Goal: Task Accomplishment & Management: Use online tool/utility

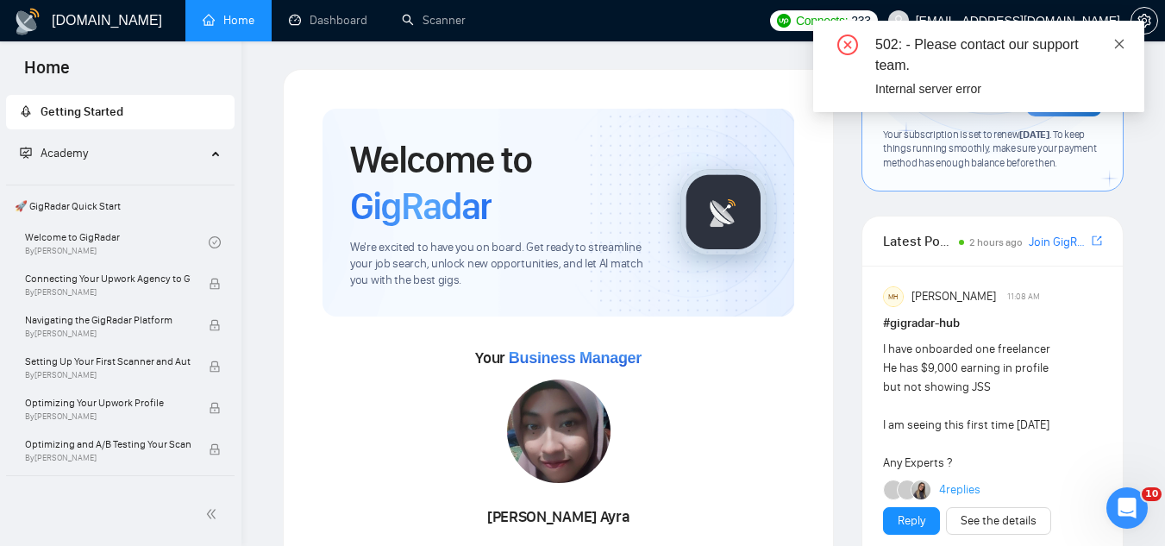
click at [1122, 46] on icon "close" at bounding box center [1119, 43] width 9 height 9
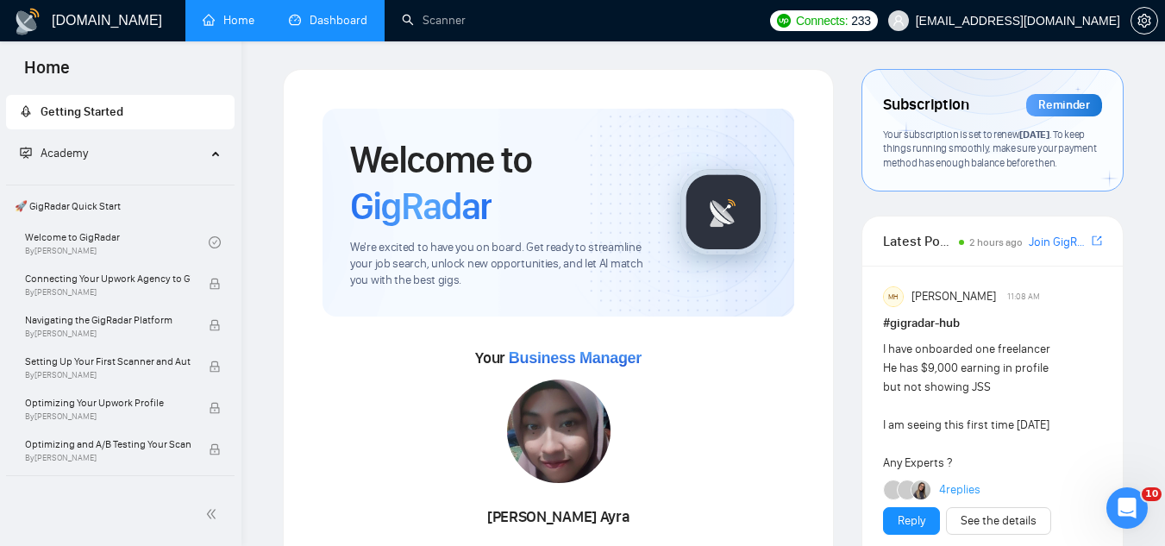
click at [340, 28] on link "Dashboard" at bounding box center [328, 20] width 79 height 15
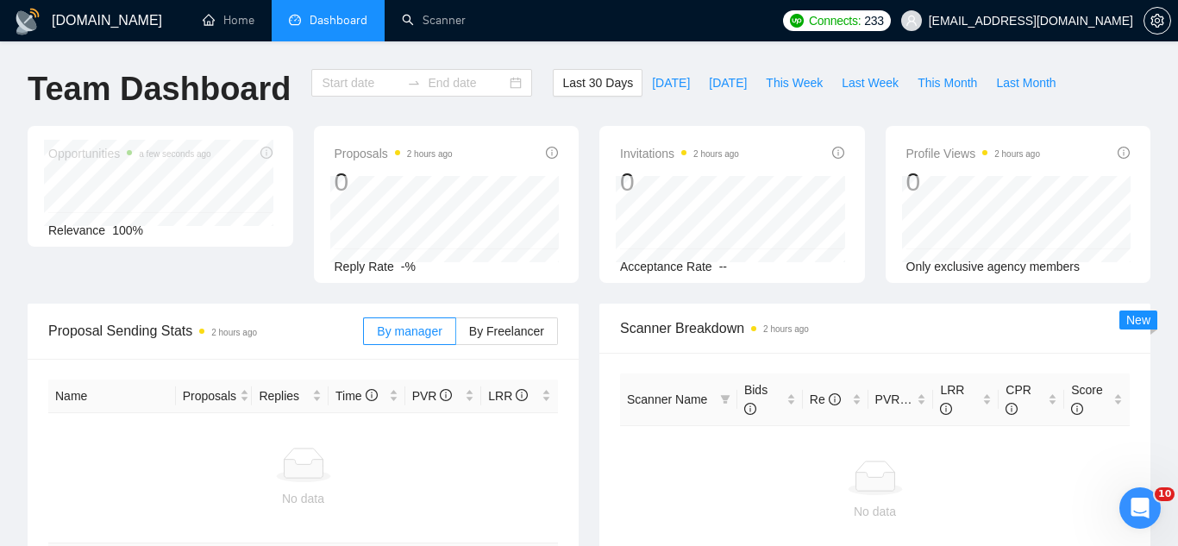
type input "[DATE]"
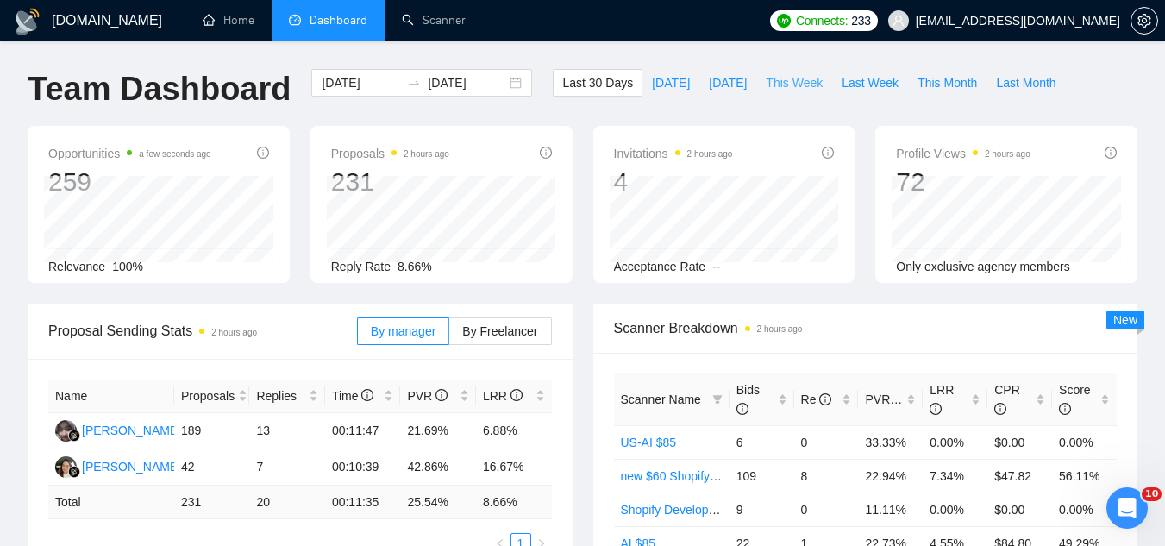
click at [773, 82] on span "This Week" at bounding box center [794, 82] width 57 height 19
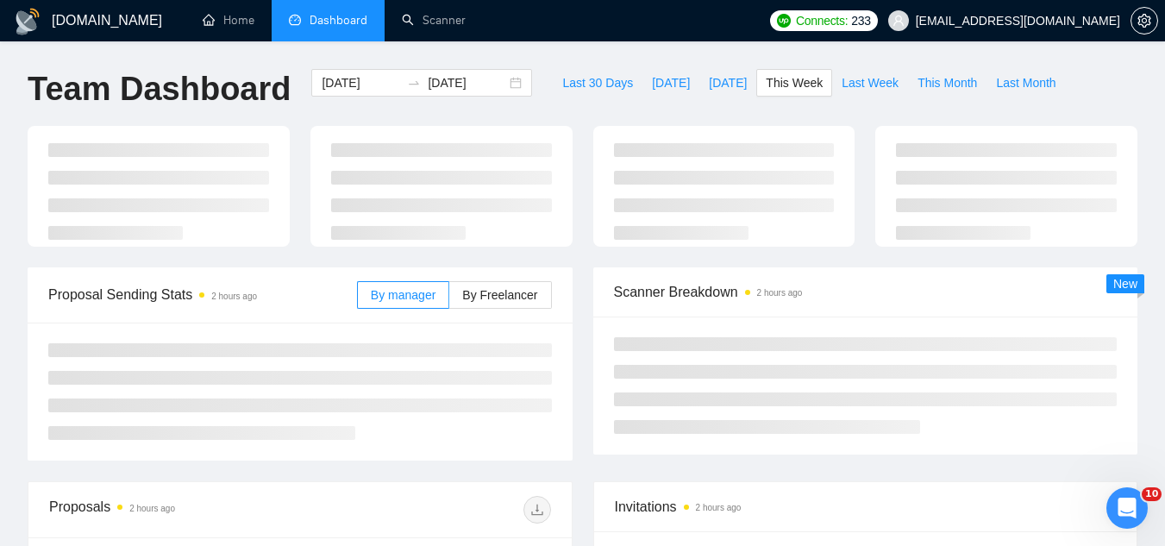
type input "[DATE]"
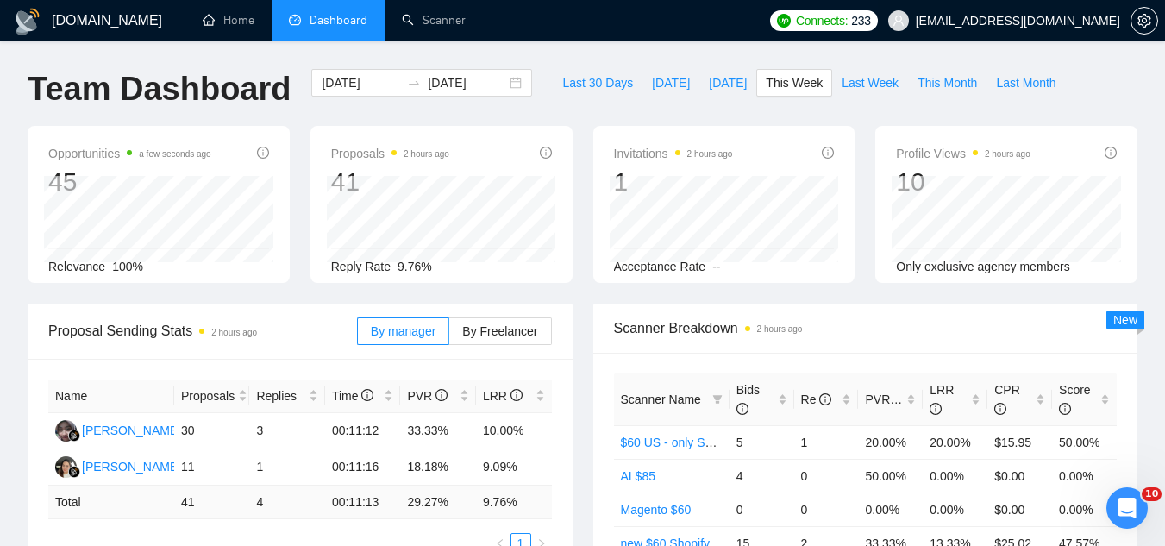
click at [1069, 21] on span "[EMAIL_ADDRESS][DOMAIN_NAME]" at bounding box center [1018, 21] width 204 height 0
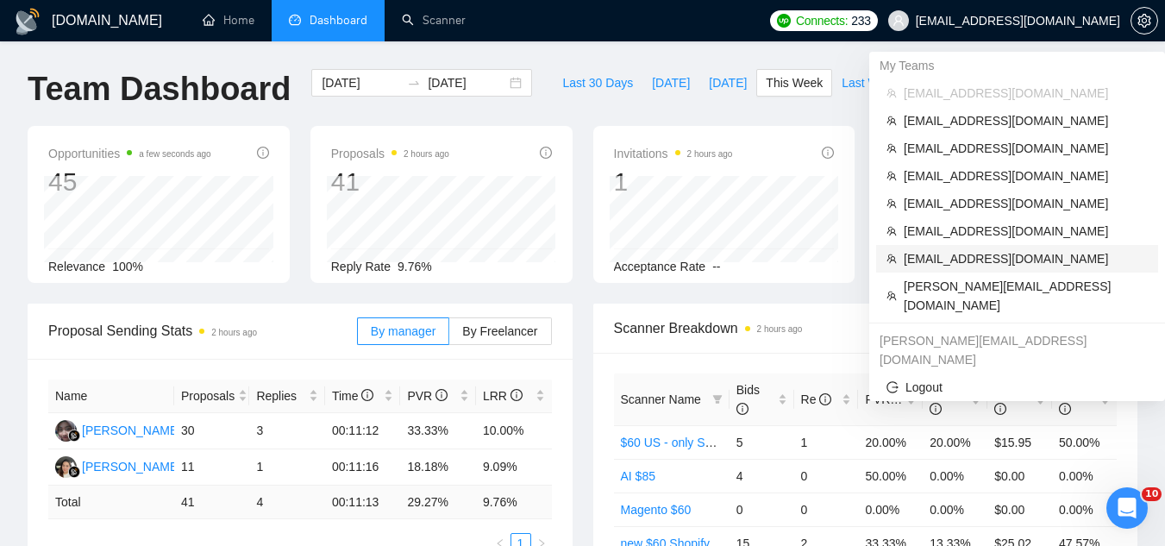
click at [978, 263] on span "[EMAIL_ADDRESS][DOMAIN_NAME]" at bounding box center [1026, 258] width 244 height 19
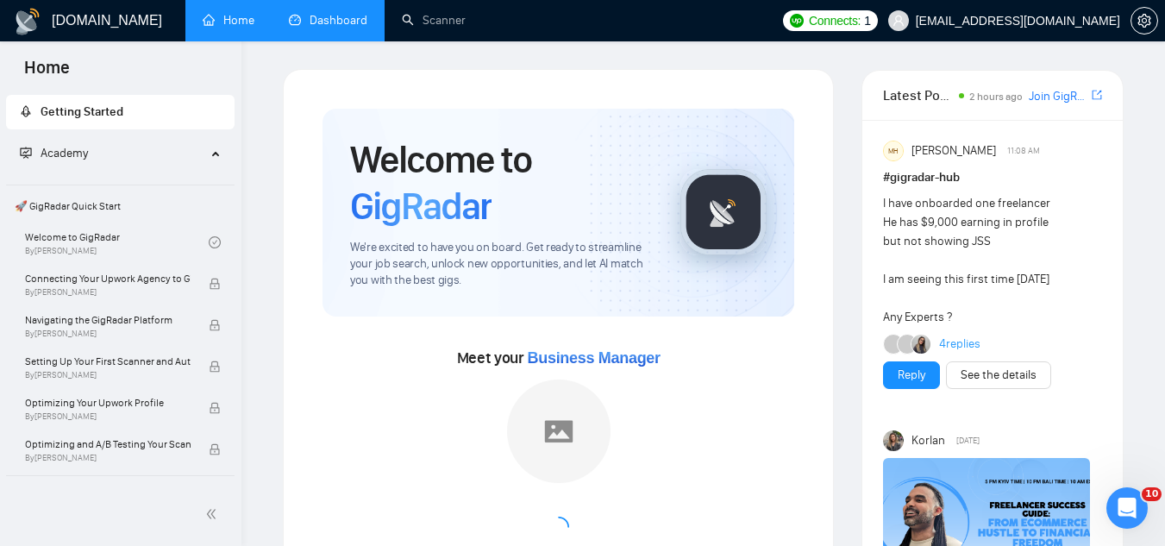
click at [322, 26] on link "Dashboard" at bounding box center [328, 20] width 79 height 15
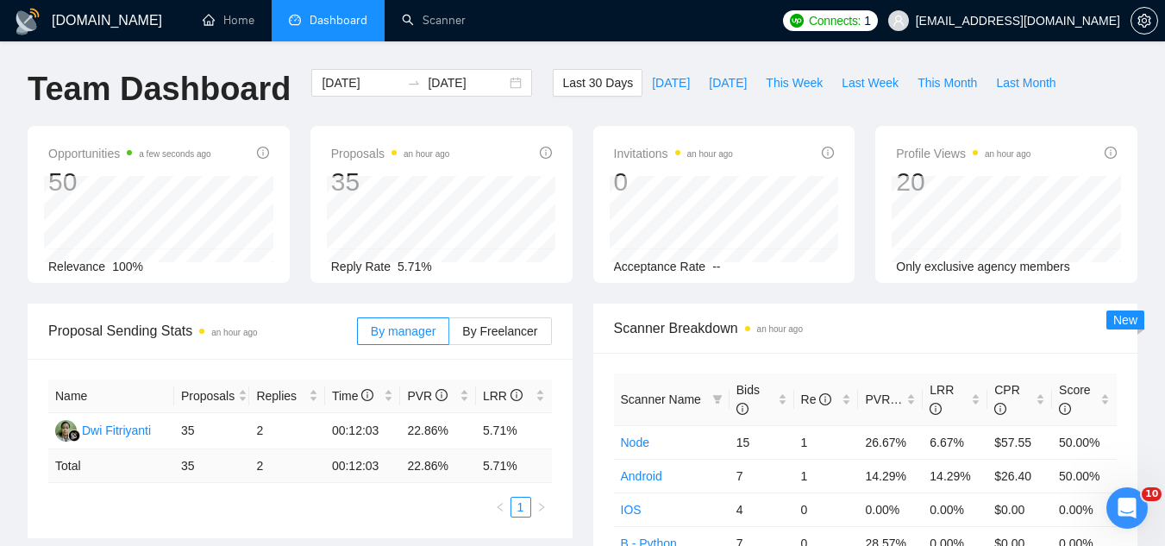
click at [1013, 11] on span "[EMAIL_ADDRESS][DOMAIN_NAME]" at bounding box center [1004, 20] width 253 height 55
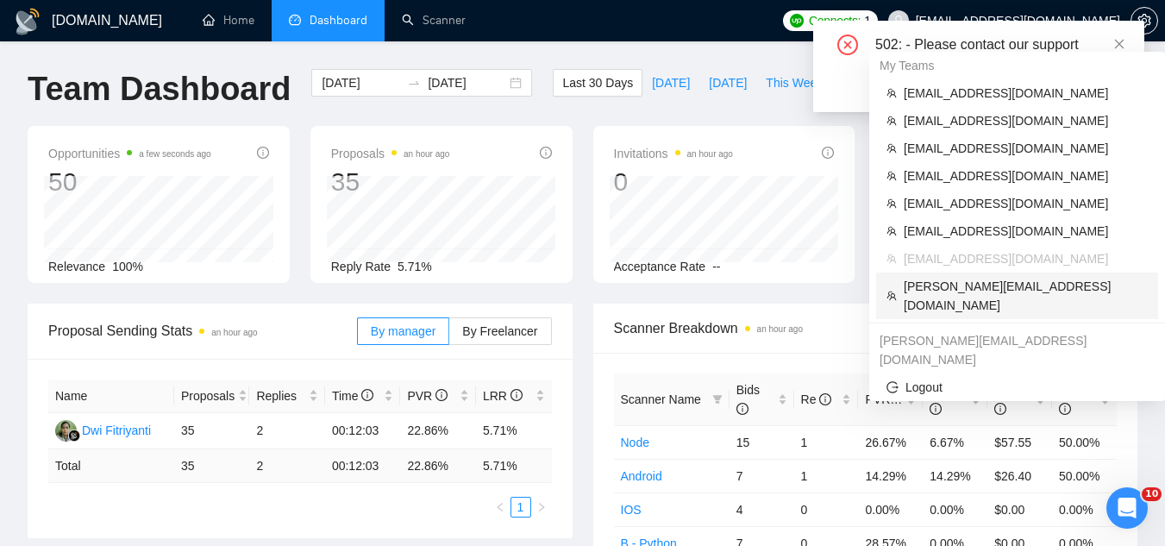
click at [1025, 291] on span "[PERSON_NAME][EMAIL_ADDRESS][DOMAIN_NAME]" at bounding box center [1026, 296] width 244 height 38
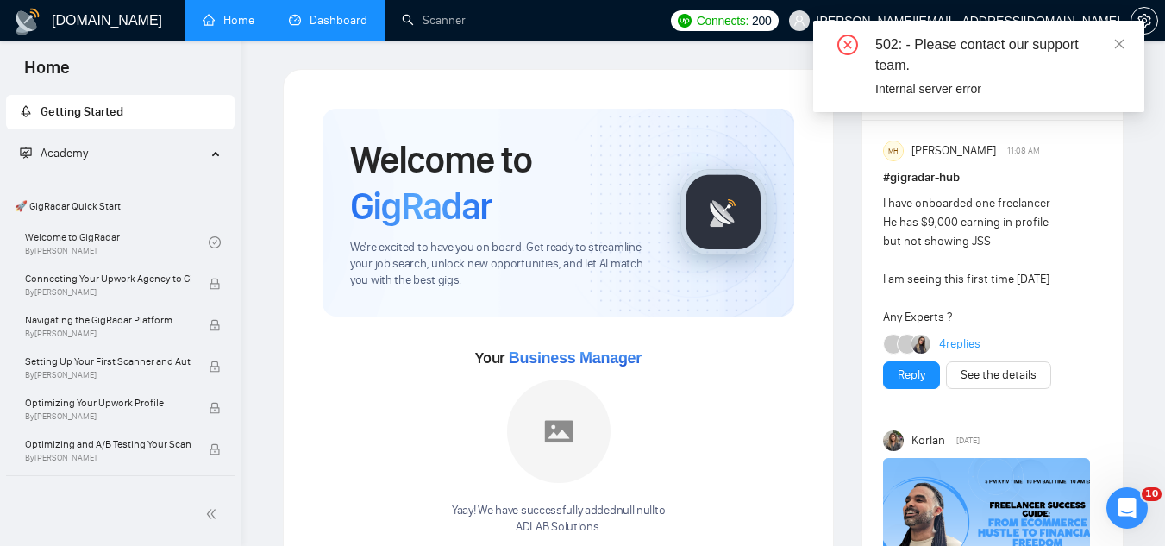
click at [325, 19] on link "Dashboard" at bounding box center [328, 20] width 79 height 15
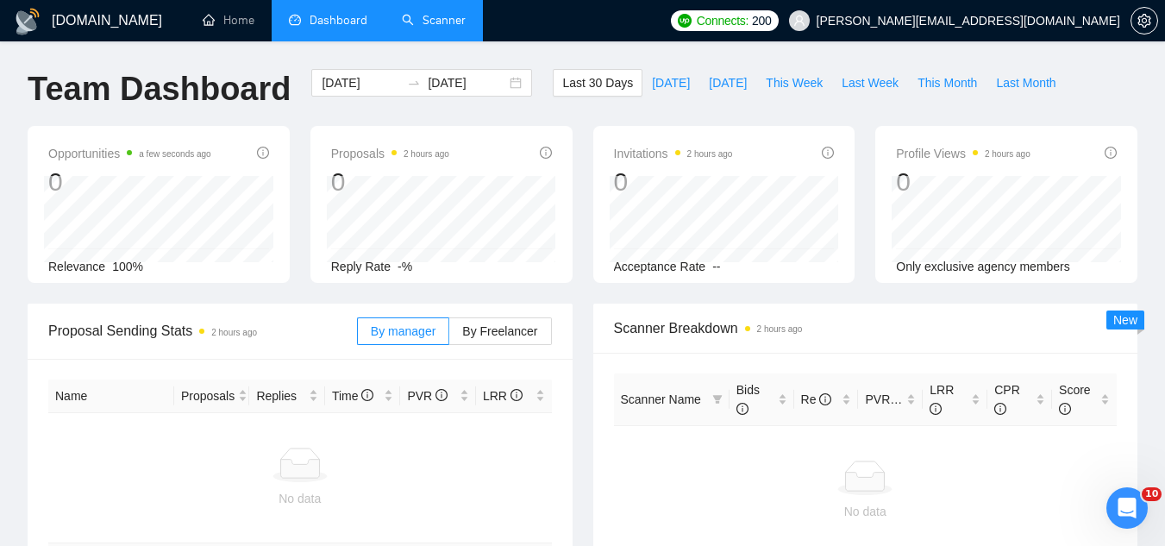
click at [458, 23] on link "Scanner" at bounding box center [434, 20] width 64 height 15
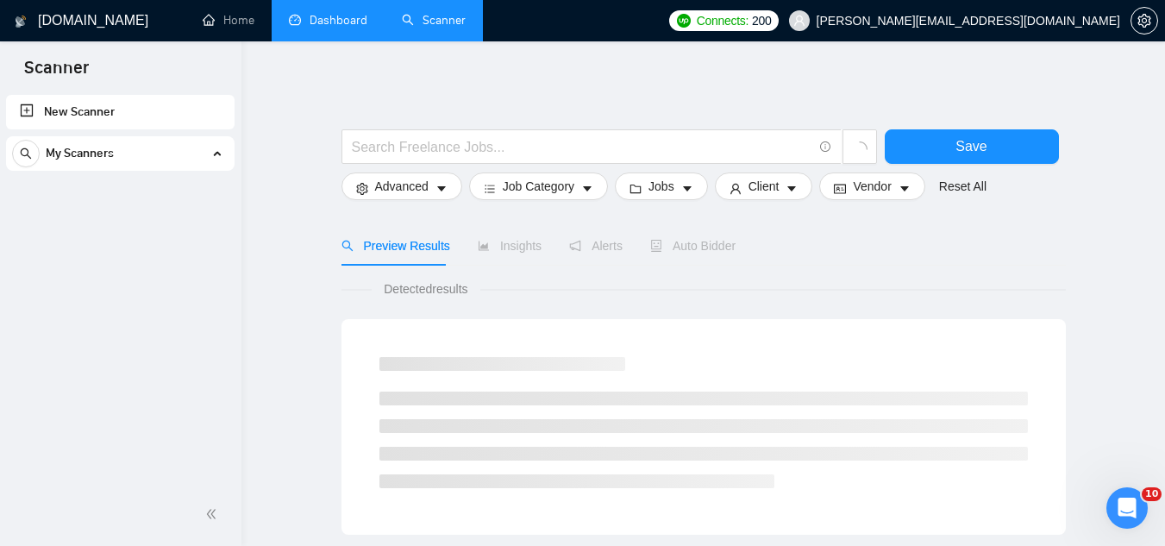
click at [110, 119] on link "New Scanner" at bounding box center [120, 112] width 201 height 35
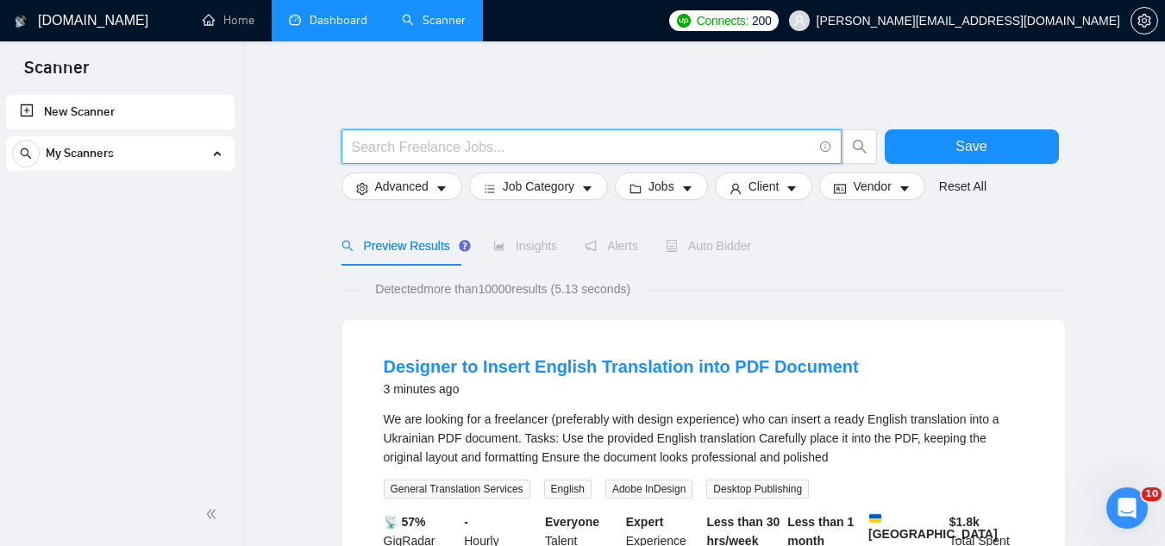
click at [420, 143] on input "text" at bounding box center [582, 147] width 461 height 22
paste input ""Data Engineer" | "Data architect" | "Data warehousing" | "Data Analyst""
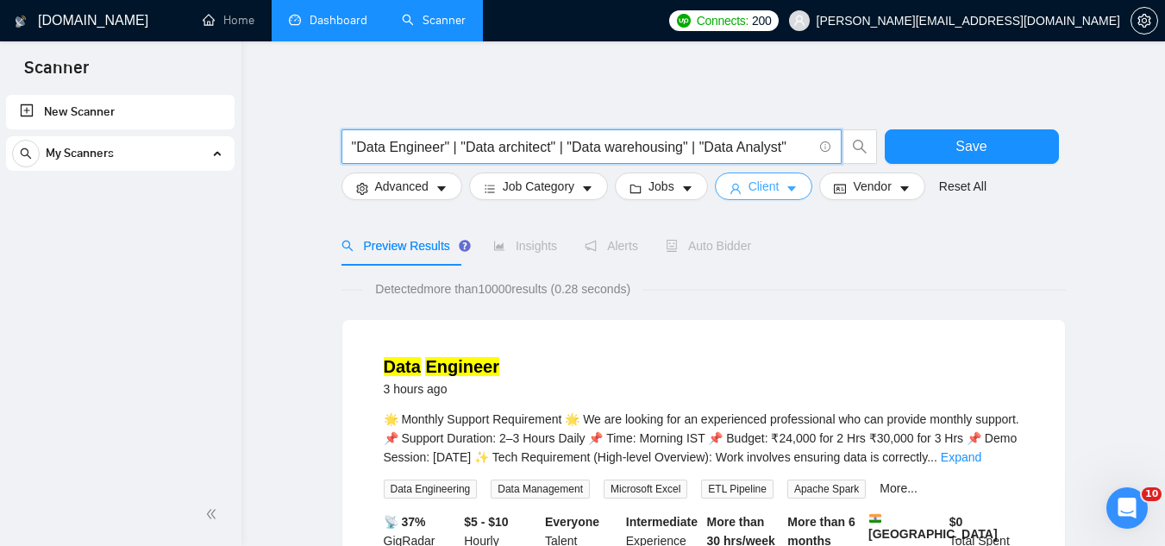
type input ""Data Engineer" | "Data architect" | "Data warehousing" | "Data Analyst""
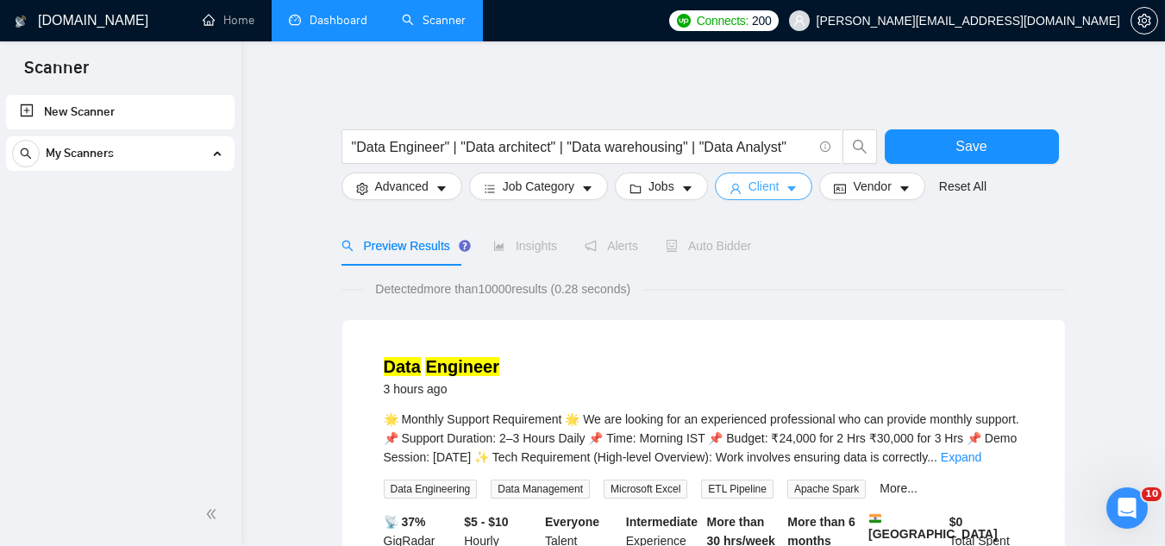
click at [749, 187] on span "Client" at bounding box center [764, 186] width 31 height 19
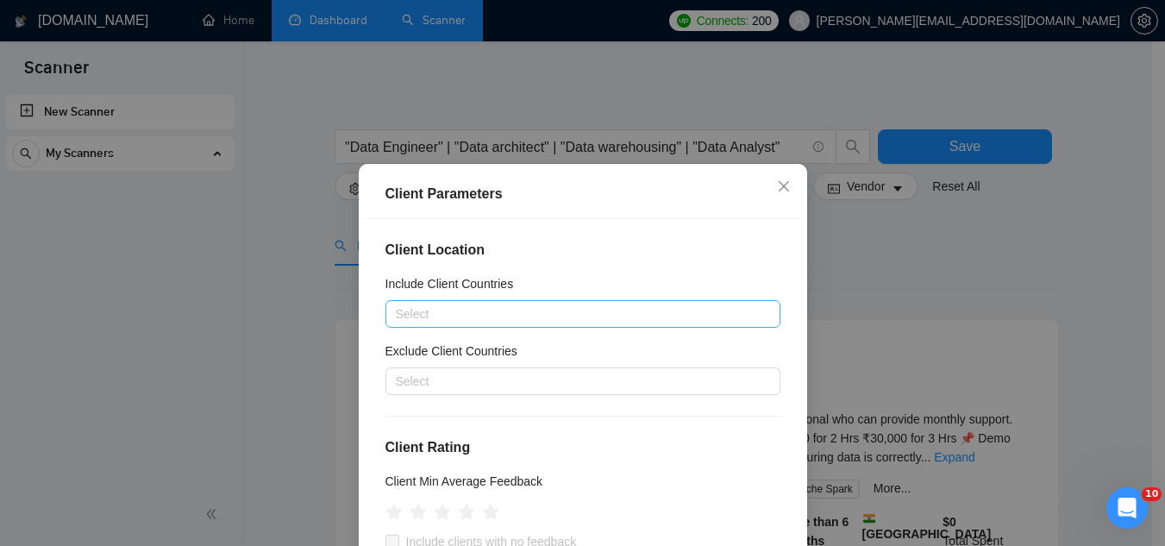
click at [546, 309] on div at bounding box center [574, 314] width 369 height 21
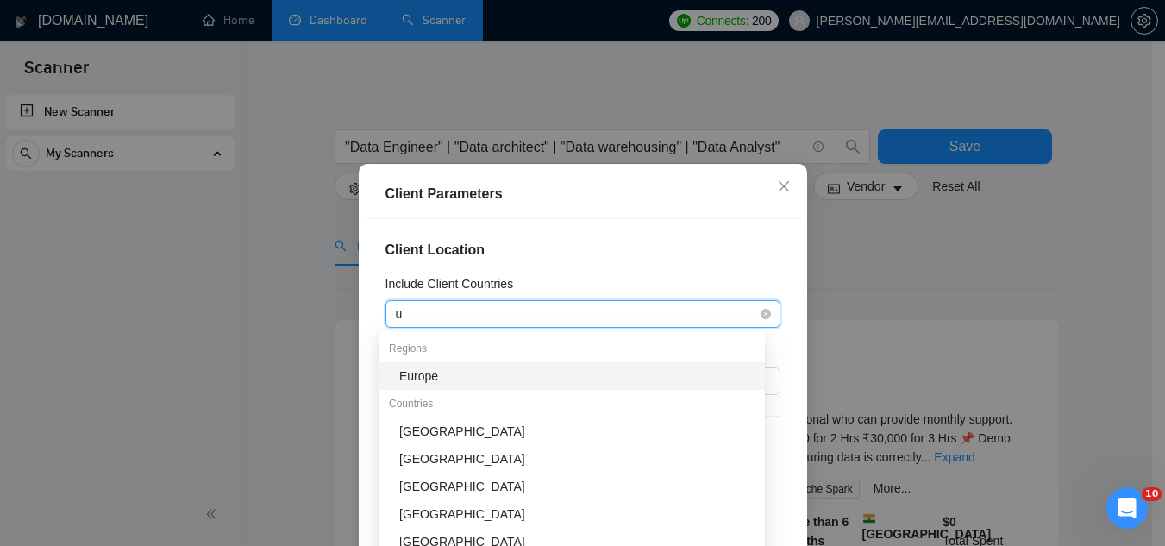
type input "un"
click at [502, 377] on div "[GEOGRAPHIC_DATA]" at bounding box center [576, 376] width 355 height 19
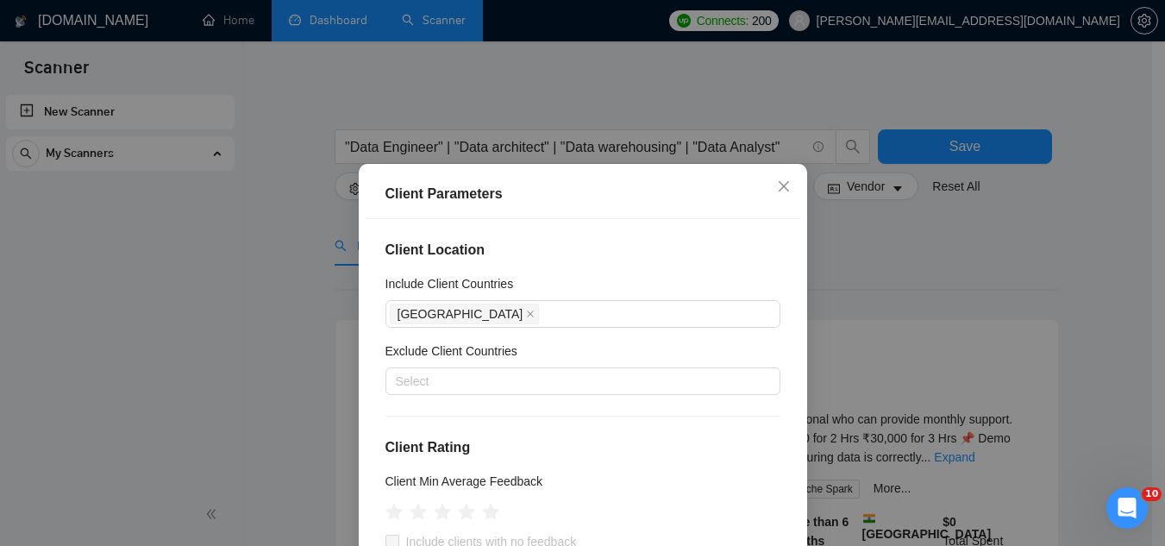
click at [561, 248] on h4 "Client Location" at bounding box center [583, 250] width 395 height 21
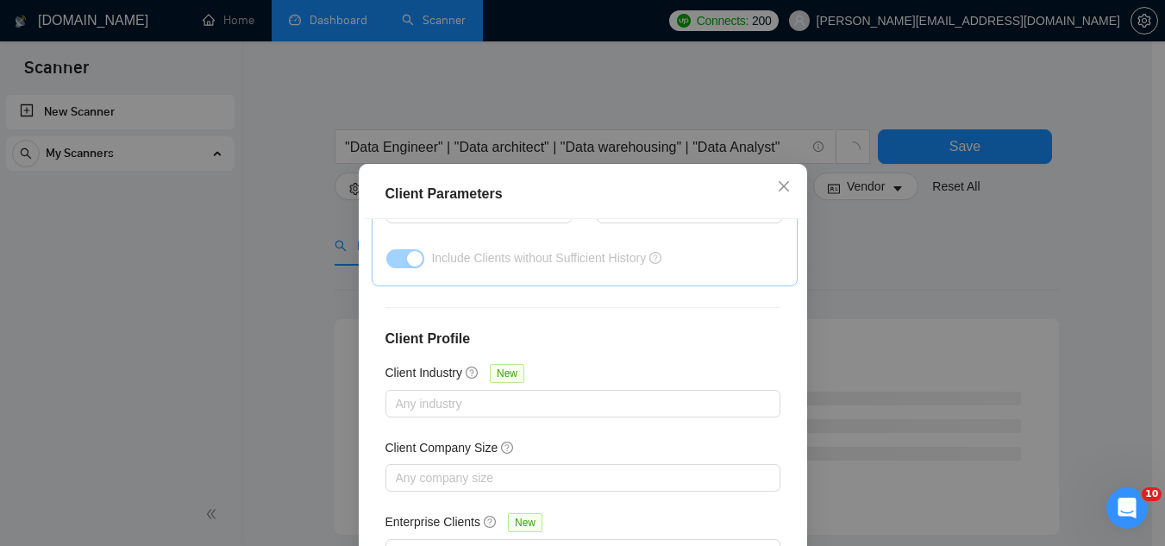
scroll to position [691, 0]
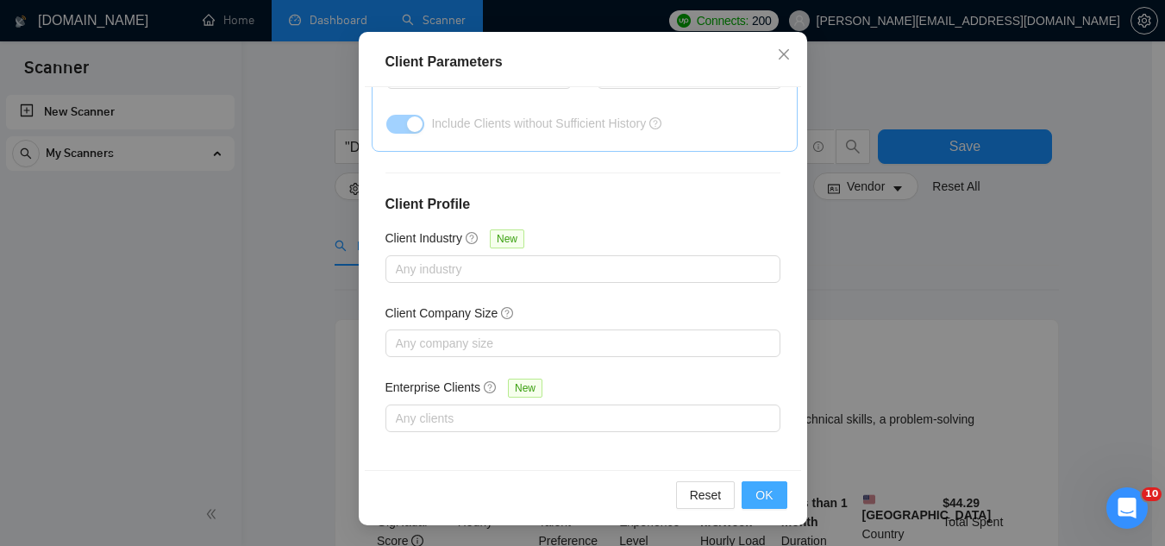
click at [761, 498] on span "OK" at bounding box center [764, 495] width 17 height 19
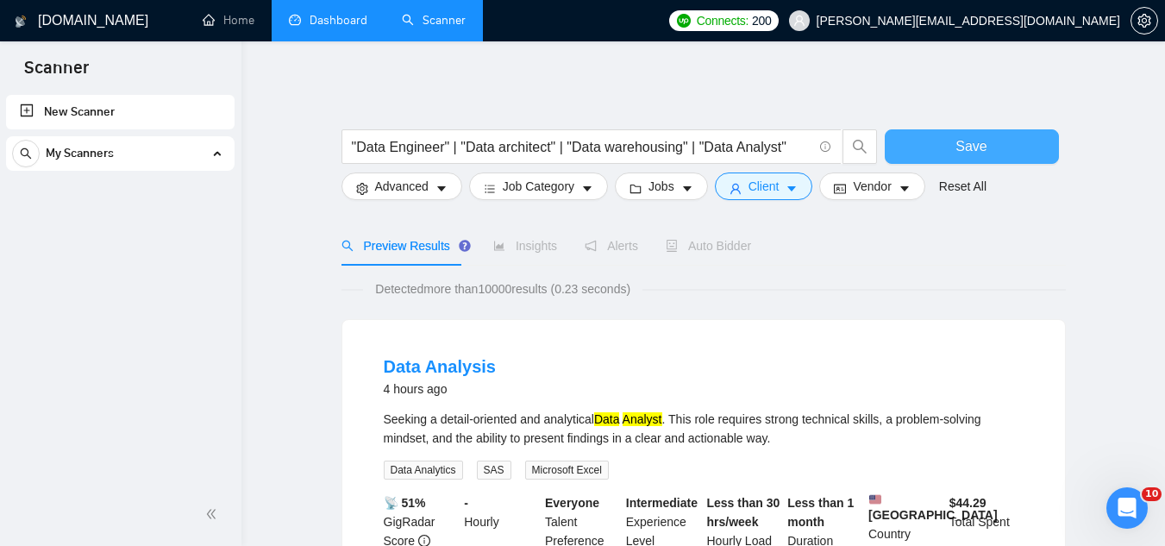
click at [962, 151] on span "Save" at bounding box center [971, 146] width 31 height 22
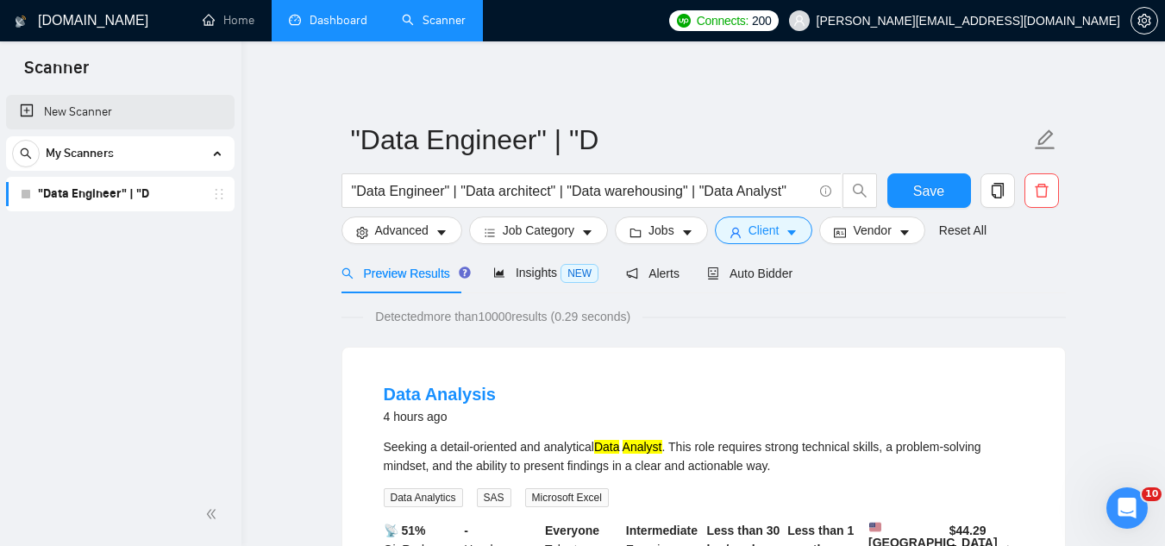
click at [90, 103] on link "New Scanner" at bounding box center [120, 112] width 201 height 35
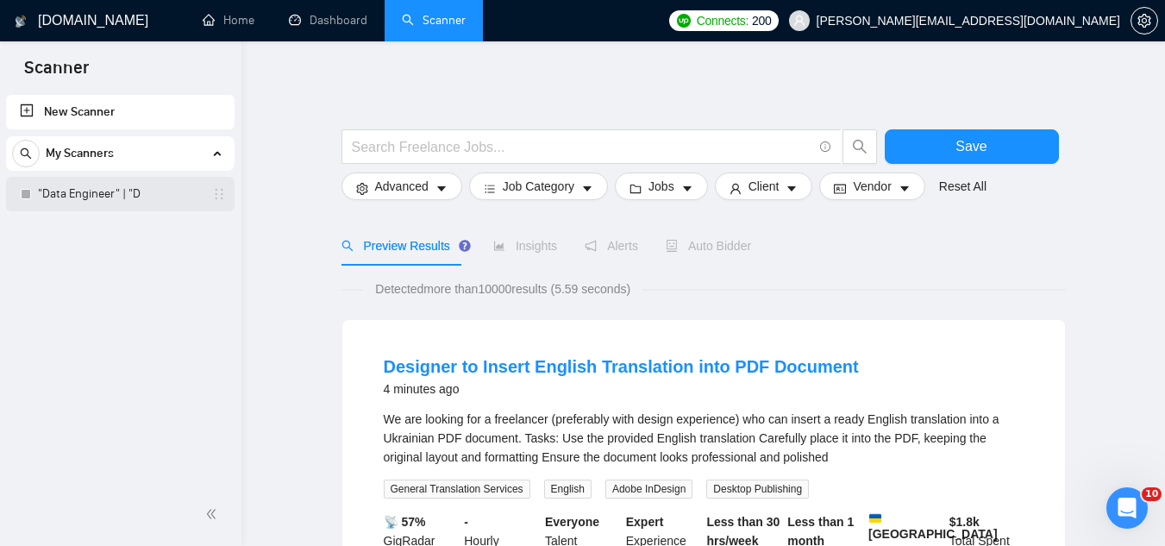
click at [129, 197] on link ""Data Engineer" | "D" at bounding box center [120, 194] width 164 height 35
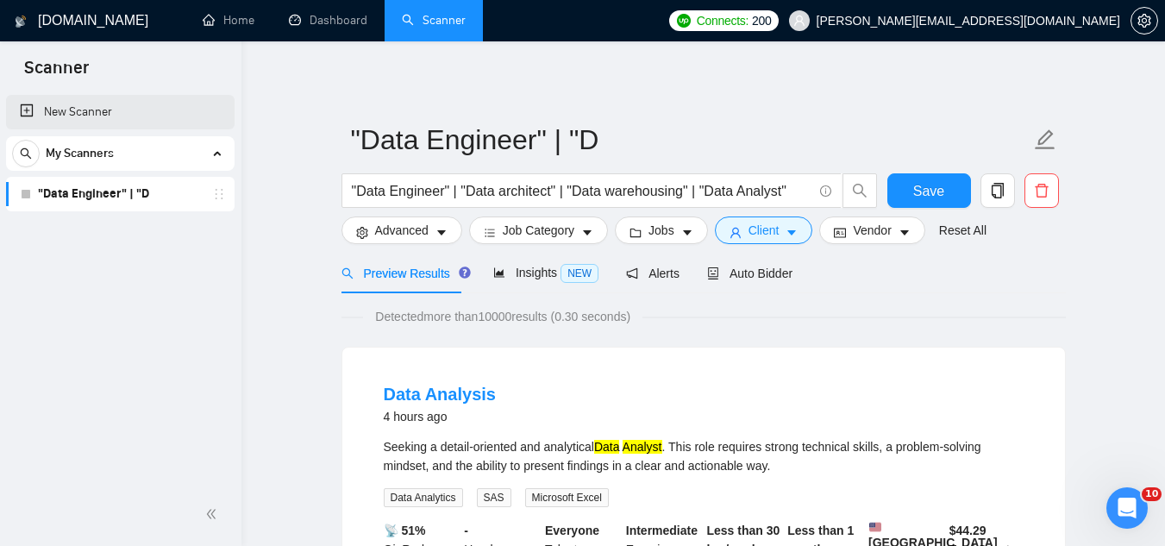
click at [95, 106] on link "New Scanner" at bounding box center [120, 112] width 201 height 35
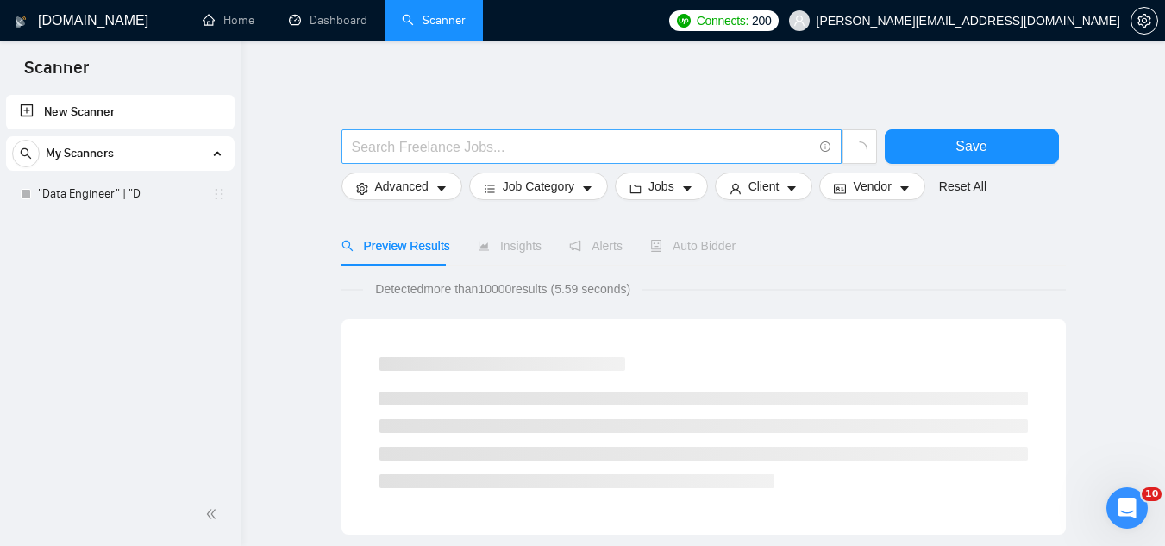
click at [448, 136] on input "text" at bounding box center [582, 147] width 461 height 22
type input "AI | (Machine Learn*) | ML"
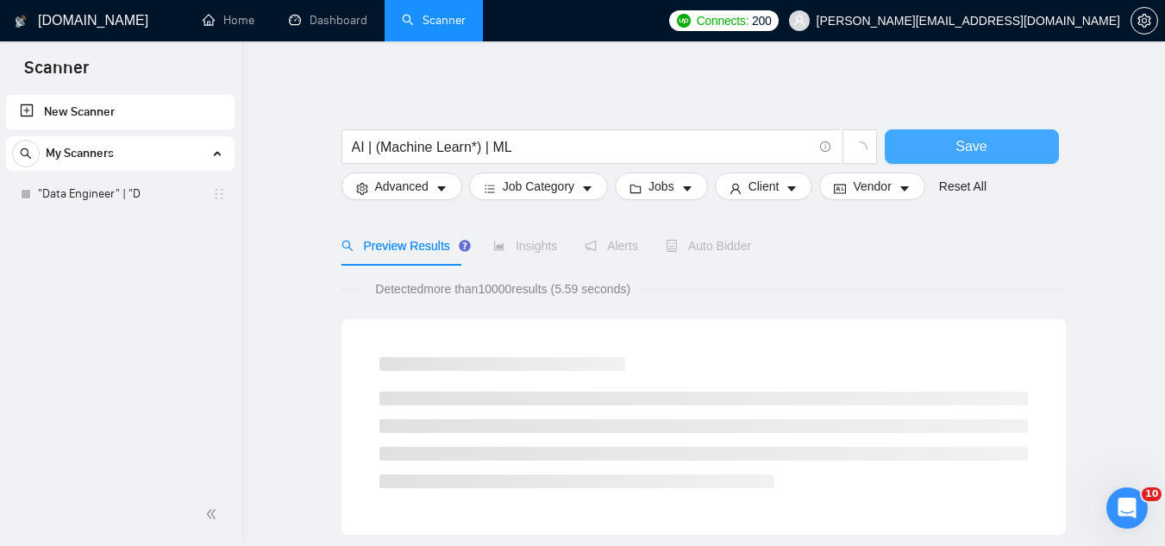
click at [944, 151] on button "Save" at bounding box center [972, 146] width 174 height 35
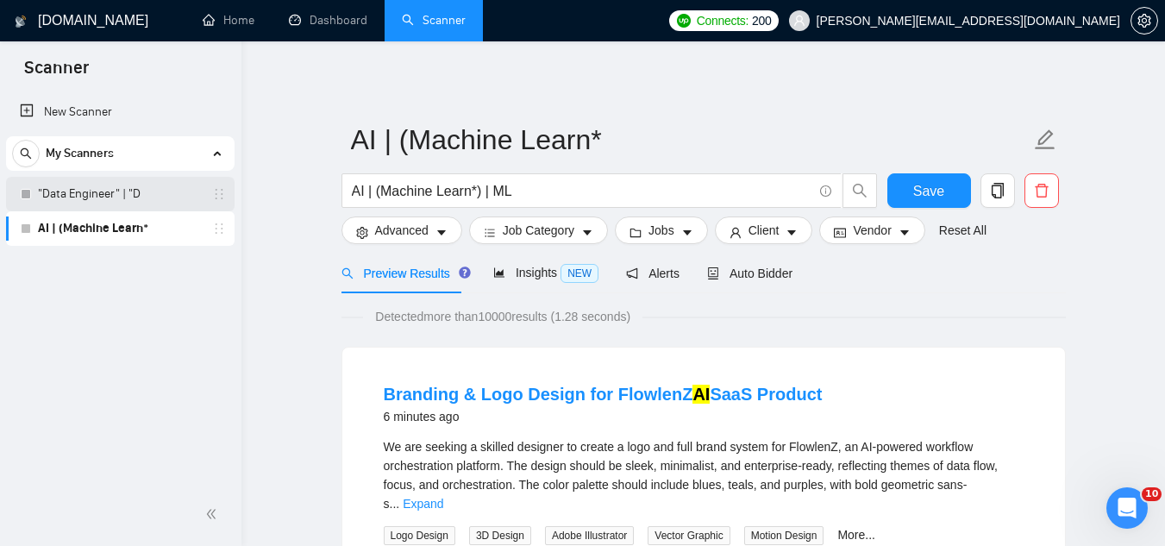
click at [115, 191] on link ""Data Engineer" | "D" at bounding box center [120, 194] width 164 height 35
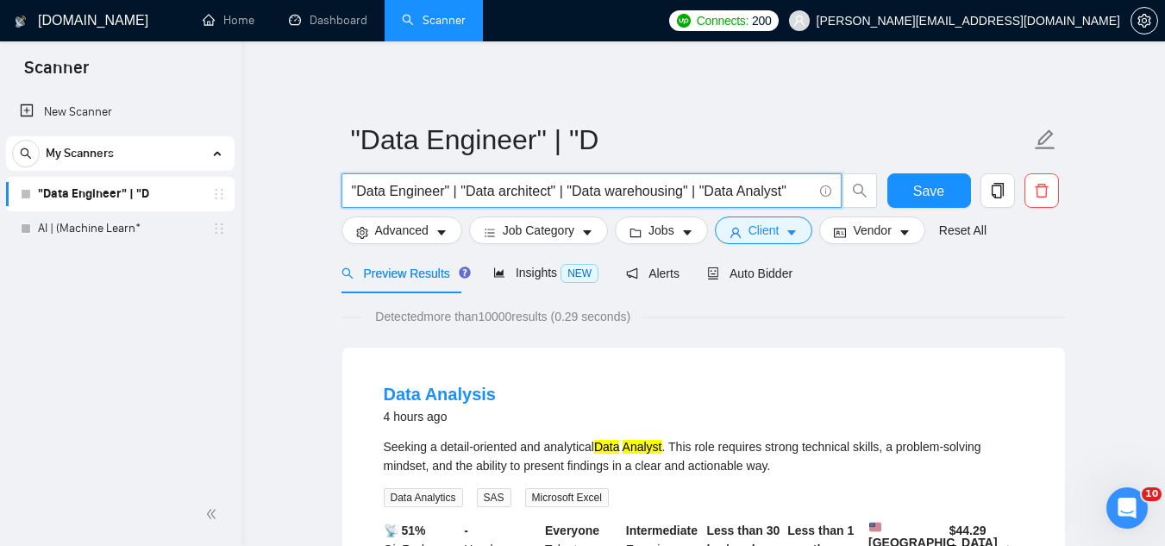
drag, startPoint x: 569, startPoint y: 195, endPoint x: 662, endPoint y: 199, distance: 92.4
click at [662, 199] on input ""Data Engineer" | "Data architect" | "Data warehousing" | "Data Analyst"" at bounding box center [582, 191] width 461 height 22
click at [803, 193] on input ""Data Engineer" | "Data architect" | "Data warehousing" | "Data Analyst"" at bounding box center [582, 191] width 461 height 22
paste input "Data warehous"
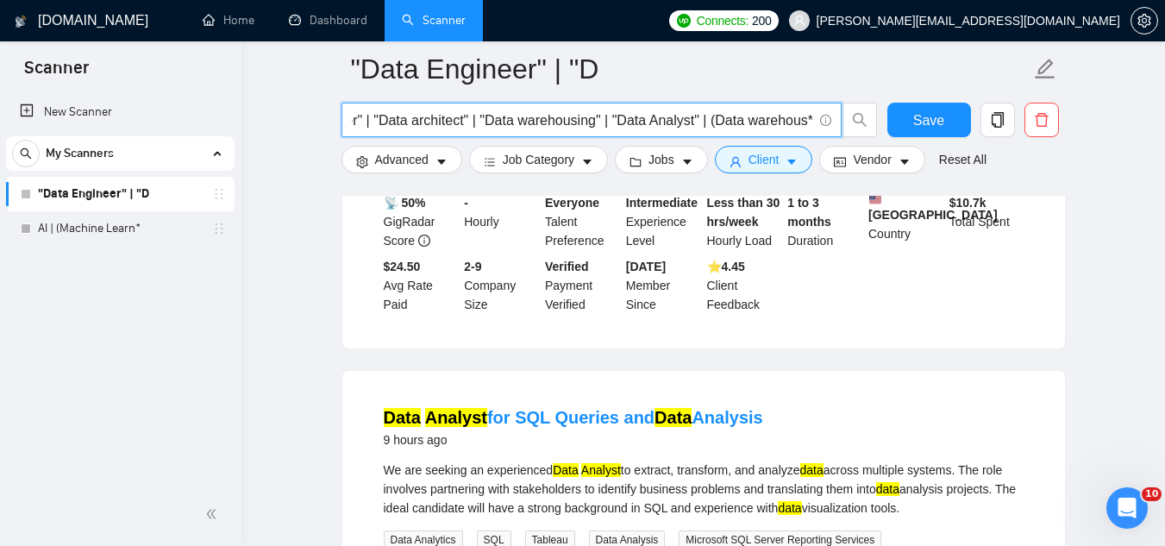
scroll to position [431, 0]
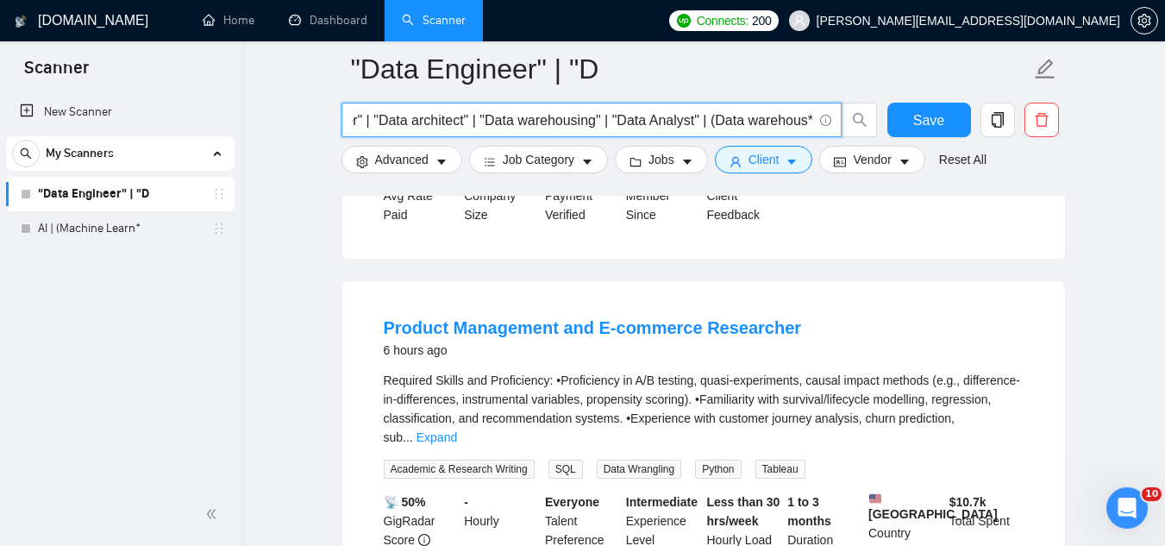
click at [745, 123] on input ""Data Engineer" | "Data architect" | "Data warehousing" | "Data Analyst" | (Dat…" at bounding box center [582, 121] width 461 height 22
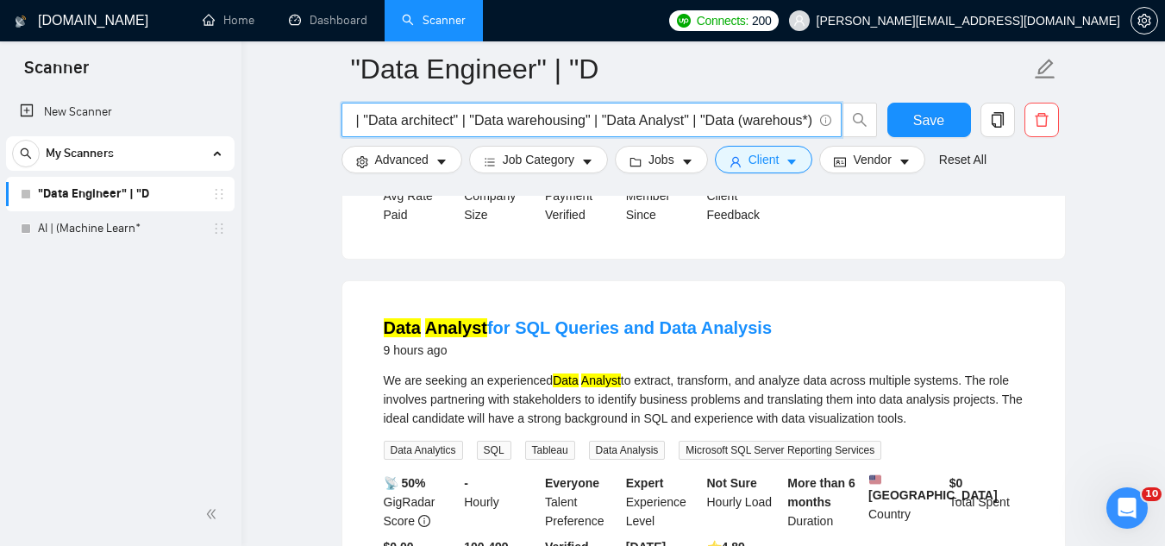
scroll to position [0, 0]
drag, startPoint x: 696, startPoint y: 120, endPoint x: 330, endPoint y: 111, distance: 366.7
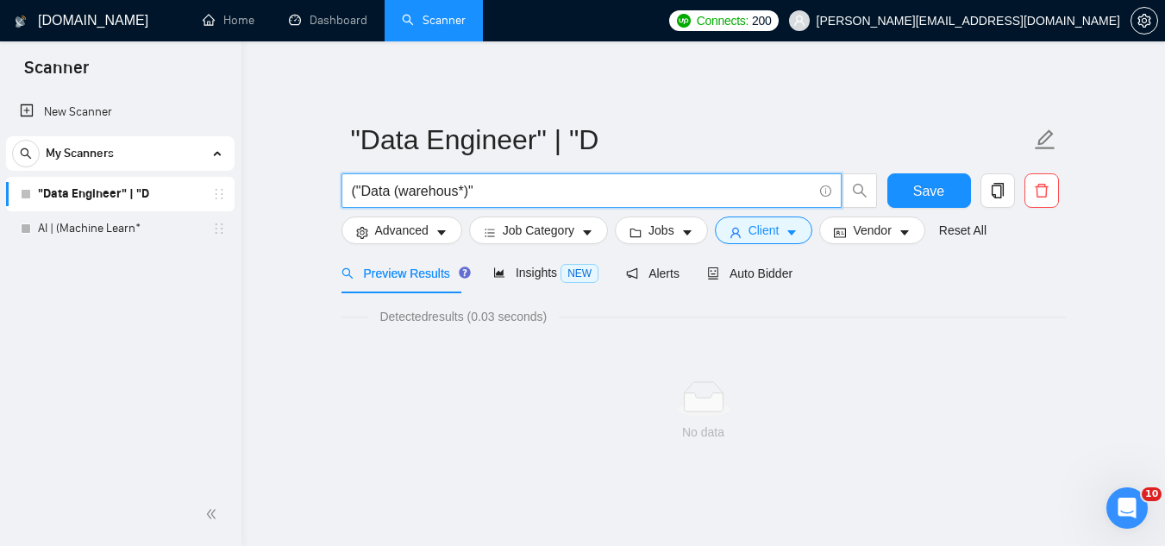
click at [494, 182] on input "("Data (warehous*)"" at bounding box center [582, 191] width 461 height 22
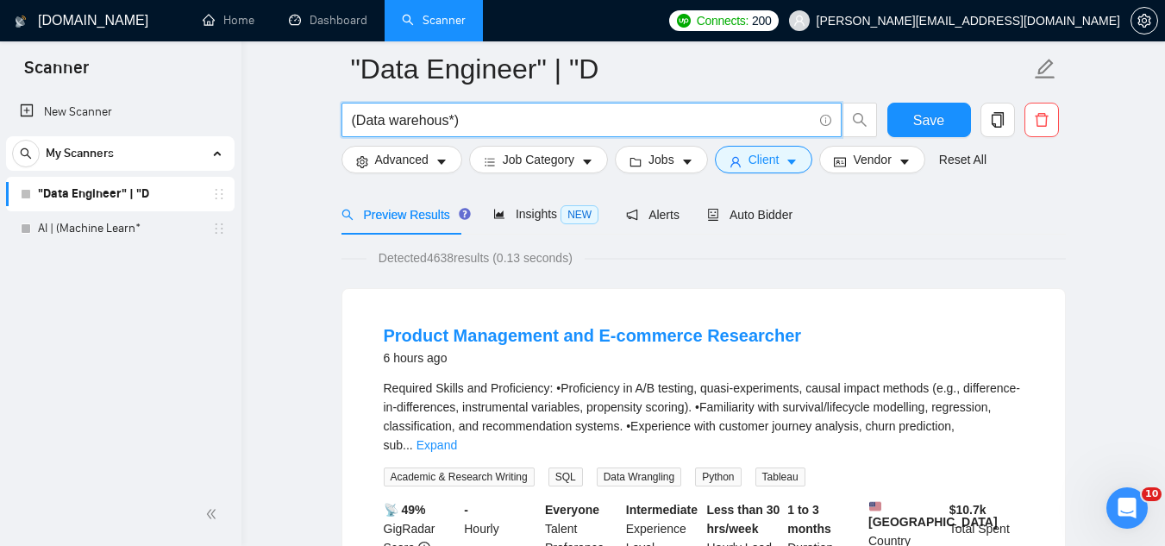
scroll to position [173, 0]
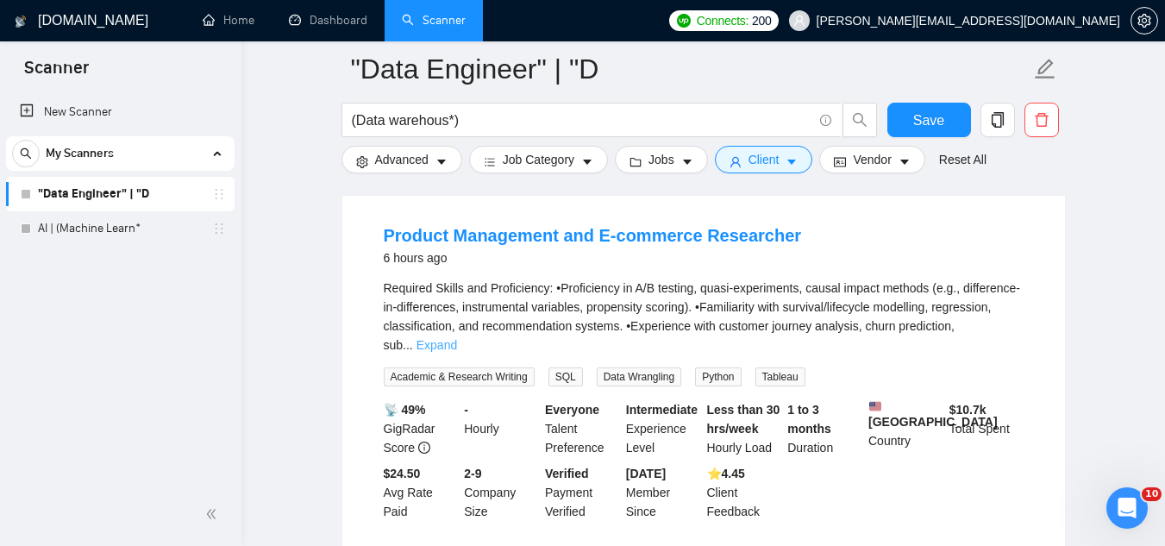
click at [457, 338] on link "Expand" at bounding box center [437, 345] width 41 height 14
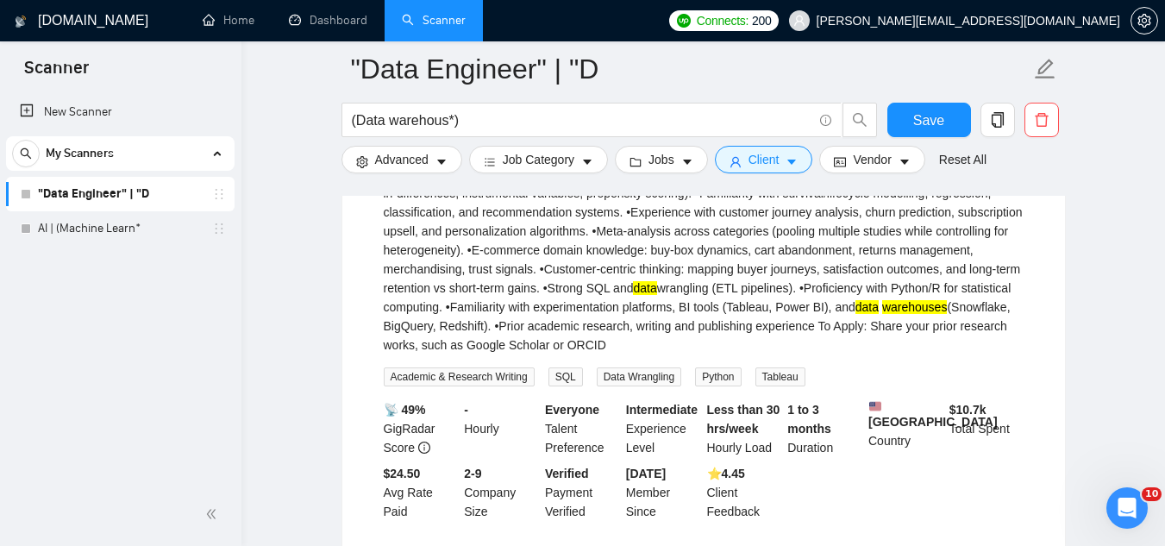
scroll to position [259, 0]
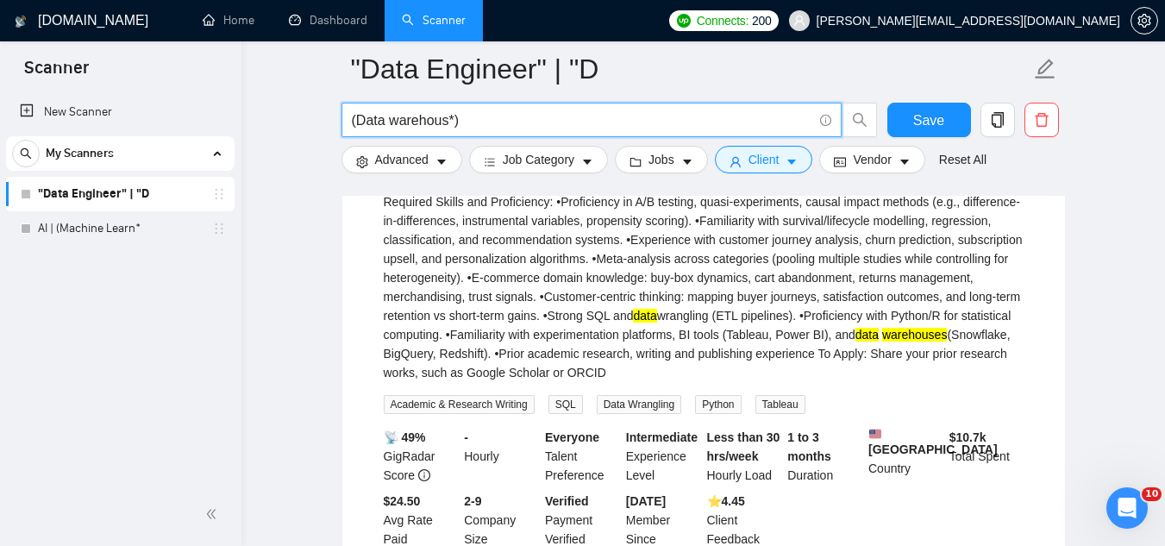
click at [388, 115] on input "(Data warehous*)" at bounding box center [582, 121] width 461 height 22
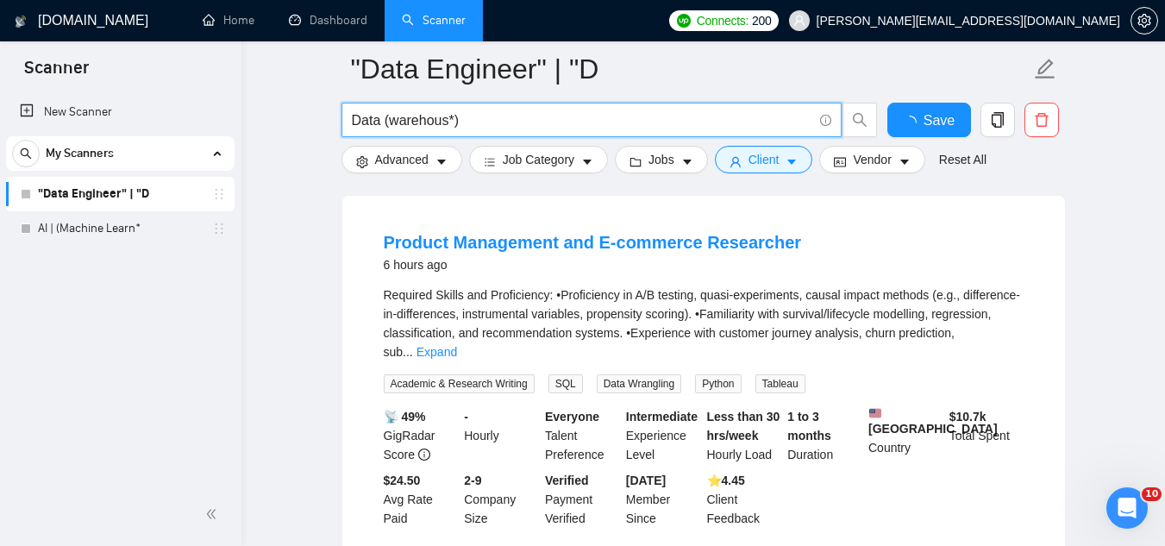
scroll to position [173, 0]
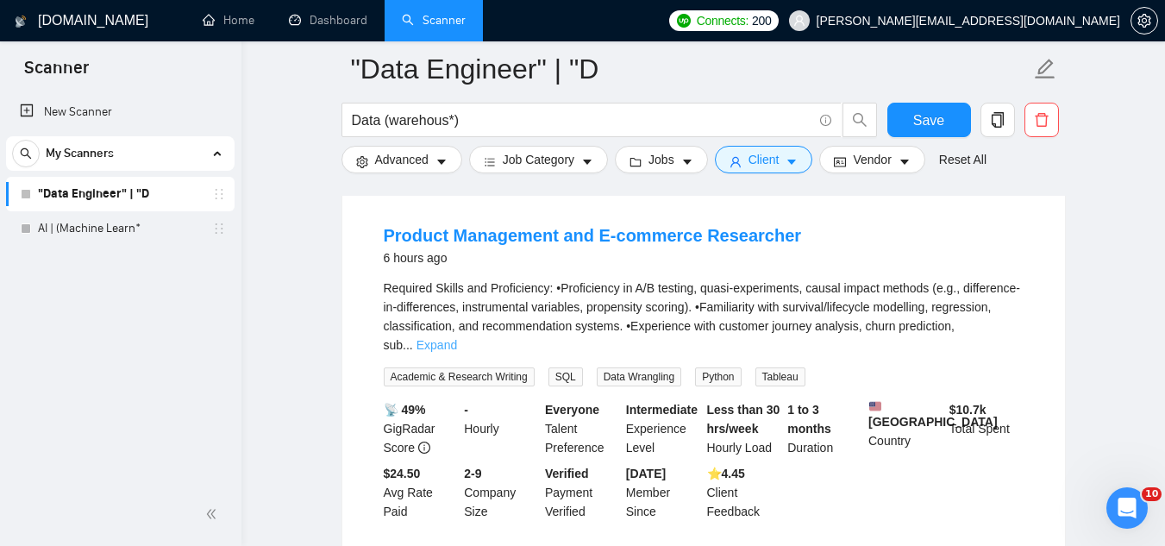
click at [457, 338] on link "Expand" at bounding box center [437, 345] width 41 height 14
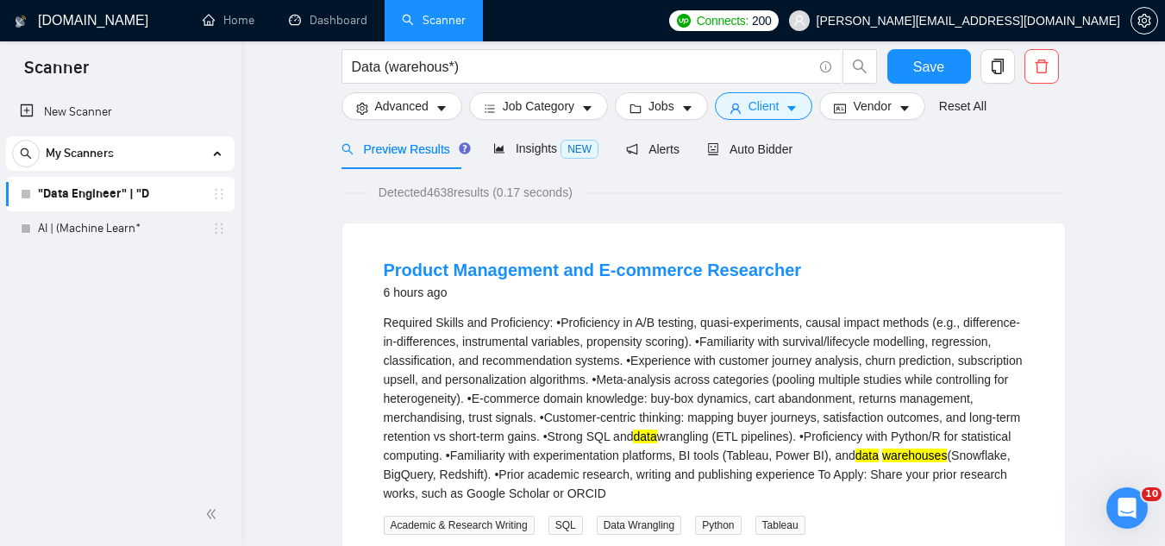
scroll to position [0, 0]
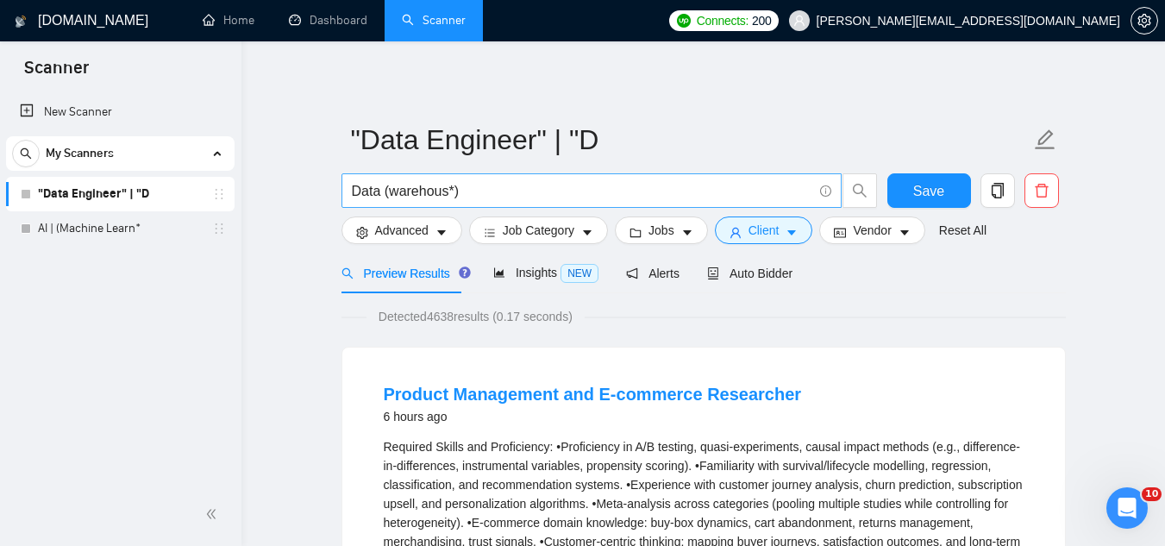
click at [349, 192] on span "Data (warehous*)" at bounding box center [592, 190] width 500 height 35
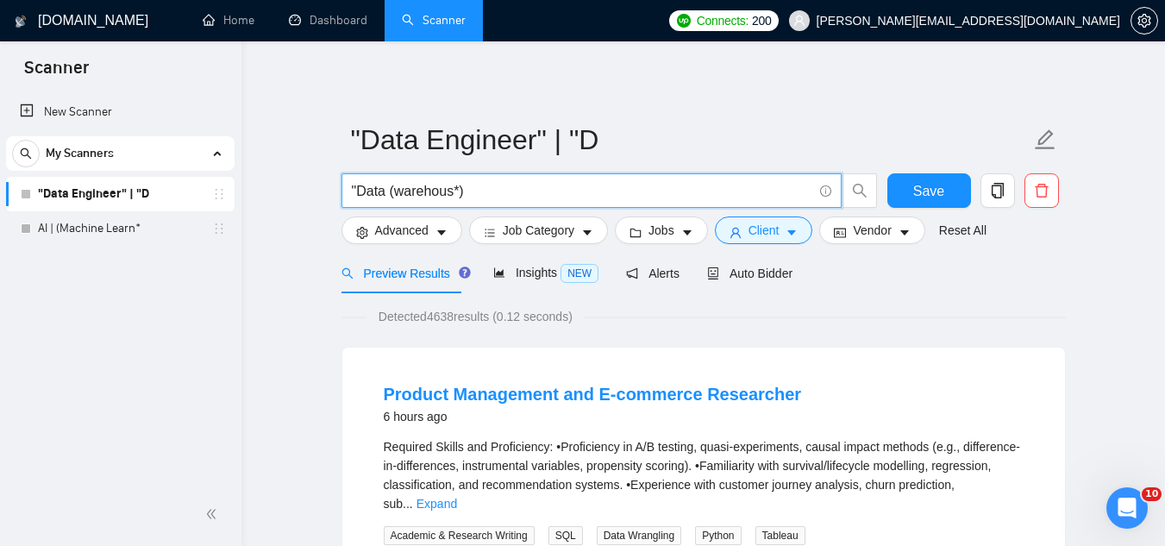
type input "Data (warehous*)"
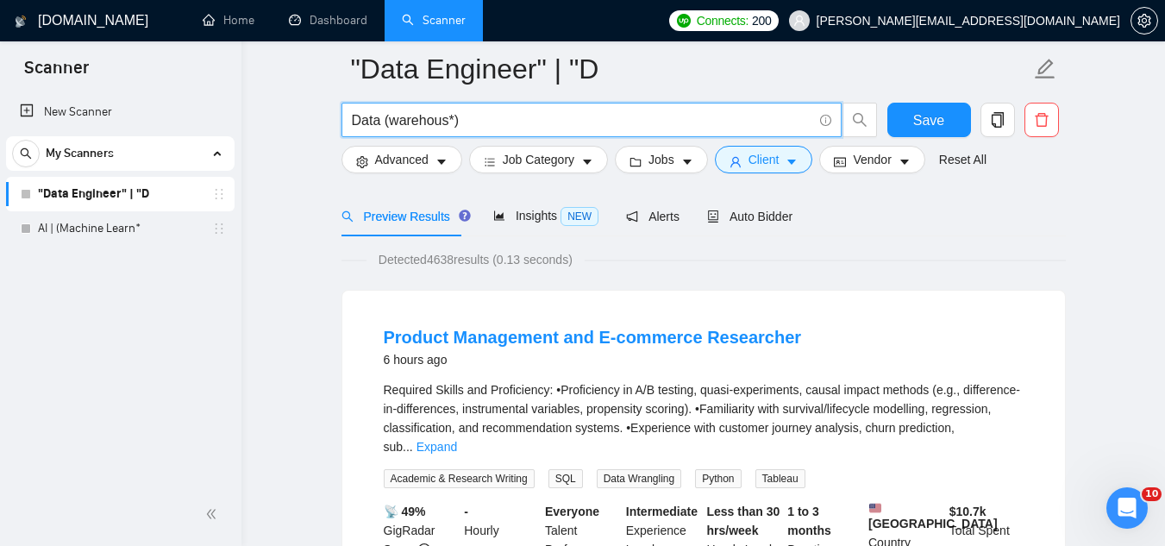
scroll to position [86, 0]
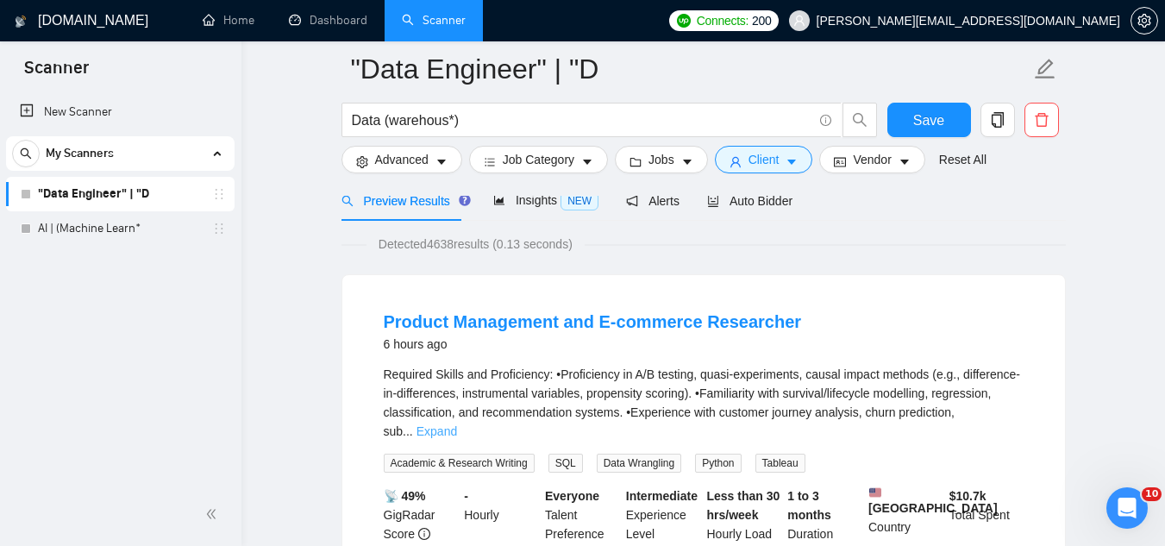
click at [457, 424] on link "Expand" at bounding box center [437, 431] width 41 height 14
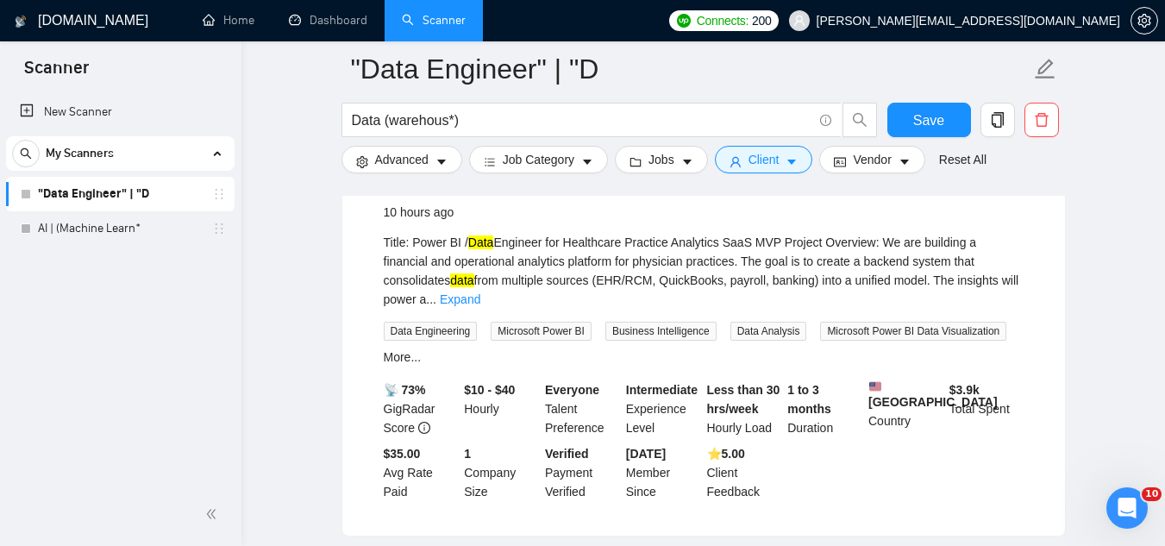
scroll to position [690, 0]
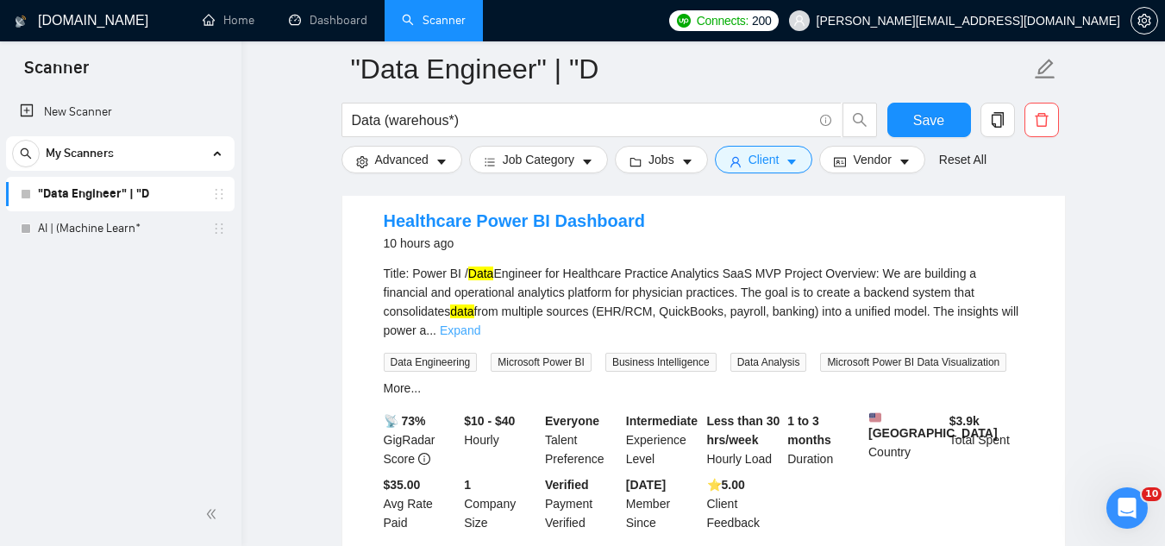
click at [481, 323] on link "Expand" at bounding box center [460, 330] width 41 height 14
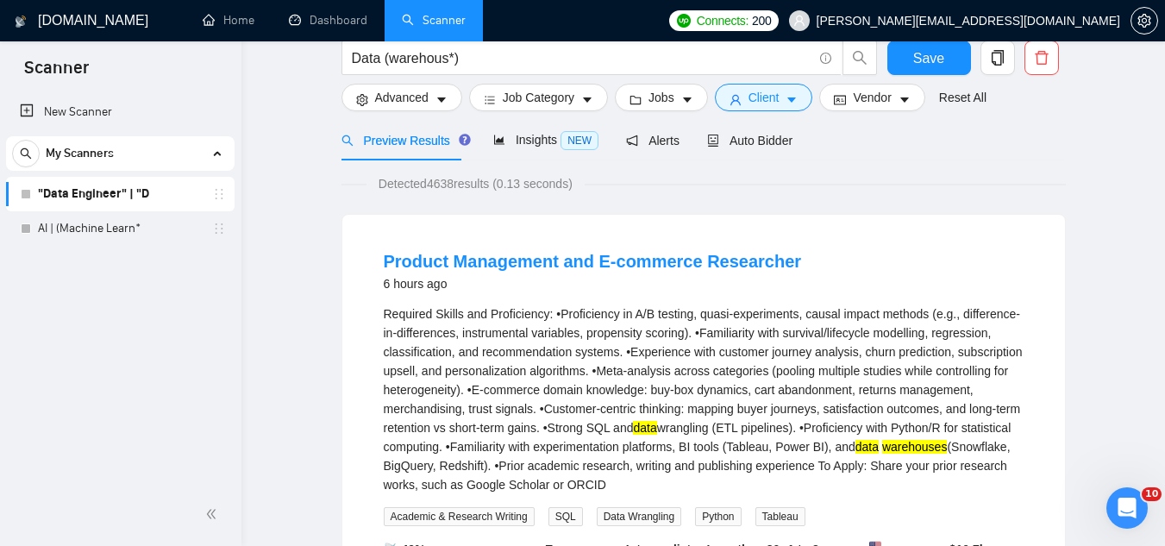
scroll to position [0, 0]
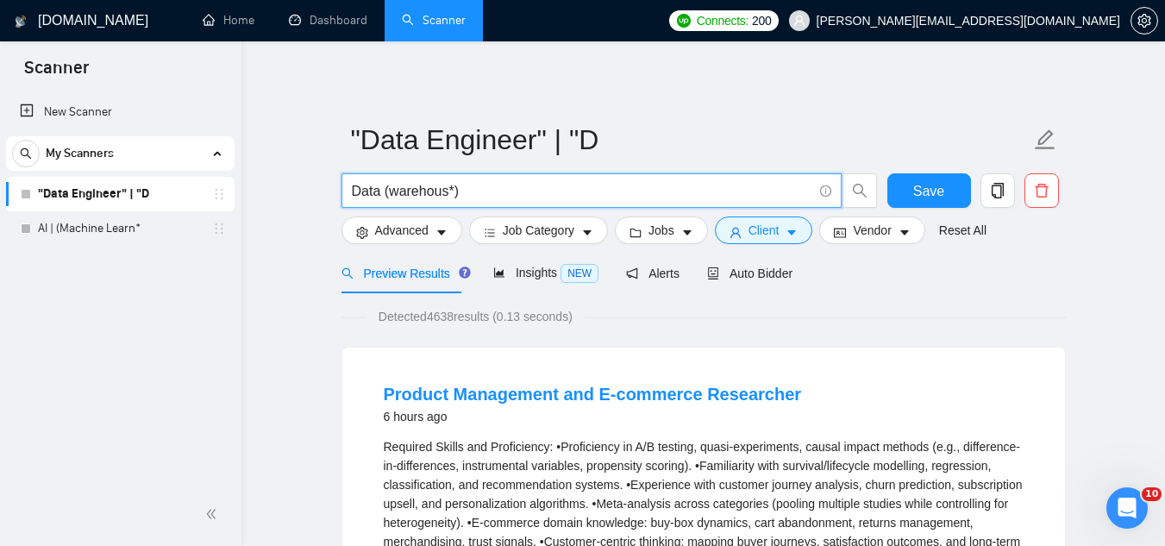
click at [536, 191] on input "Data (warehous*)" at bounding box center [582, 191] width 461 height 22
click at [1115, 510] on icon "Open Intercom Messenger" at bounding box center [1125, 506] width 28 height 28
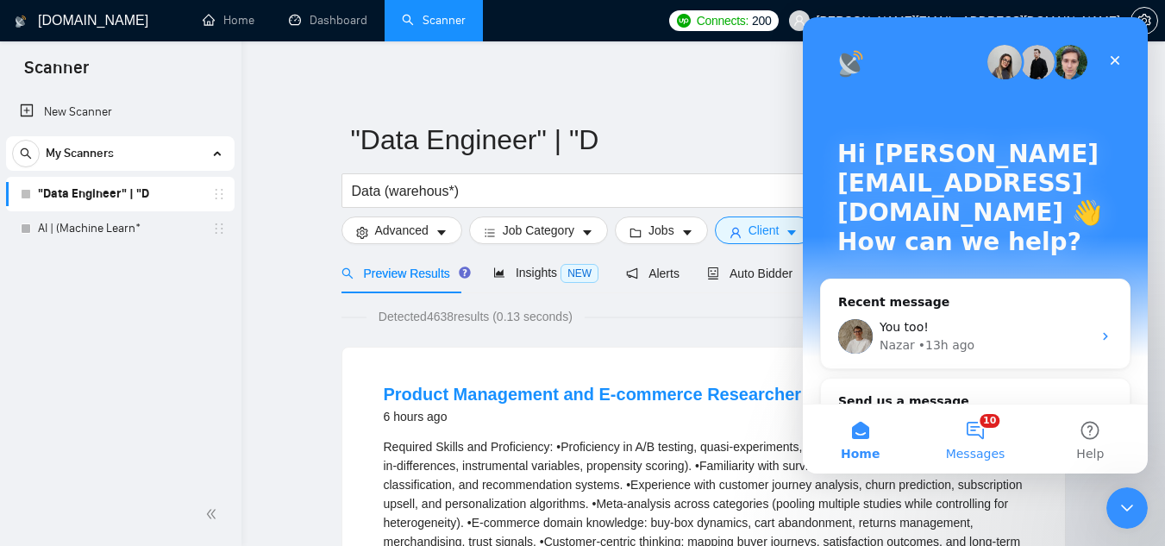
click at [972, 433] on button "10 Messages" at bounding box center [975, 439] width 115 height 69
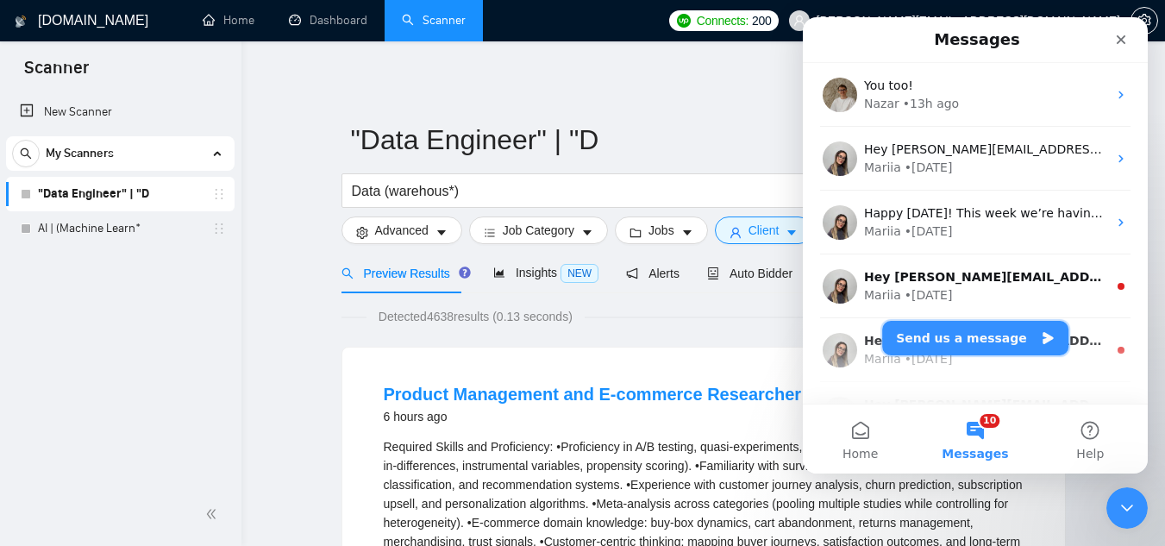
click at [949, 342] on button "Send us a message" at bounding box center [976, 338] width 186 height 35
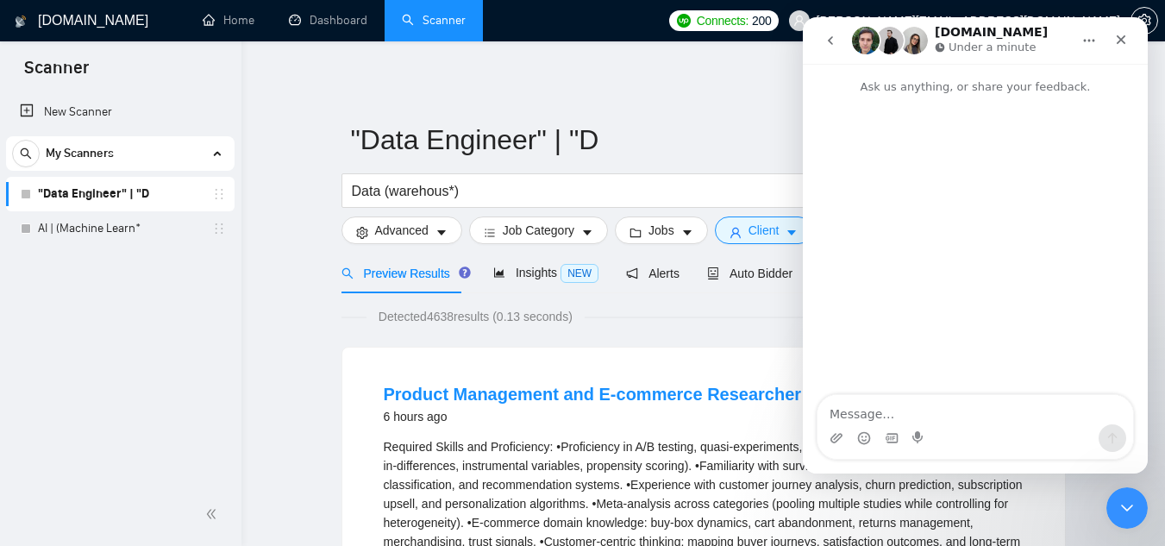
click at [943, 411] on textarea "Message…" at bounding box center [976, 409] width 316 height 29
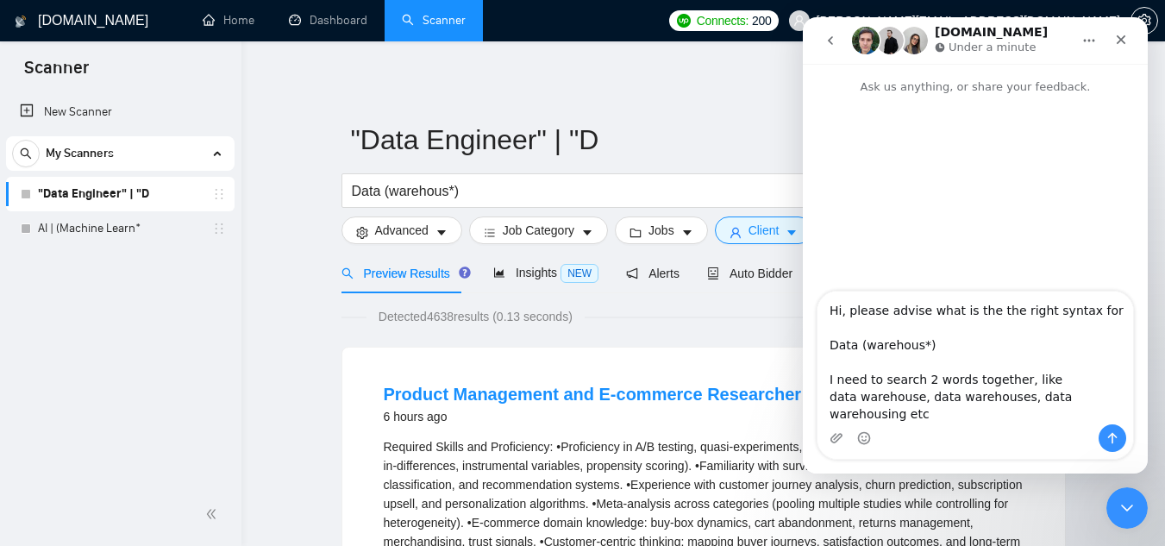
click at [1116, 314] on textarea "Hi, please advise what is the the right syntax for Data (warehous*) I need to s…" at bounding box center [976, 358] width 316 height 133
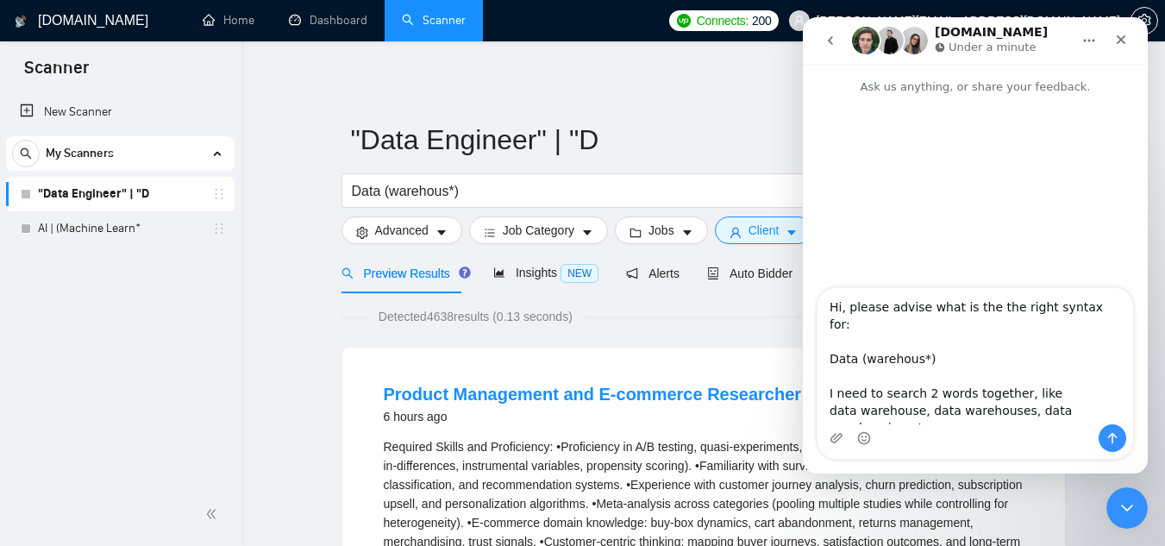
click at [1058, 379] on textarea "Hi, please advise what is the the right syntax for: Data (warehous*) I need to …" at bounding box center [976, 356] width 316 height 136
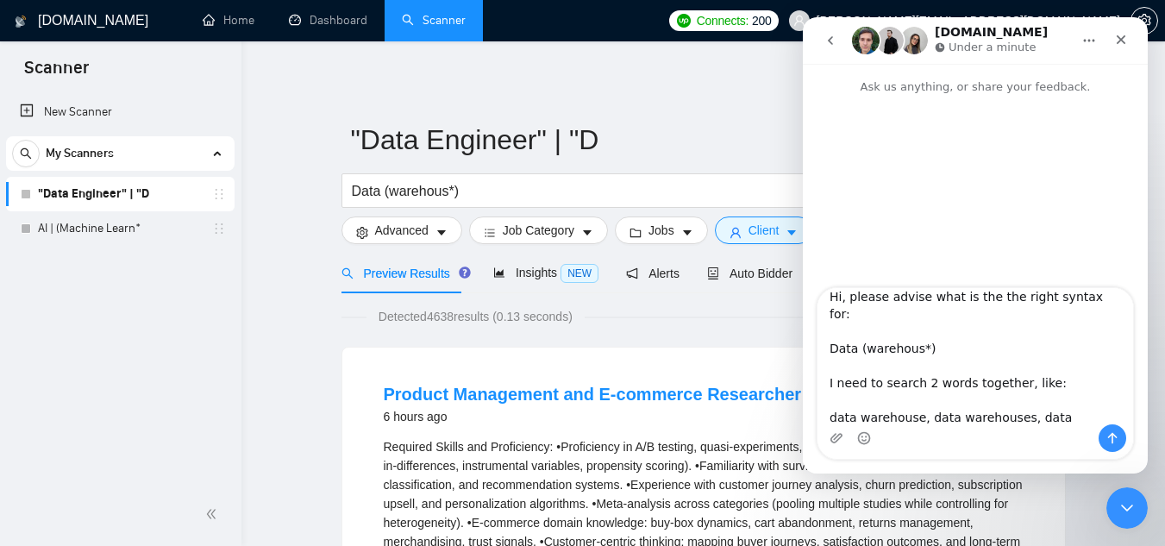
scroll to position [14, 0]
type textarea "Hi, please advise what is the the right syntax for: Data (warehous*) I need to …"
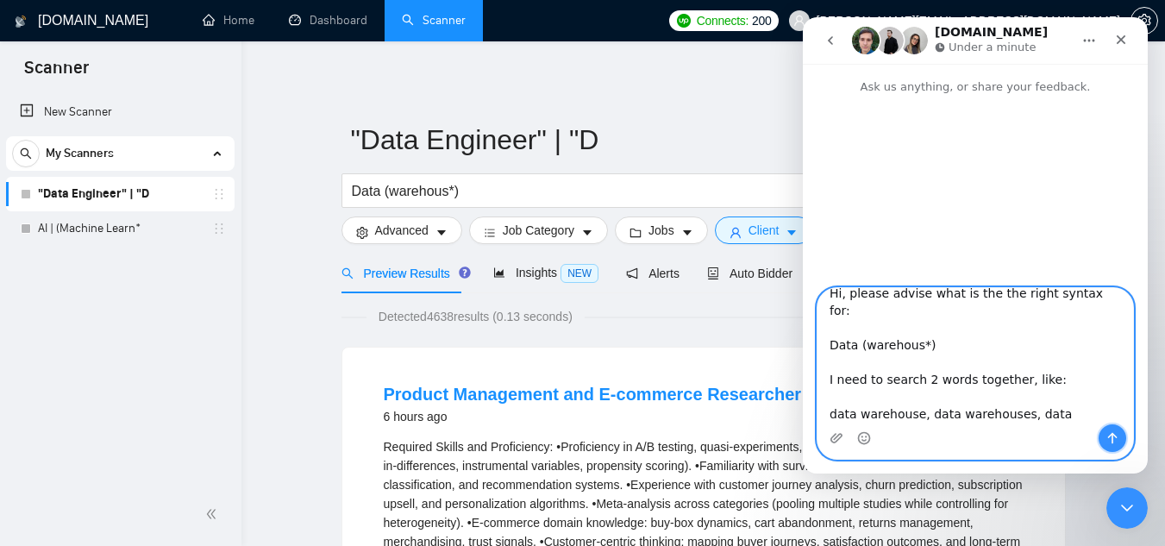
click at [1111, 439] on icon "Send a message…" at bounding box center [1113, 438] width 14 height 14
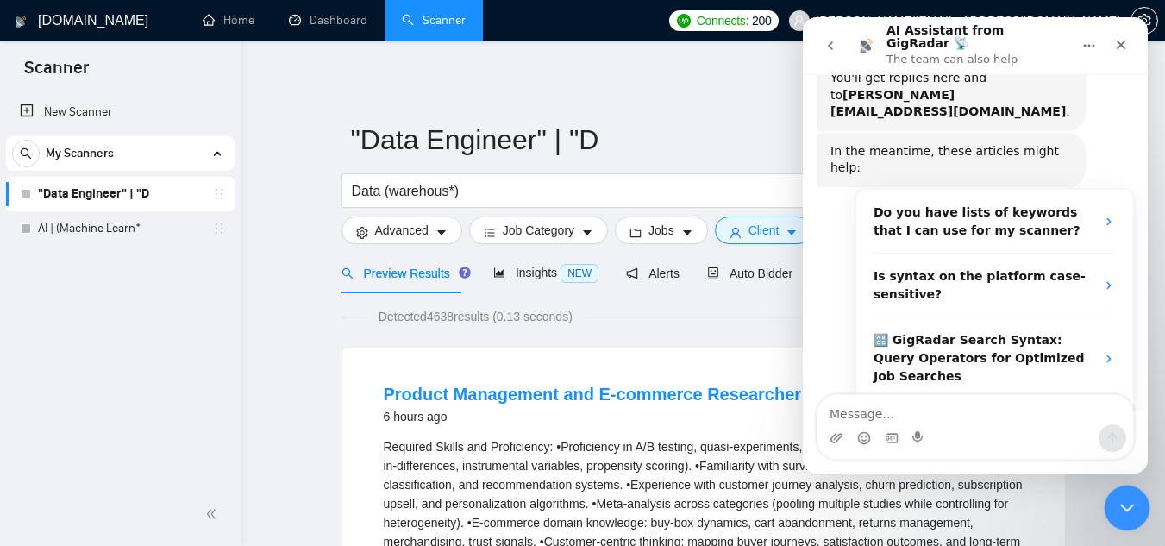
scroll to position [267, 0]
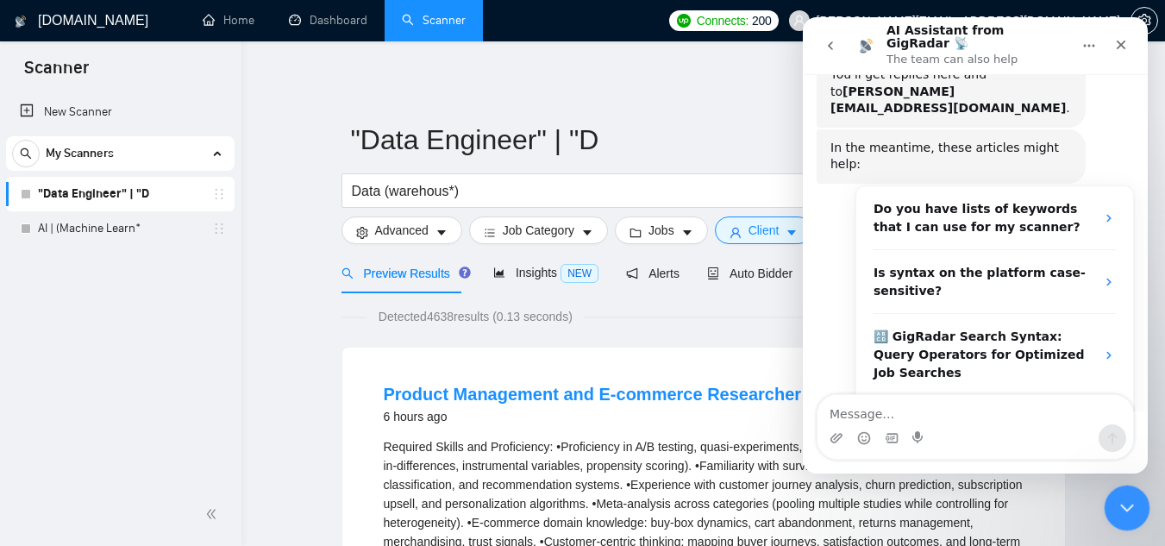
click at [1133, 499] on icon "Close Intercom Messenger" at bounding box center [1125, 505] width 21 height 21
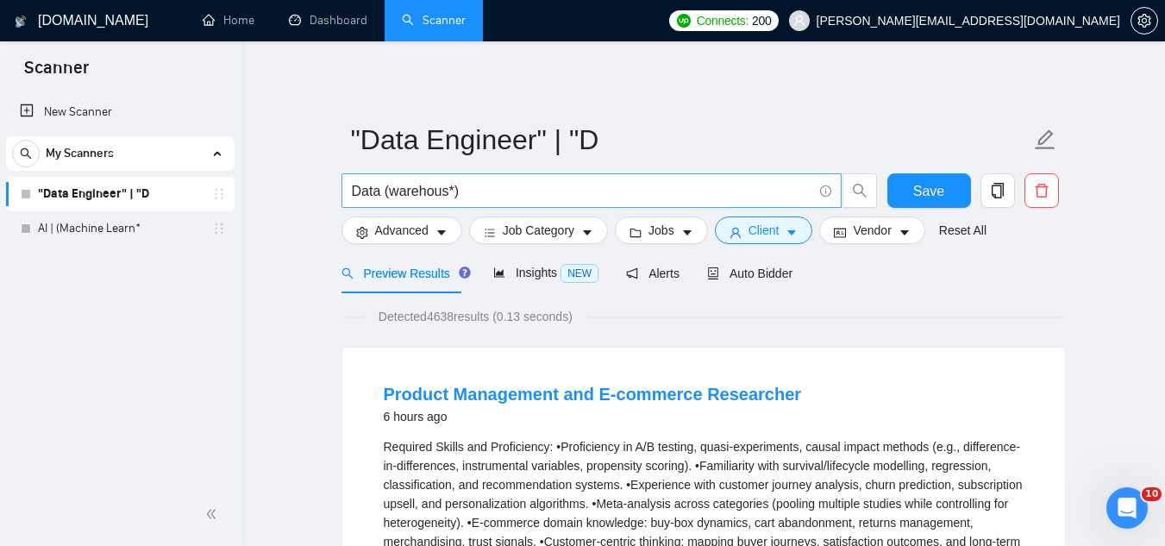
click at [355, 198] on input "Data (warehous*)" at bounding box center [582, 191] width 461 height 22
click at [355, 197] on input "Data (warehous*)" at bounding box center [582, 191] width 461 height 22
click at [355, 196] on input "Data (warehous*)" at bounding box center [582, 191] width 461 height 22
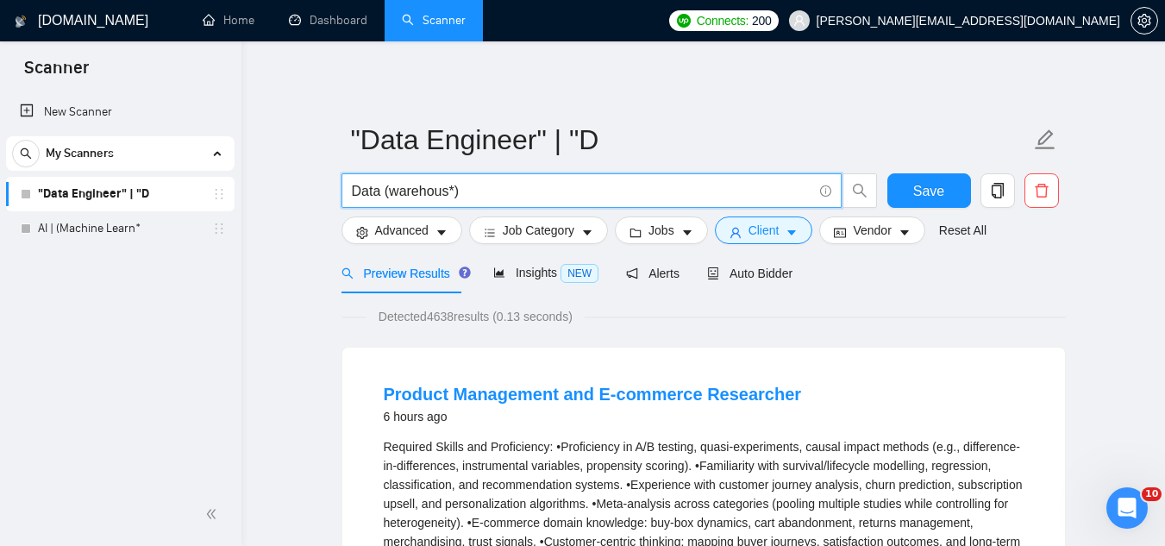
click at [355, 196] on input "Data (warehous*)" at bounding box center [582, 191] width 461 height 22
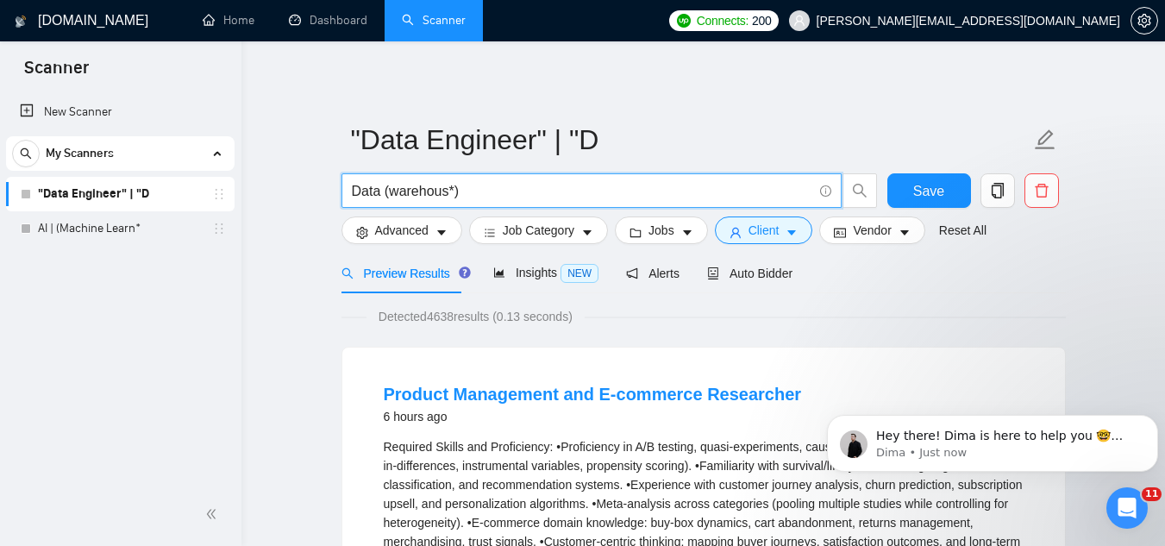
scroll to position [0, 0]
paste input ""Data Engineer" | "Data architect" | "Data warehousing" | "Data Analyst""
click at [438, 192] on input ""Data Engineer" | "Data architect" | "Data warehousing" | "Data Analyst"" at bounding box center [582, 191] width 461 height 22
drag, startPoint x: 488, startPoint y: 195, endPoint x: 509, endPoint y: 189, distance: 21.6
click at [490, 196] on input ""Data Engineer" | "Data architect" | "Data warehousing" | "Data Analyst"" at bounding box center [582, 191] width 461 height 22
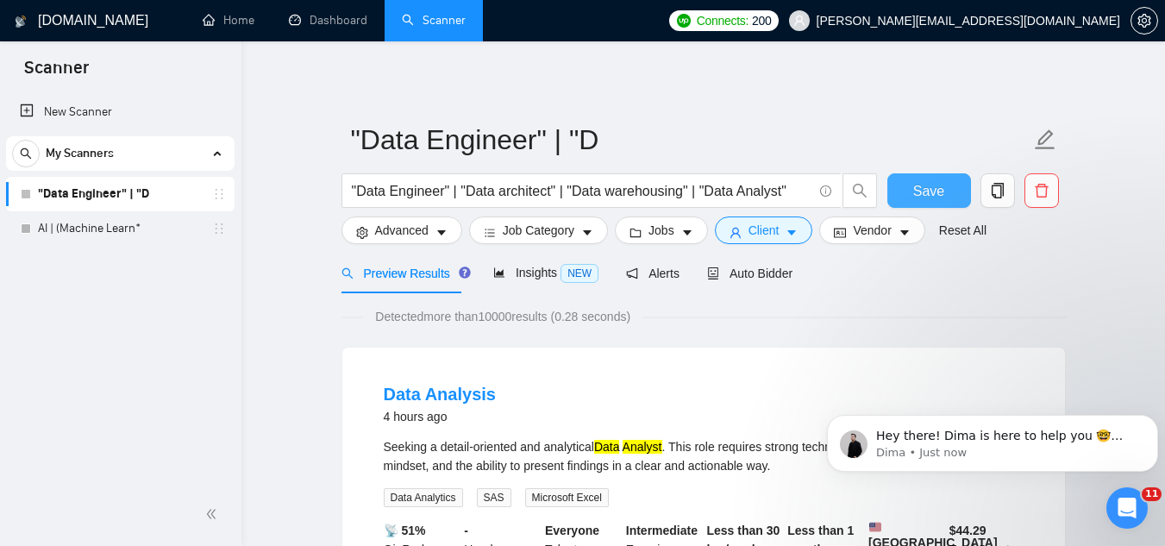
click at [935, 200] on span "Save" at bounding box center [929, 191] width 31 height 22
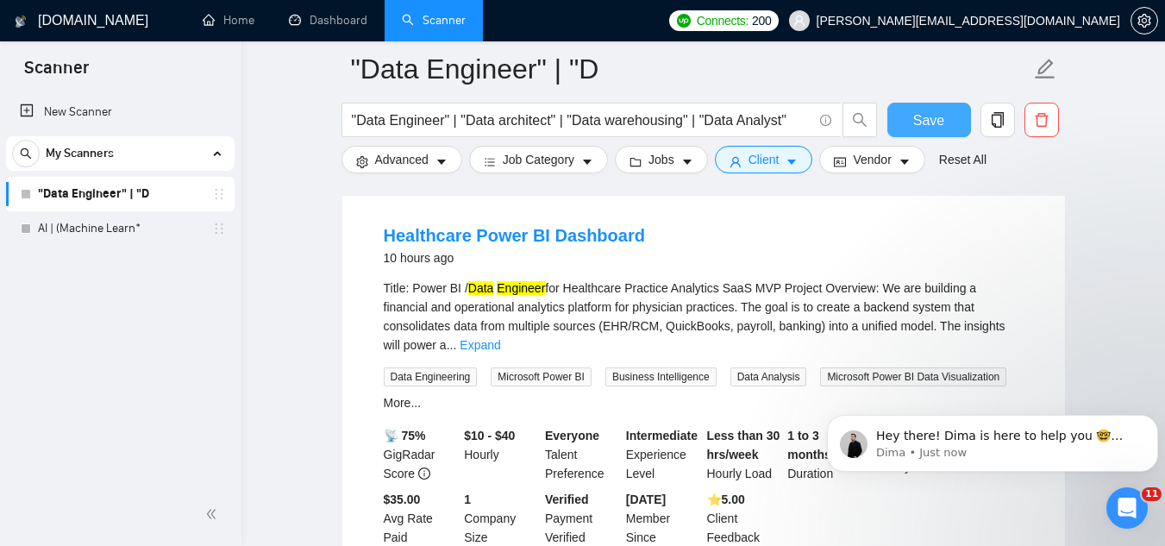
scroll to position [863, 0]
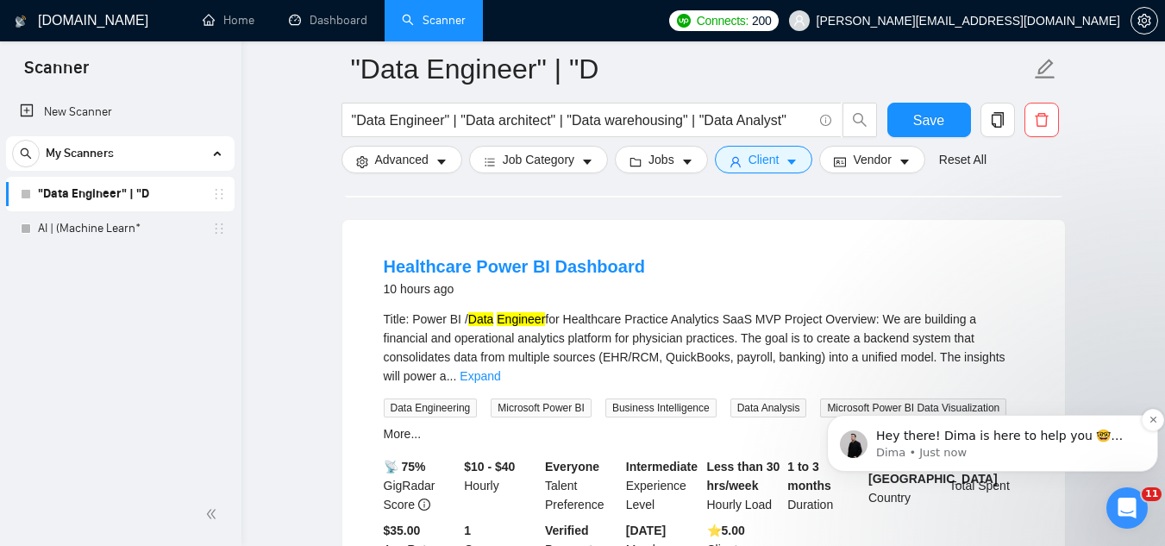
click at [974, 447] on p "Dima • Just now" at bounding box center [1006, 453] width 261 height 16
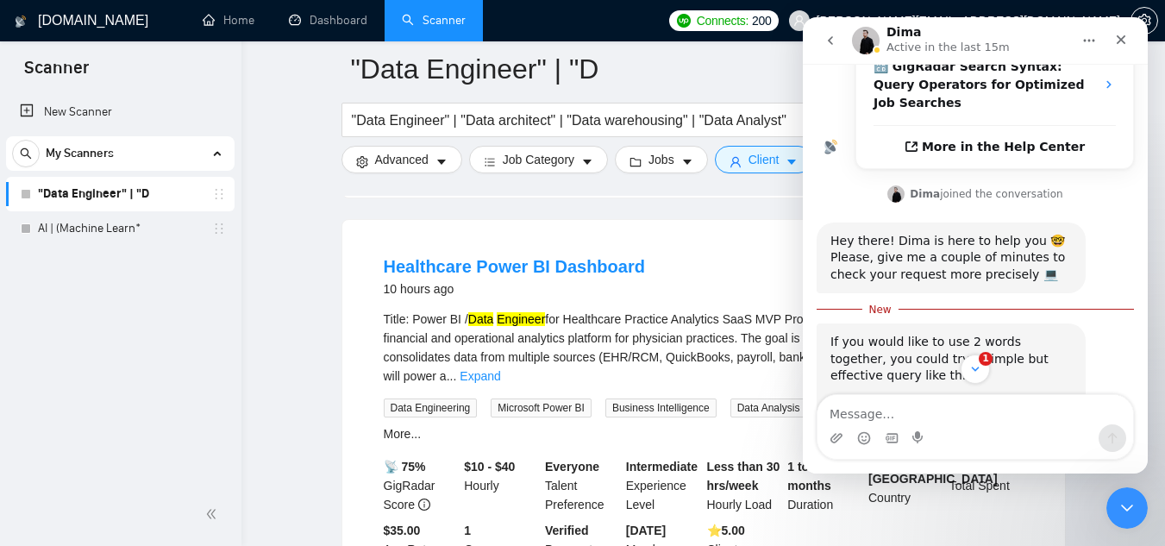
scroll to position [631, 0]
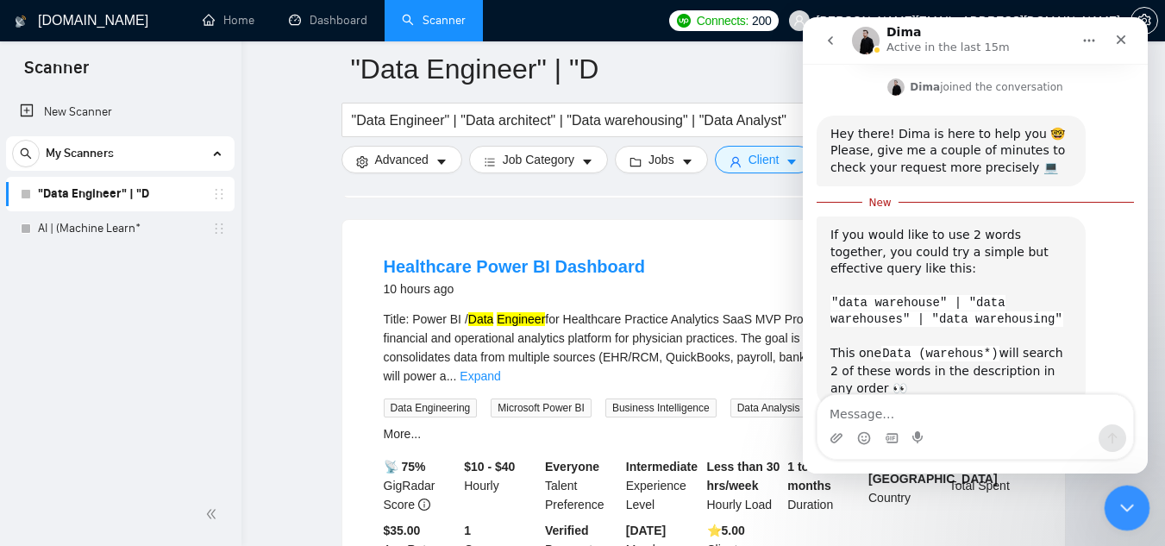
click at [1129, 518] on div "Close Intercom Messenger" at bounding box center [1124, 505] width 41 height 41
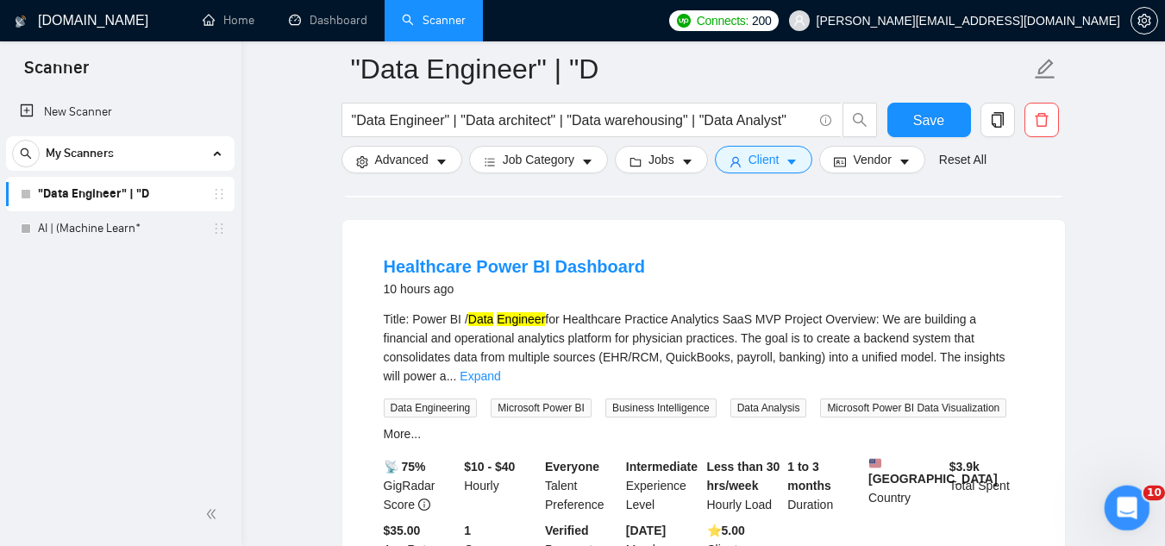
click at [1129, 502] on icon "Open Intercom Messenger" at bounding box center [1125, 506] width 28 height 28
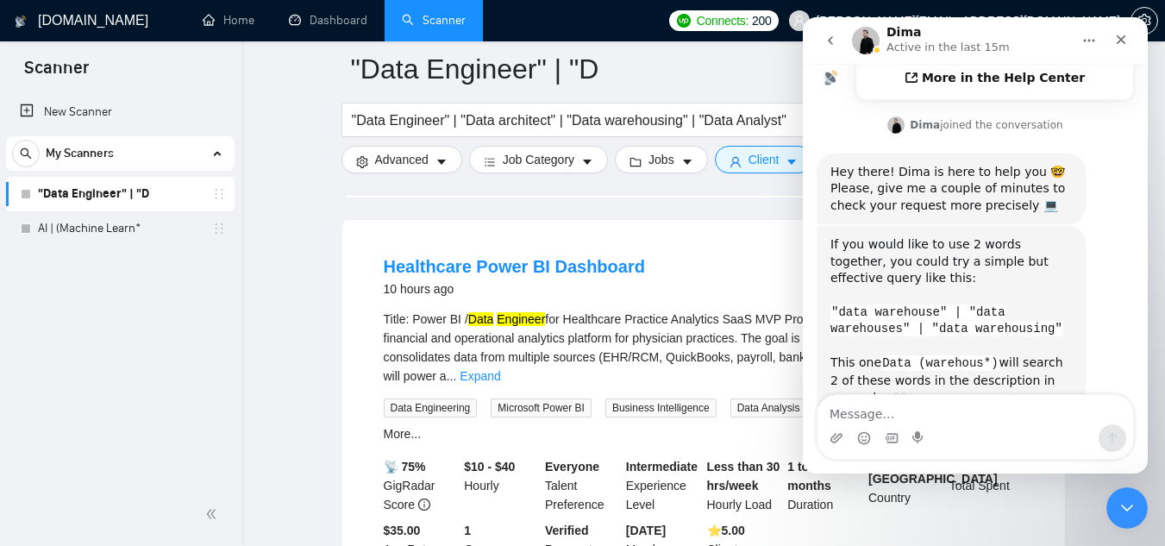
scroll to position [602, 0]
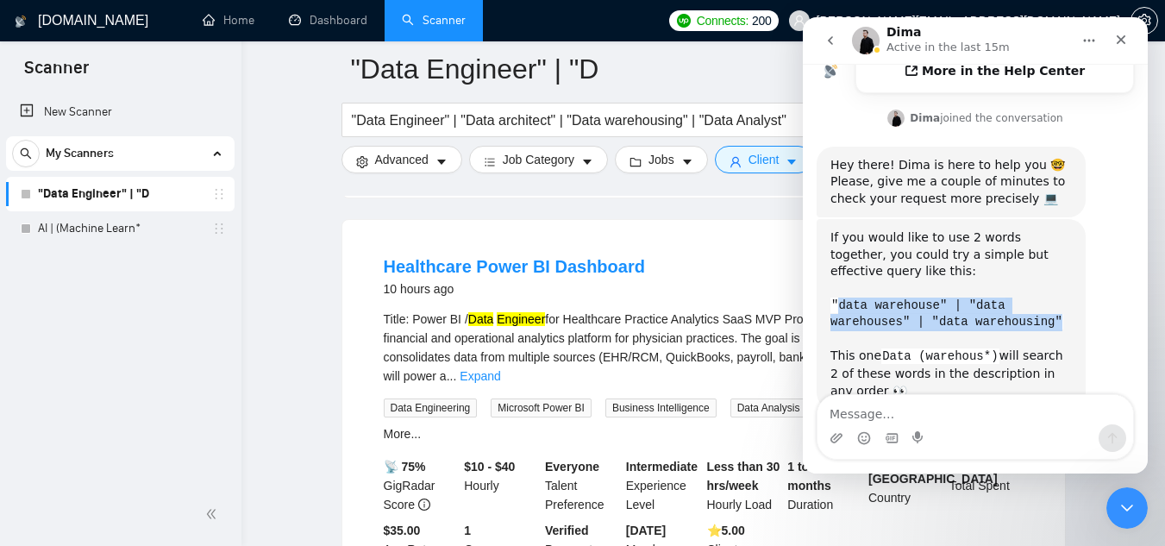
drag, startPoint x: 836, startPoint y: 251, endPoint x: 1068, endPoint y: 268, distance: 232.7
click at [1068, 268] on div "If you would like to use 2 words together, you could try a simple but effective…" at bounding box center [952, 314] width 242 height 170
copy code "data warehouse" | "data warehouses" | "data warehousing""
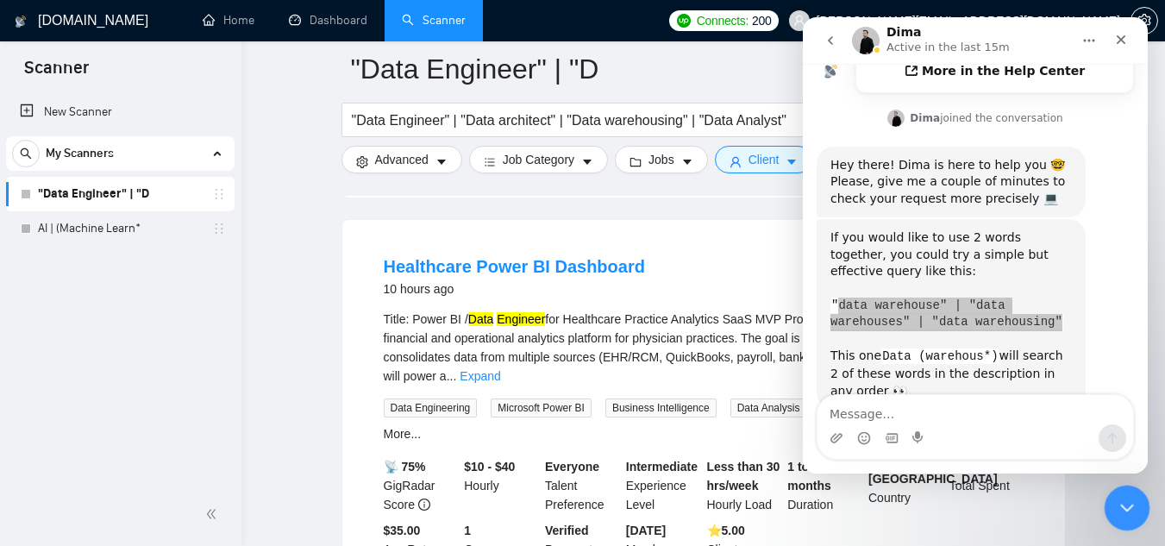
click at [1126, 519] on div "Close Intercom Messenger" at bounding box center [1124, 505] width 41 height 41
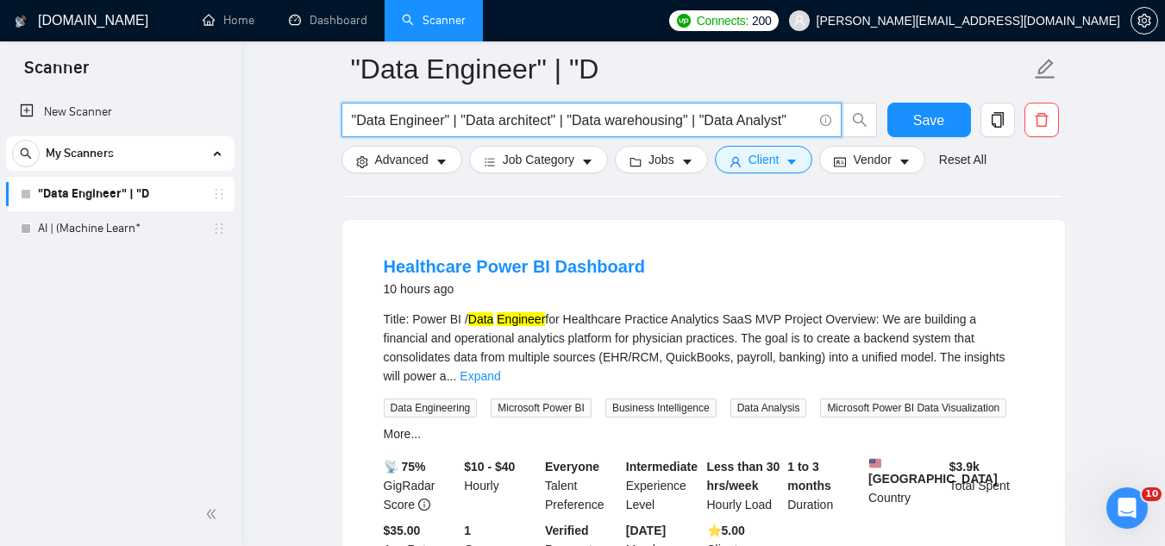
click at [792, 112] on input ""Data Engineer" | "Data architect" | "Data warehousing" | "Data Analyst"" at bounding box center [582, 121] width 461 height 22
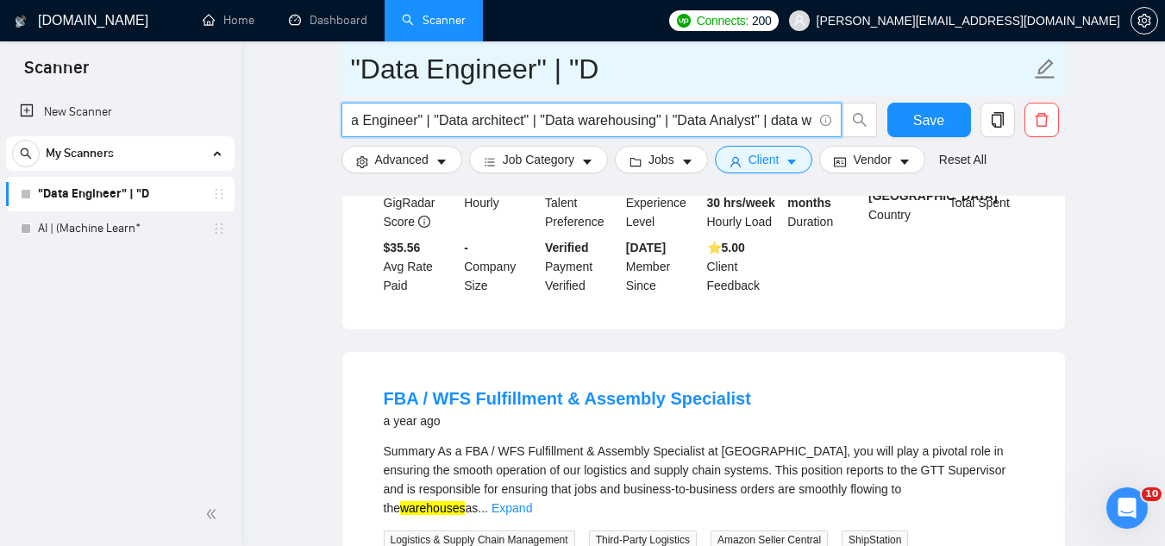
scroll to position [0, 0]
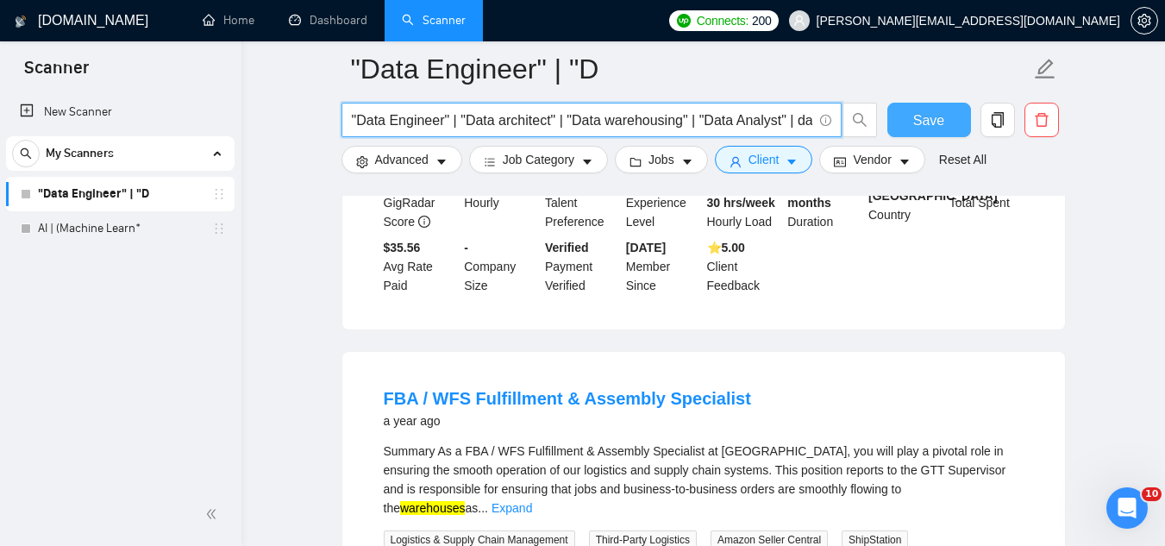
type input ""Data Engineer" | "Data architect" | "Data warehousing" | "Data Analyst" | data…"
click at [939, 122] on span "Save" at bounding box center [929, 121] width 31 height 22
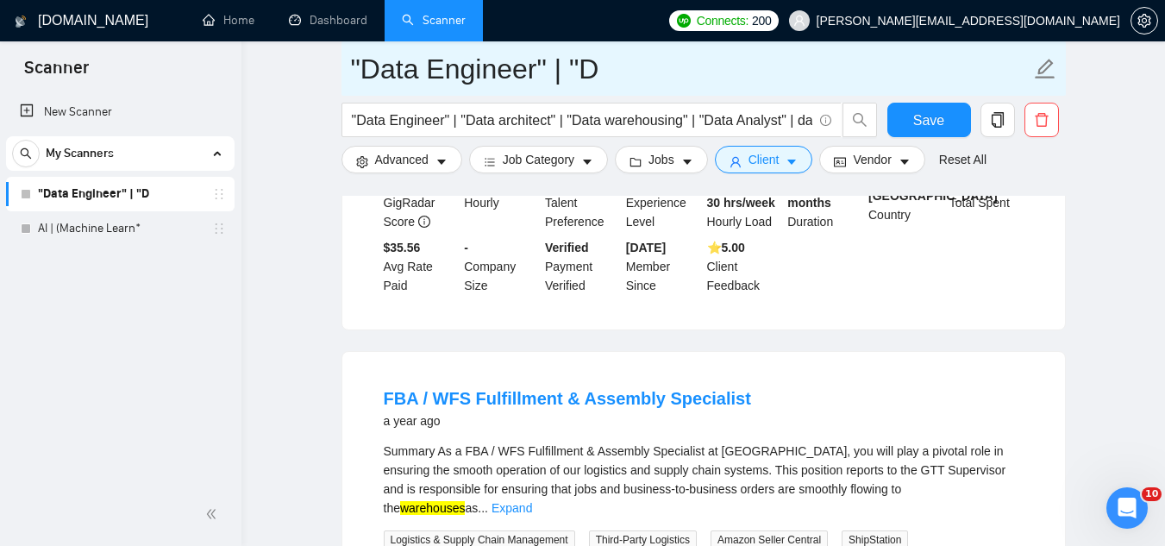
click at [675, 43] on span ""Data Engineer" | "D" at bounding box center [704, 68] width 725 height 54
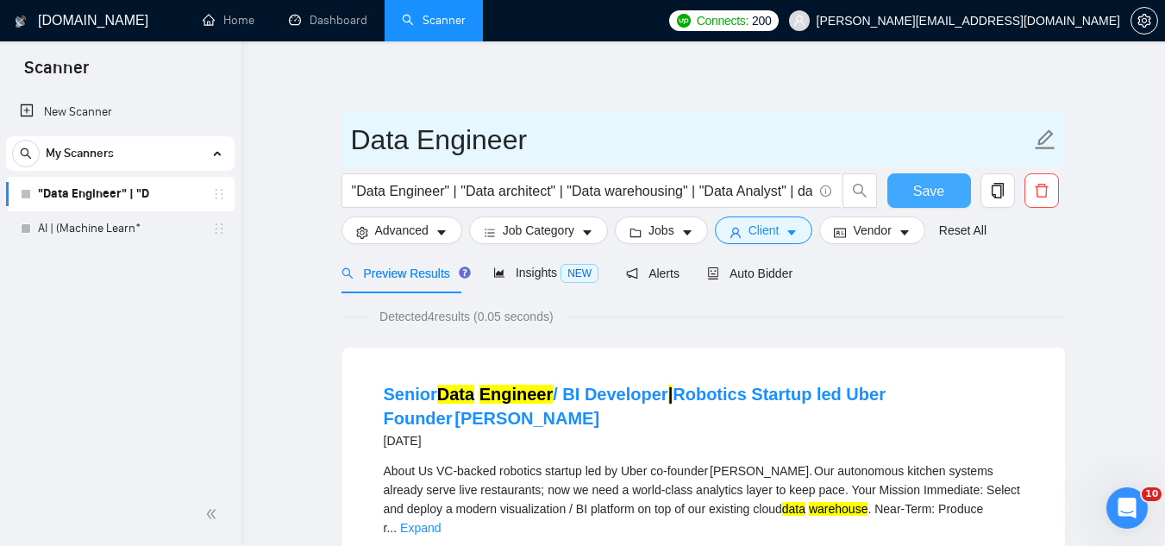
type input "Data Engineer"
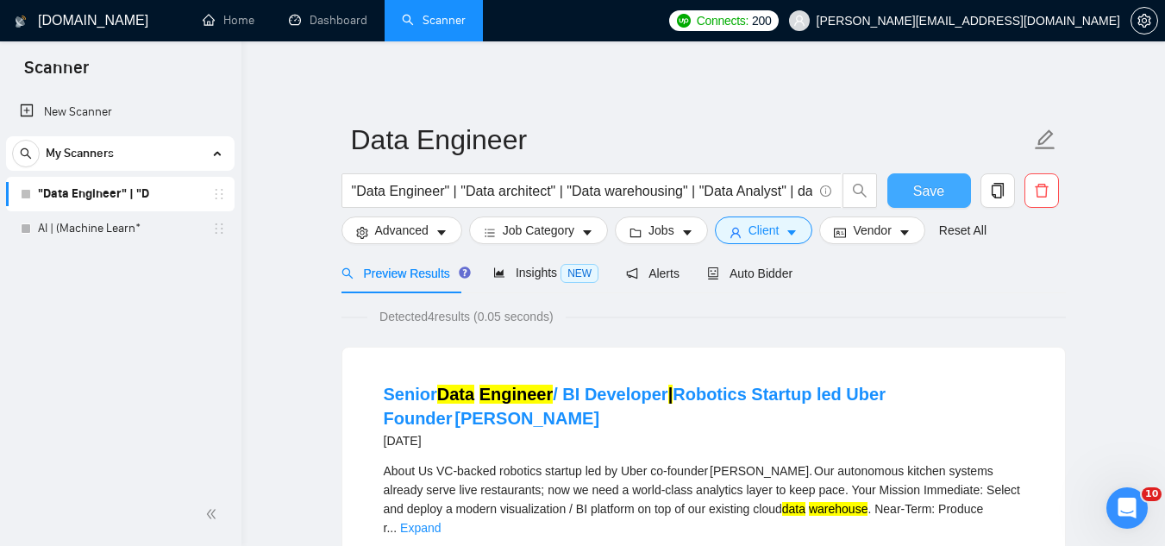
click at [940, 193] on span "Save" at bounding box center [929, 191] width 31 height 22
click at [550, 271] on span "Insights NEW" at bounding box center [545, 273] width 105 height 14
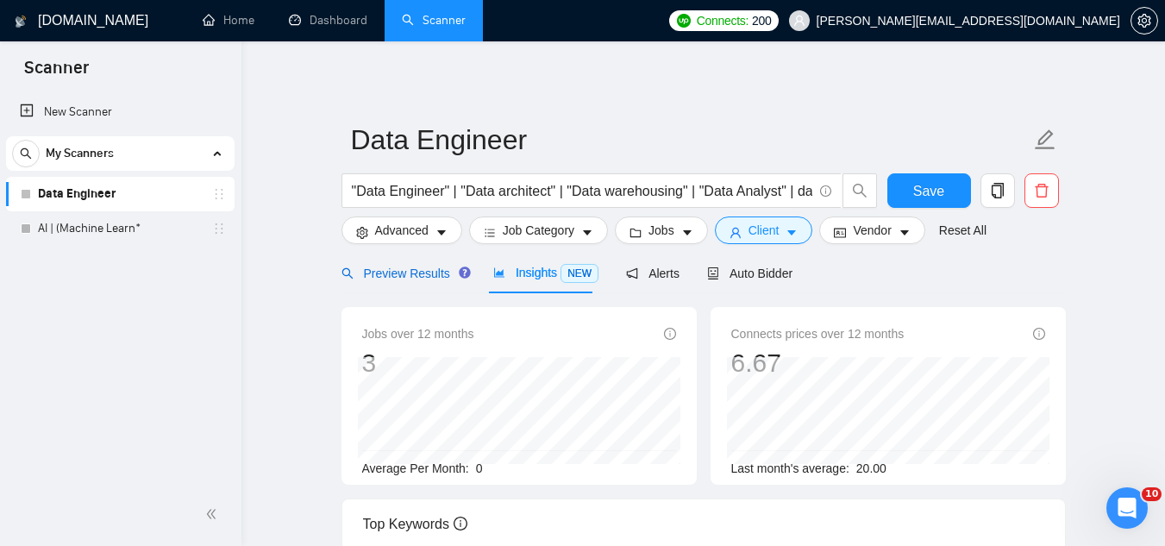
click at [404, 267] on span "Preview Results" at bounding box center [404, 274] width 124 height 14
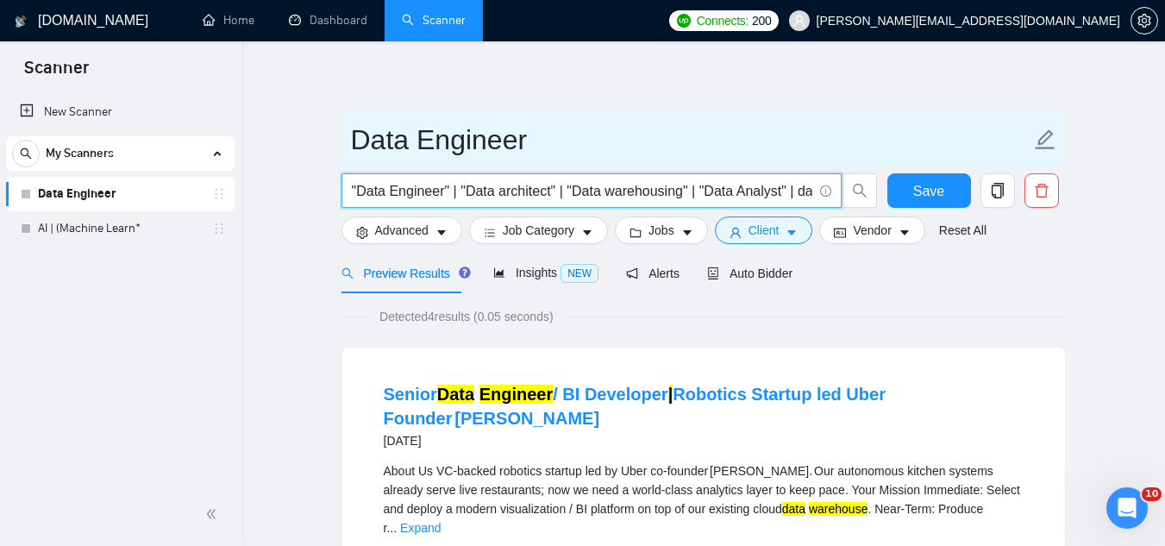
drag, startPoint x: 507, startPoint y: 197, endPoint x: 642, endPoint y: 163, distance: 138.7
click at [512, 195] on input ""Data Engineer" | "Data architect" | "Data warehousing" | "Data Analyst" | data…" at bounding box center [582, 191] width 461 height 22
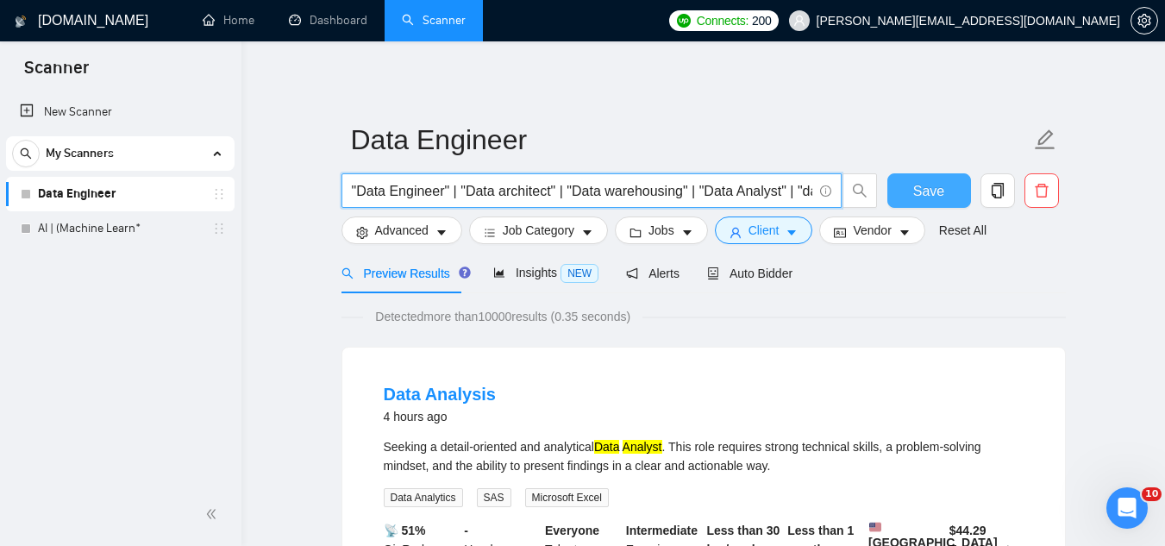
click at [938, 193] on span "Save" at bounding box center [929, 191] width 31 height 22
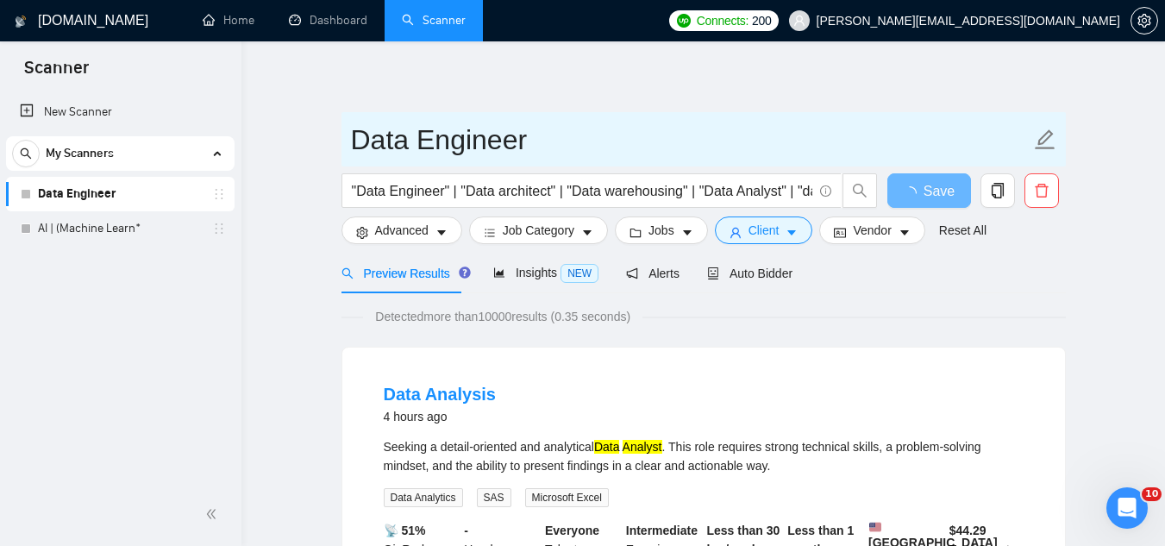
click at [411, 192] on input ""Data Engineer" | "Data architect" | "Data warehousing" | "Data Analyst" | "dat…" at bounding box center [582, 191] width 461 height 22
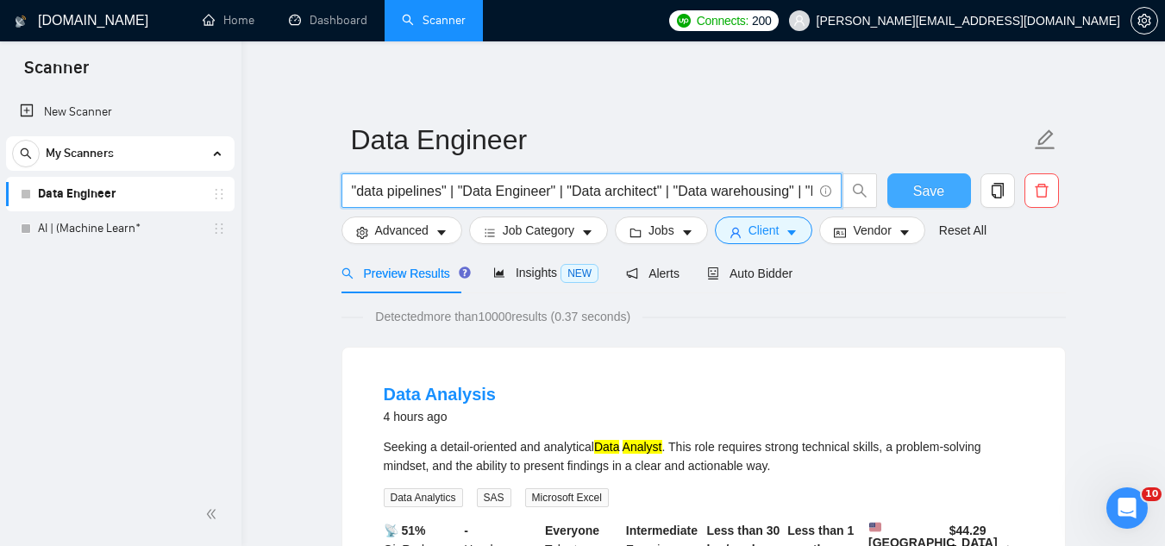
click at [901, 199] on button "Save" at bounding box center [930, 190] width 84 height 35
drag, startPoint x: 453, startPoint y: 193, endPoint x: 556, endPoint y: 192, distance: 102.7
click at [556, 192] on input ""data pipelines" | "Data Engineer" | "Data architect" | "Data warehousing" | "D…" at bounding box center [582, 191] width 461 height 22
click at [560, 195] on input ""data pipelines" | "Data Engineer" | "Data architect" | "Data warehousing" | "D…" at bounding box center [582, 191] width 461 height 22
paste input ""Data Engineer""
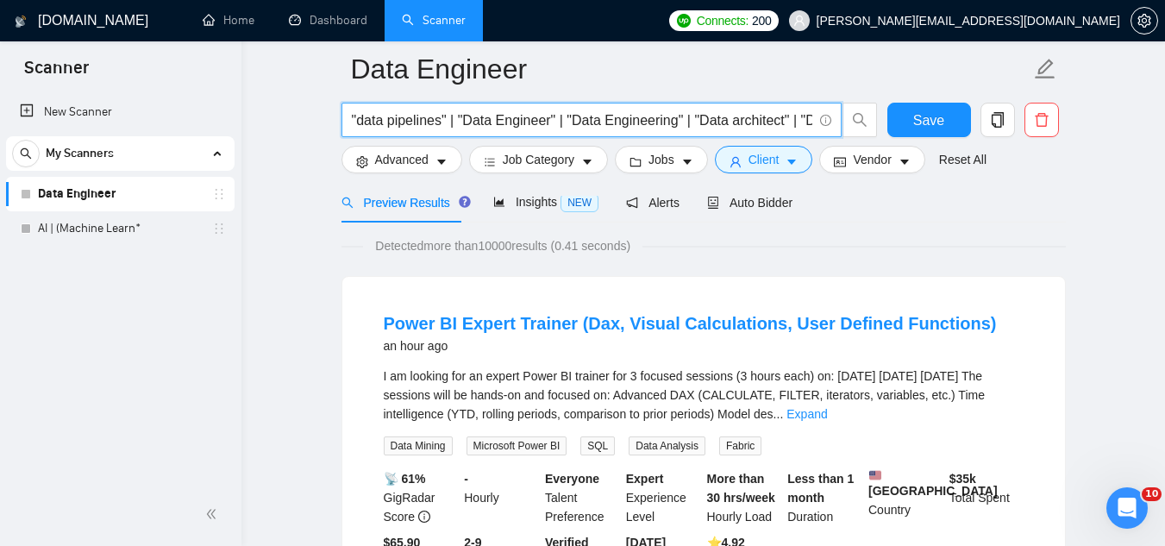
scroll to position [173, 0]
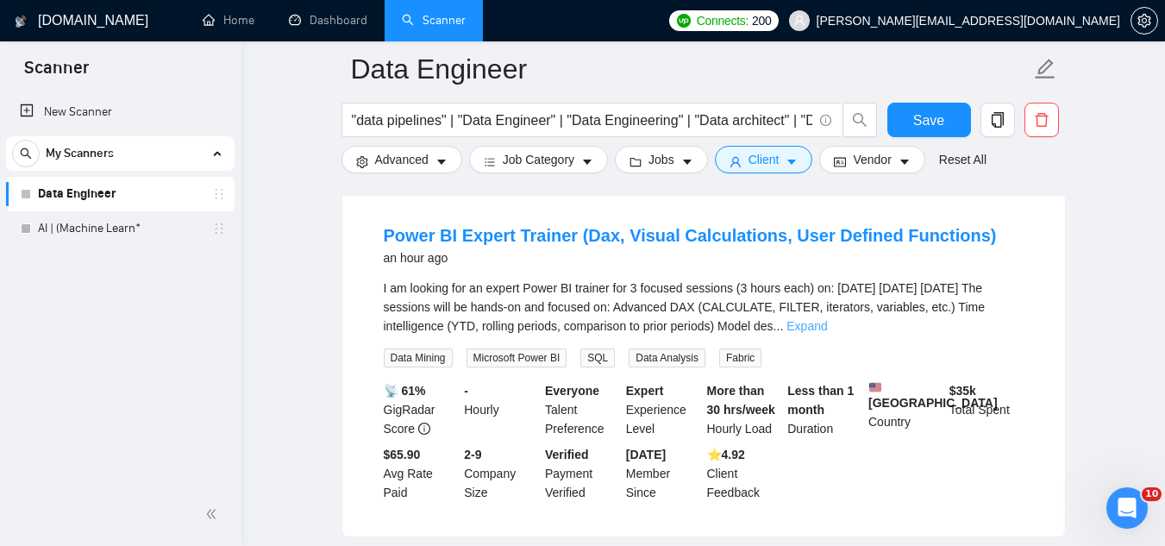
click at [827, 319] on link "Expand" at bounding box center [807, 326] width 41 height 14
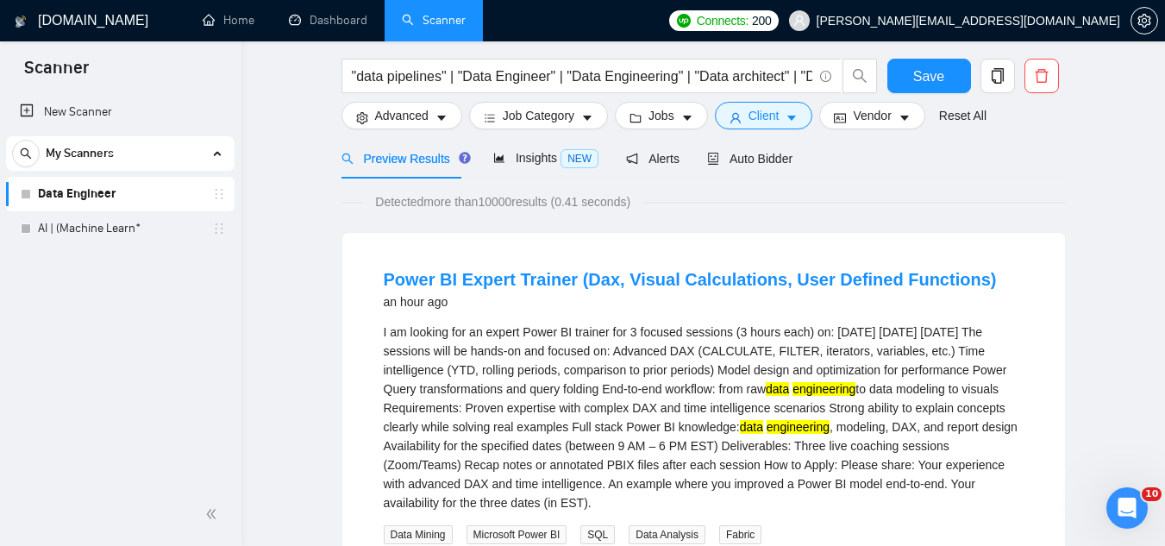
scroll to position [0, 0]
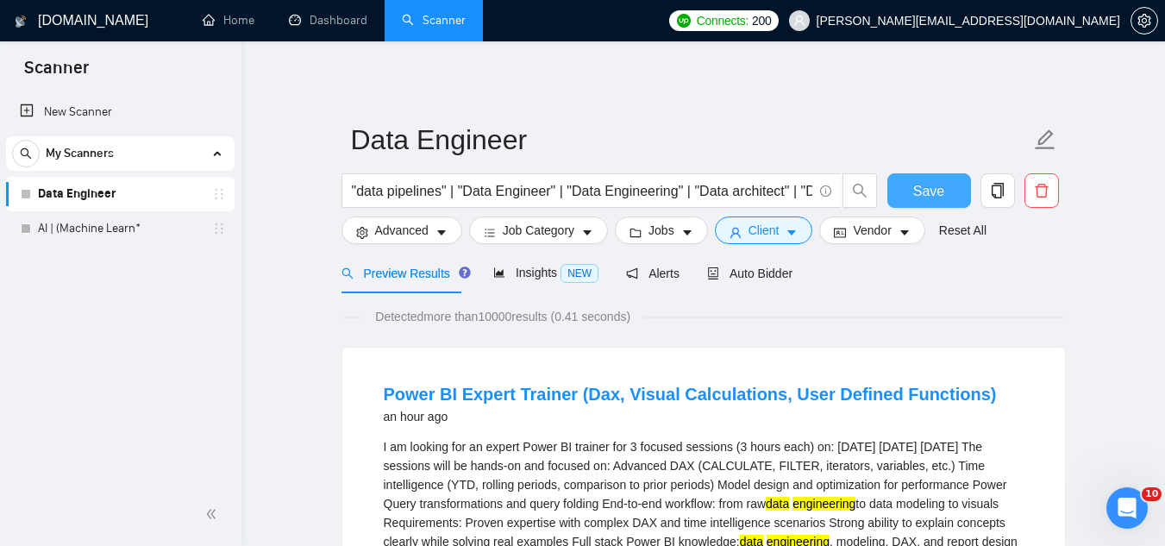
click at [939, 200] on span "Save" at bounding box center [929, 191] width 31 height 22
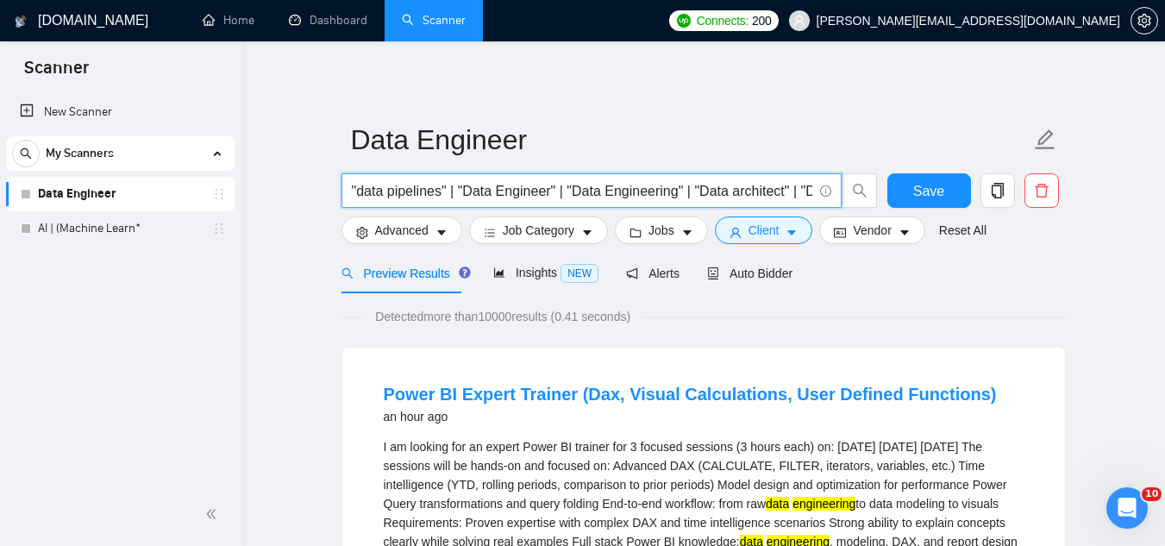
click at [417, 188] on input ""data pipelines" | "Data Engineer" | "Data Engineering" | "Data architect" | "D…" at bounding box center [582, 191] width 461 height 22
click at [414, 185] on input ""data pipelines" | "Data Engineer" | "Data Engineering" | "Data architect" | "D…" at bounding box center [582, 191] width 461 height 22
click at [493, 194] on input ""data pipelines" | "Data Engineer" | "Data Engineering" | "Data architect" | "D…" at bounding box center [582, 191] width 461 height 22
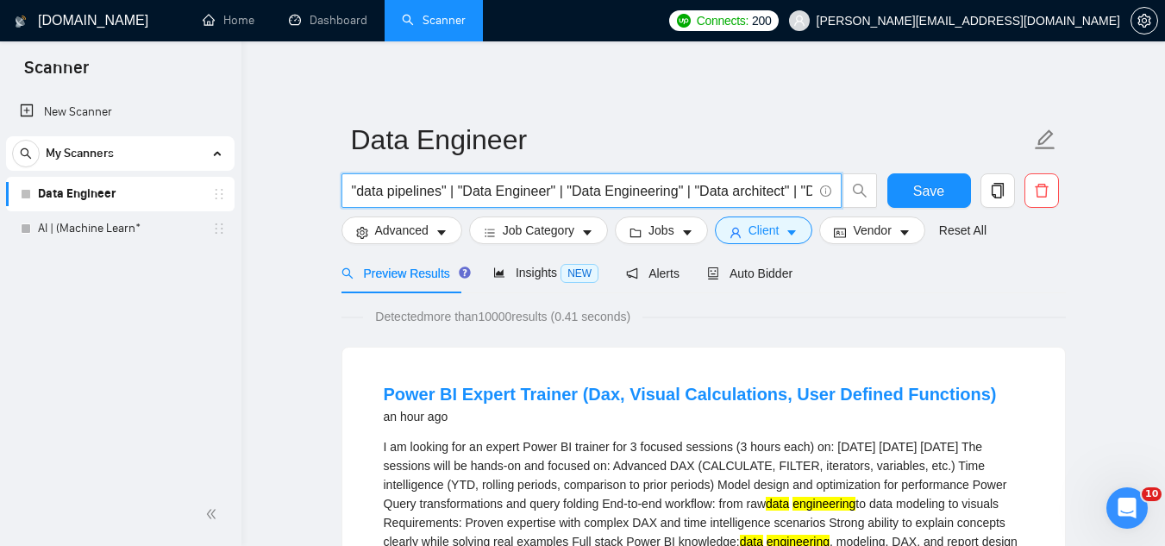
click at [493, 194] on input ""data pipelines" | "Data Engineer" | "Data Engineering" | "Data architect" | "D…" at bounding box center [582, 191] width 461 height 22
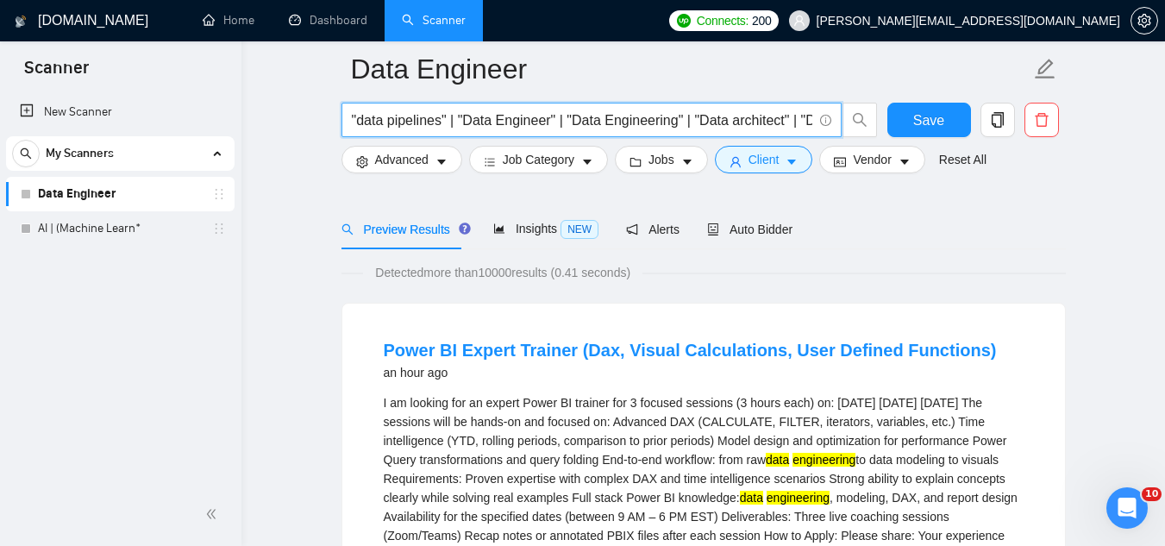
scroll to position [86, 0]
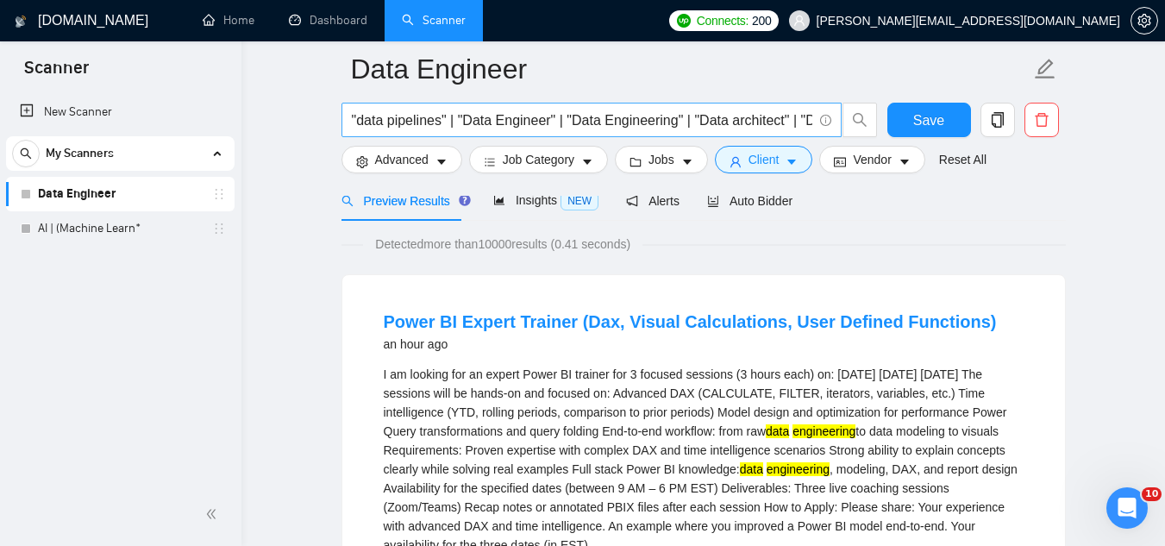
click at [489, 119] on input ""data pipelines" | "Data Engineer" | "Data Engineering" | "Data architect" | "D…" at bounding box center [582, 121] width 461 height 22
click at [490, 118] on input ""data pipelines" | "Data Engineer" | "Data Engineering" | "Data architect" | "D…" at bounding box center [582, 121] width 461 height 22
click at [377, 113] on input ""data pipelines" | "Data Engineer" | "Data Engineering" | "Data architect" | "D…" at bounding box center [582, 121] width 461 height 22
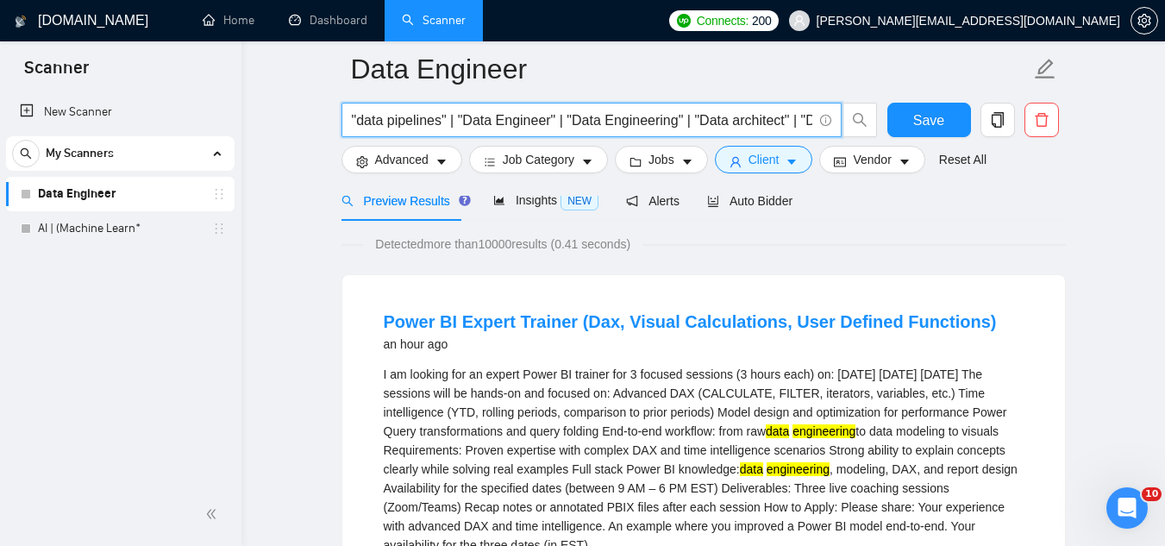
click at [491, 122] on input ""data pipelines" | "Data Engineer" | "Data Engineering" | "Data architect" | "D…" at bounding box center [582, 121] width 461 height 22
click at [454, 124] on input ""data pipelines" | "Data Engineer" | "Data Engineering" | "Data architect" | "D…" at bounding box center [582, 121] width 461 height 22
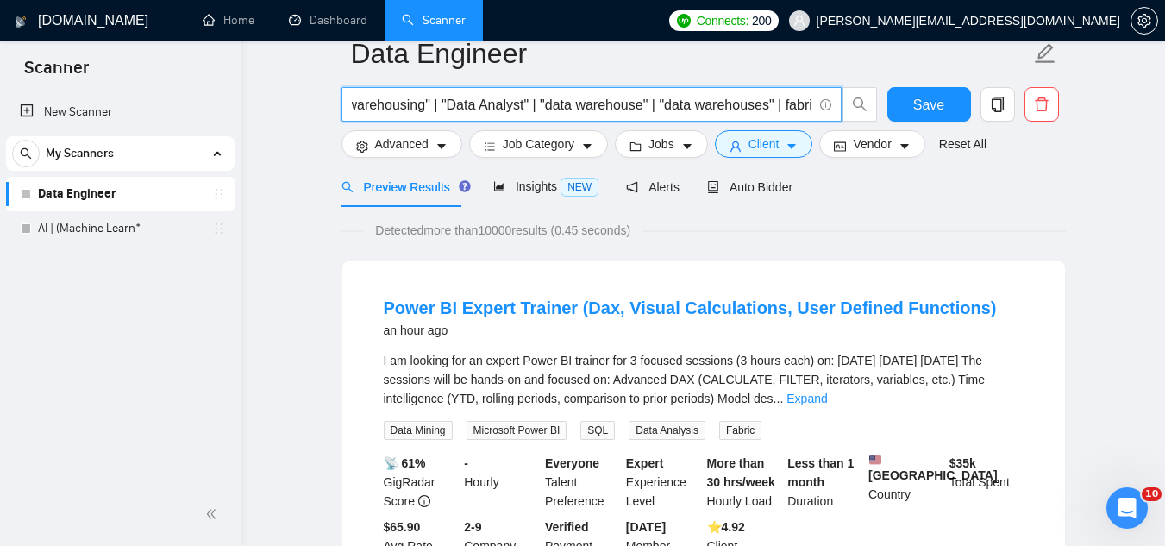
scroll to position [0, 0]
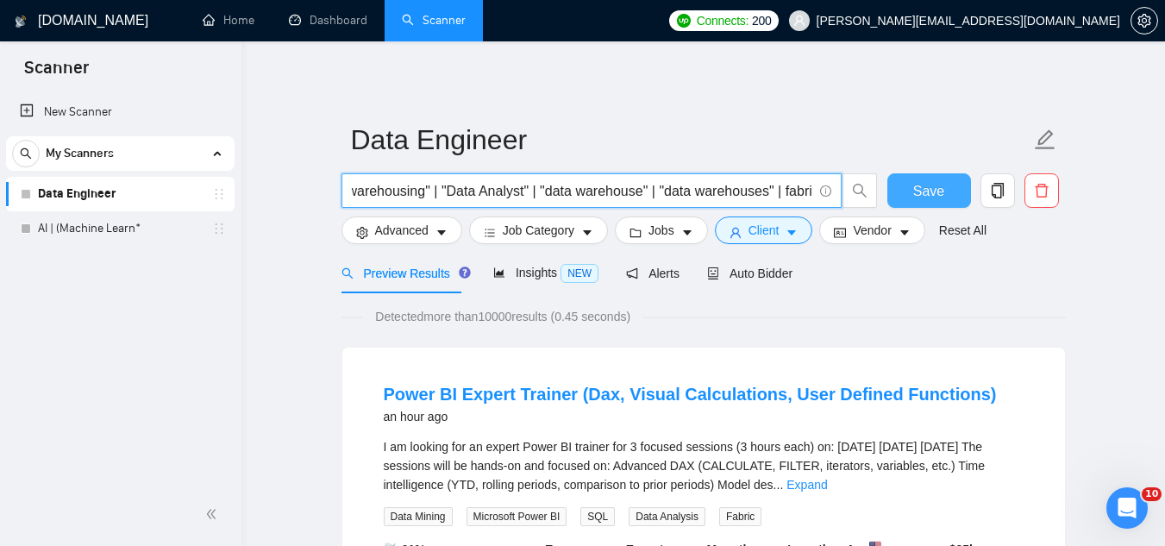
type input ""data pipelines" | "Data Engineer" | "Data Engineering" | "Data architect" | "D…"
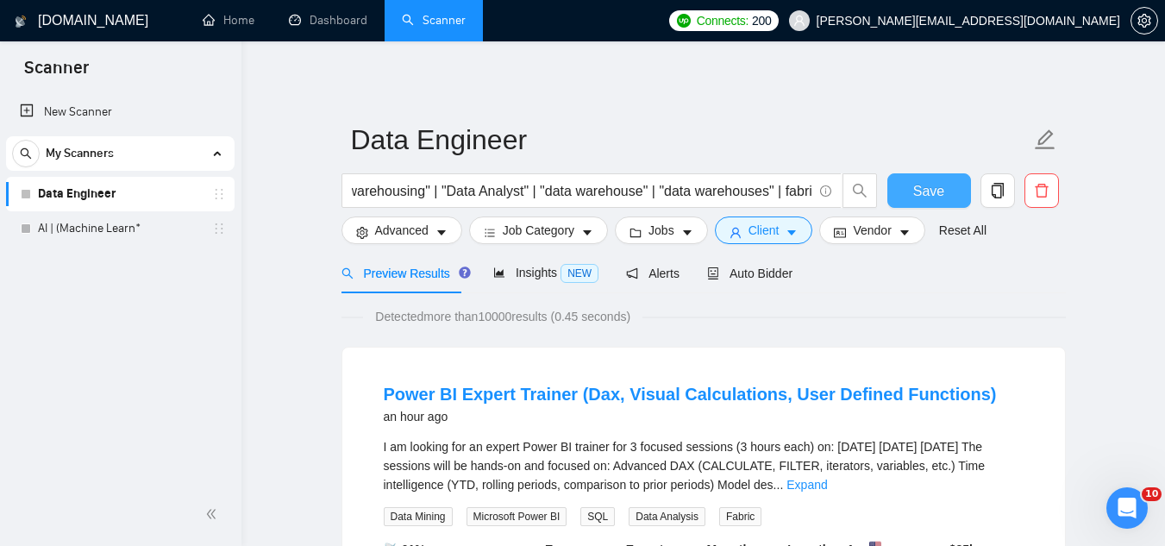
click at [933, 190] on span "Save" at bounding box center [929, 191] width 31 height 22
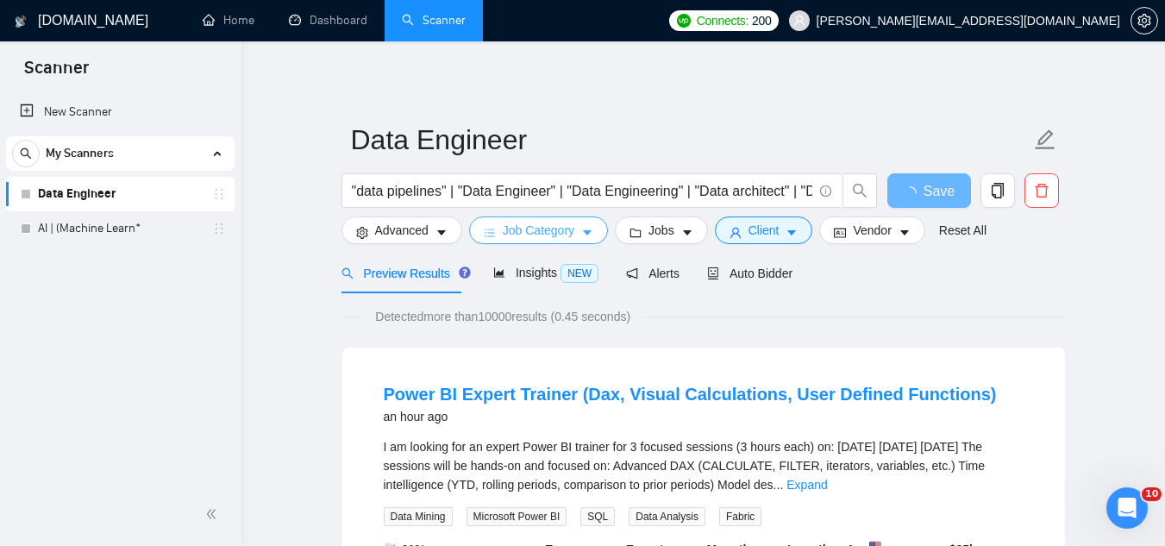
click at [541, 231] on span "Job Category" at bounding box center [539, 230] width 72 height 19
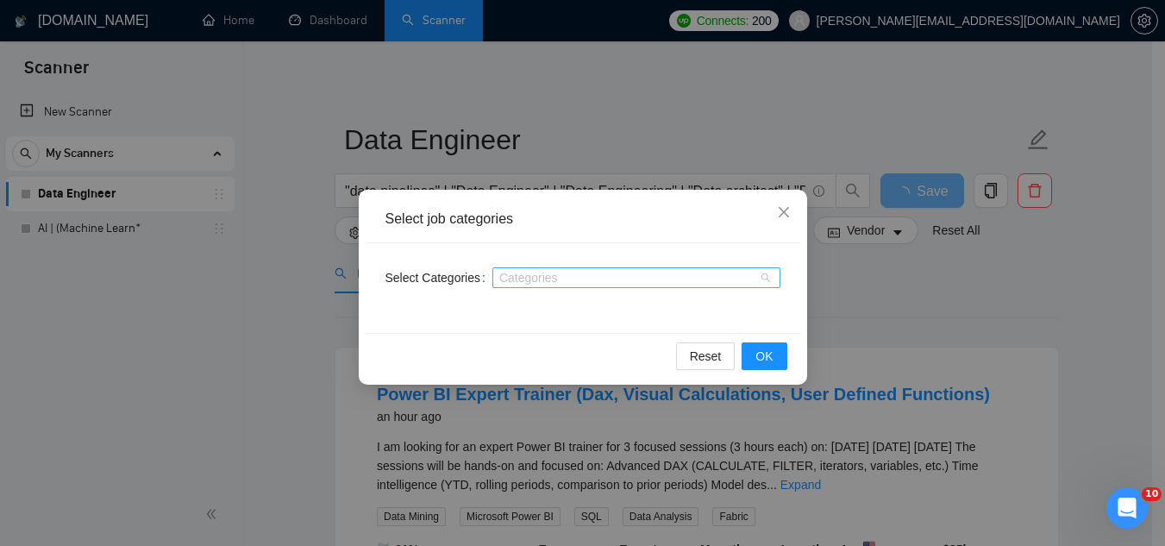
click at [576, 280] on div at bounding box center [628, 278] width 262 height 14
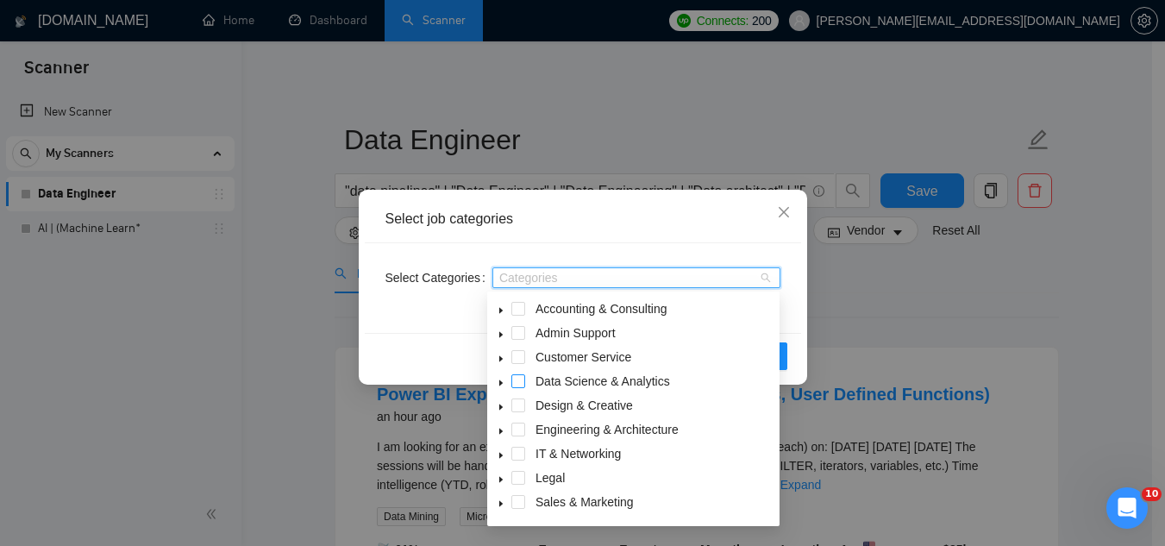
click at [517, 385] on span at bounding box center [519, 381] width 14 height 14
click at [516, 432] on span at bounding box center [519, 430] width 14 height 14
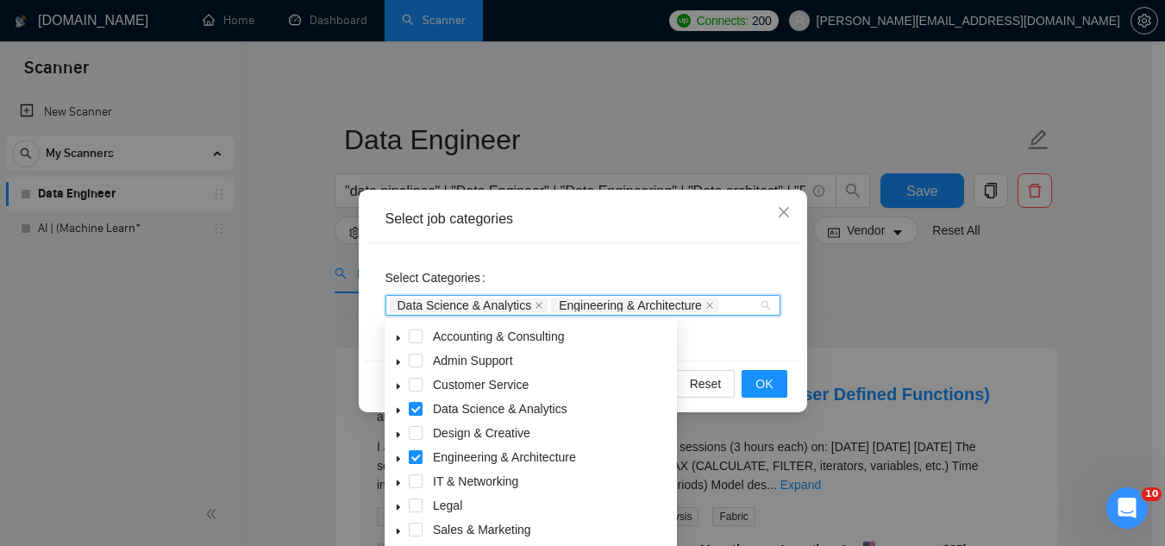
scroll to position [69, 0]
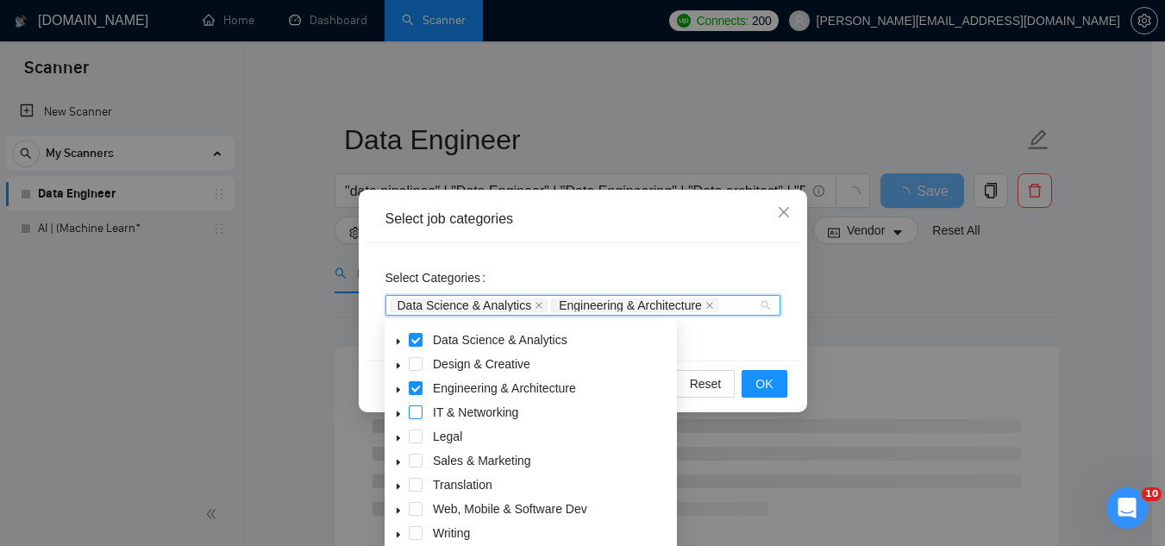
click at [416, 412] on span at bounding box center [416, 412] width 14 height 14
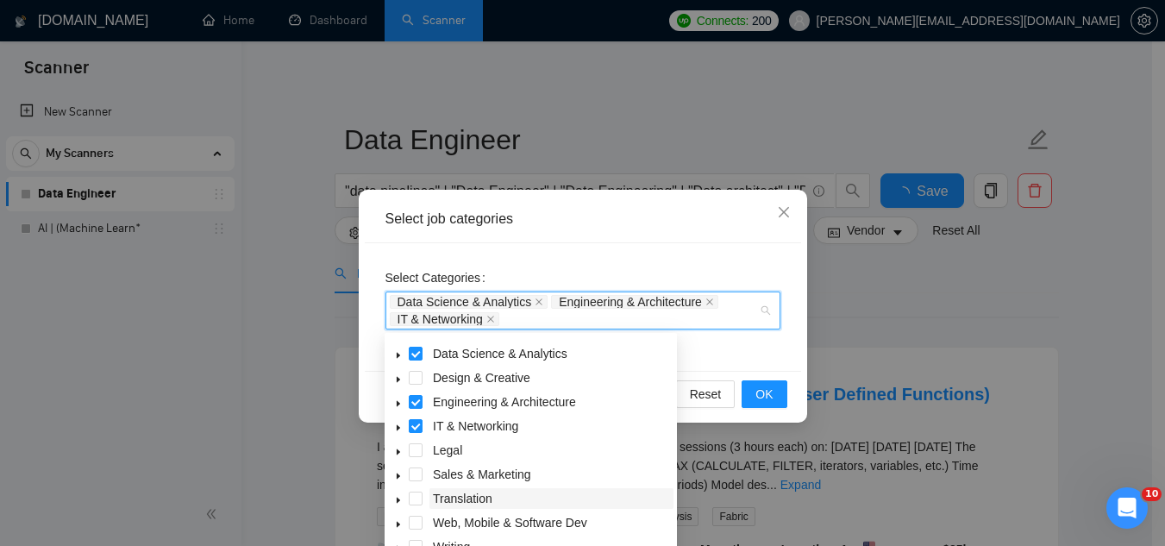
scroll to position [86, 0]
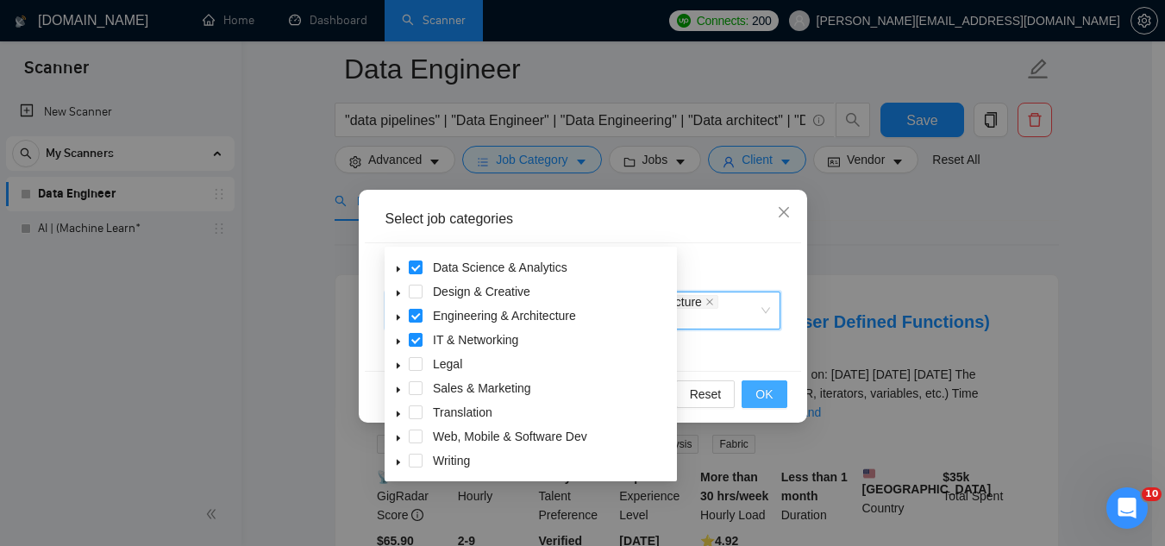
click at [763, 398] on span "OK" at bounding box center [764, 394] width 17 height 19
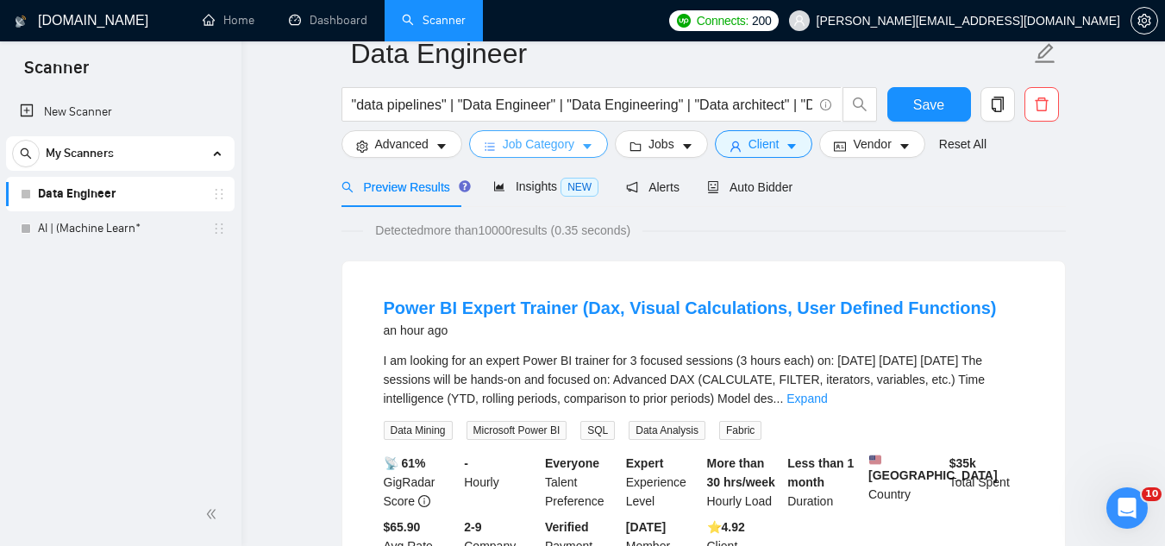
scroll to position [0, 0]
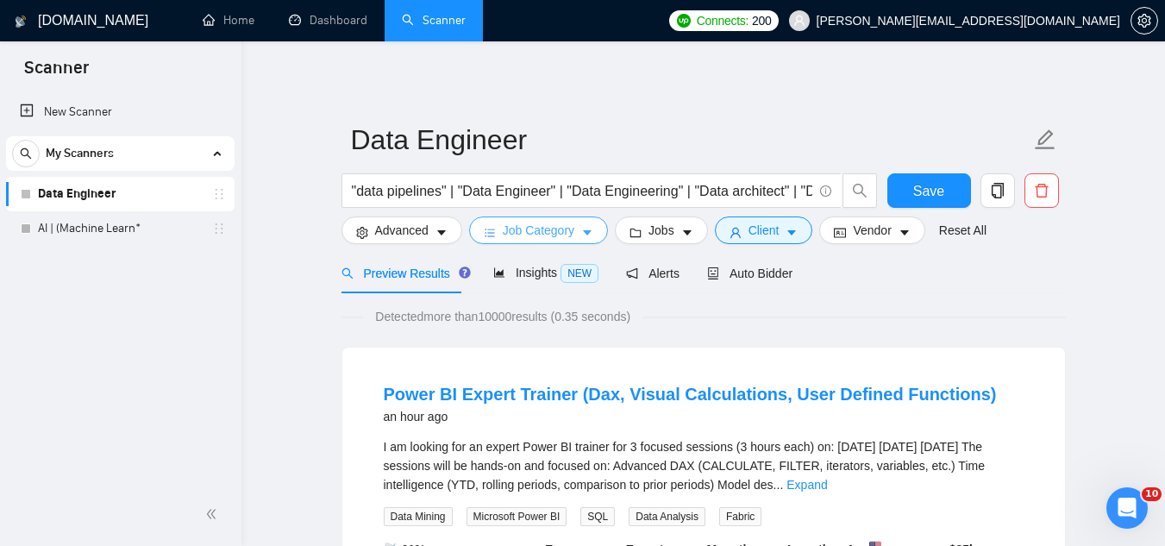
click at [539, 223] on span "Job Category" at bounding box center [539, 230] width 72 height 19
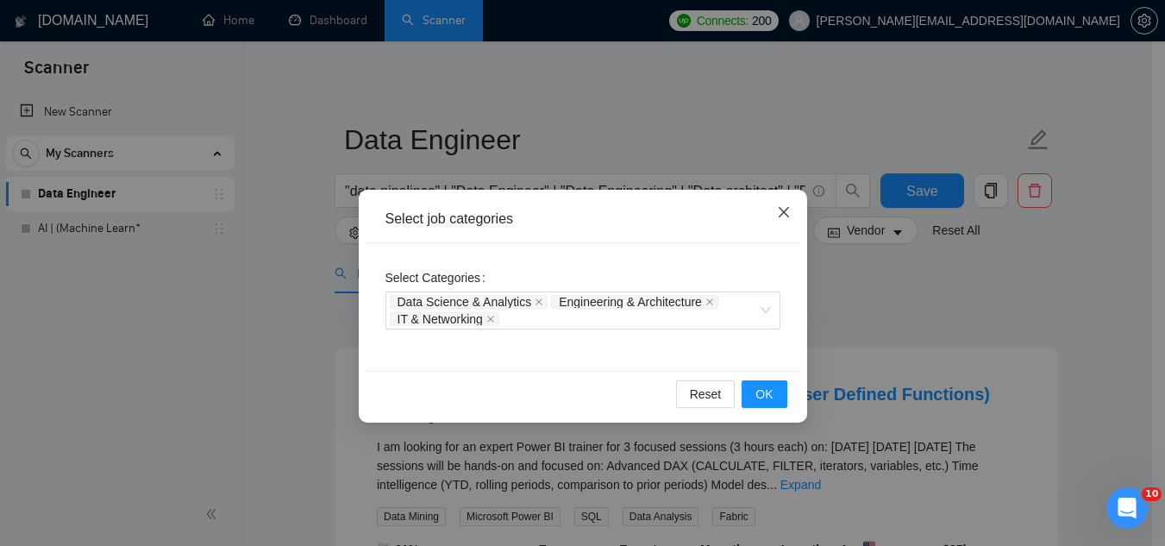
click at [786, 213] on icon "close" at bounding box center [784, 212] width 14 height 14
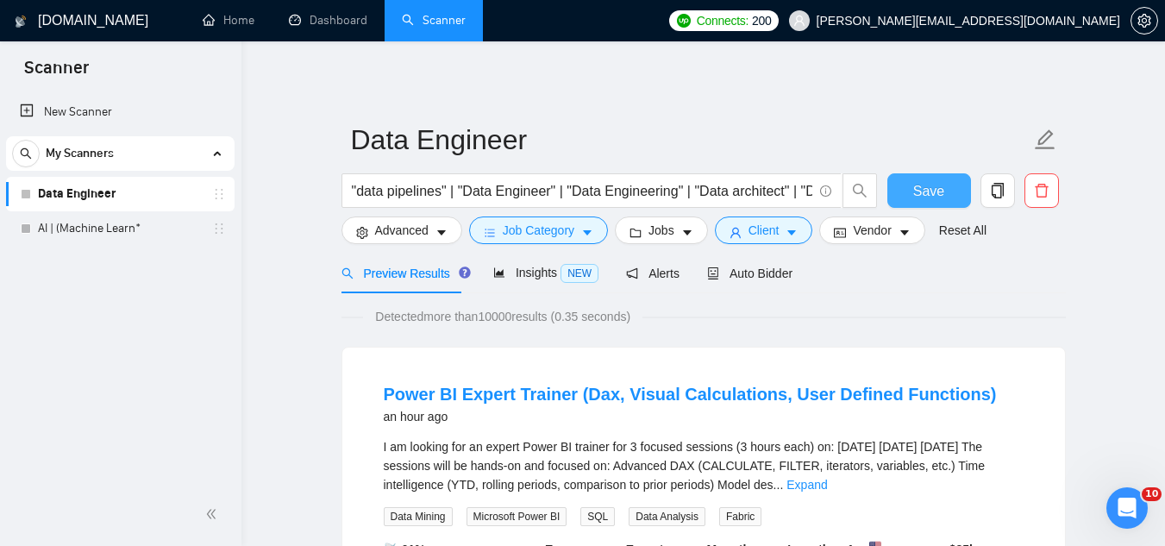
click at [930, 191] on span "Save" at bounding box center [929, 191] width 31 height 22
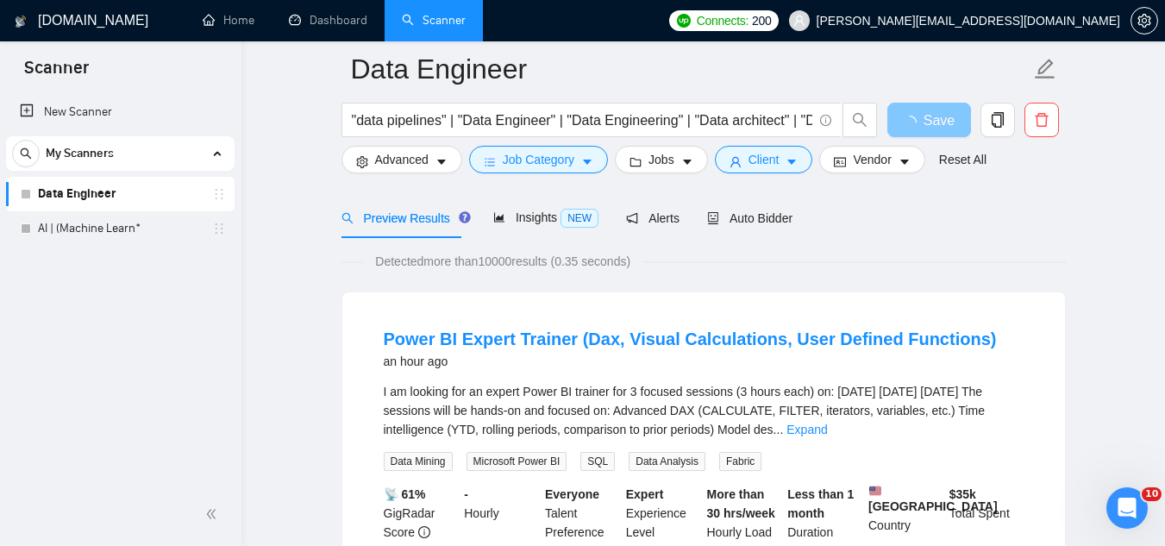
scroll to position [86, 0]
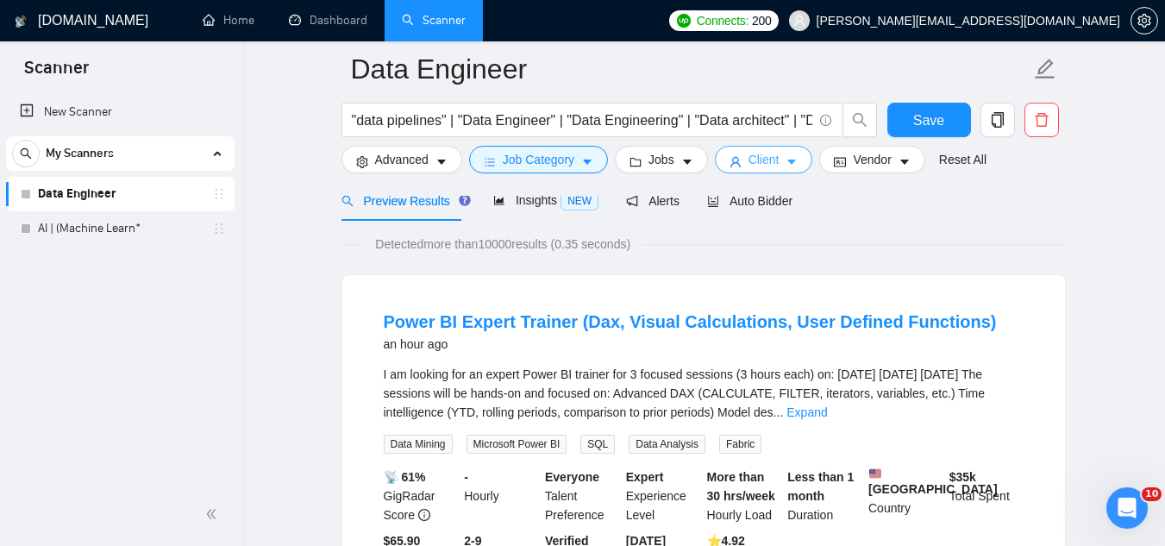
click at [758, 158] on span "Client" at bounding box center [764, 159] width 31 height 19
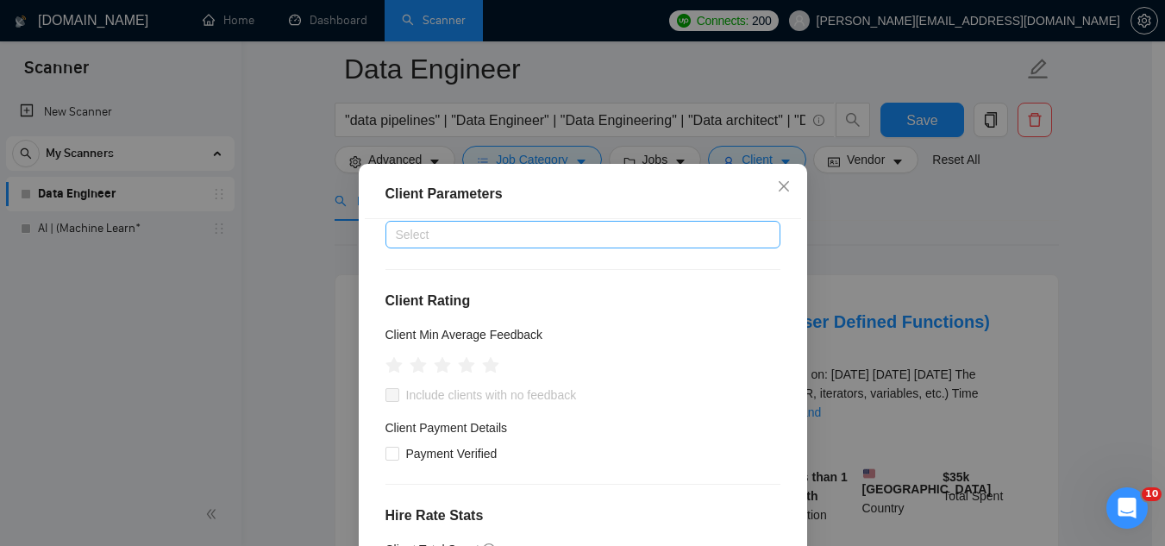
scroll to position [173, 0]
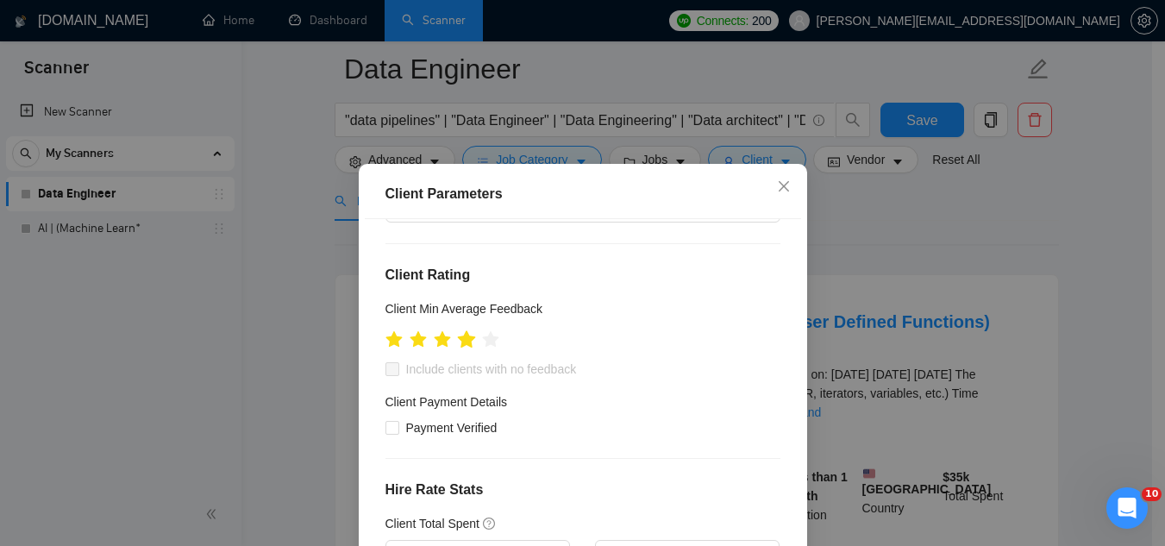
click at [462, 347] on icon "star" at bounding box center [466, 338] width 18 height 17
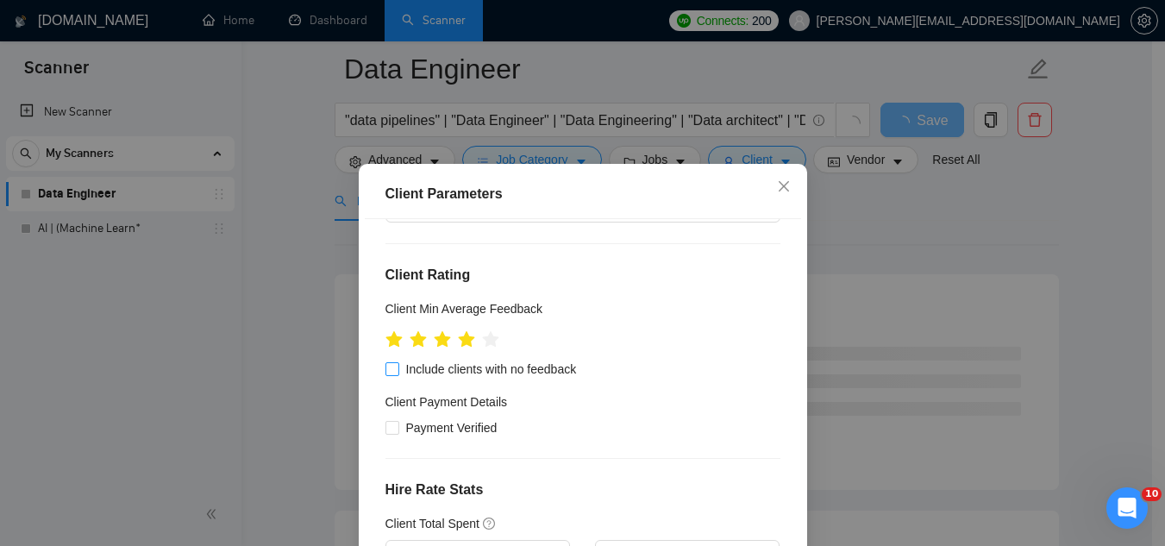
click at [441, 369] on span "Include clients with no feedback" at bounding box center [491, 369] width 185 height 19
click at [398, 369] on input "Include clients with no feedback" at bounding box center [392, 368] width 12 height 12
checkbox input "true"
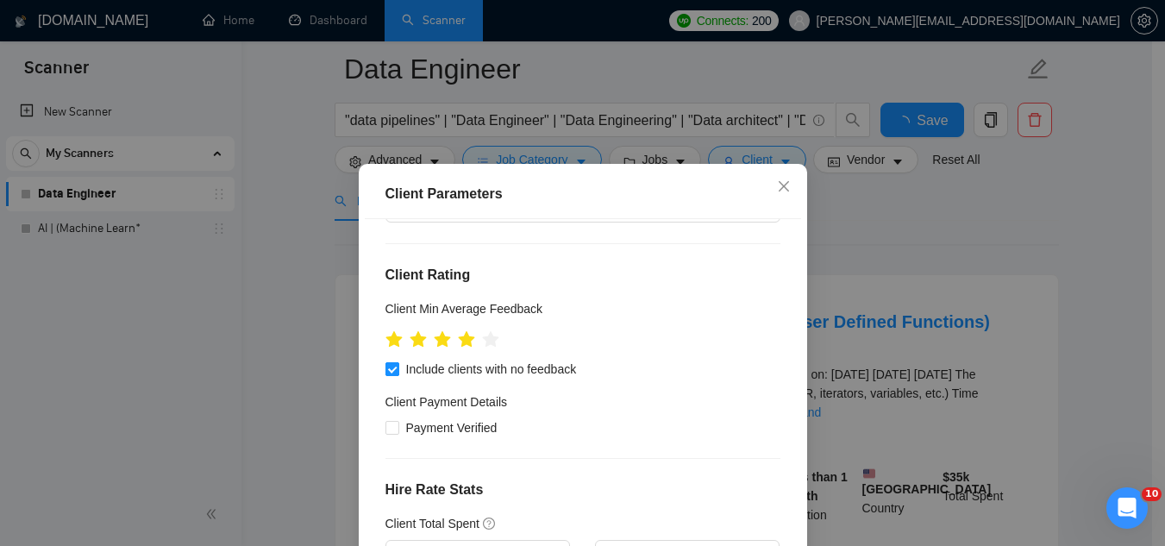
scroll to position [259, 0]
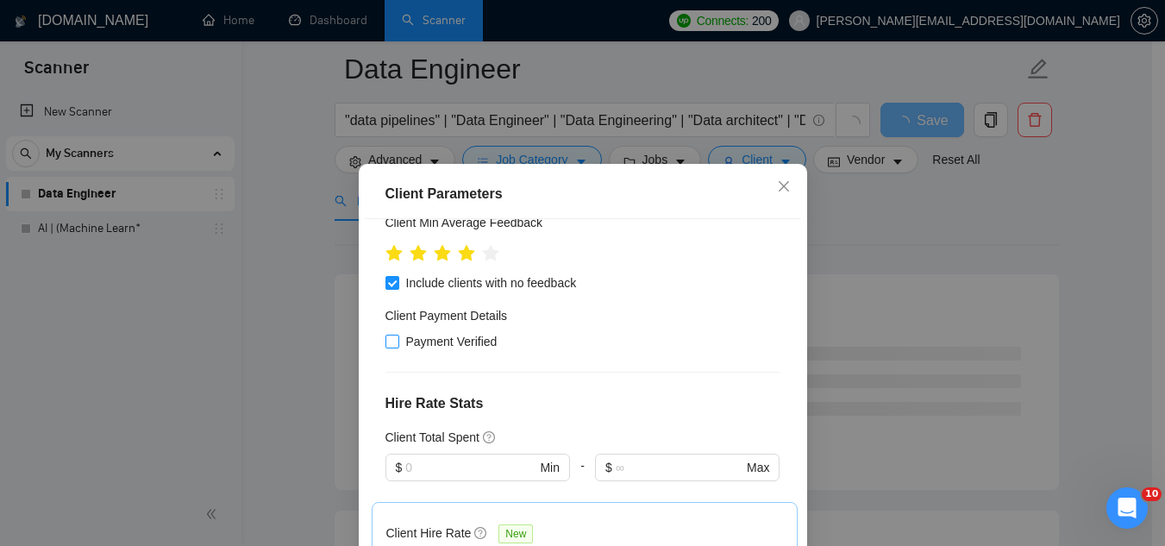
click at [447, 342] on span "Payment Verified" at bounding box center [451, 341] width 105 height 19
click at [398, 342] on input "Payment Verified" at bounding box center [392, 341] width 12 height 12
checkbox input "true"
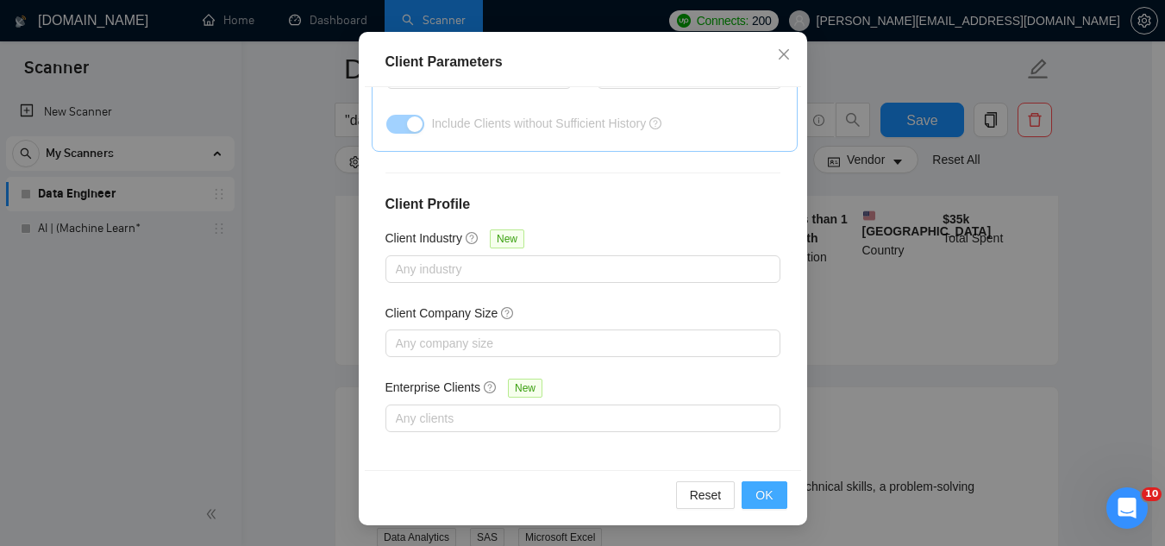
scroll to position [345, 0]
click at [758, 495] on span "OK" at bounding box center [764, 495] width 17 height 19
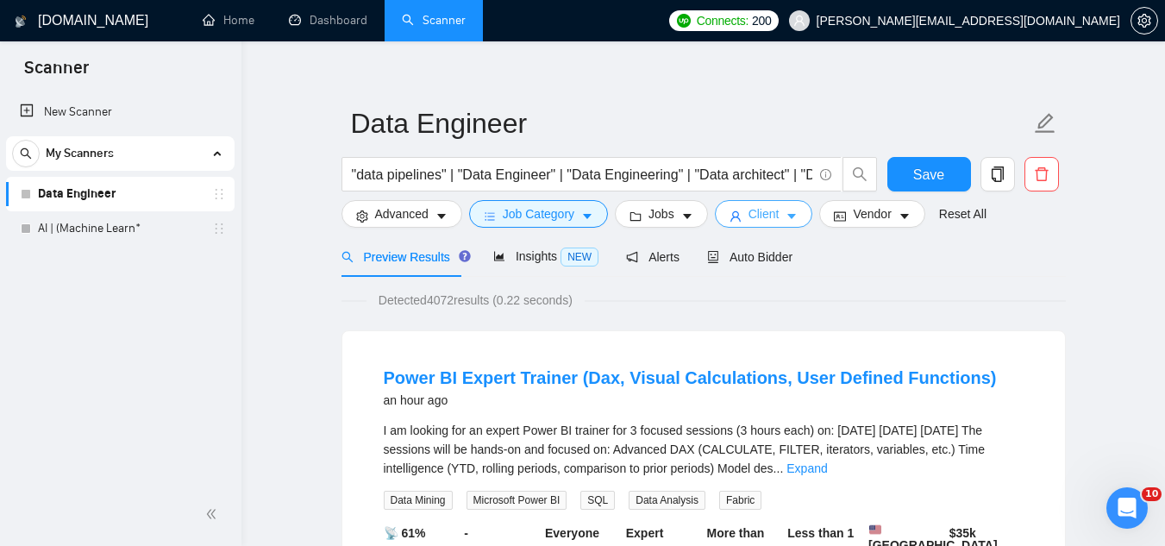
scroll to position [0, 0]
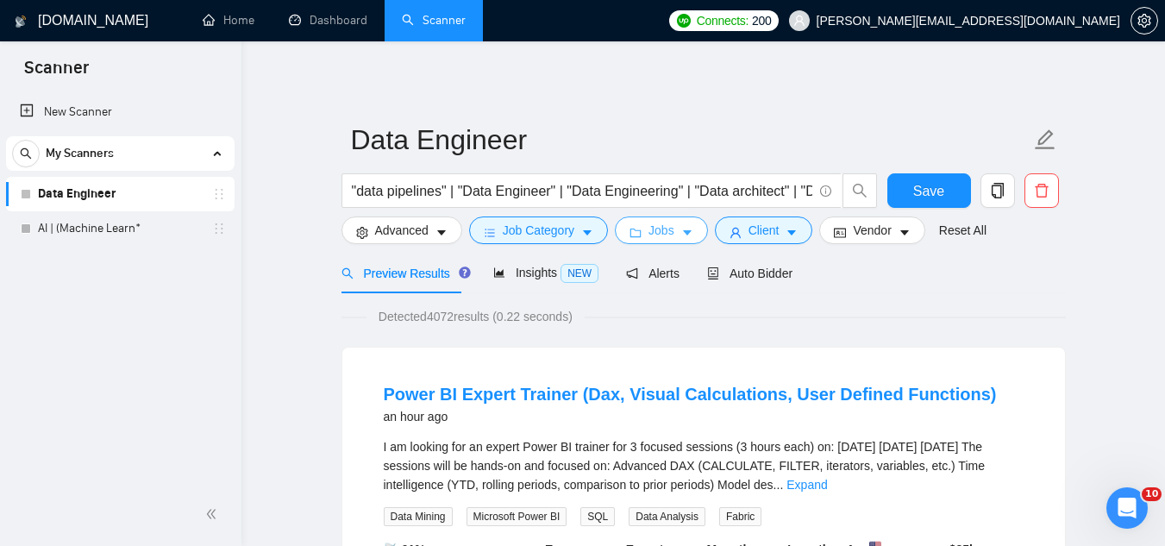
click at [662, 237] on span "Jobs" at bounding box center [662, 230] width 26 height 19
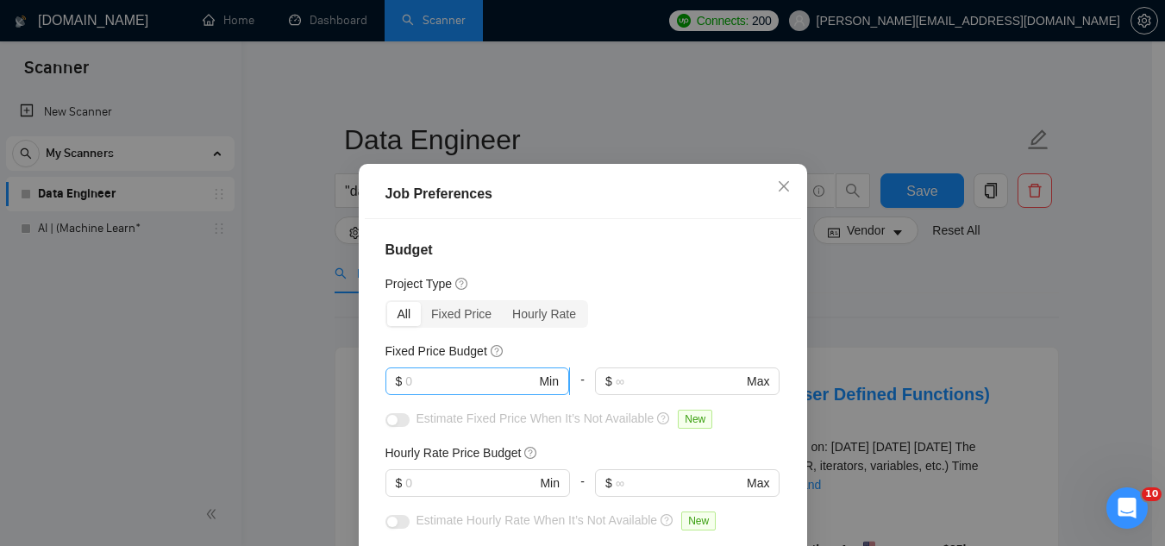
scroll to position [86, 0]
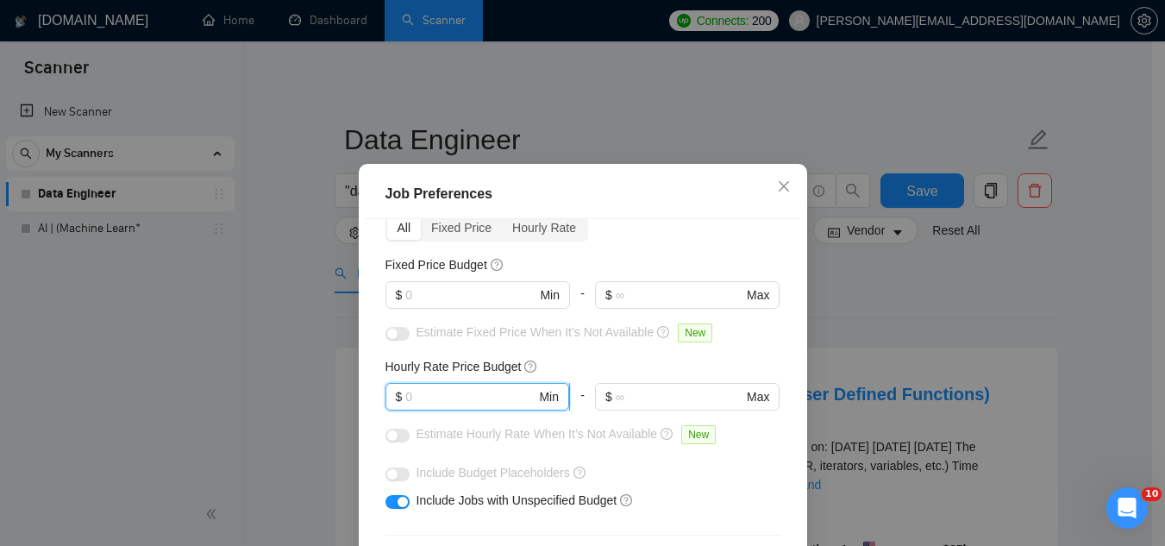
click at [474, 395] on input "text" at bounding box center [470, 396] width 130 height 19
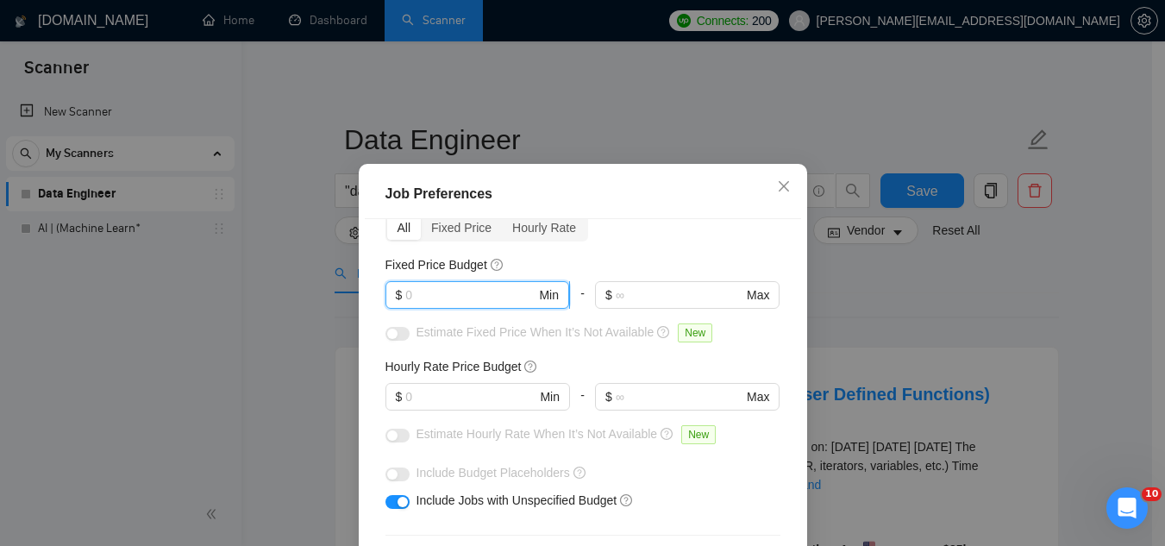
click at [459, 295] on input "text" at bounding box center [470, 295] width 130 height 19
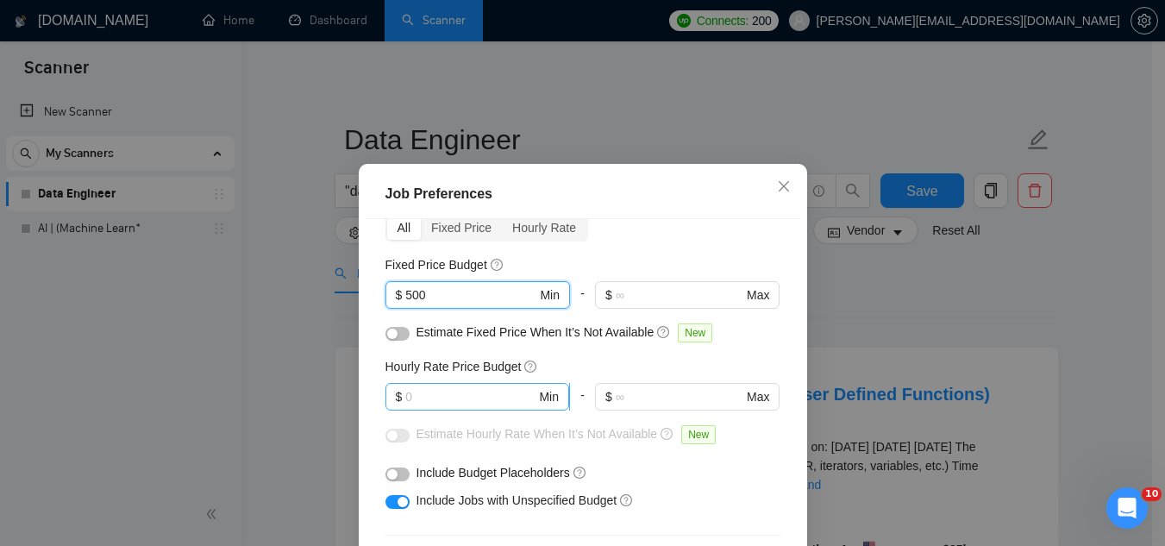
type input "500"
click at [433, 403] on input "text" at bounding box center [470, 396] width 130 height 19
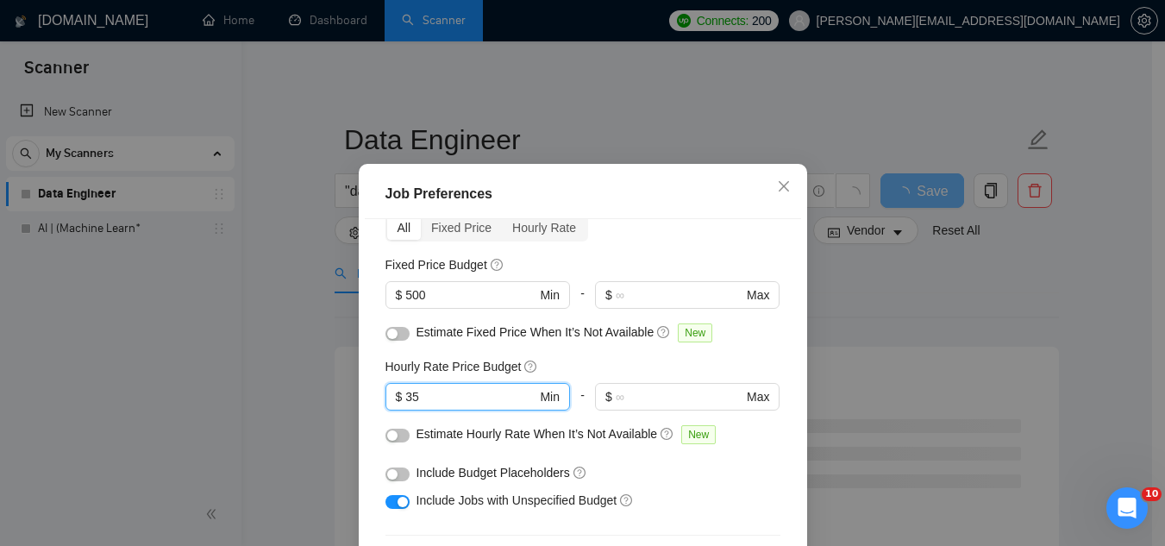
type input "3"
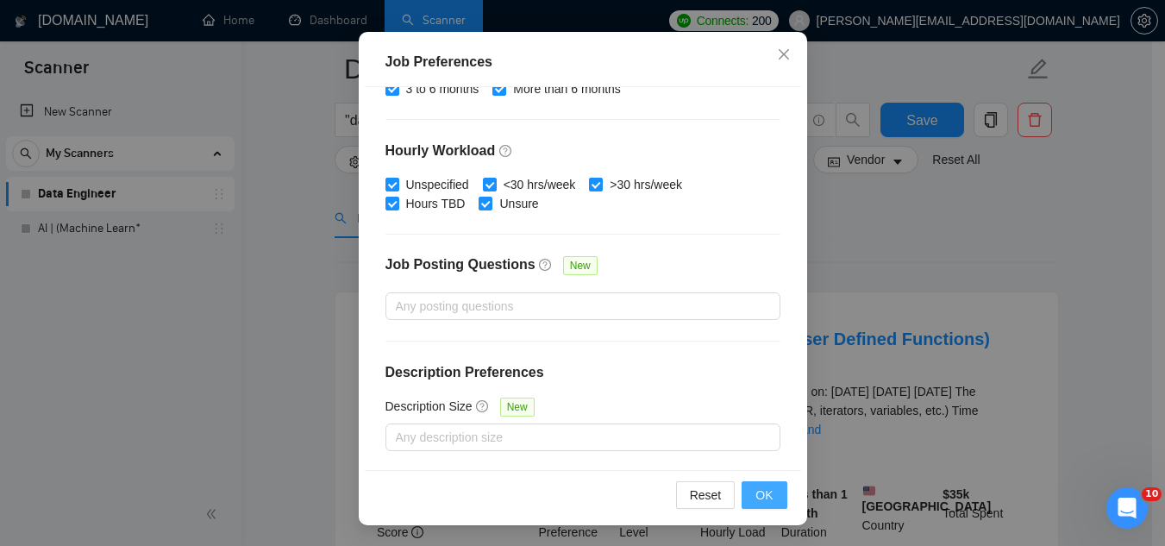
scroll to position [173, 0]
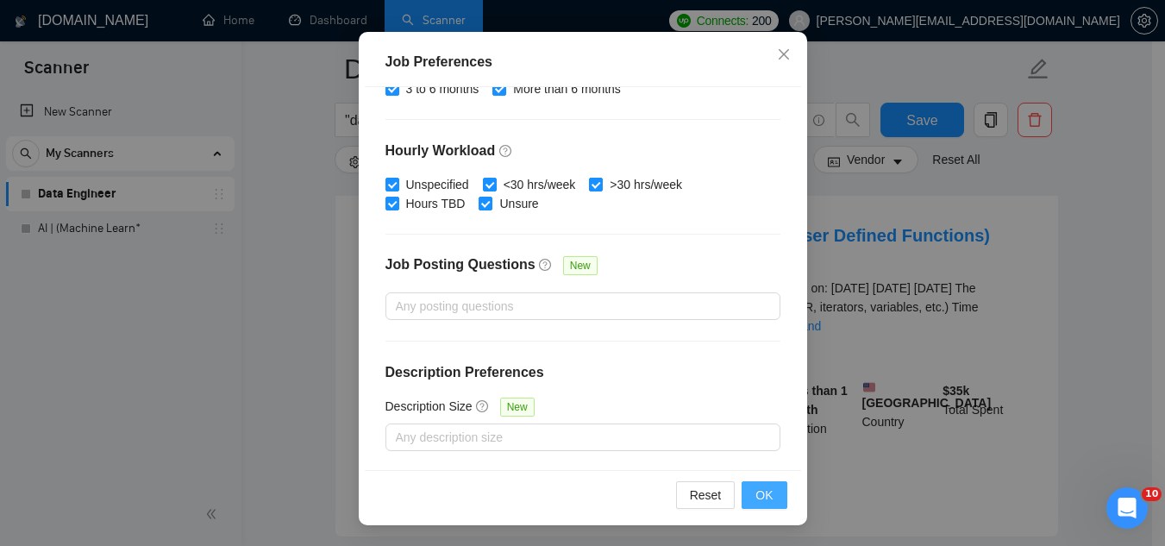
click at [756, 492] on span "OK" at bounding box center [764, 495] width 17 height 19
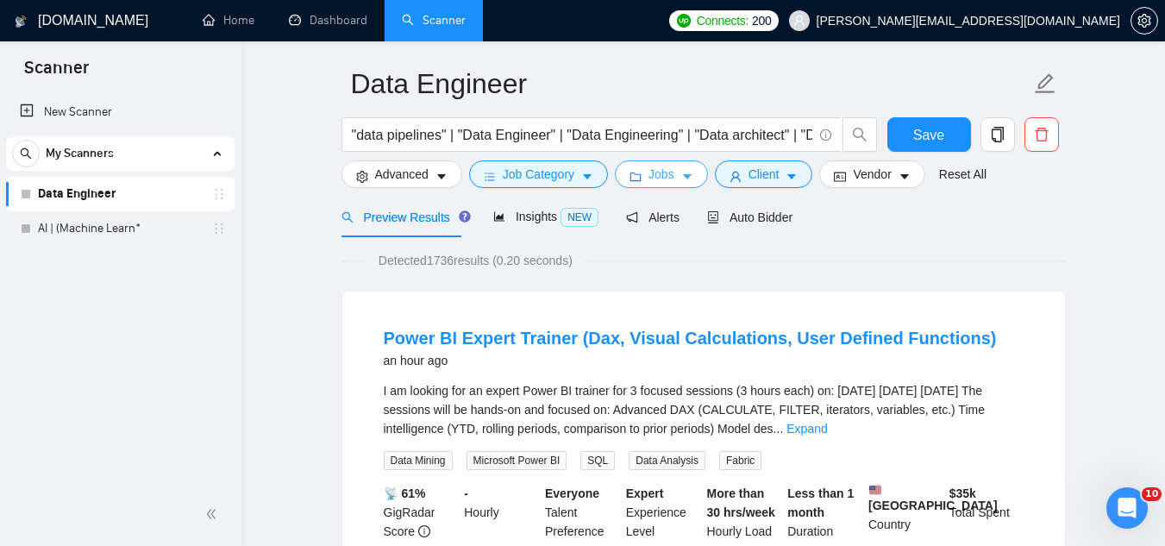
scroll to position [0, 0]
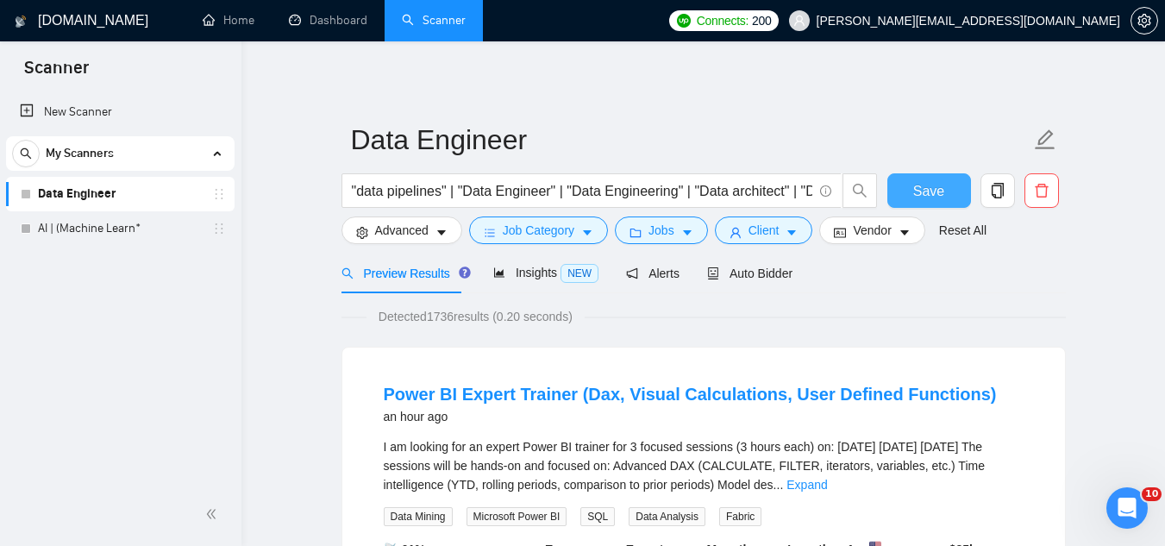
drag, startPoint x: 900, startPoint y: 195, endPoint x: 936, endPoint y: 281, distance: 93.6
click at [901, 195] on button "Save" at bounding box center [930, 190] width 84 height 35
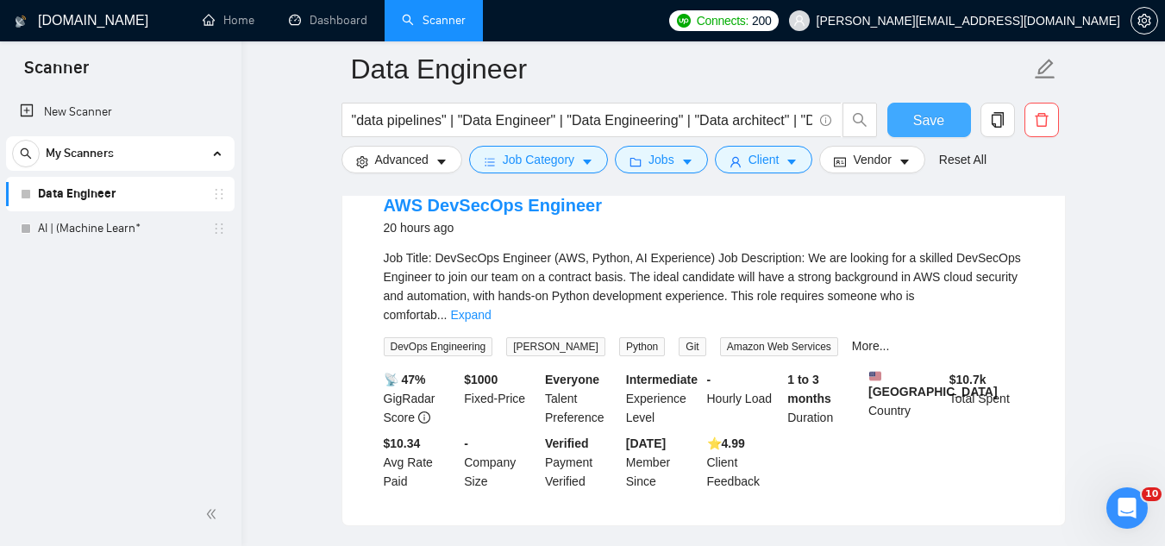
scroll to position [1380, 0]
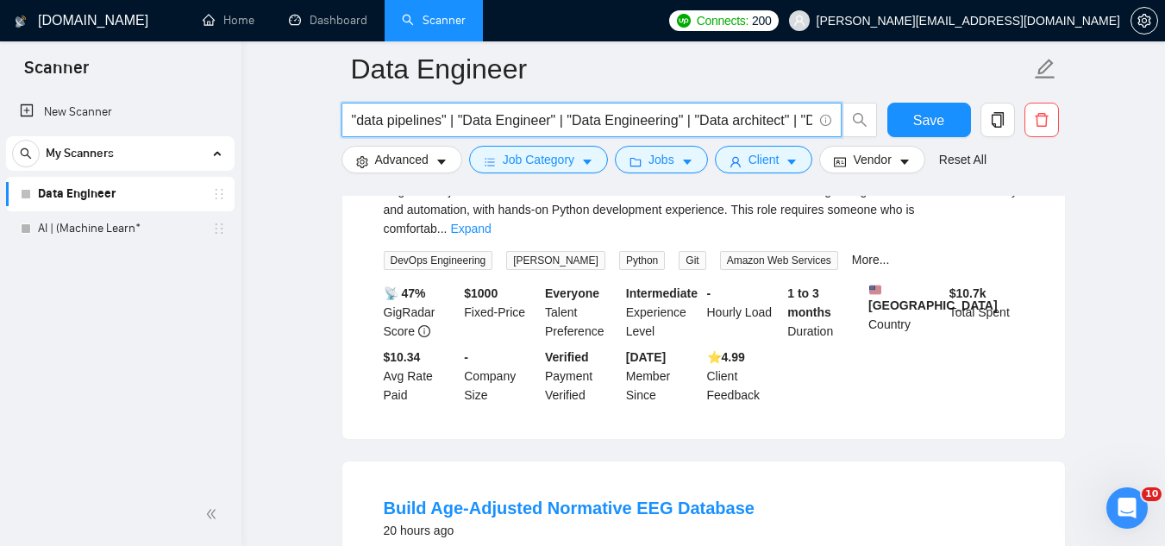
click at [434, 117] on input ""data pipelines" | "Data Engineer" | "Data Engineering" | "Data architect" | "D…" at bounding box center [582, 121] width 461 height 22
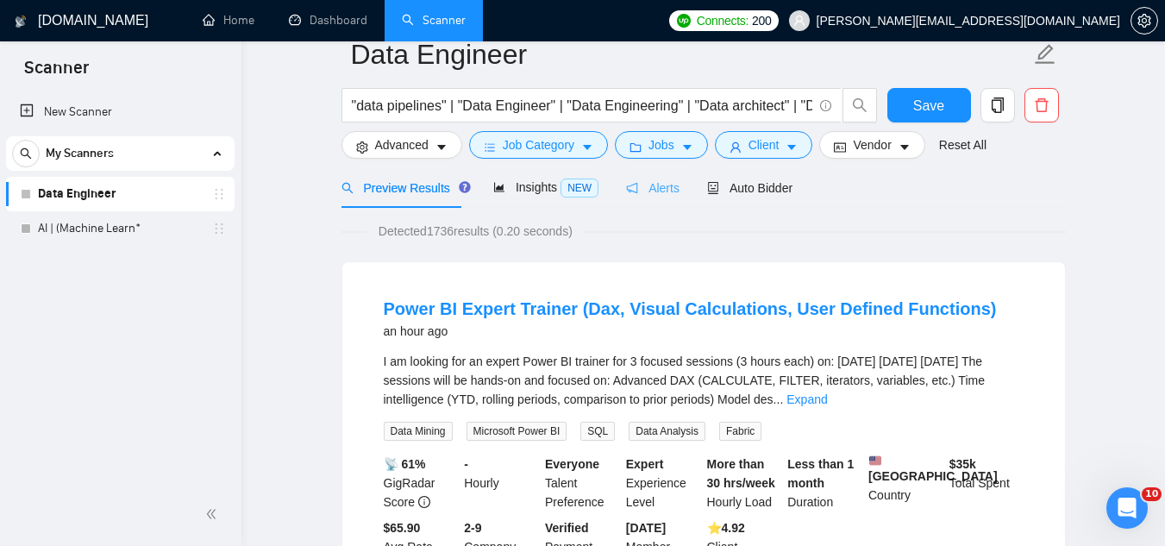
scroll to position [0, 0]
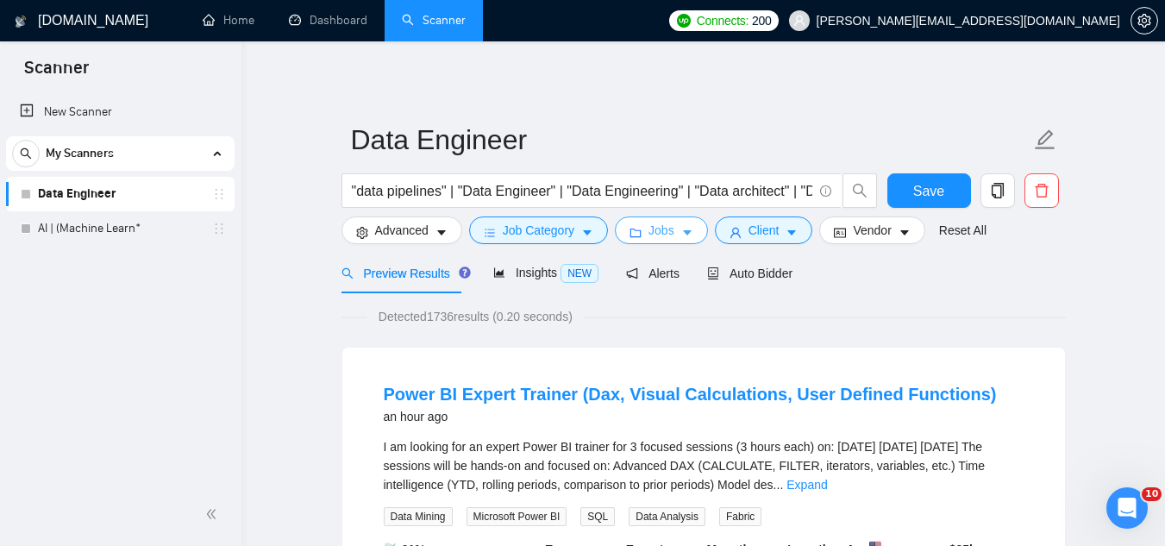
click at [656, 230] on span "Jobs" at bounding box center [662, 230] width 26 height 19
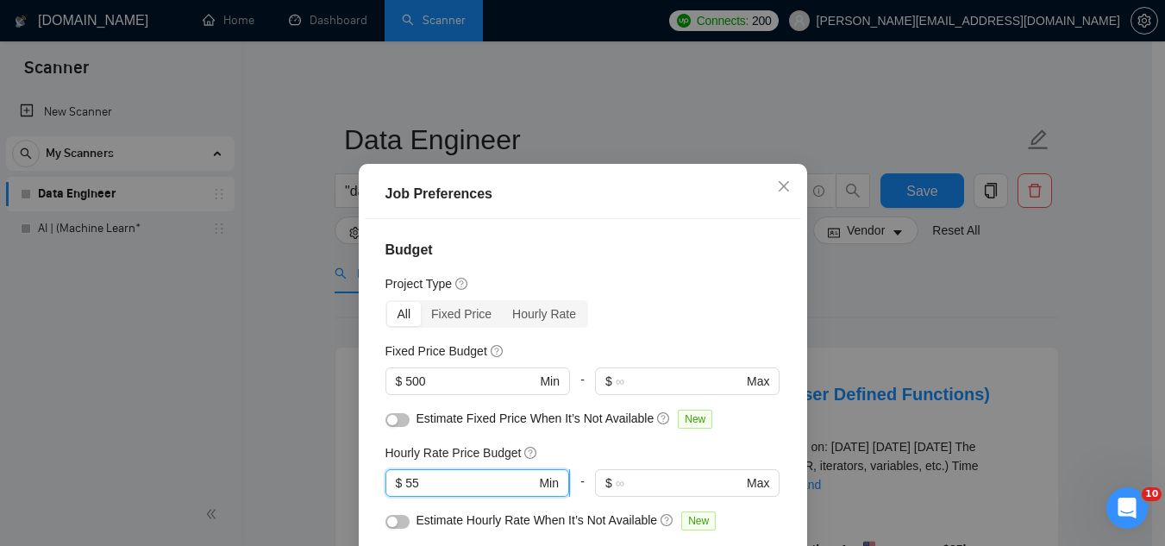
click at [447, 483] on input "55" at bounding box center [470, 483] width 130 height 19
type input "5"
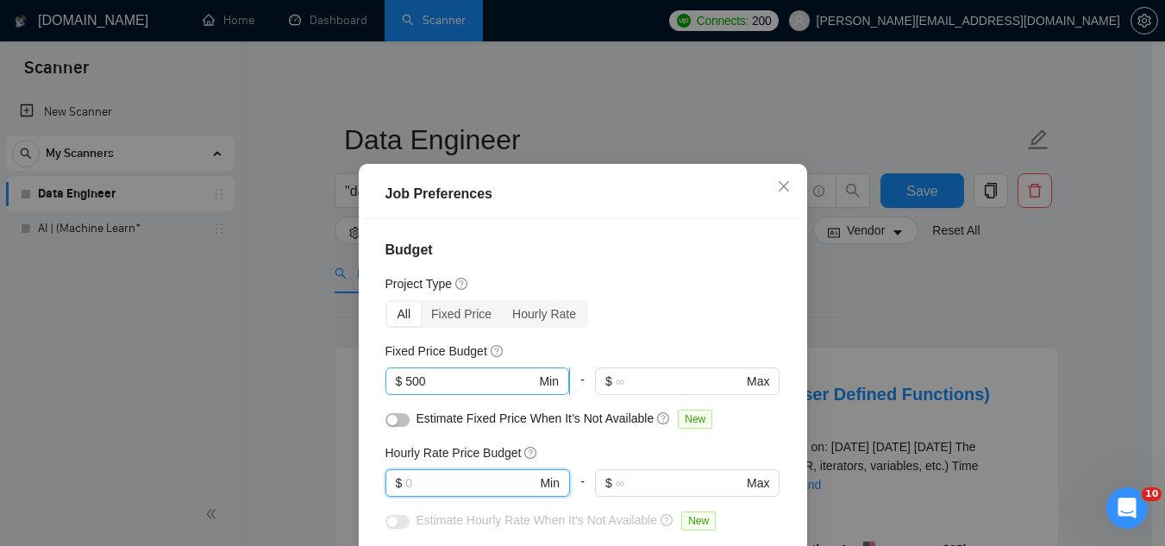
click at [452, 377] on input "500" at bounding box center [470, 381] width 130 height 19
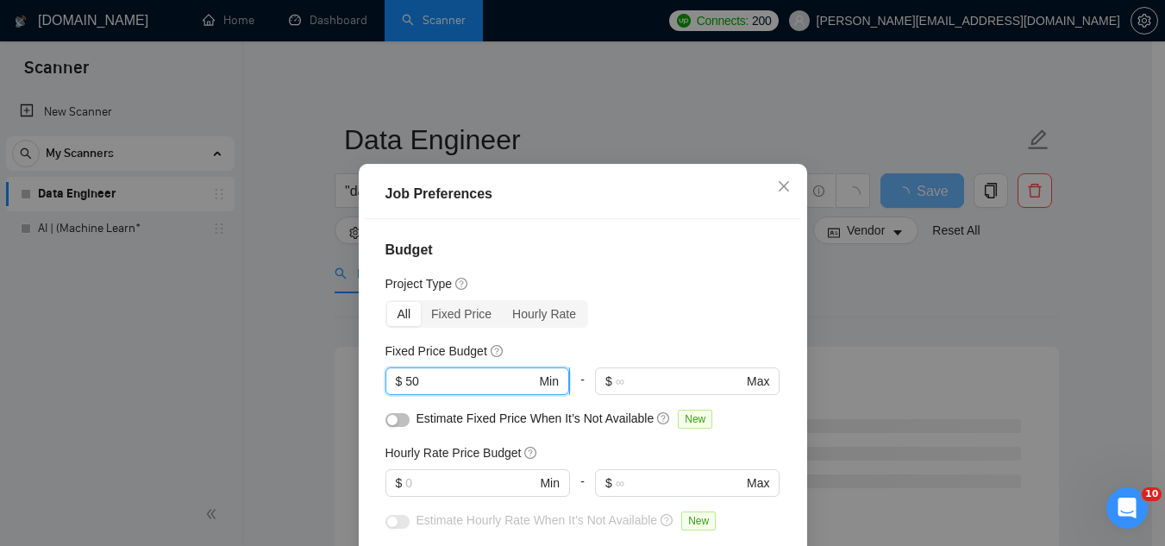
type input "5"
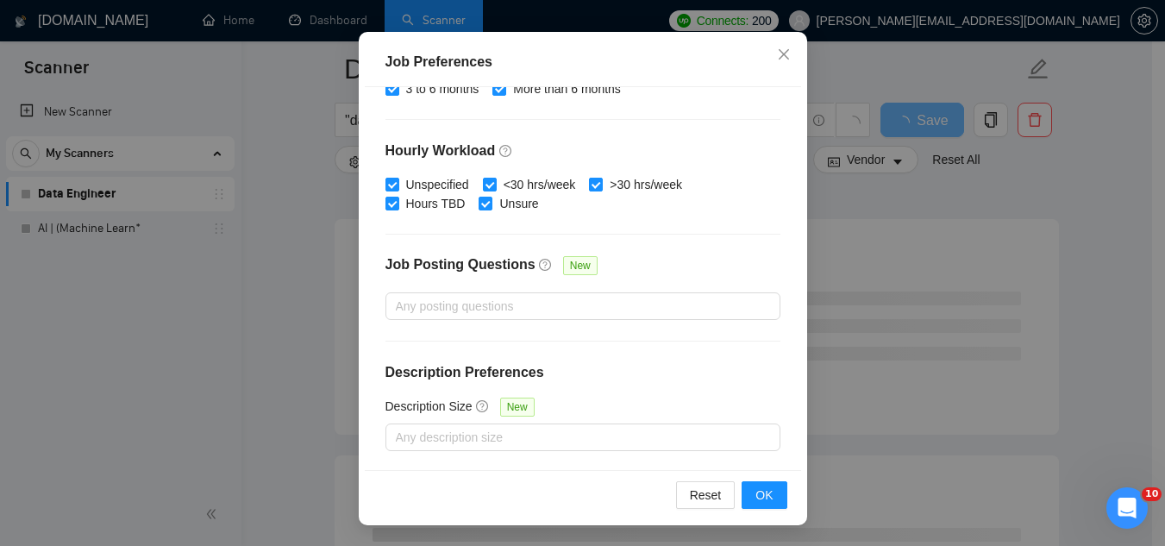
scroll to position [259, 0]
click at [775, 505] on button "OK" at bounding box center [764, 495] width 45 height 28
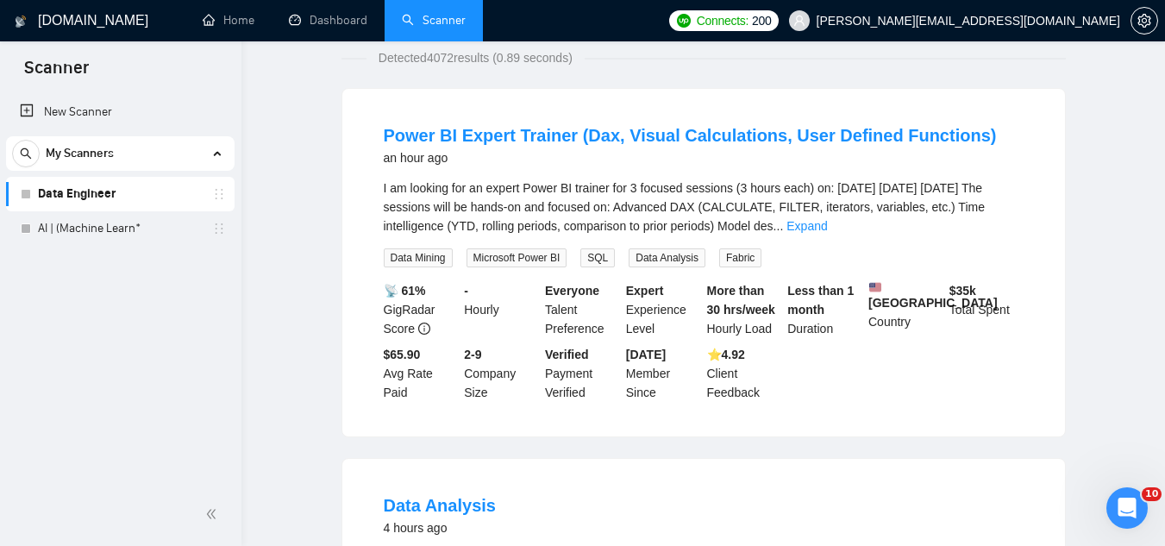
scroll to position [0, 0]
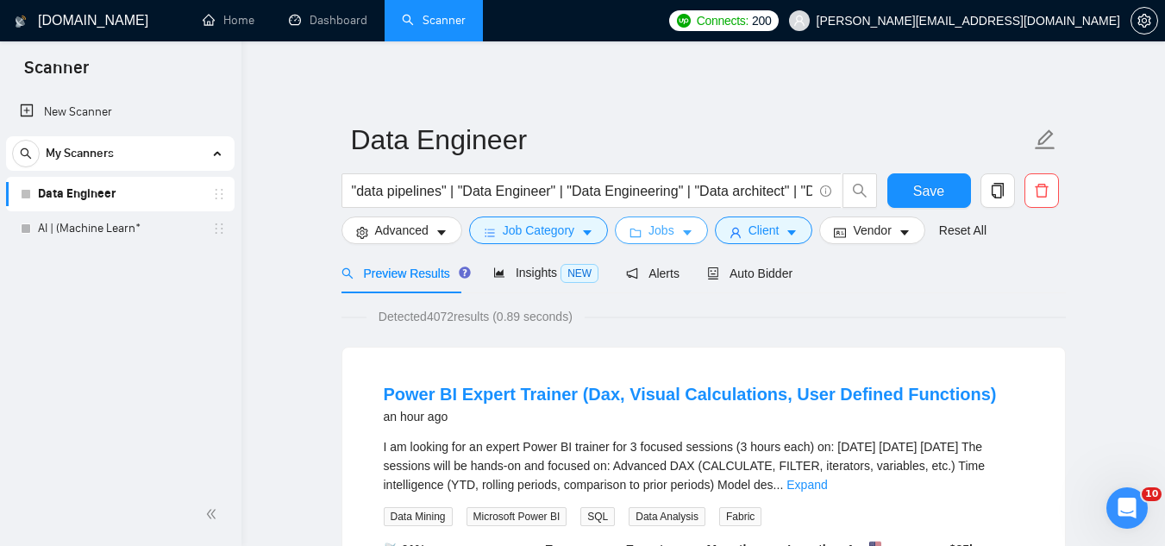
click at [644, 242] on button "Jobs" at bounding box center [661, 231] width 93 height 28
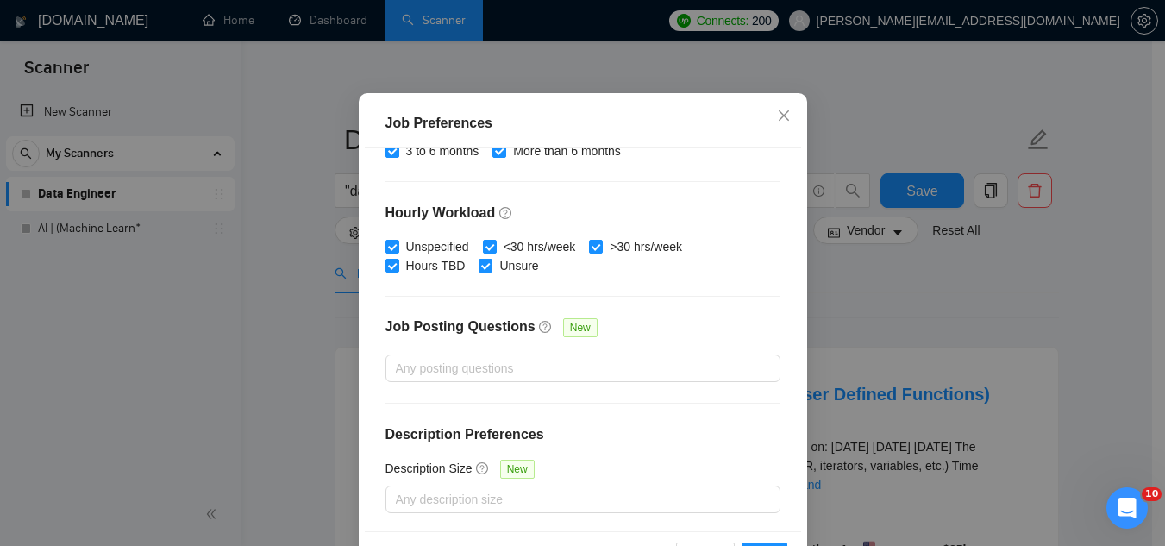
scroll to position [589, 0]
click at [777, 122] on icon "close" at bounding box center [784, 116] width 14 height 14
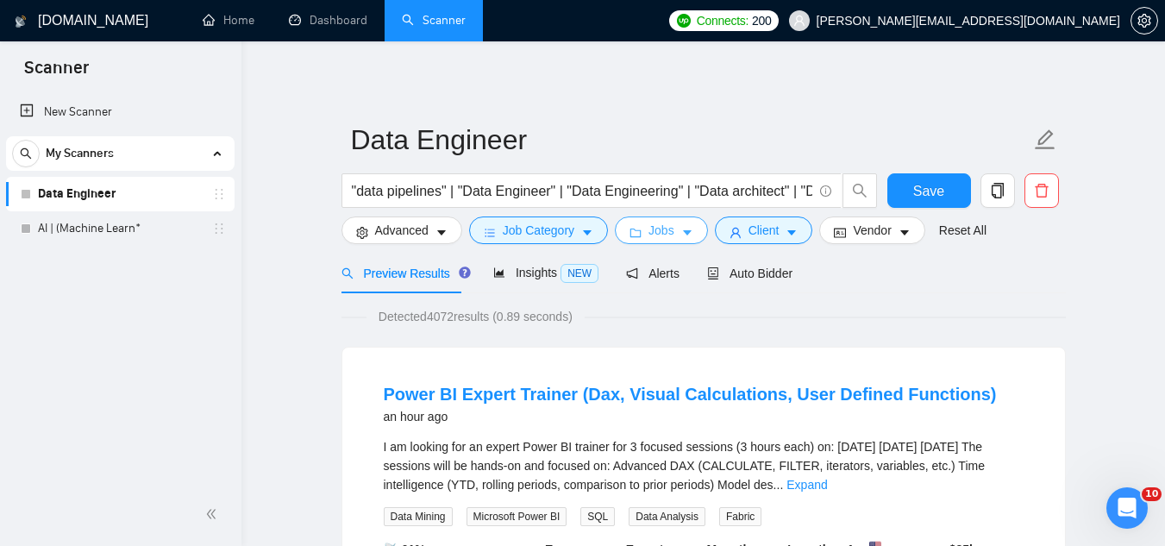
click at [661, 233] on span "Jobs" at bounding box center [662, 230] width 26 height 19
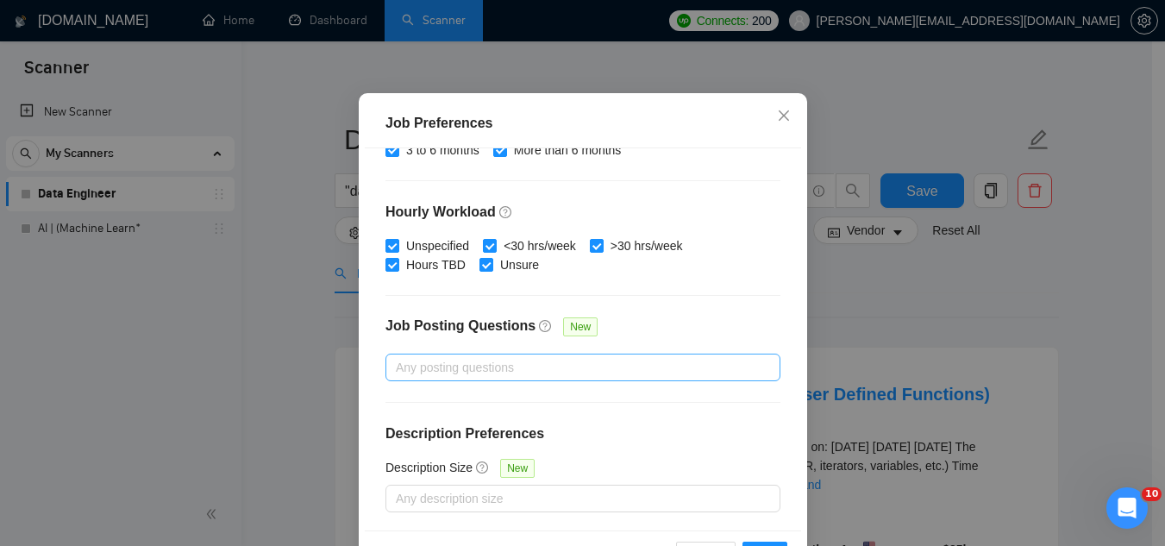
scroll to position [244, 0]
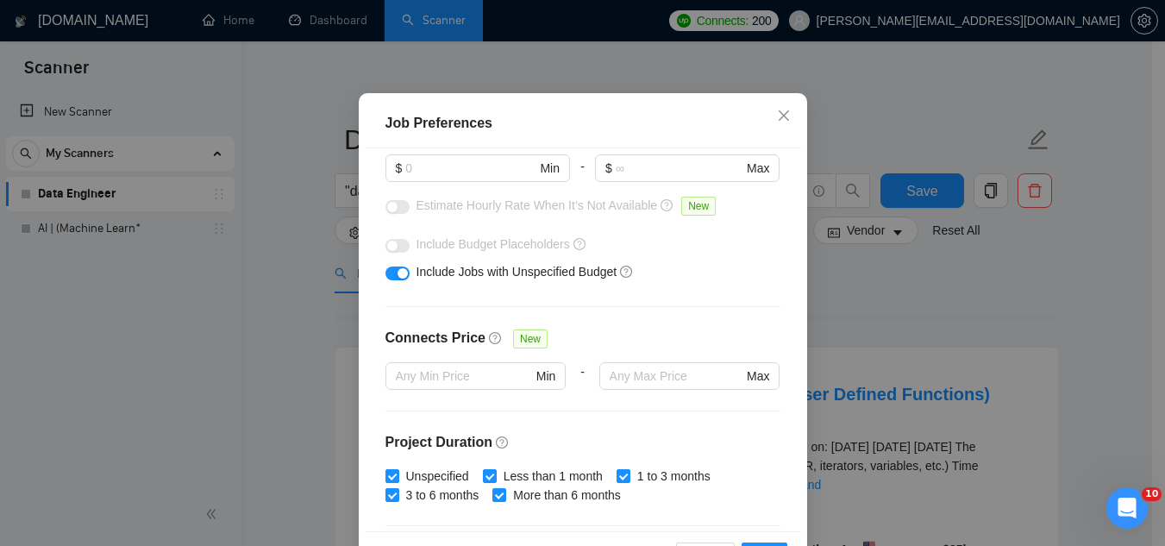
click at [386, 280] on button "button" at bounding box center [398, 274] width 24 height 14
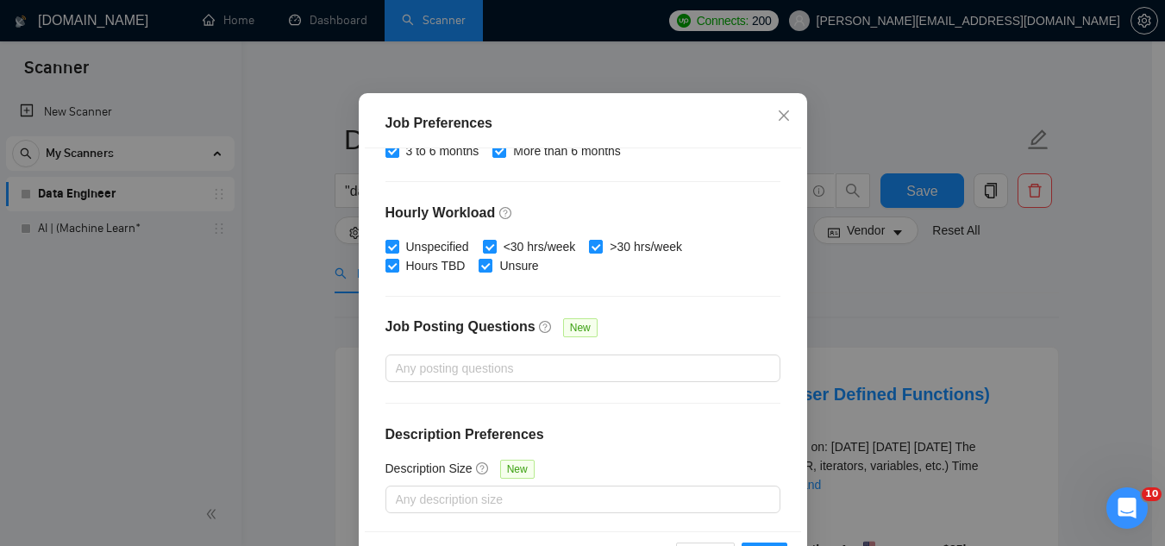
scroll to position [589, 0]
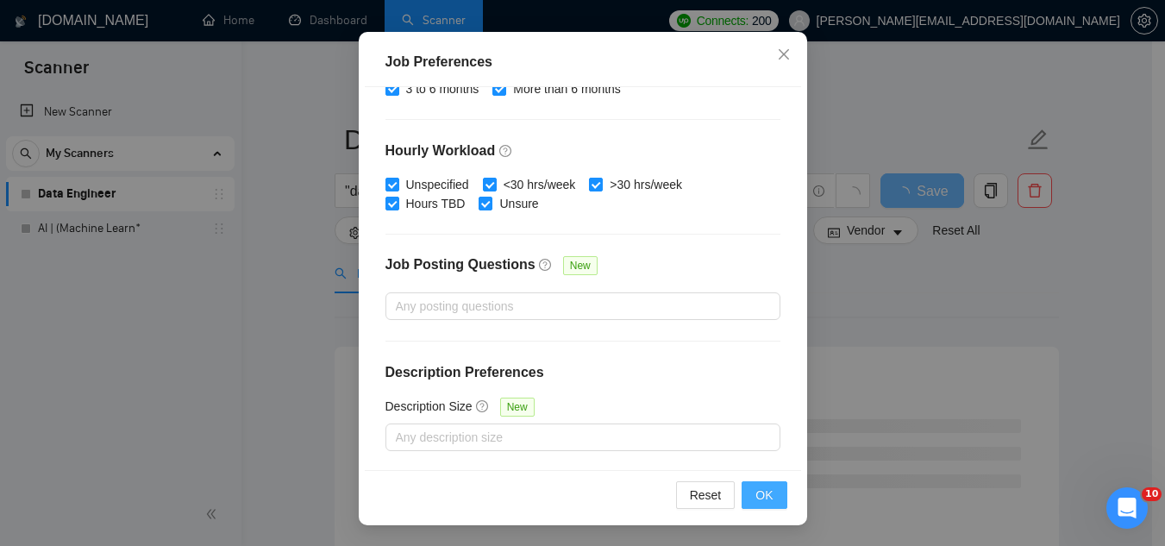
click at [766, 499] on span "OK" at bounding box center [764, 495] width 17 height 19
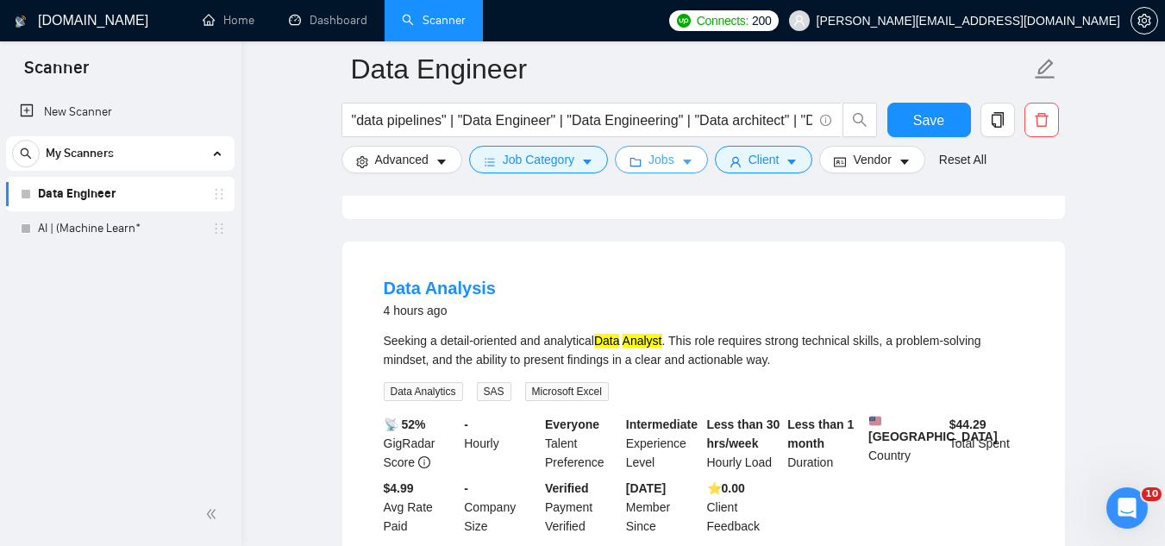
scroll to position [518, 0]
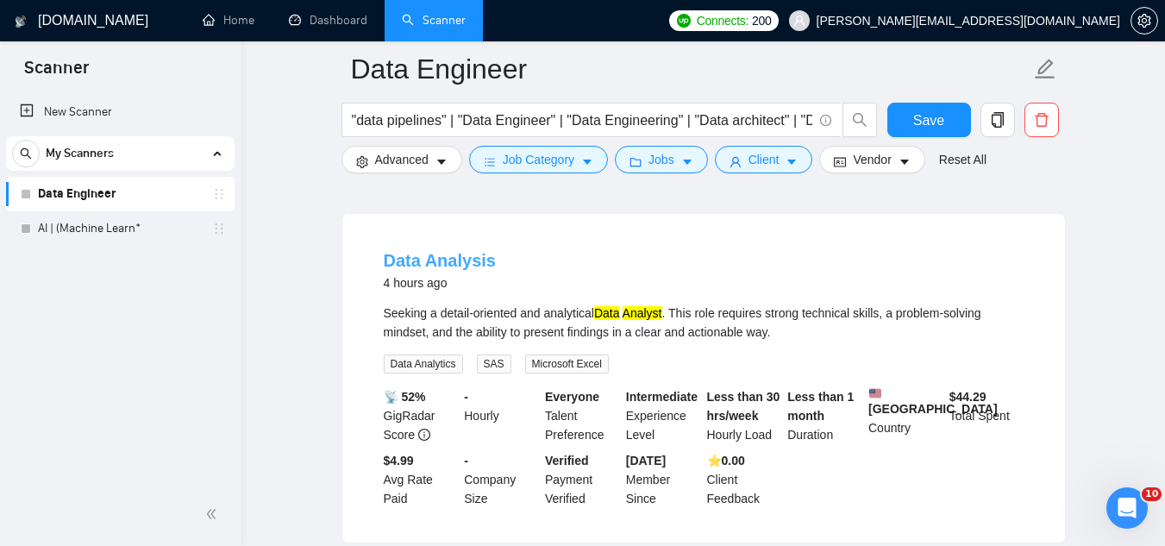
click at [421, 270] on link "Data Analysis" at bounding box center [440, 260] width 112 height 19
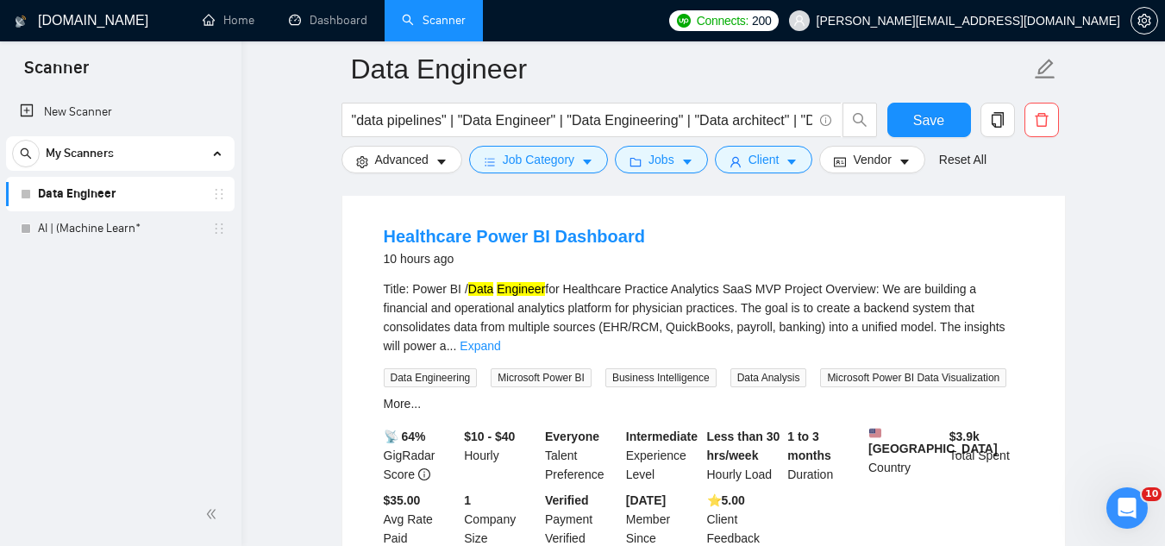
scroll to position [1294, 0]
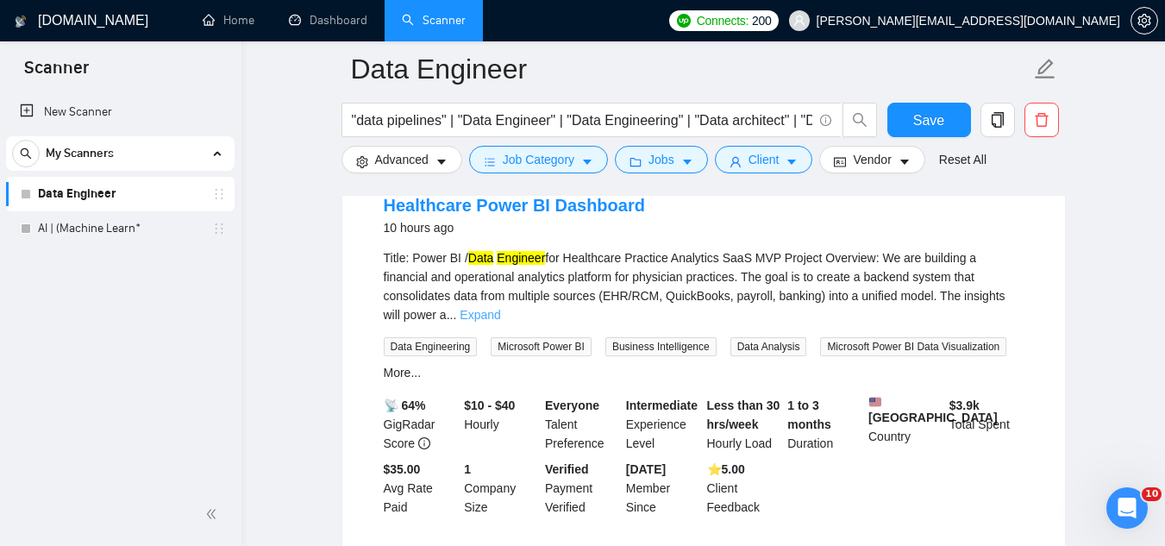
click at [500, 313] on link "Expand" at bounding box center [480, 315] width 41 height 14
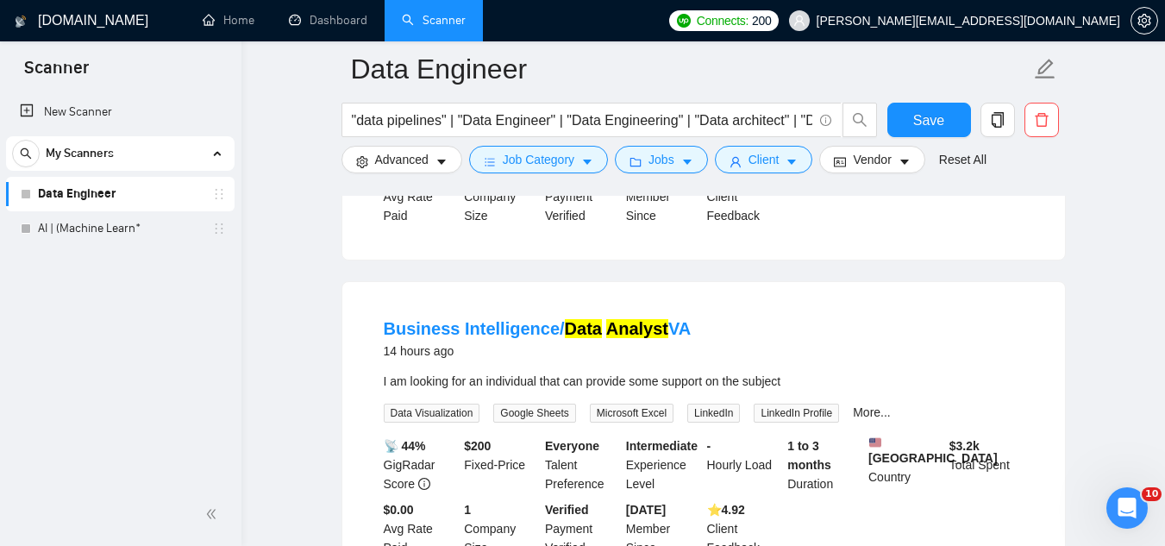
scroll to position [2070, 0]
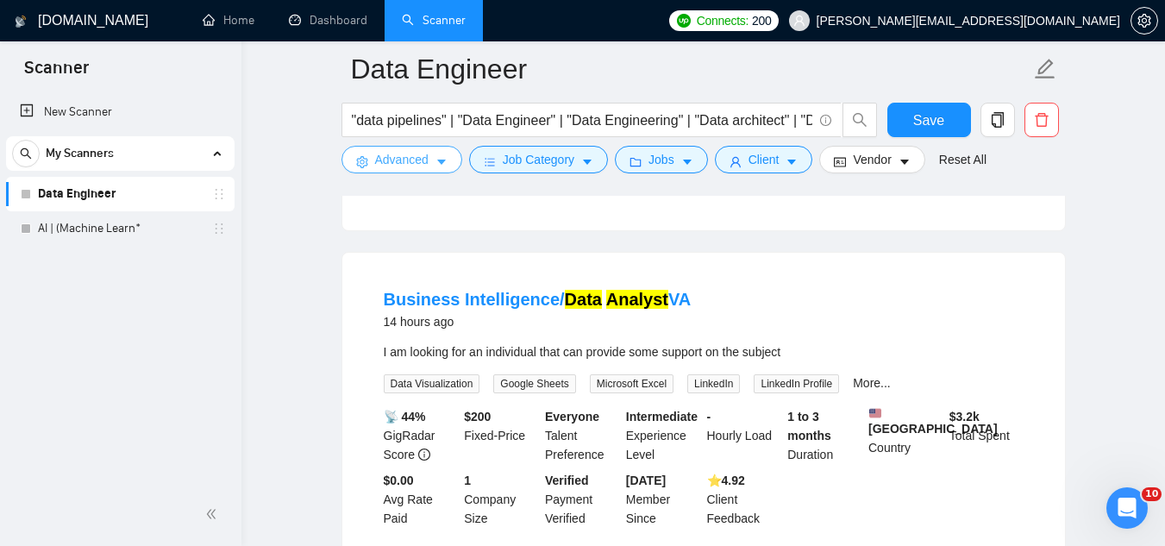
click at [408, 164] on span "Advanced" at bounding box center [401, 159] width 53 height 19
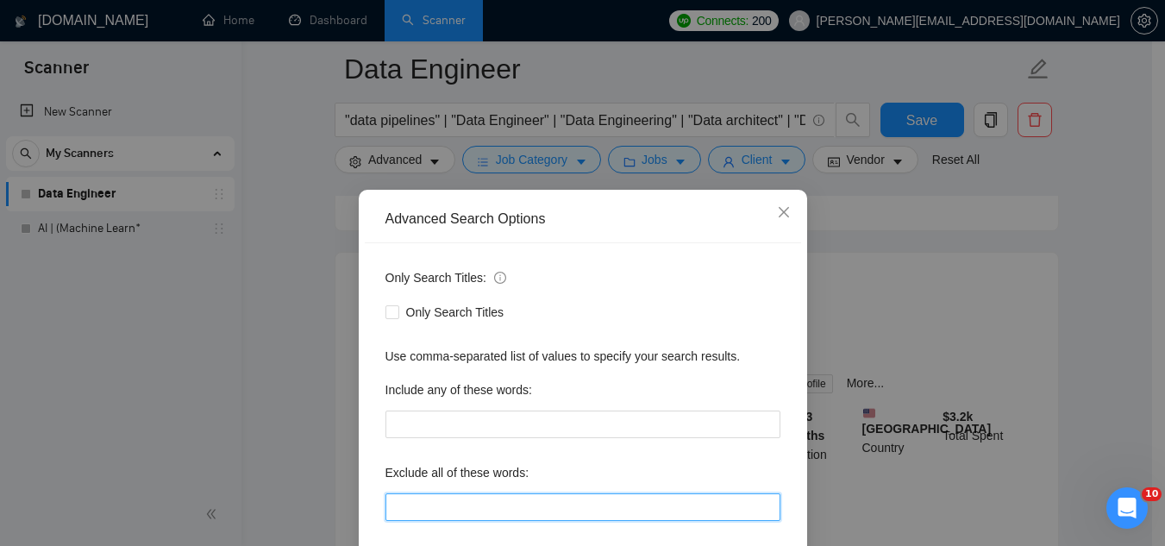
click at [476, 504] on input "text" at bounding box center [583, 507] width 395 height 28
type input "v"
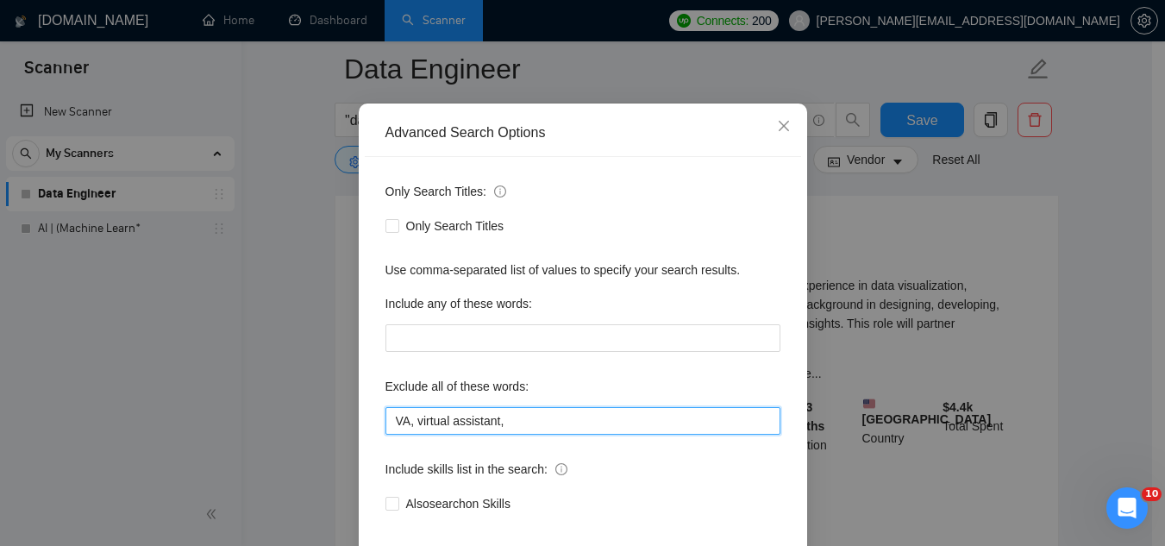
scroll to position [172, 0]
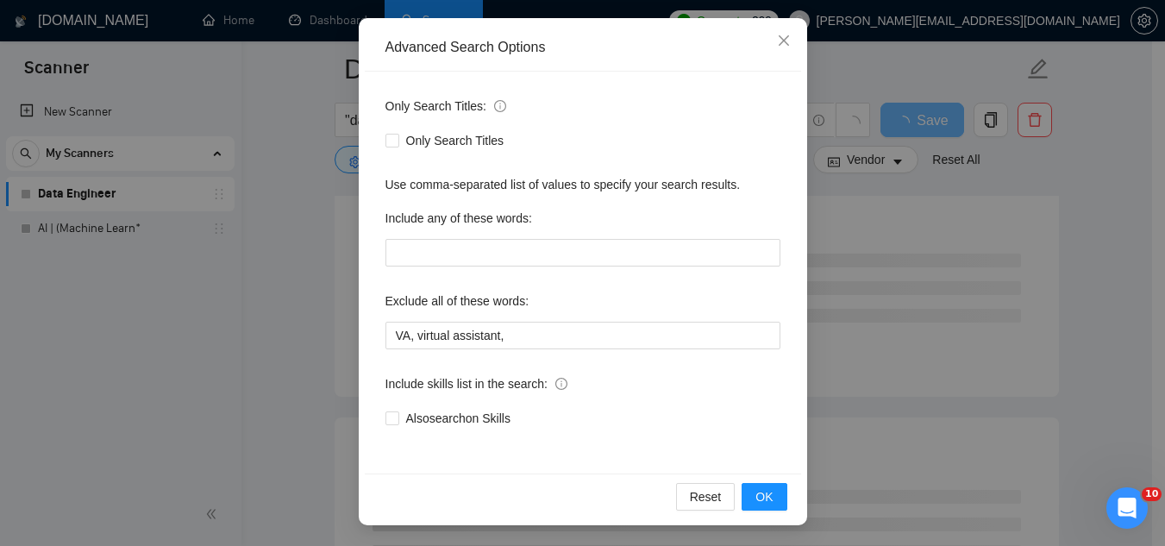
click at [773, 511] on div "Reset OK" at bounding box center [583, 497] width 437 height 46
click at [769, 502] on button "OK" at bounding box center [764, 497] width 45 height 28
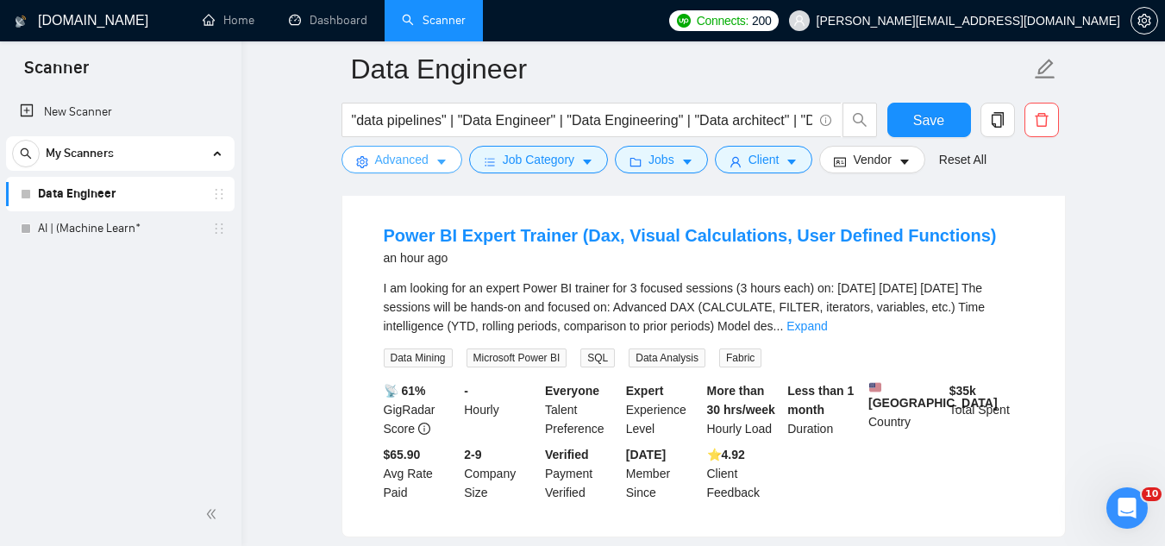
scroll to position [86, 0]
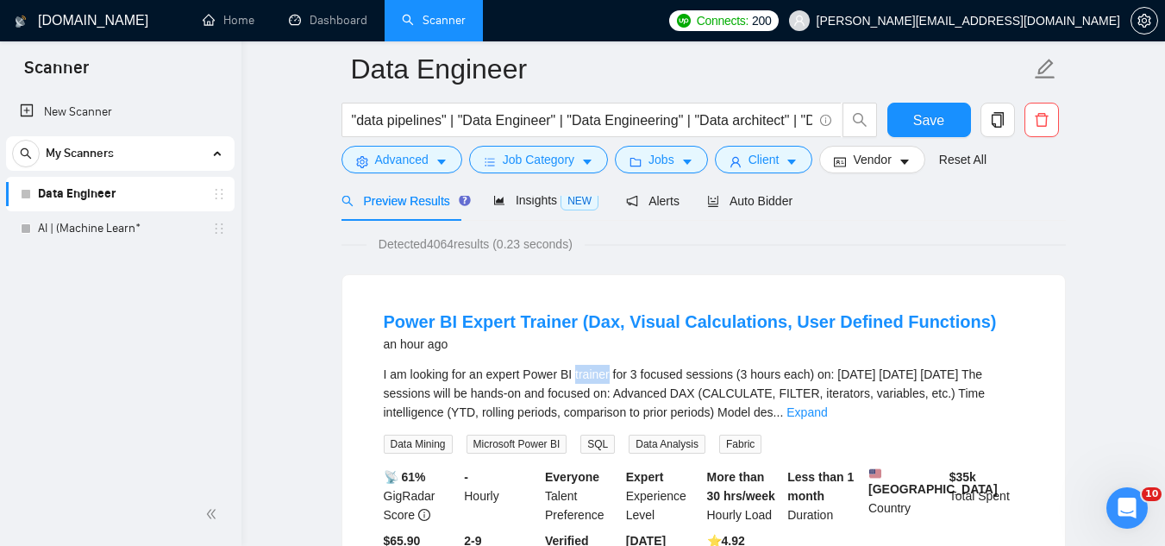
drag, startPoint x: 608, startPoint y: 374, endPoint x: 573, endPoint y: 373, distance: 35.4
click at [573, 373] on div "I am looking for an expert Power BI trainer for 3 focused sessions (3 hours eac…" at bounding box center [704, 393] width 640 height 57
copy div "trainer"
click at [395, 164] on span "Advanced" at bounding box center [401, 159] width 53 height 19
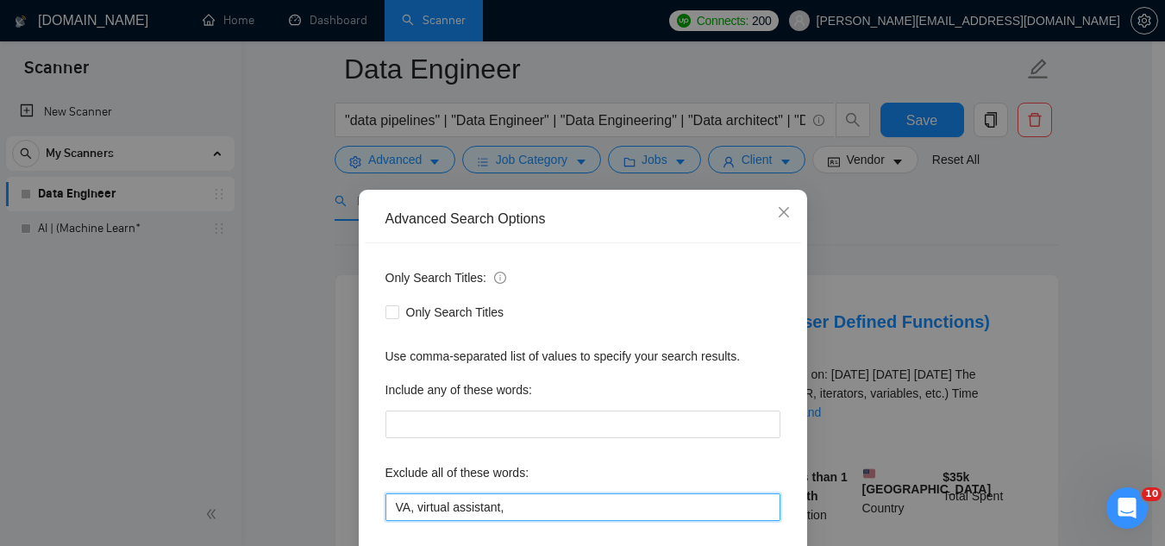
click at [561, 507] on input "VA, virtual assistant," at bounding box center [583, 507] width 395 height 28
paste input "trainer"
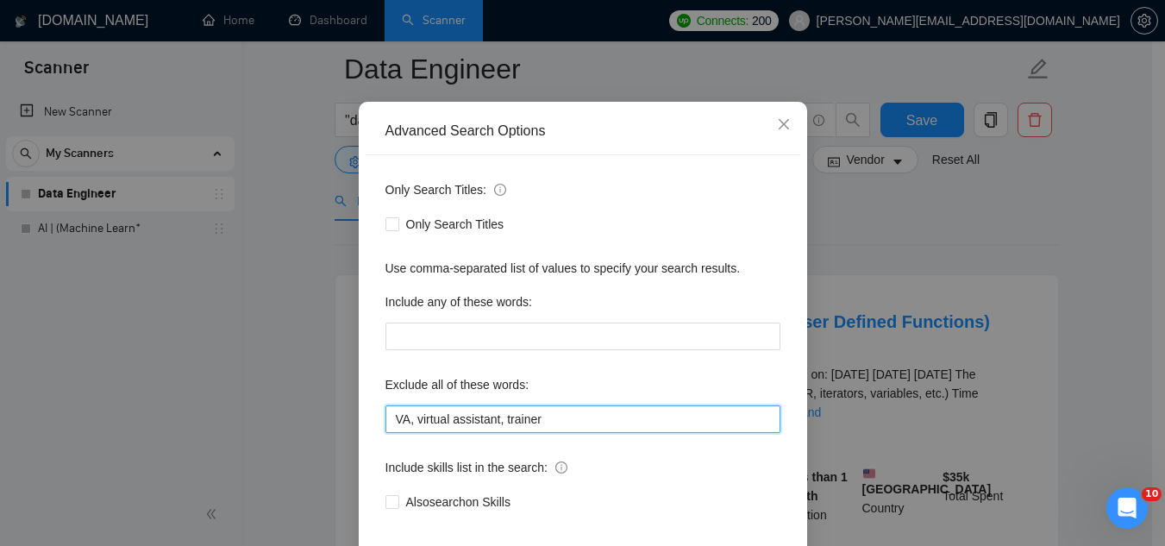
scroll to position [172, 0]
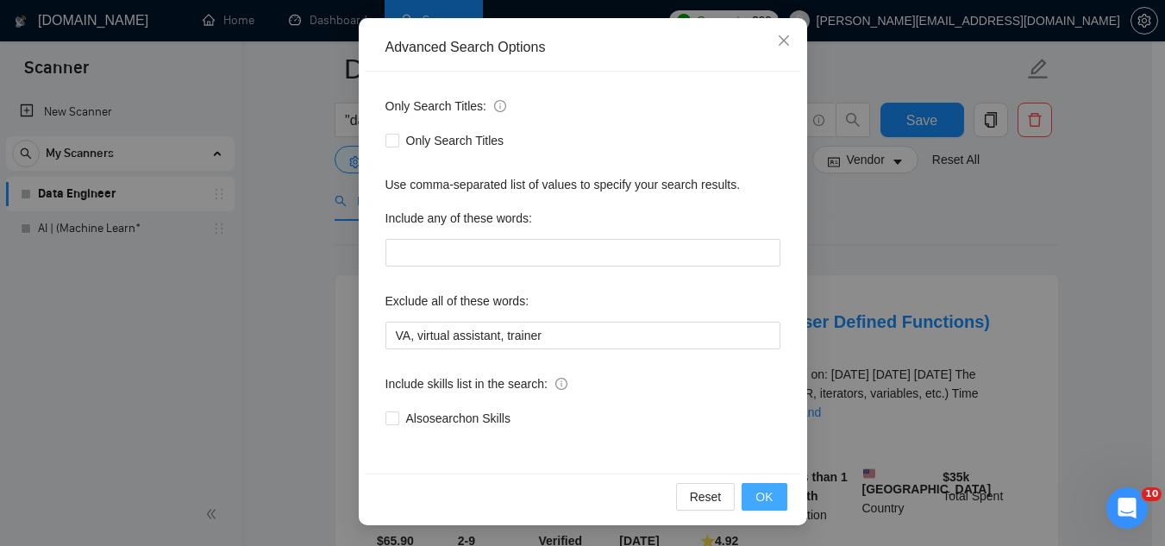
click at [769, 503] on button "OK" at bounding box center [764, 497] width 45 height 28
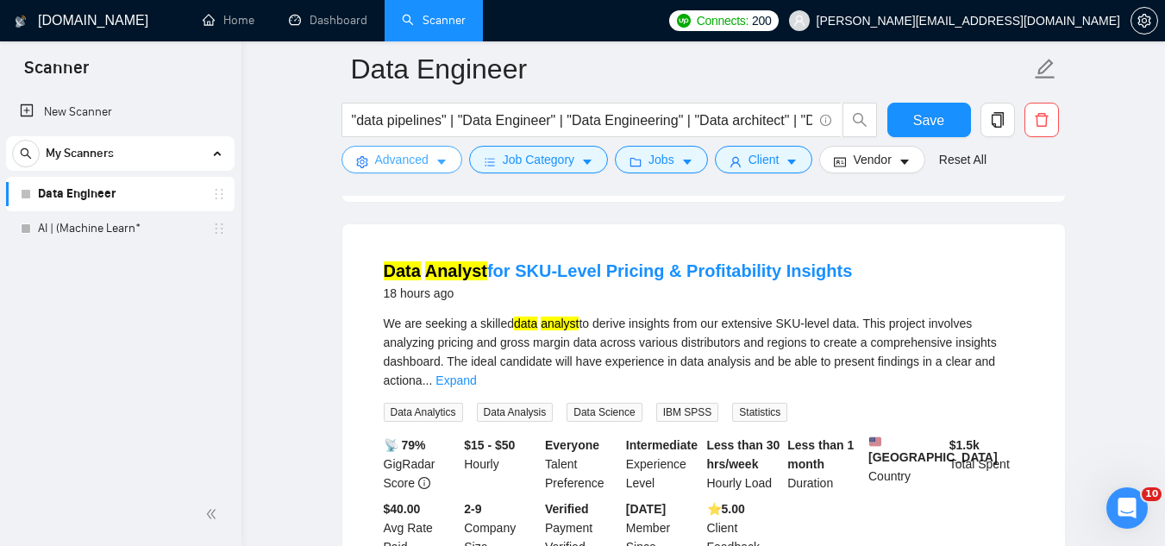
scroll to position [2070, 0]
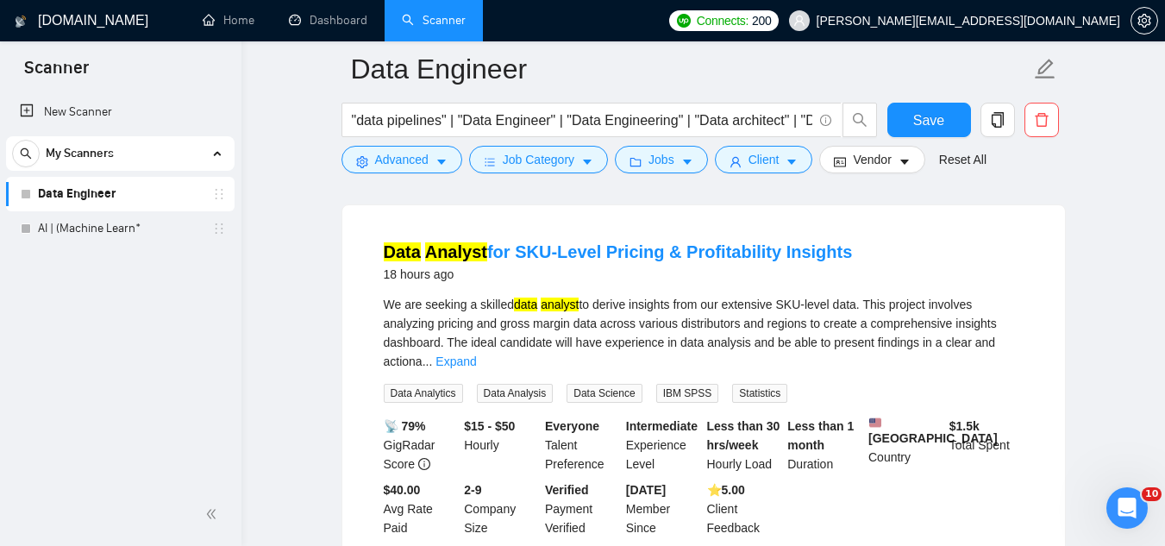
click at [476, 355] on link "Expand" at bounding box center [456, 362] width 41 height 14
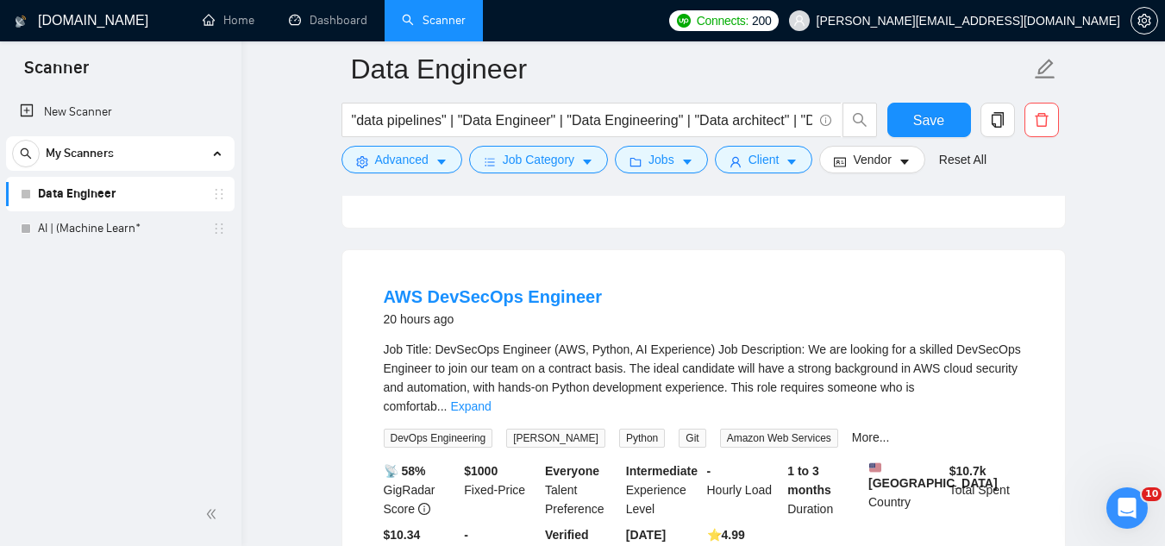
scroll to position [2415, 0]
drag, startPoint x: 435, startPoint y: 366, endPoint x: 452, endPoint y: 361, distance: 17.8
click at [457, 367] on div "Job Title: DevSecOps Engineer (AWS, Python, AI Experience) Job Description: We …" at bounding box center [704, 377] width 640 height 76
drag, startPoint x: 1003, startPoint y: 348, endPoint x: 939, endPoint y: 349, distance: 64.7
click at [939, 349] on div "Job Title: DevSecOps Engineer (AWS, Python, AI Experience) Job Description: We …" at bounding box center [704, 377] width 640 height 76
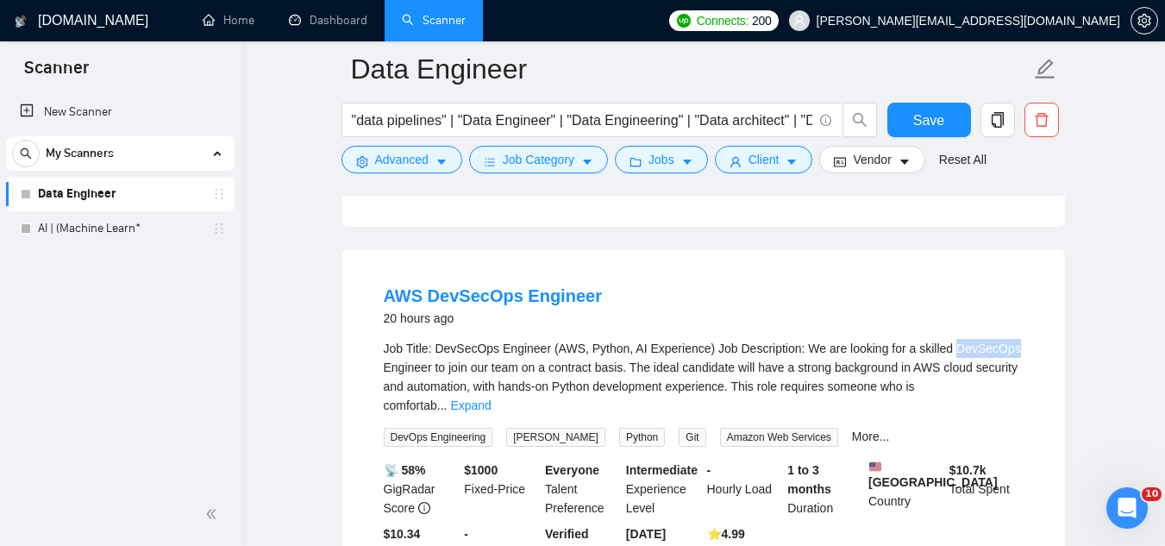
copy div "DevSecOps"
click at [389, 159] on span "Advanced" at bounding box center [401, 159] width 53 height 19
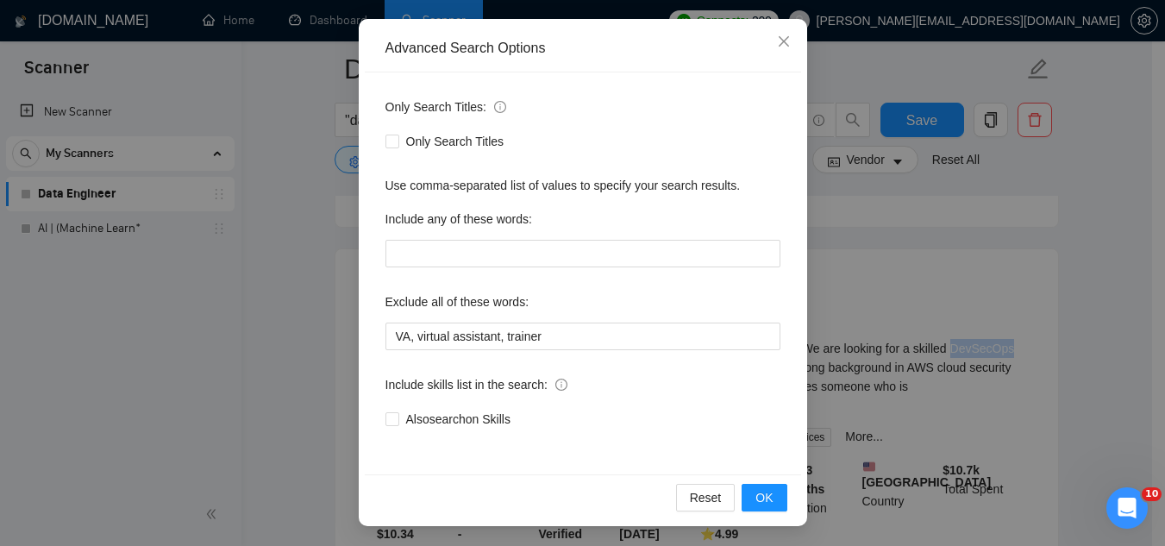
scroll to position [172, 0]
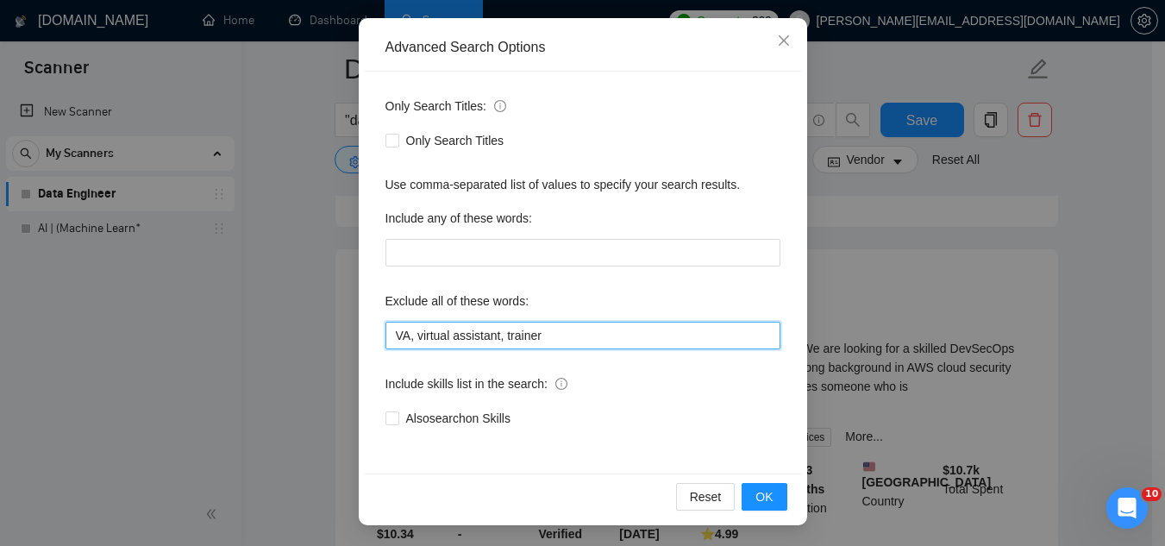
click at [586, 330] on input "VA, virtual assistant, trainer" at bounding box center [583, 336] width 395 height 28
paste input "DevSecOps"
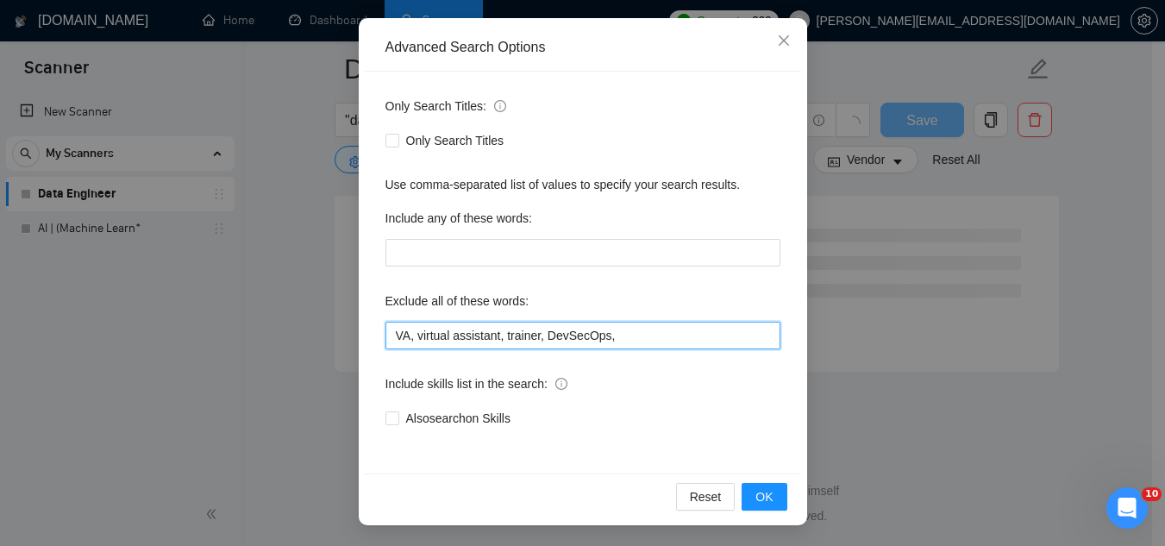
scroll to position [2331, 0]
paste input "DevSecOps"
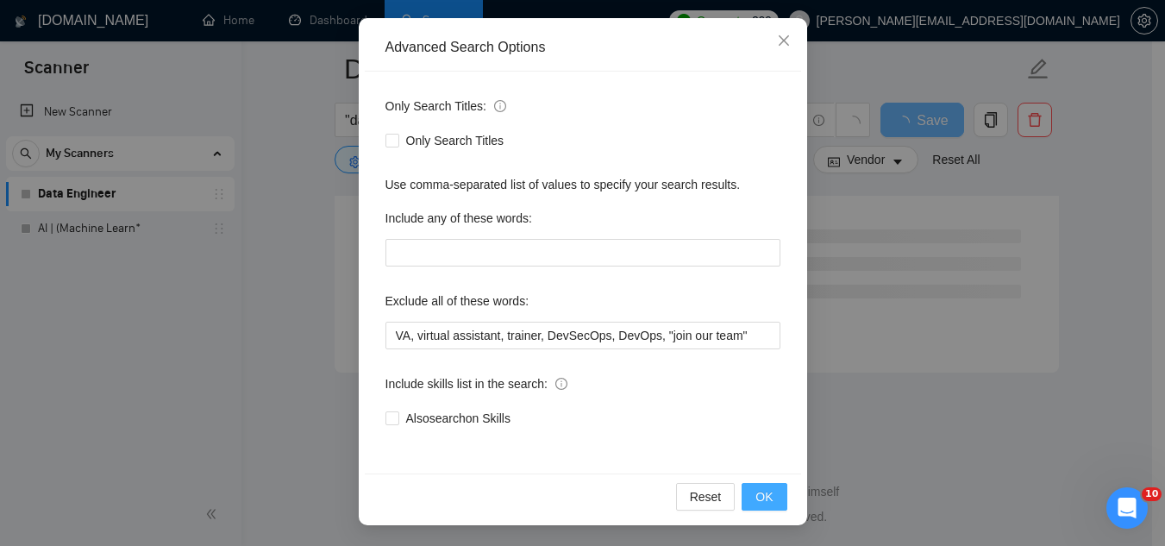
click at [756, 500] on span "OK" at bounding box center [764, 496] width 17 height 19
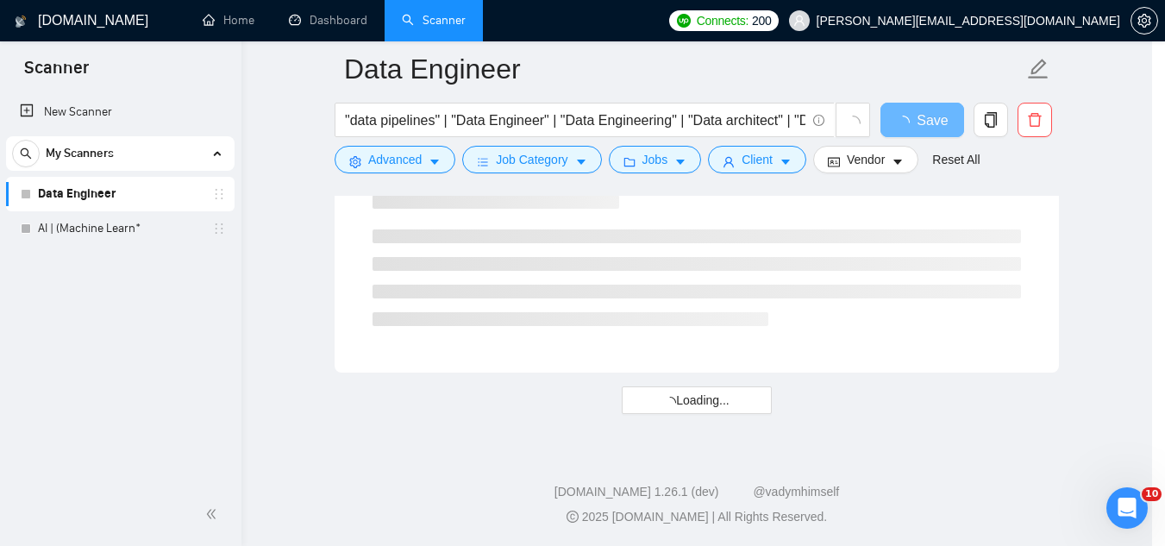
scroll to position [85, 0]
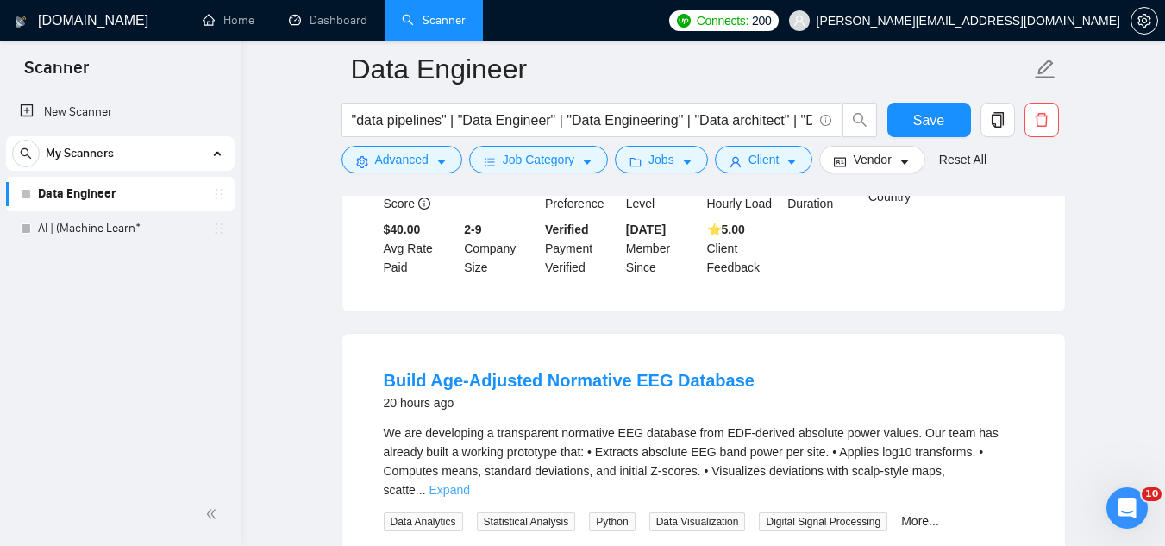
click at [470, 483] on link "Expand" at bounding box center [450, 490] width 41 height 14
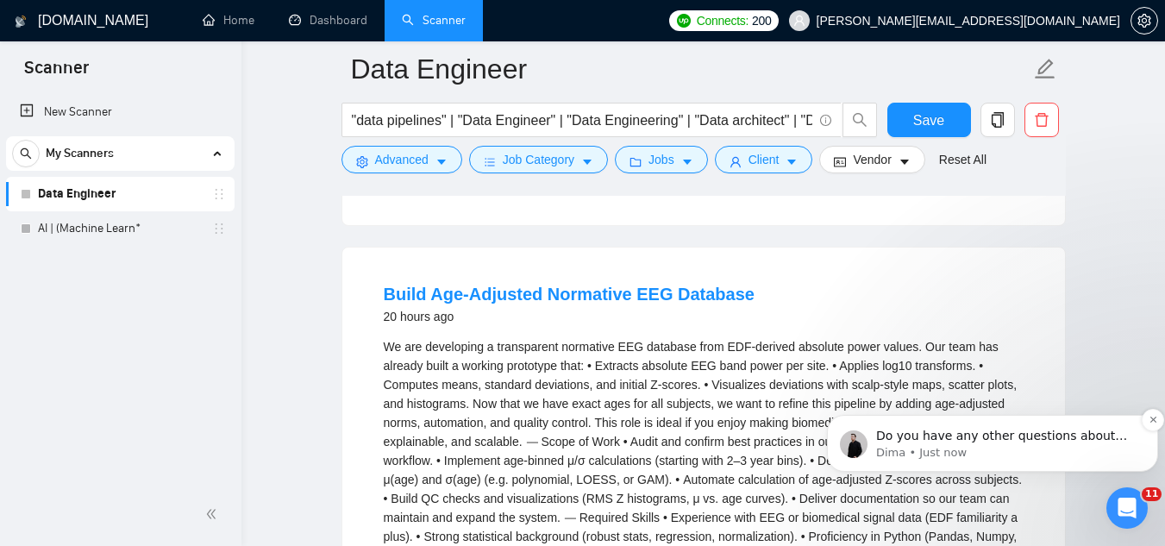
scroll to position [0, 0]
click at [1145, 420] on button "Dismiss notification" at bounding box center [1153, 420] width 22 height 22
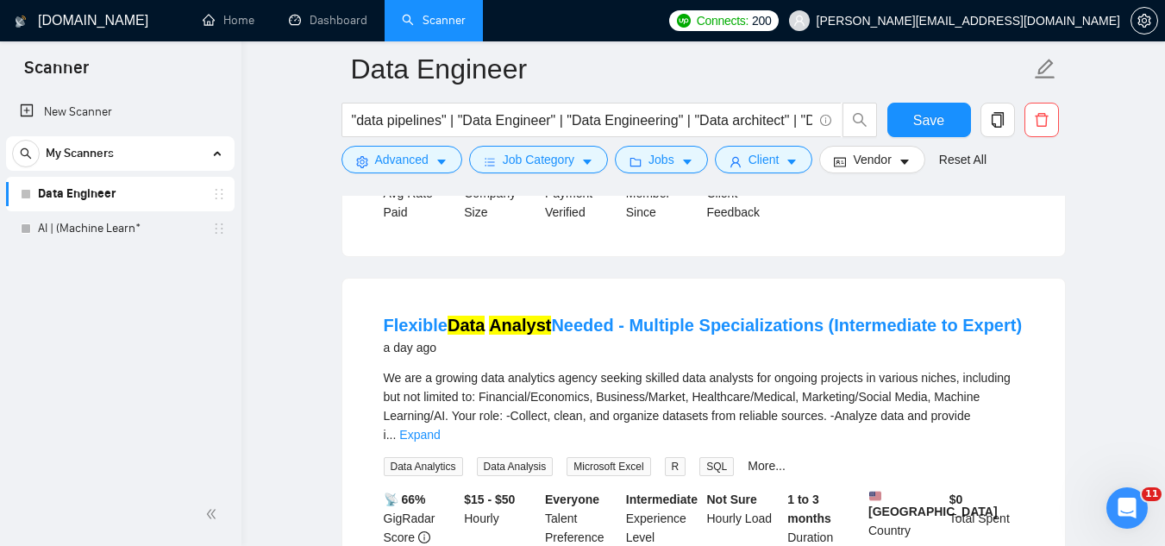
scroll to position [3366, 0]
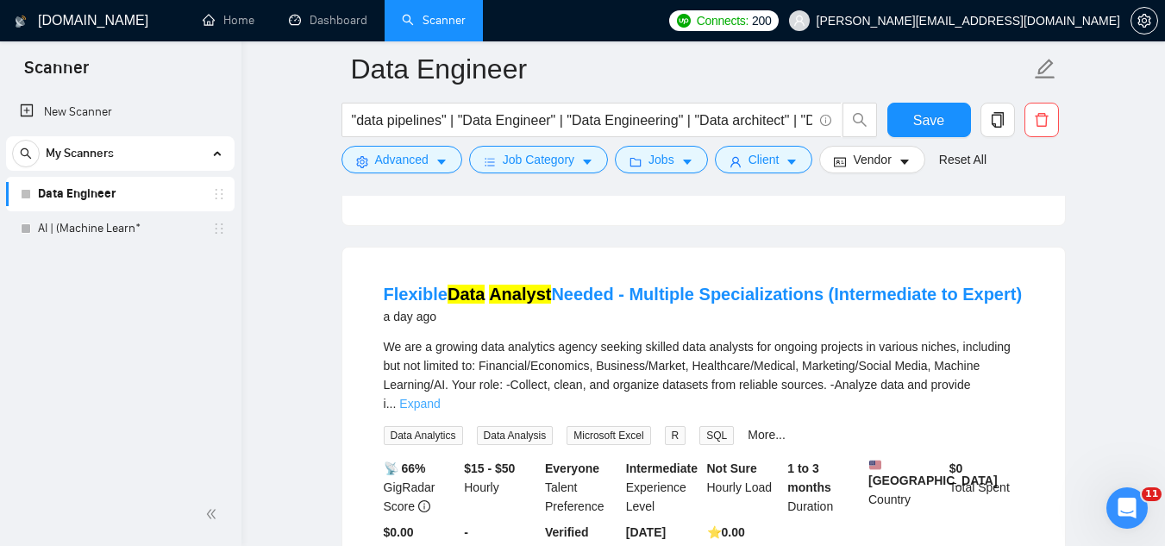
click at [440, 397] on link "Expand" at bounding box center [419, 404] width 41 height 14
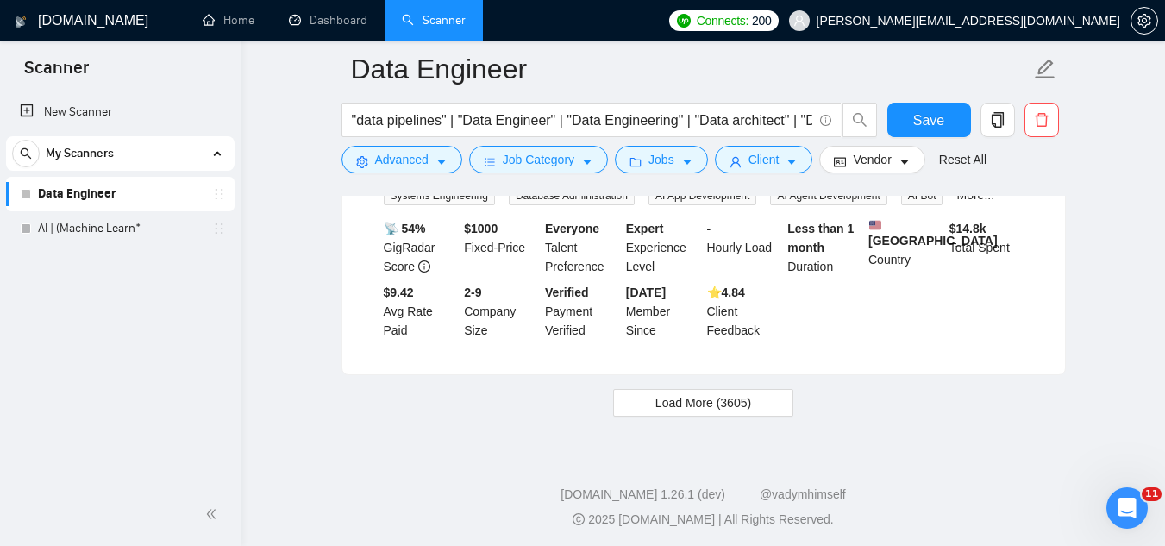
scroll to position [4060, 0]
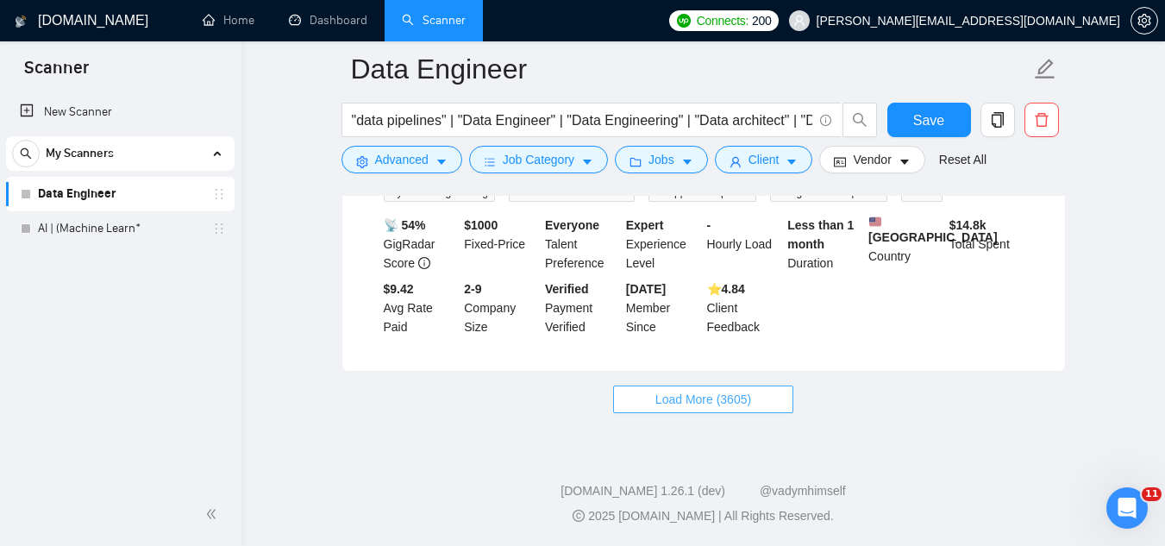
click at [767, 400] on button "Load More (3605)" at bounding box center [703, 400] width 180 height 28
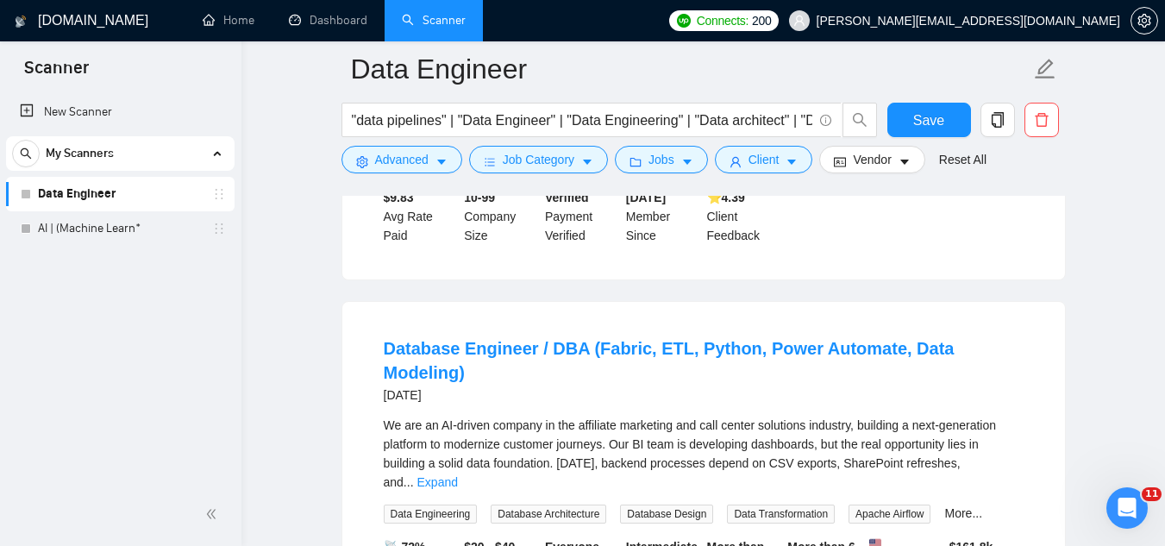
scroll to position [4491, 0]
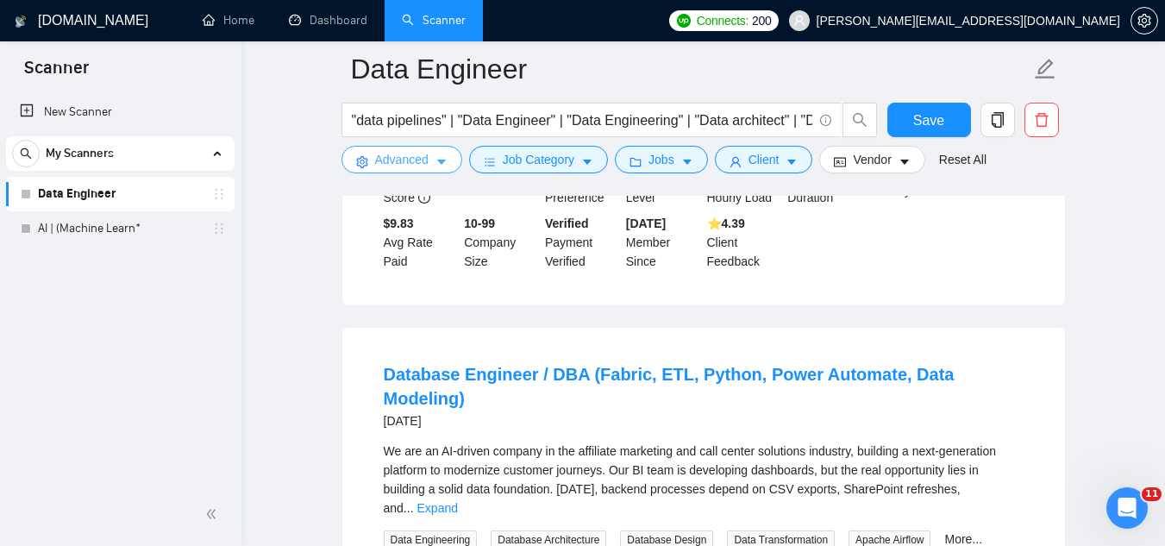
click at [401, 159] on span "Advanced" at bounding box center [401, 159] width 53 height 19
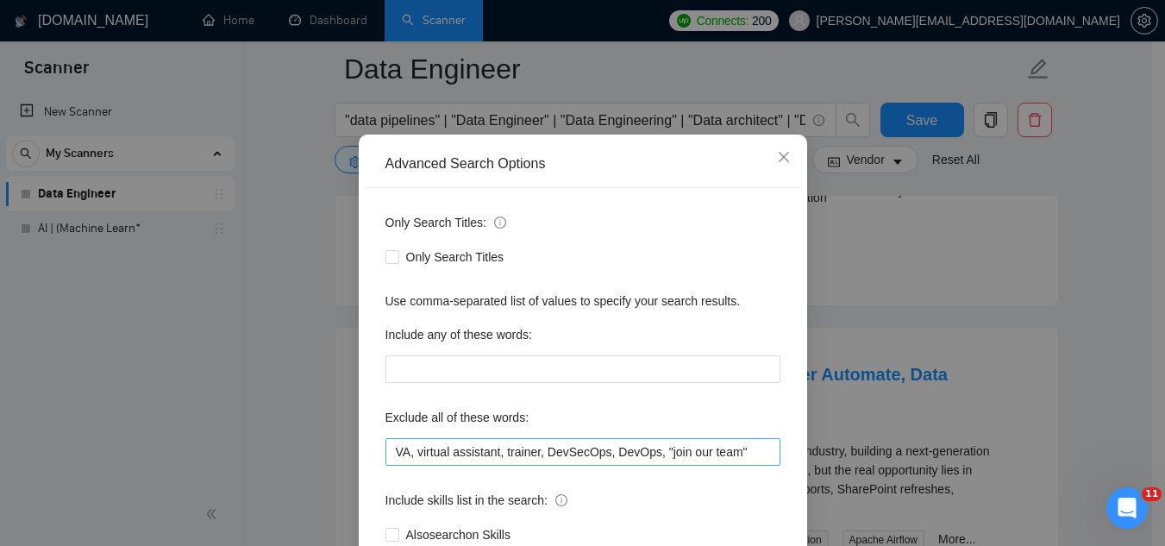
scroll to position [86, 0]
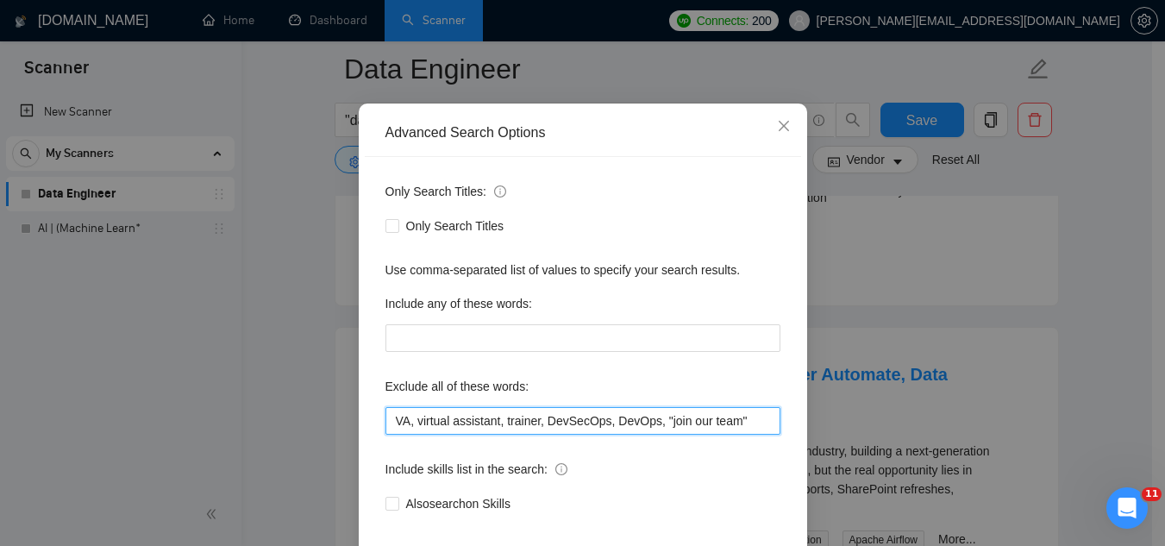
click at [743, 414] on input "VA, virtual assistant, trainer, DevSecOps, DevOps, "join our team"" at bounding box center [583, 421] width 395 height 28
paste input "Wineries, Gambling companies, alcohol focused businesses"
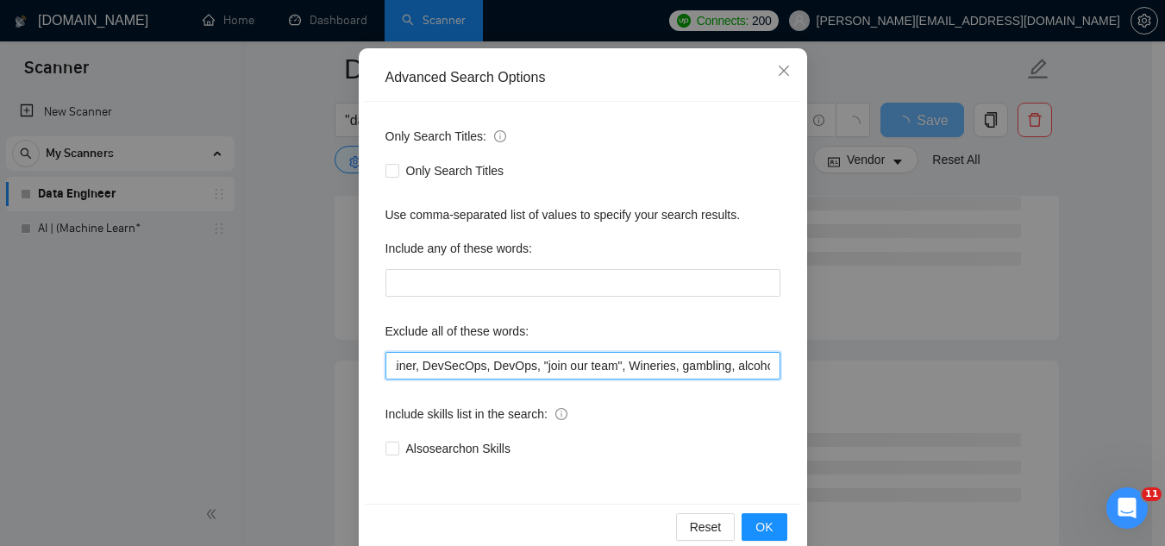
scroll to position [172, 0]
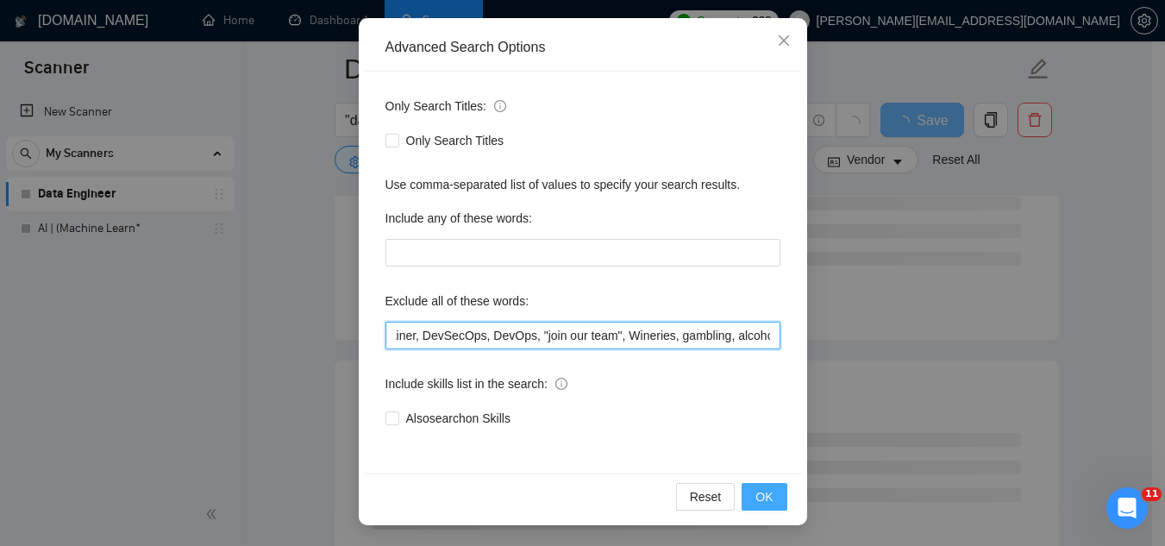
type input "VA, virtual assistant, trainer, DevSecOps, DevOps, "join our team", Wineries, g…"
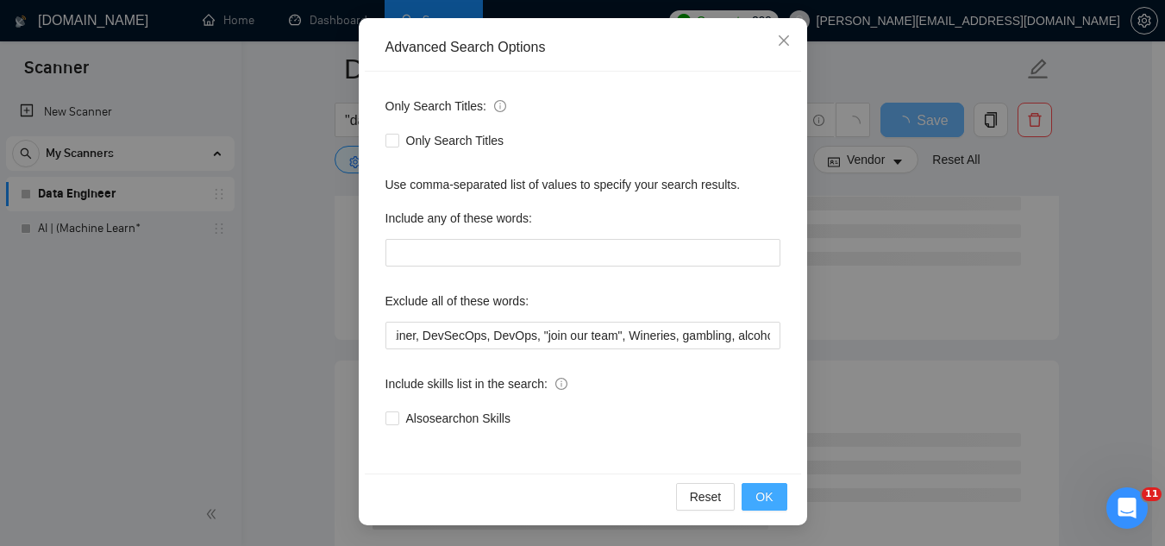
scroll to position [0, 0]
click at [759, 504] on span "OK" at bounding box center [764, 496] width 17 height 19
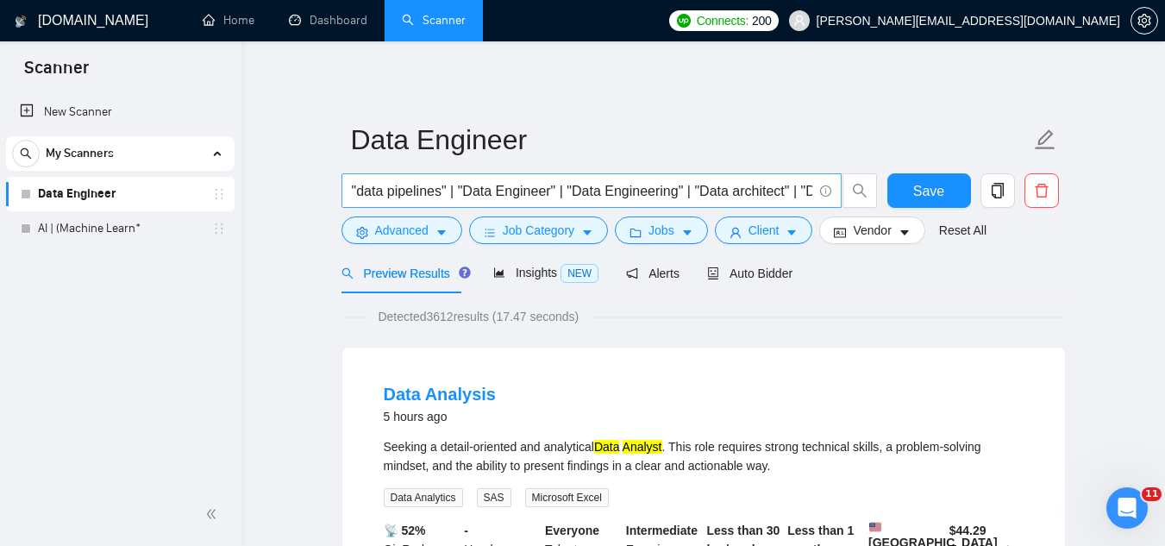
click at [605, 192] on input ""data pipelines" | "Data Engineer" | "Data Engineering" | "Data architect" | "D…" at bounding box center [582, 191] width 461 height 22
click at [945, 204] on button "Save" at bounding box center [930, 190] width 84 height 35
drag, startPoint x: 464, startPoint y: 197, endPoint x: 545, endPoint y: 191, distance: 81.3
click at [545, 191] on input ""data pipelines" | "Data Engineer" | "Data Engineering" | "Data architect" | "D…" at bounding box center [582, 191] width 461 height 22
click at [769, 190] on input ""data pipelines" | "Data Engineer" | "Data Engineering" | "Data architect" | "D…" at bounding box center [582, 191] width 461 height 22
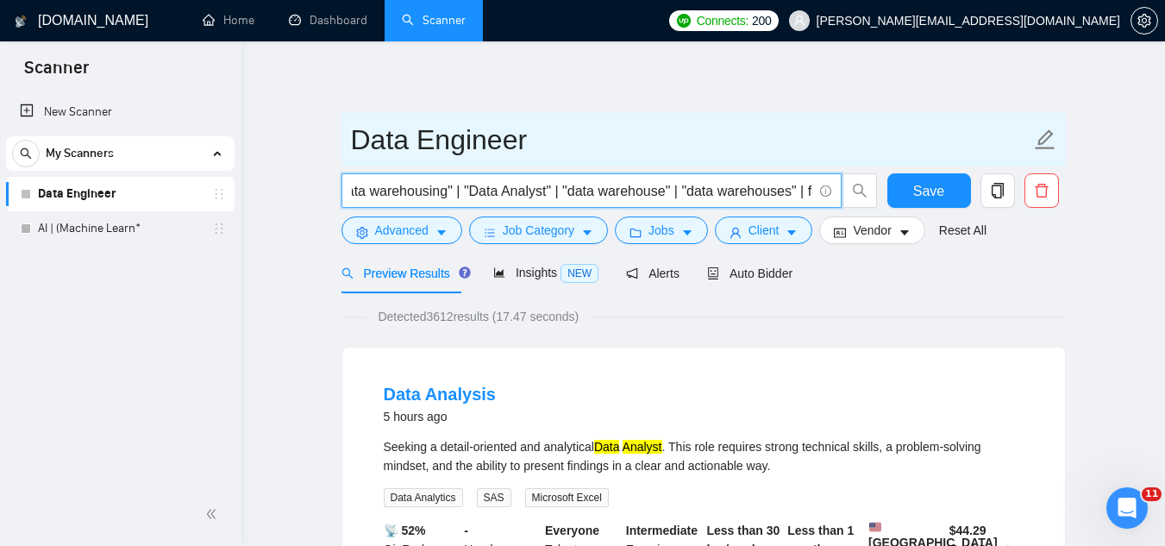
scroll to position [0, 492]
paste input "Snowflake GCP AWS AZure Fabric Terradata"
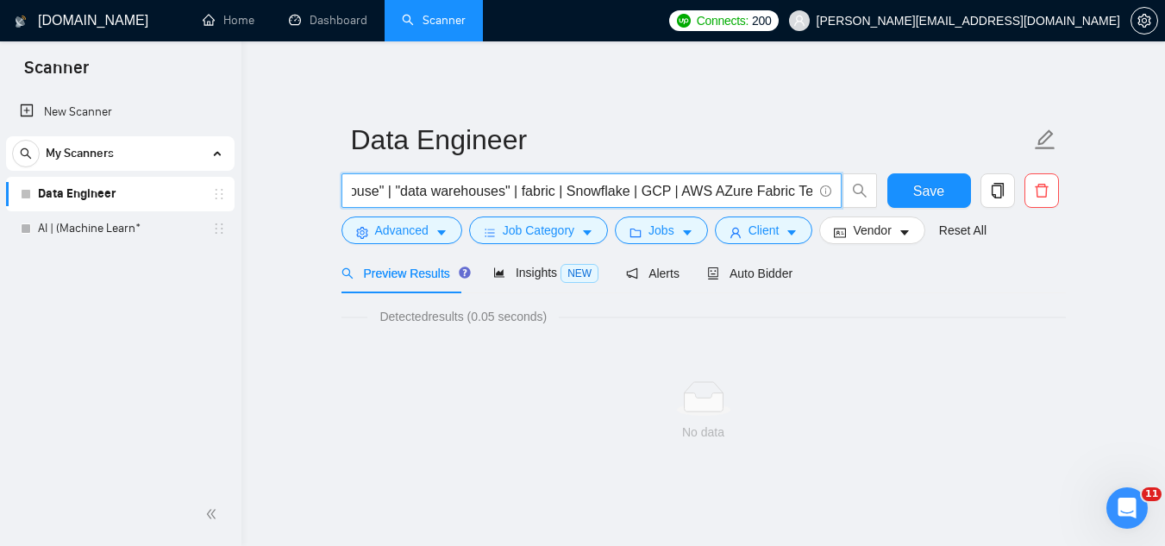
scroll to position [0, 0]
click at [757, 197] on input ""data pipelines" | "Data Engineer" | "Data Engineering" | "Data architect" | "D…" at bounding box center [582, 191] width 461 height 22
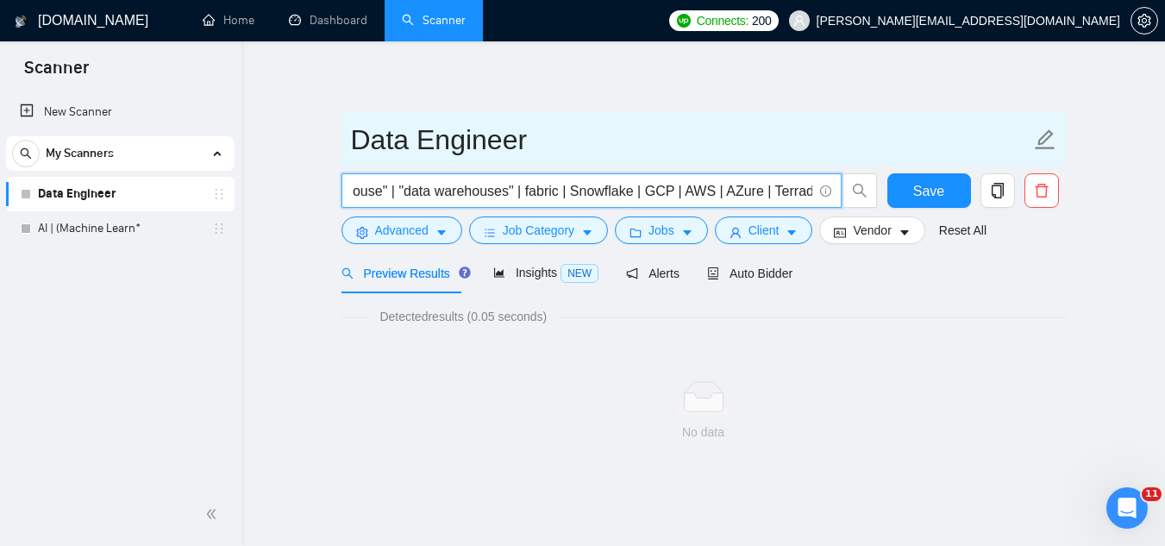
scroll to position [0, 755]
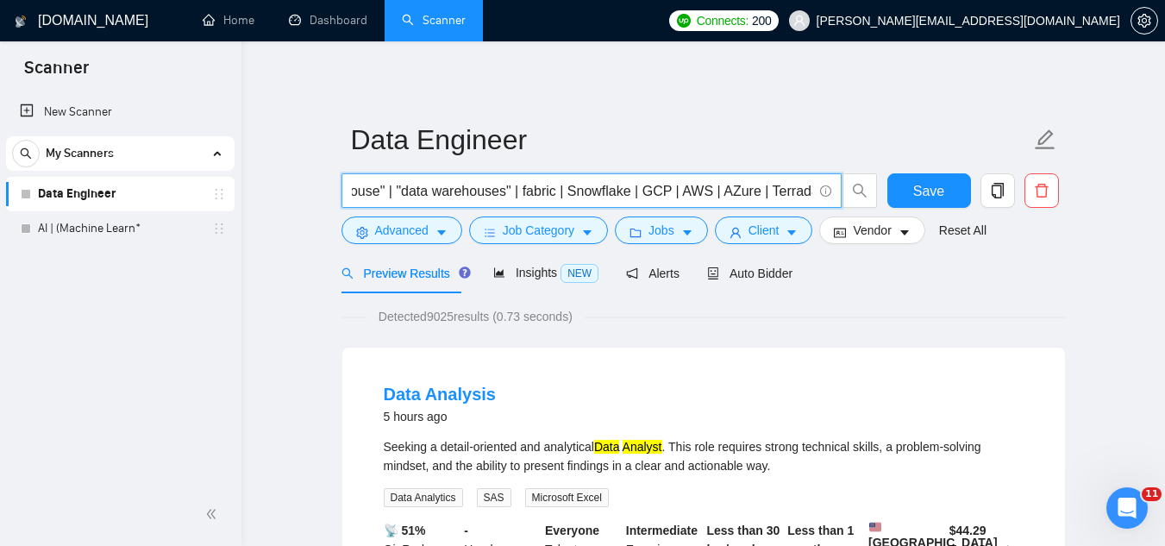
click at [767, 200] on input ""data pipelines" | "Data Engineer" | "Data Engineering" | "Data architect" | "D…" at bounding box center [582, 191] width 461 height 22
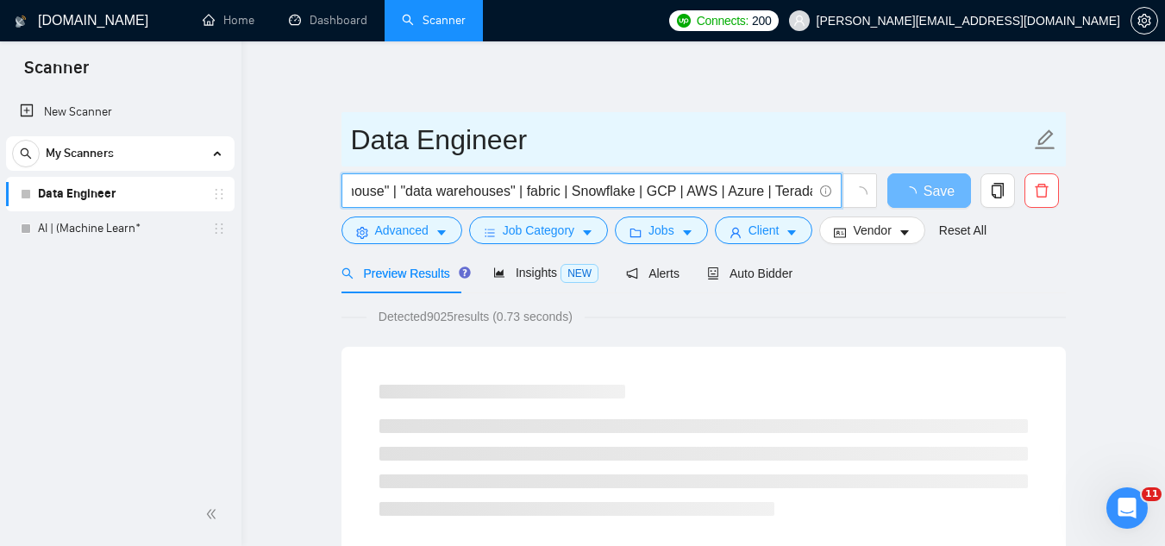
scroll to position [0, 743]
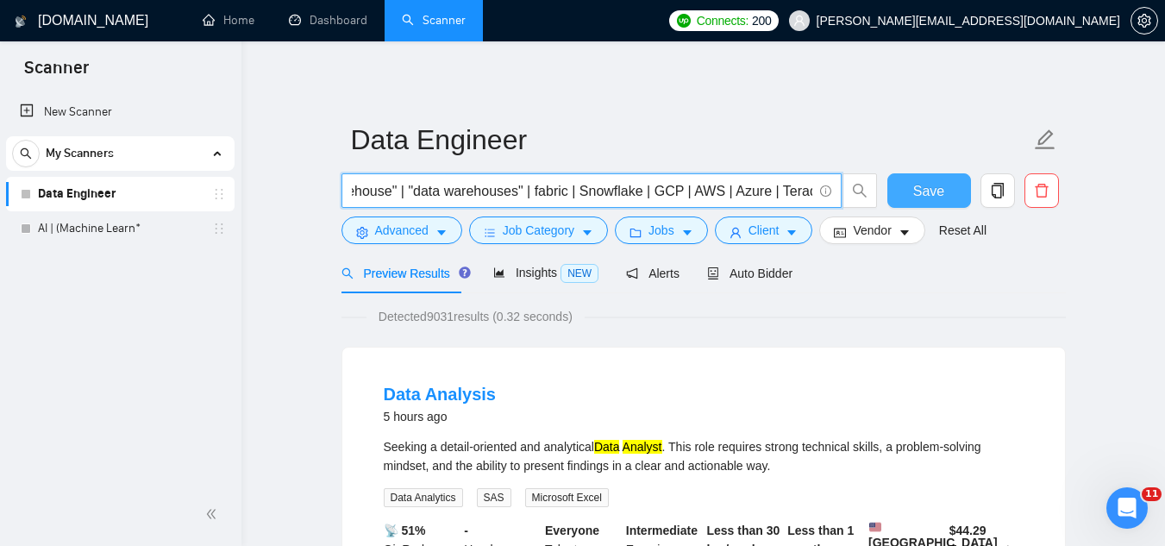
type input ""data pipelines" | "Data Engineer" | "Data Engineering" | "Data architect" | "D…"
click at [925, 194] on span "Save" at bounding box center [929, 191] width 31 height 22
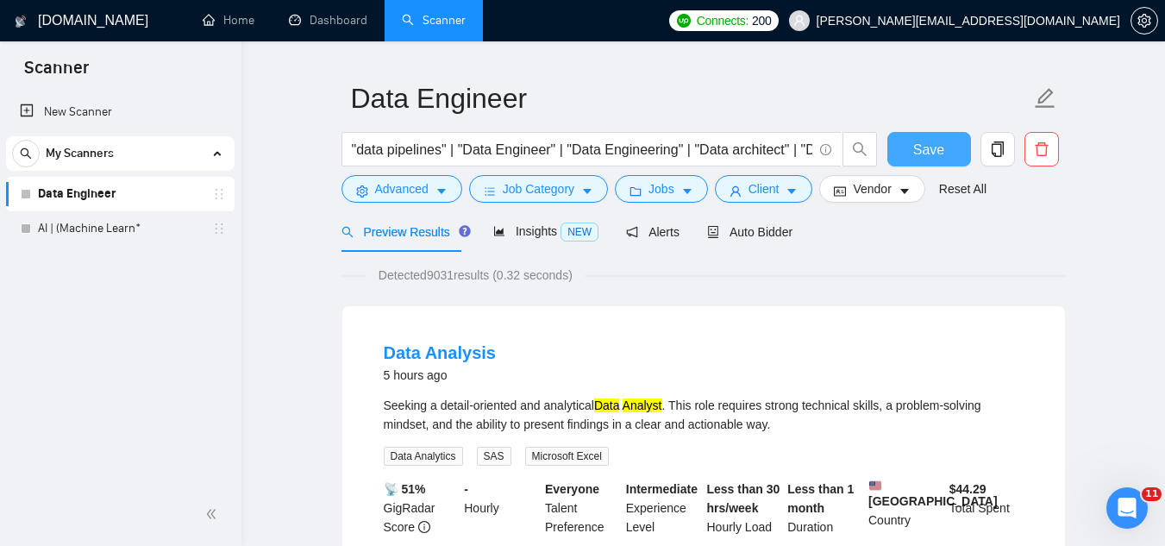
scroll to position [0, 0]
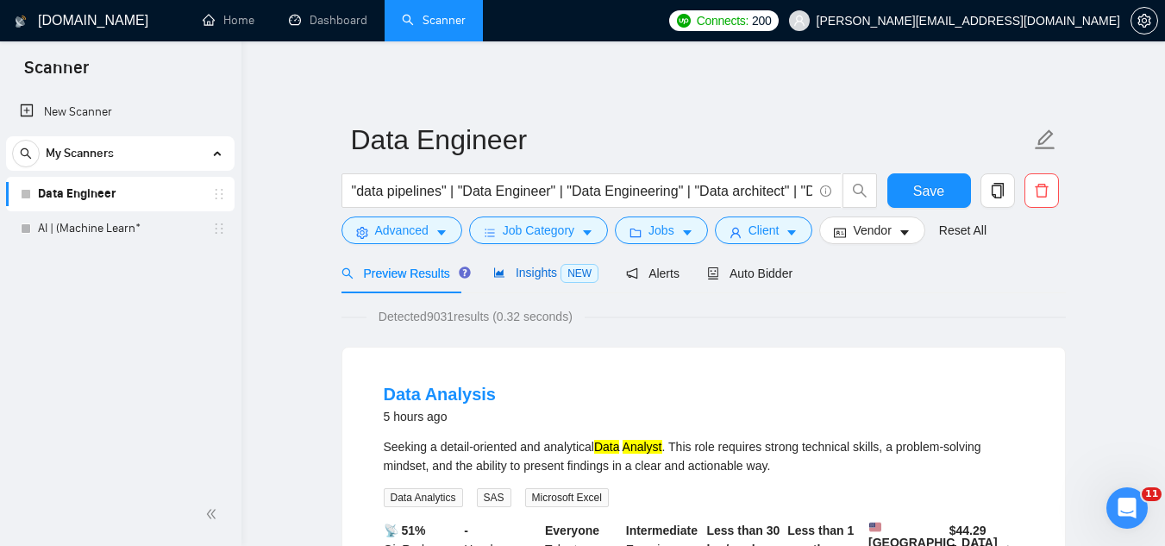
click at [525, 263] on div "Insights NEW" at bounding box center [545, 273] width 105 height 20
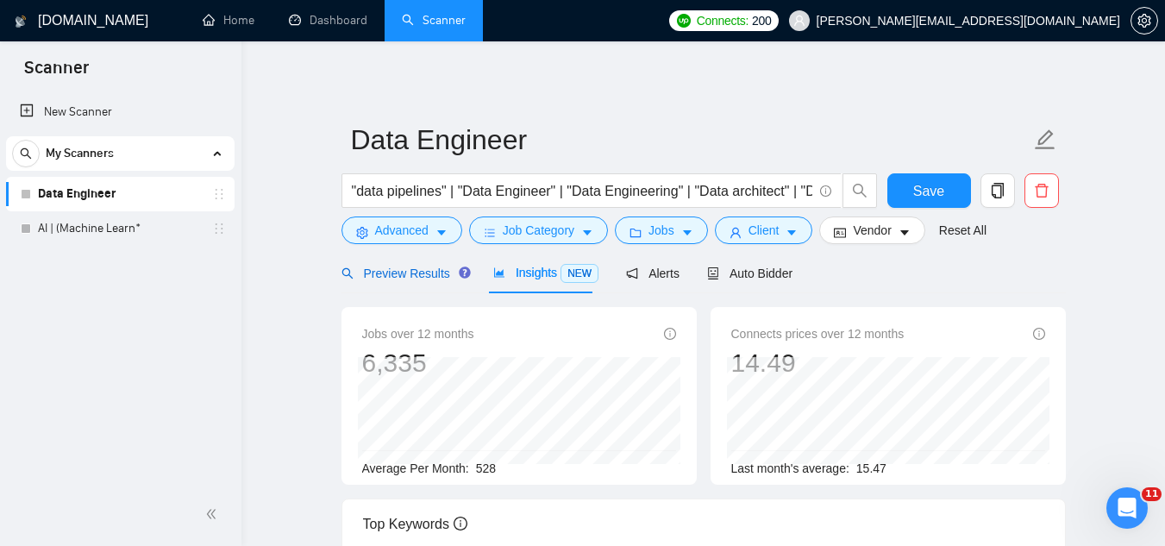
click at [412, 282] on div "Preview Results" at bounding box center [404, 273] width 124 height 19
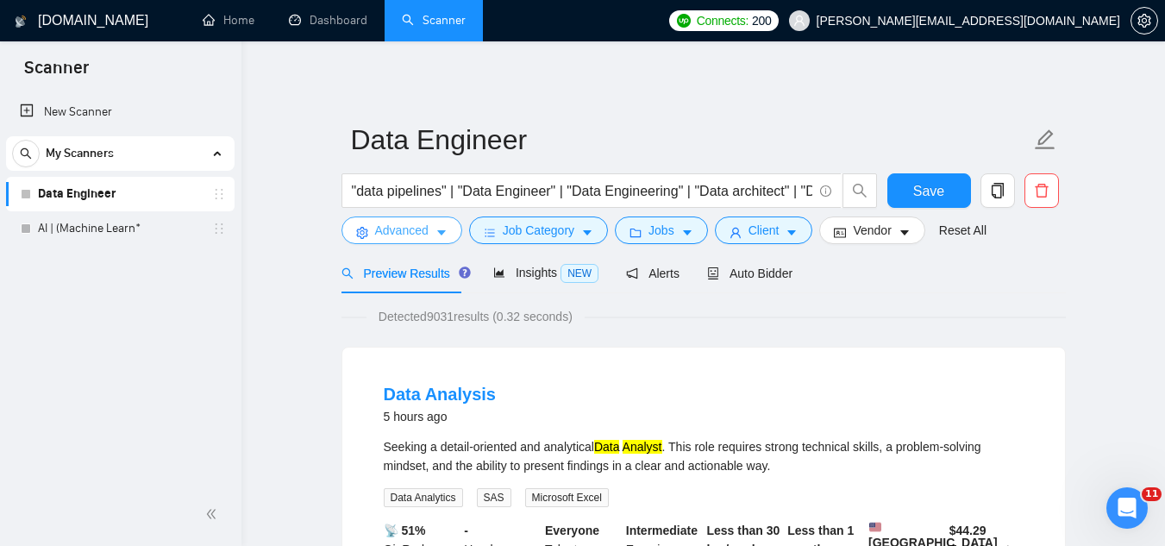
click at [397, 237] on span "Advanced" at bounding box center [401, 230] width 53 height 19
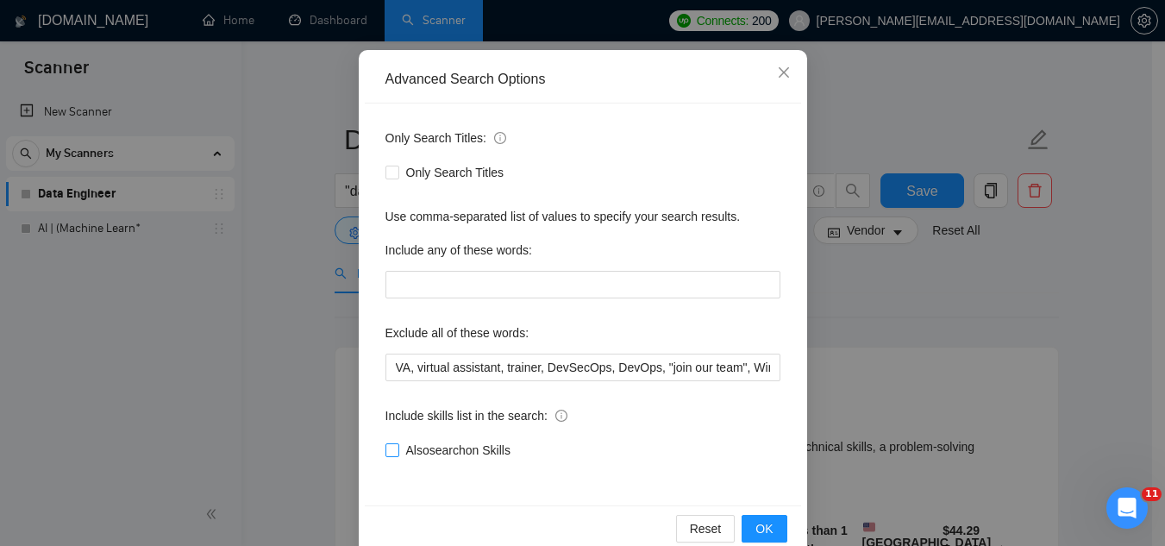
scroll to position [172, 0]
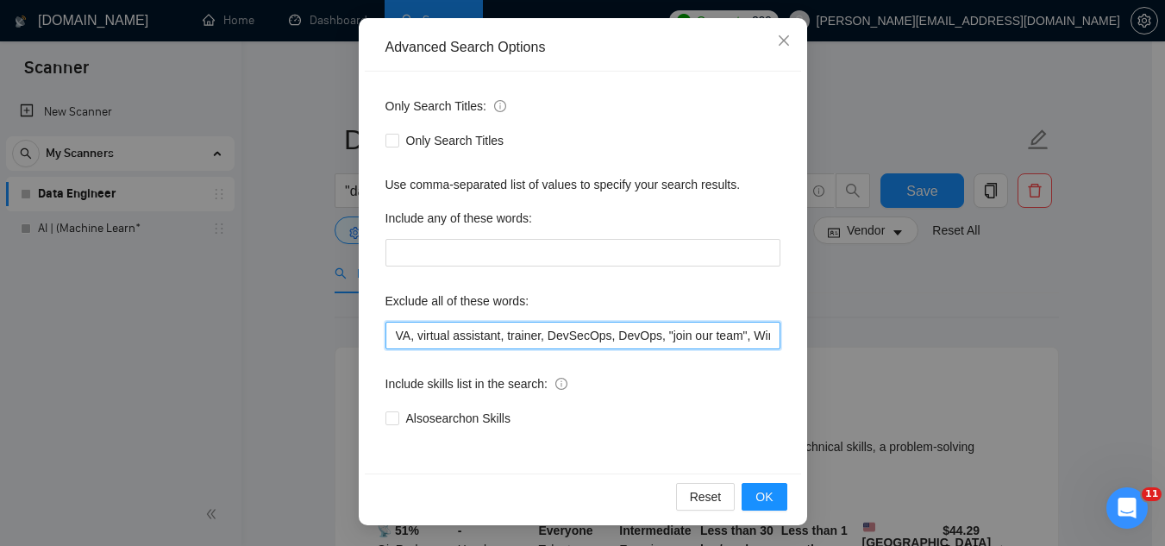
click at [386, 335] on input "VA, virtual assistant, trainer, DevSecOps, DevOps, "join our team", Wineries, g…" at bounding box center [583, 336] width 395 height 28
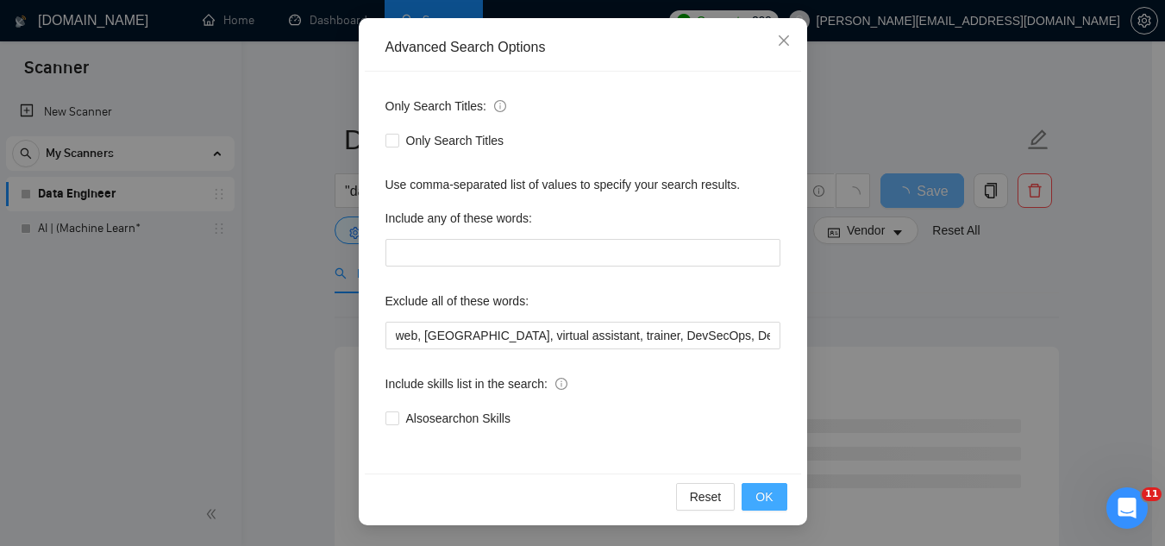
click at [768, 499] on button "OK" at bounding box center [764, 497] width 45 height 28
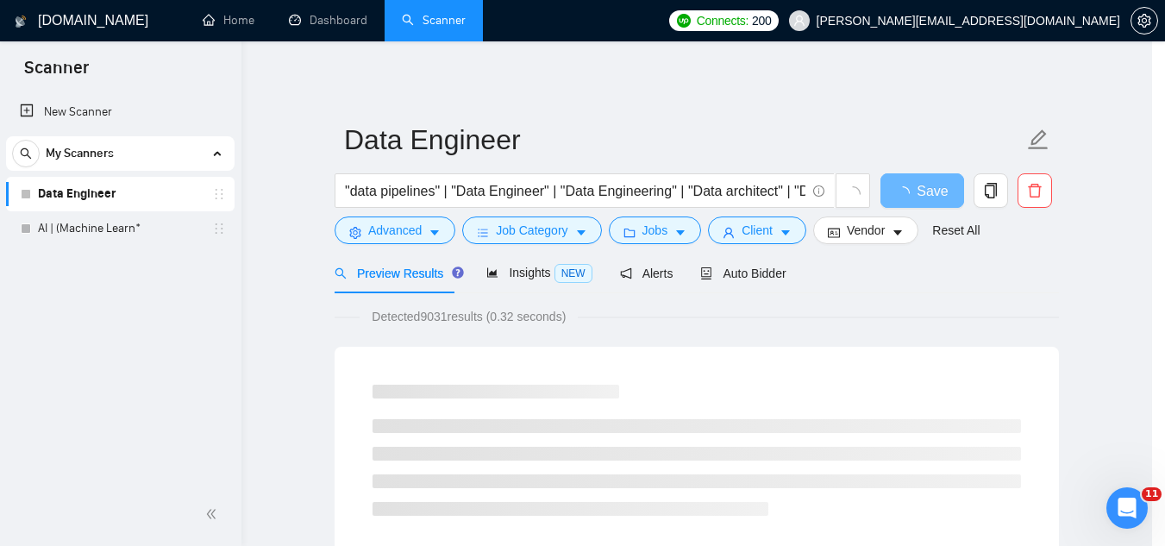
scroll to position [85, 0]
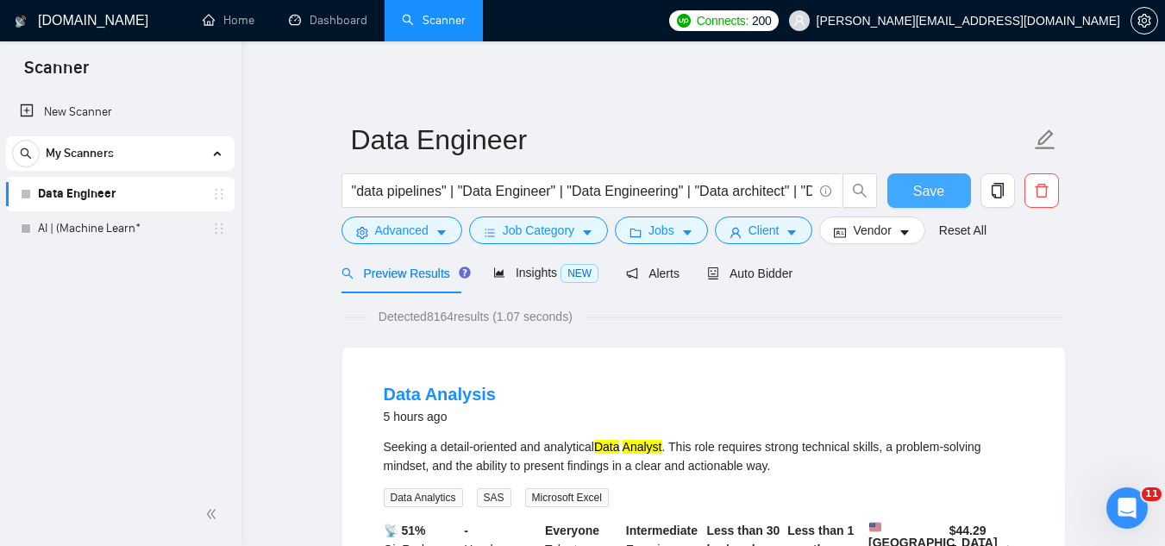
click at [933, 199] on span "Save" at bounding box center [929, 191] width 31 height 22
click at [400, 235] on span "Advanced" at bounding box center [401, 230] width 53 height 19
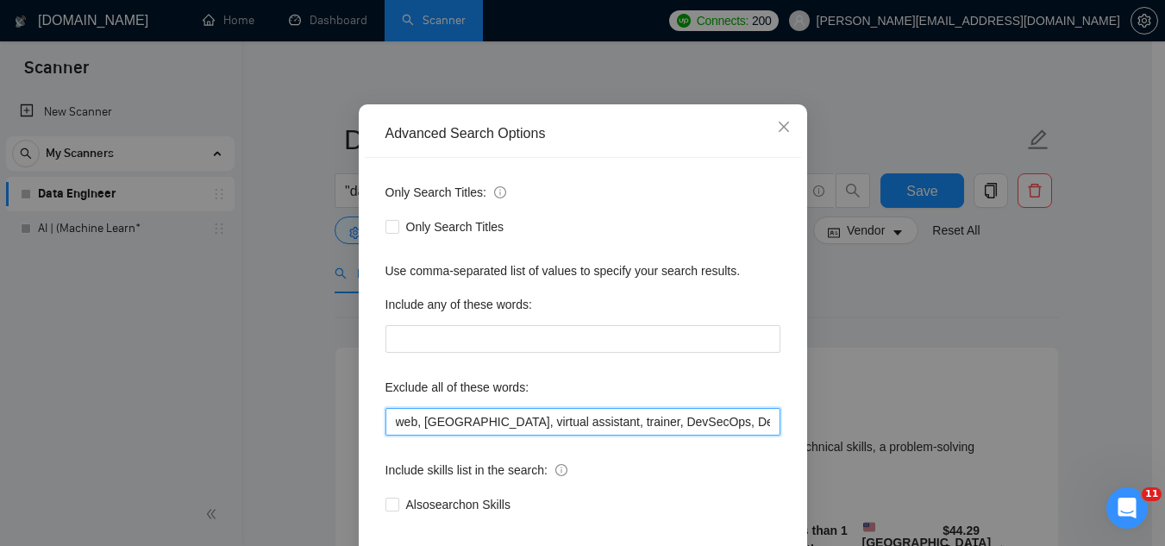
click at [389, 436] on input "web, [GEOGRAPHIC_DATA], virtual assistant, trainer, DevSecOps, DevOps, "join ou…" at bounding box center [583, 422] width 395 height 28
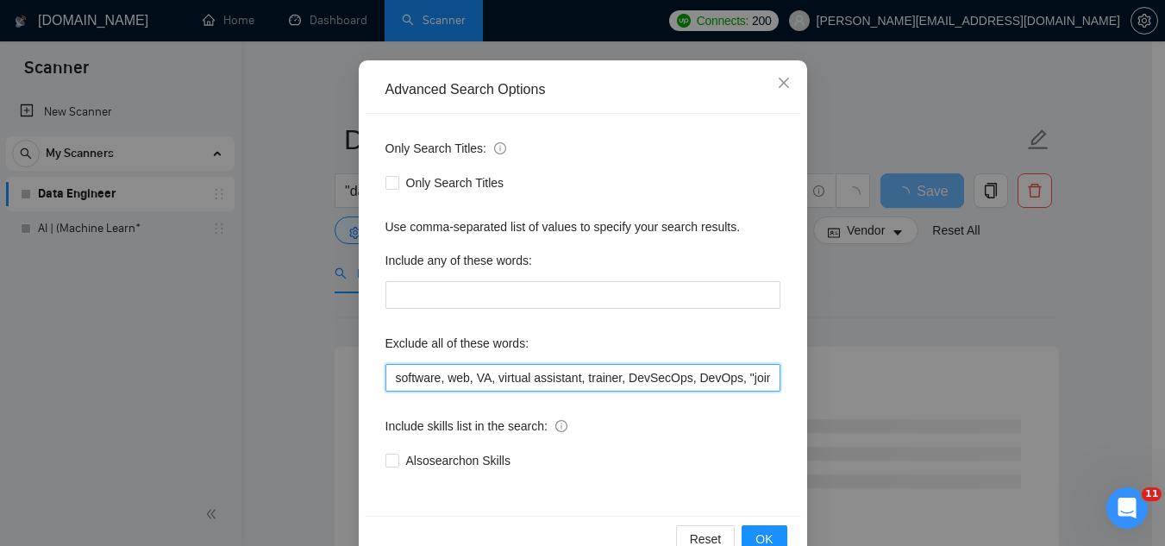
scroll to position [172, 0]
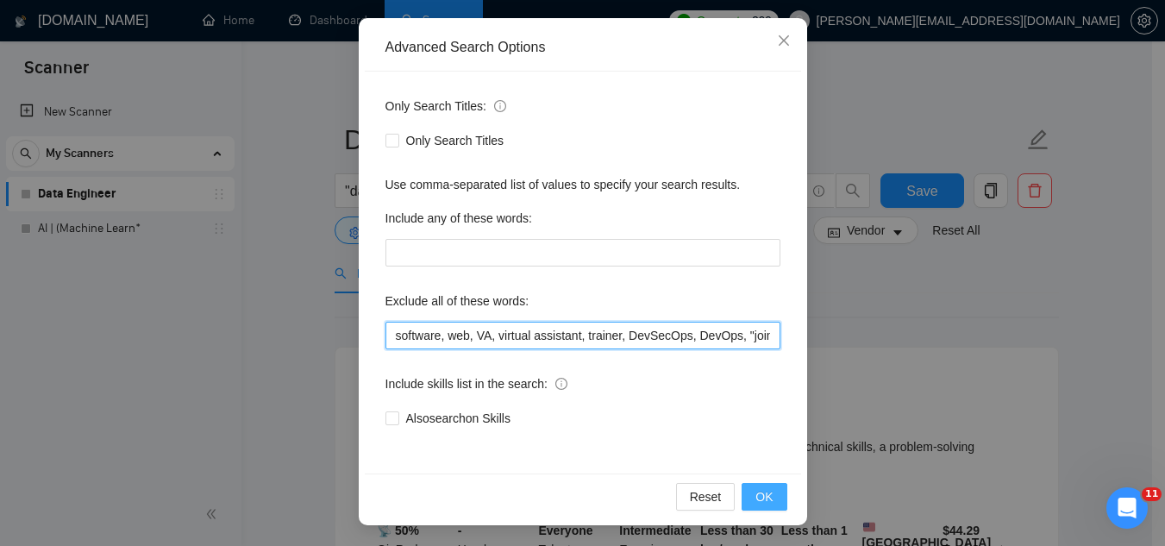
type input "software, web, VA, virtual assistant, trainer, DevSecOps, DevOps, "join our tea…"
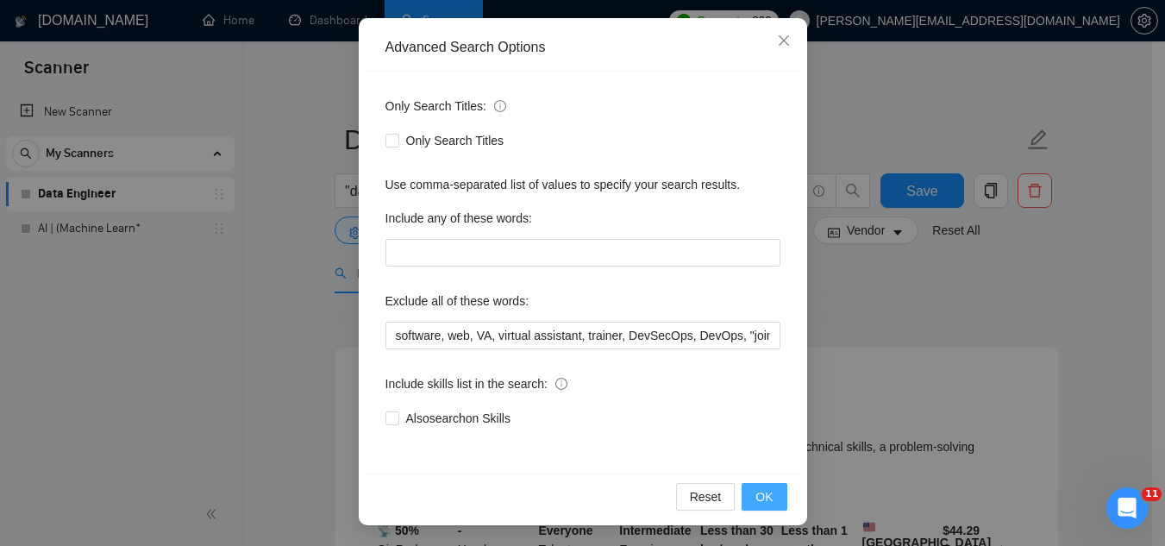
click at [766, 497] on span "OK" at bounding box center [764, 496] width 17 height 19
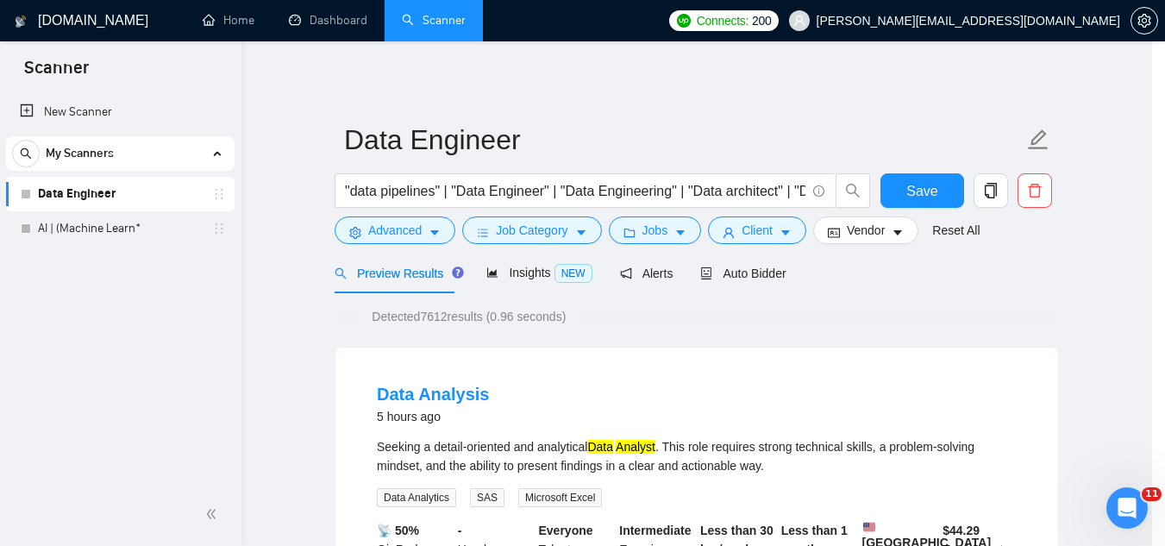
scroll to position [85, 0]
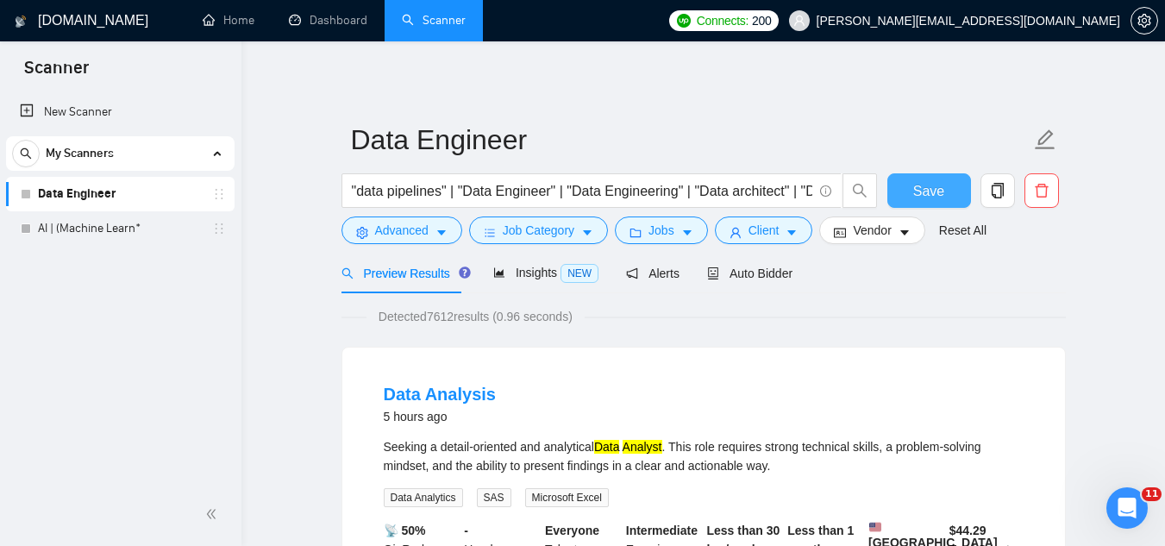
click at [933, 183] on span "Save" at bounding box center [929, 191] width 31 height 22
click at [519, 281] on div "Insights NEW" at bounding box center [545, 273] width 105 height 20
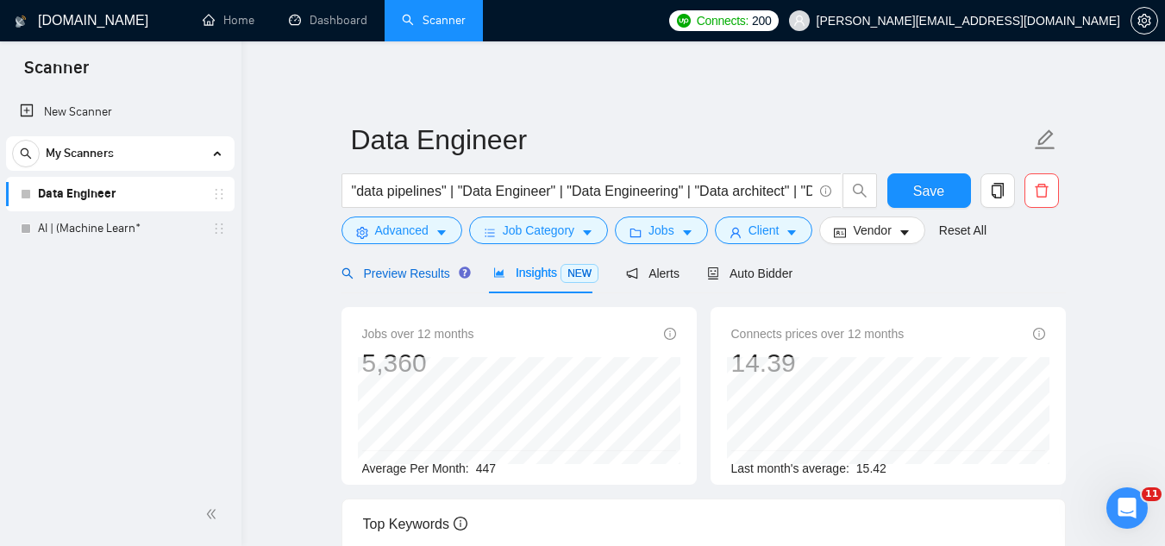
click at [393, 275] on span "Preview Results" at bounding box center [404, 274] width 124 height 14
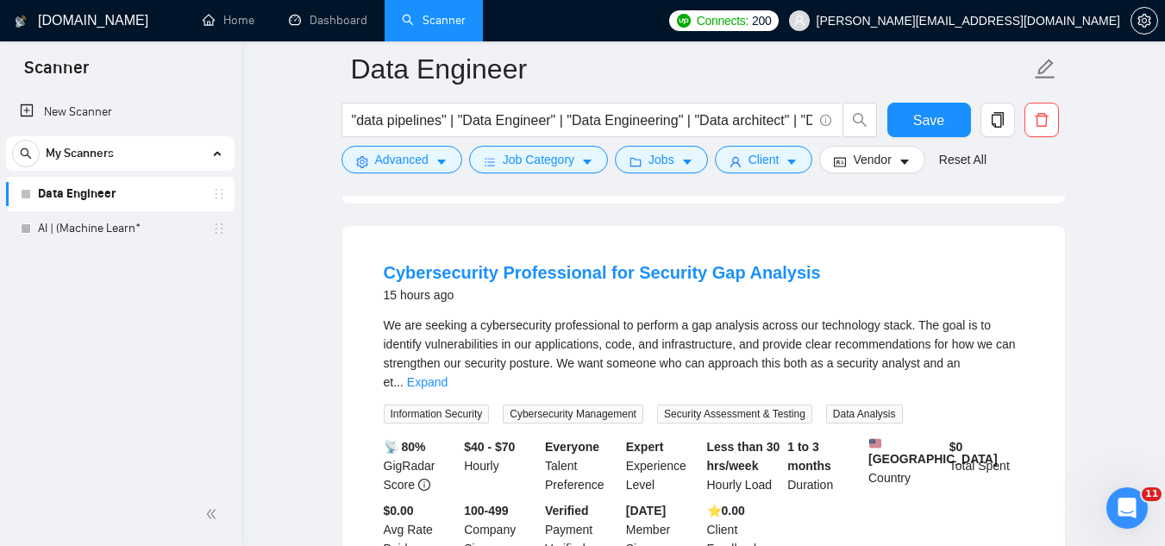
scroll to position [2847, 0]
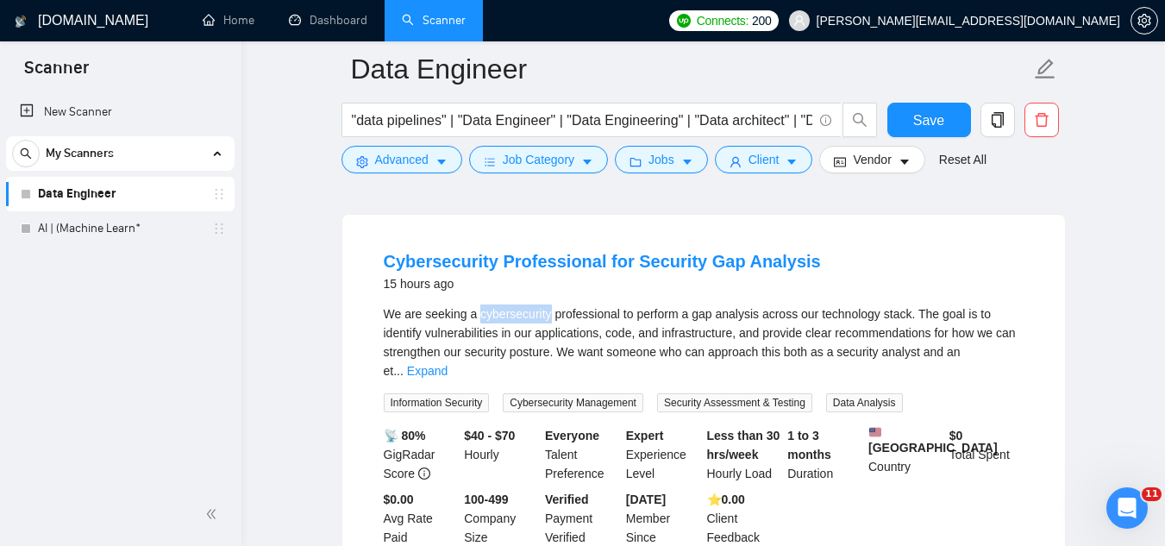
drag, startPoint x: 479, startPoint y: 291, endPoint x: 545, endPoint y: 287, distance: 66.5
click at [545, 305] on div "We are seeking a cybersecurity professional to perform a gap analysis across ou…" at bounding box center [704, 343] width 640 height 76
click at [943, 124] on span "Save" at bounding box center [929, 121] width 31 height 22
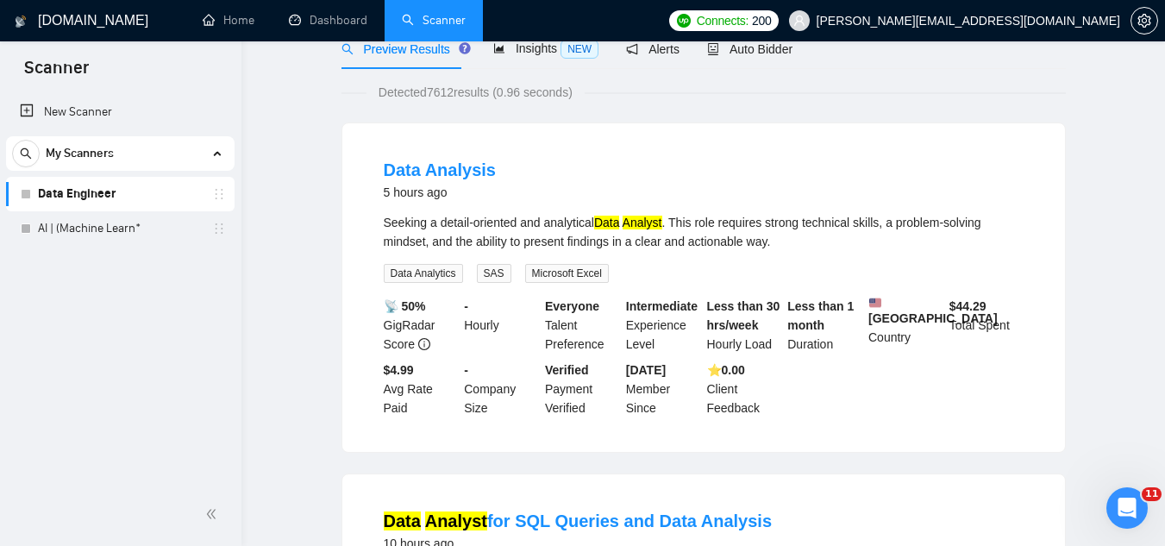
scroll to position [0, 0]
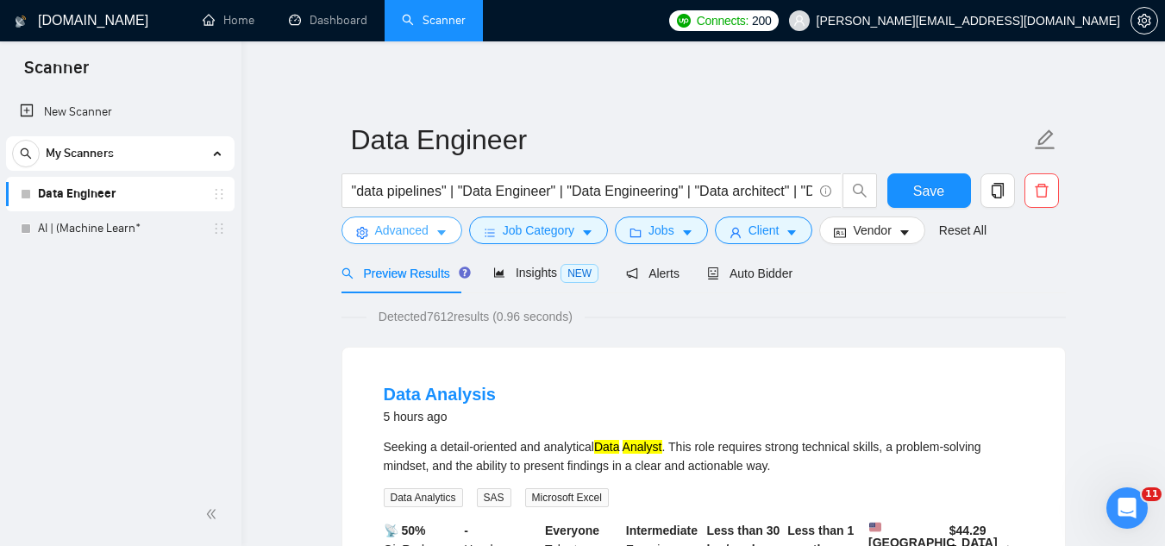
click at [403, 240] on span "Advanced" at bounding box center [401, 230] width 53 height 19
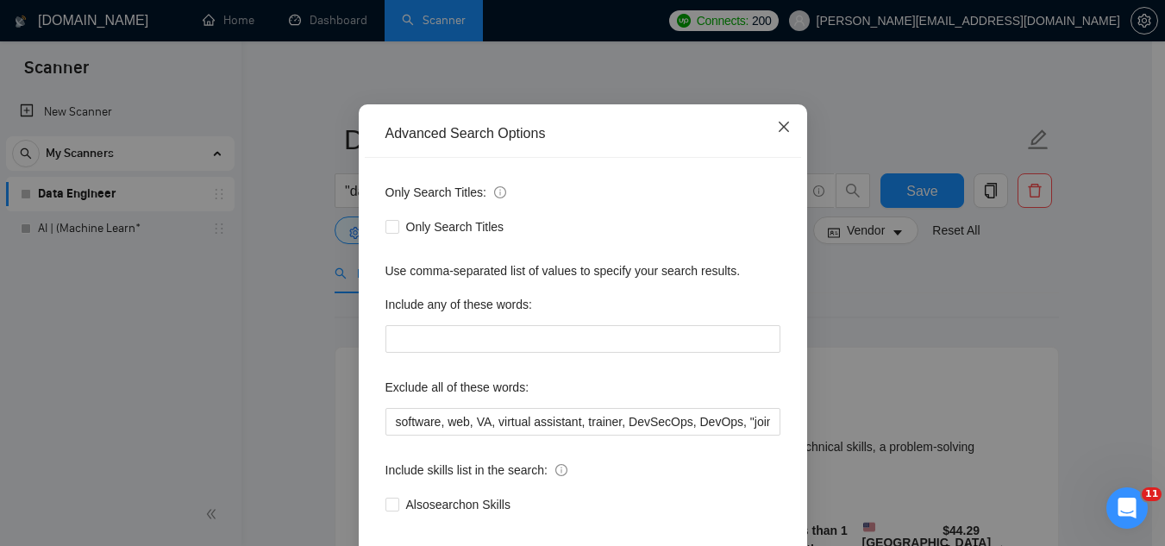
click at [781, 132] on icon "close" at bounding box center [783, 127] width 10 height 10
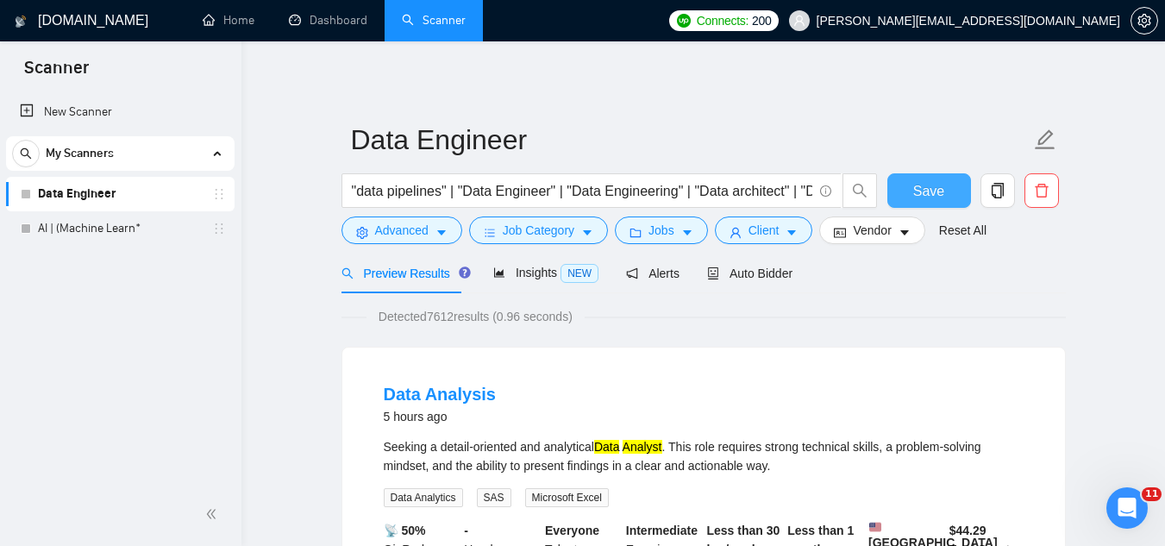
click at [941, 186] on span "Save" at bounding box center [929, 191] width 31 height 22
click at [110, 235] on link "AI | (Machine Learn*" at bounding box center [120, 228] width 164 height 35
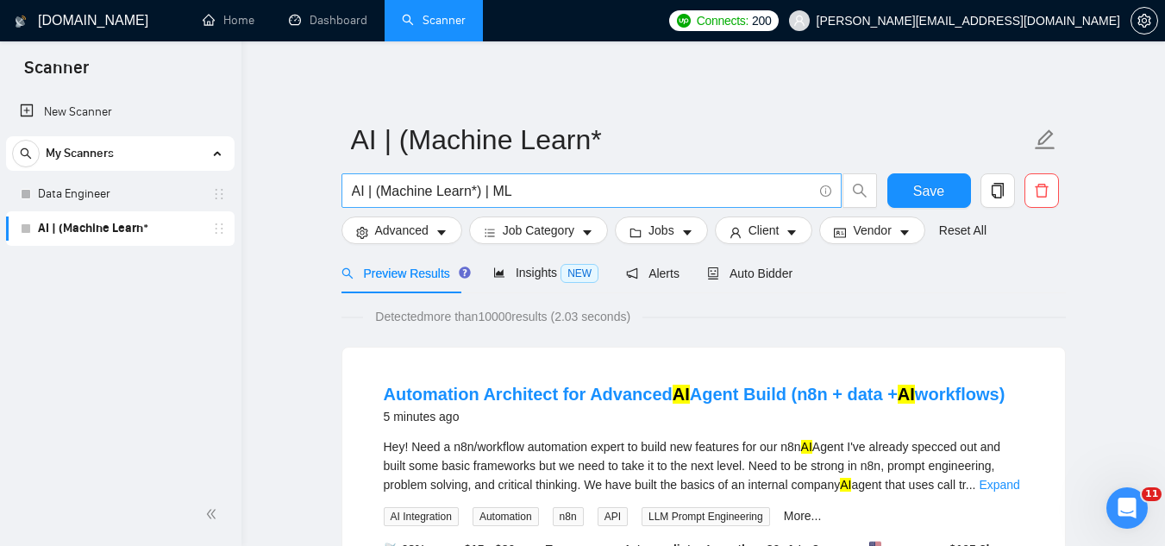
click at [553, 192] on input "AI | (Machine Learn*) | ML" at bounding box center [582, 191] width 461 height 22
click at [517, 193] on input "AI | (Machine Learn*) | ML" at bounding box center [582, 191] width 461 height 22
paste input "Agentic AI RAG based LLM Generative AI"
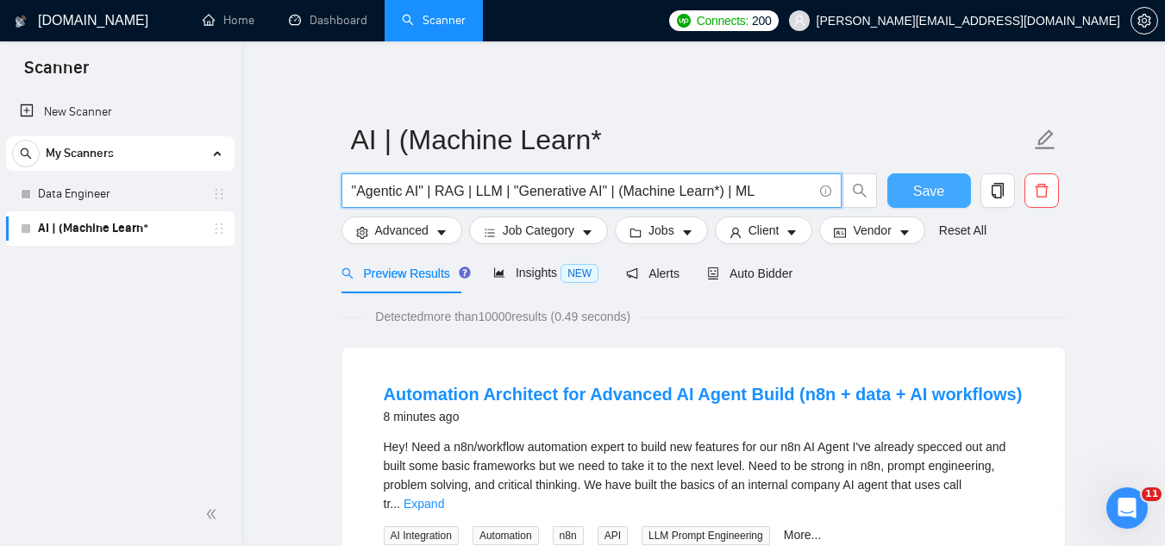
type input ""Agentic AI" | RAG | LLM | "Generative AI" | (Machine Learn*) | ML"
click at [951, 185] on button "Save" at bounding box center [930, 190] width 84 height 35
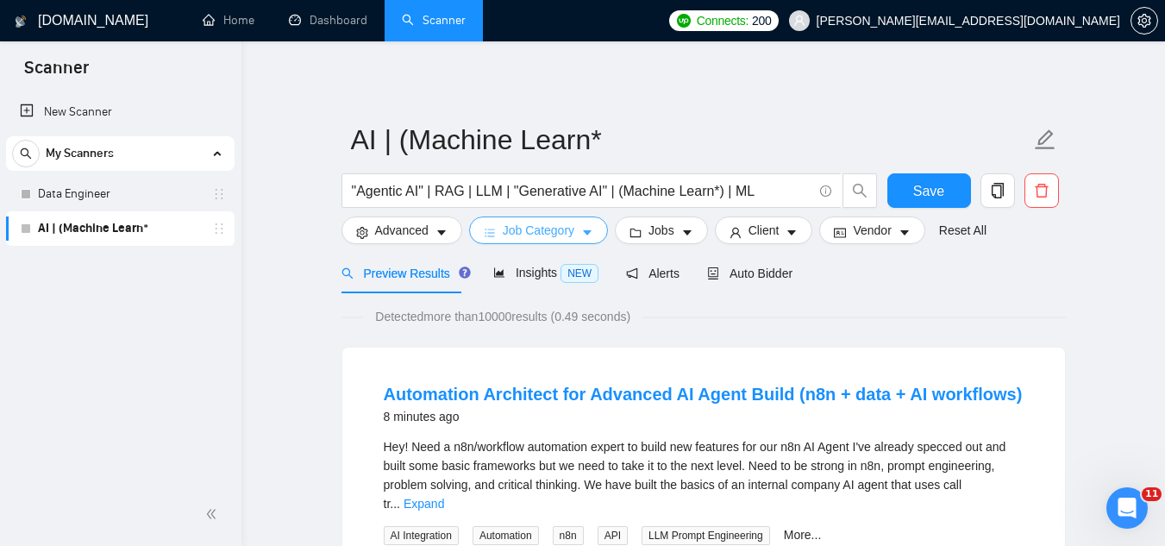
click at [552, 233] on span "Job Category" at bounding box center [539, 230] width 72 height 19
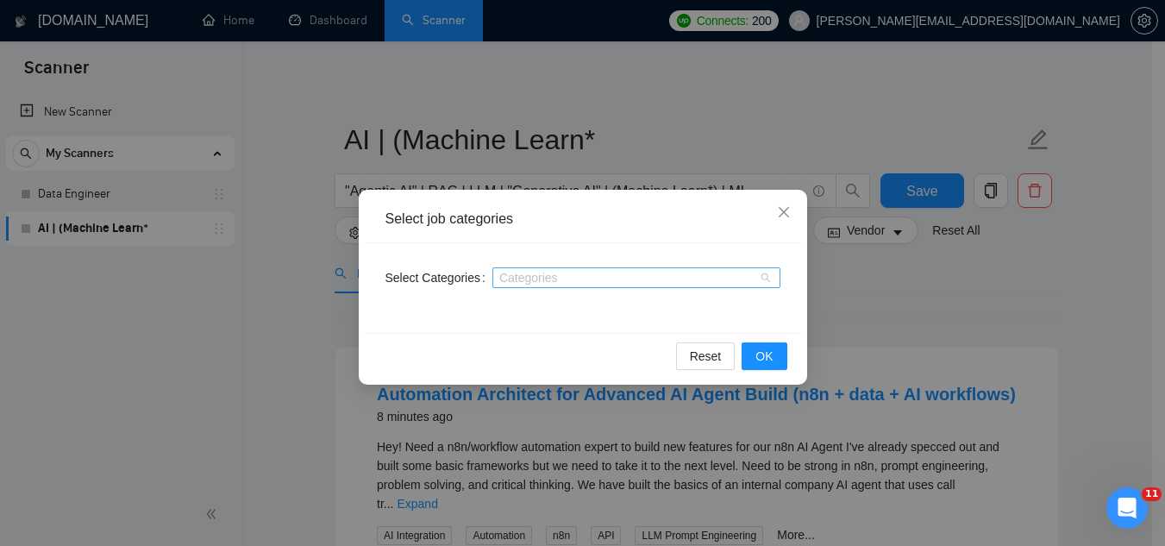
click at [544, 274] on div at bounding box center [628, 278] width 262 height 14
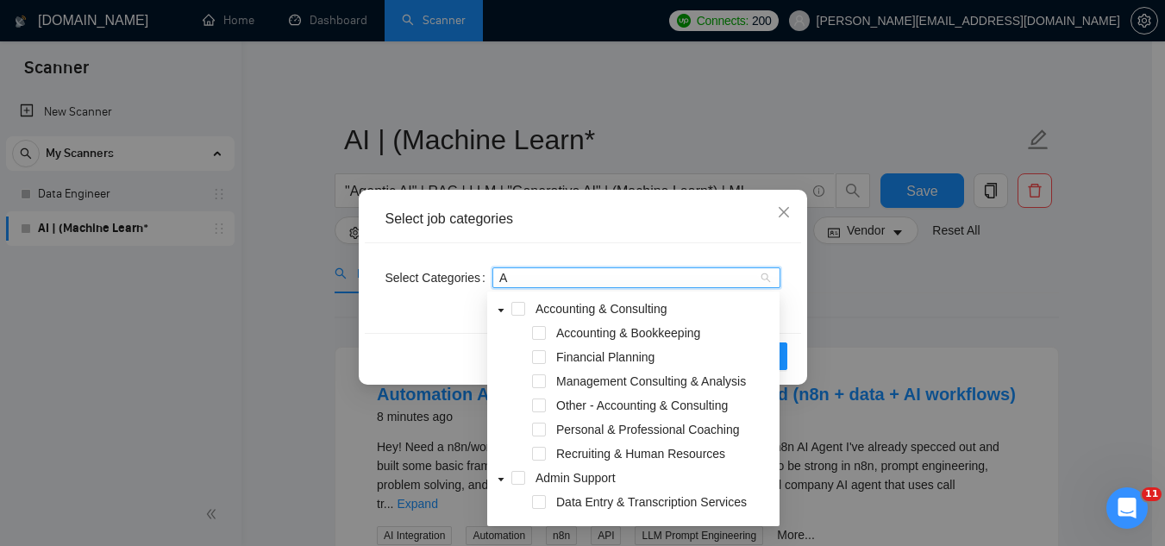
type input "AI"
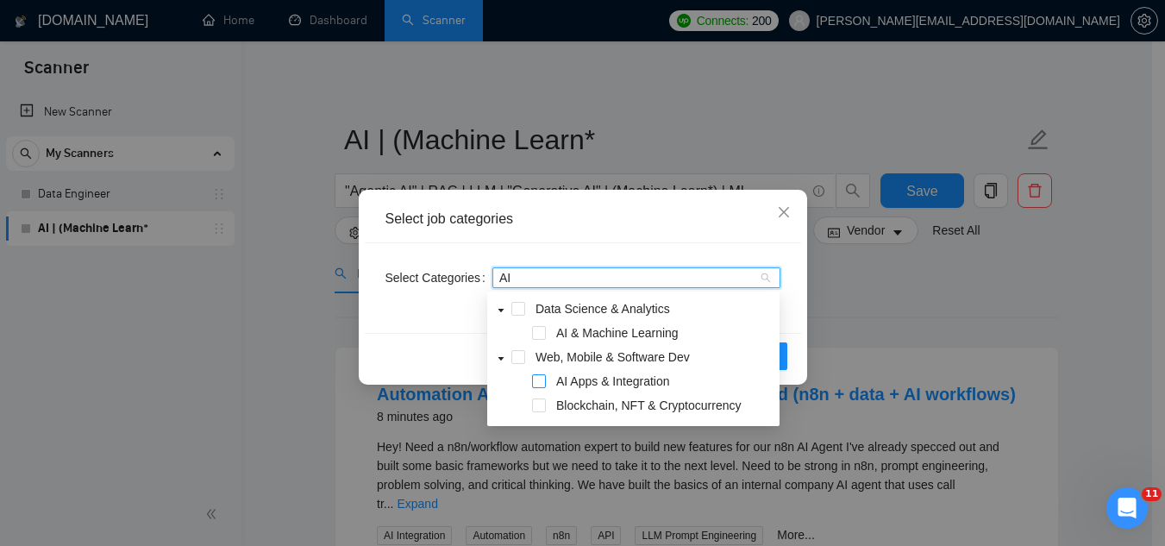
click at [538, 381] on span at bounding box center [539, 381] width 14 height 14
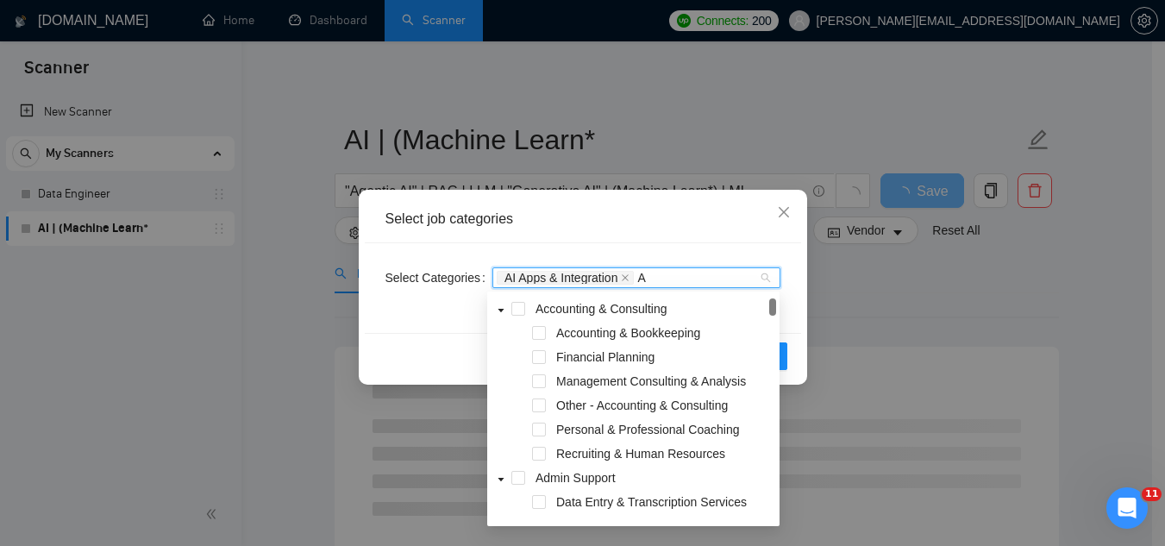
type input "AI"
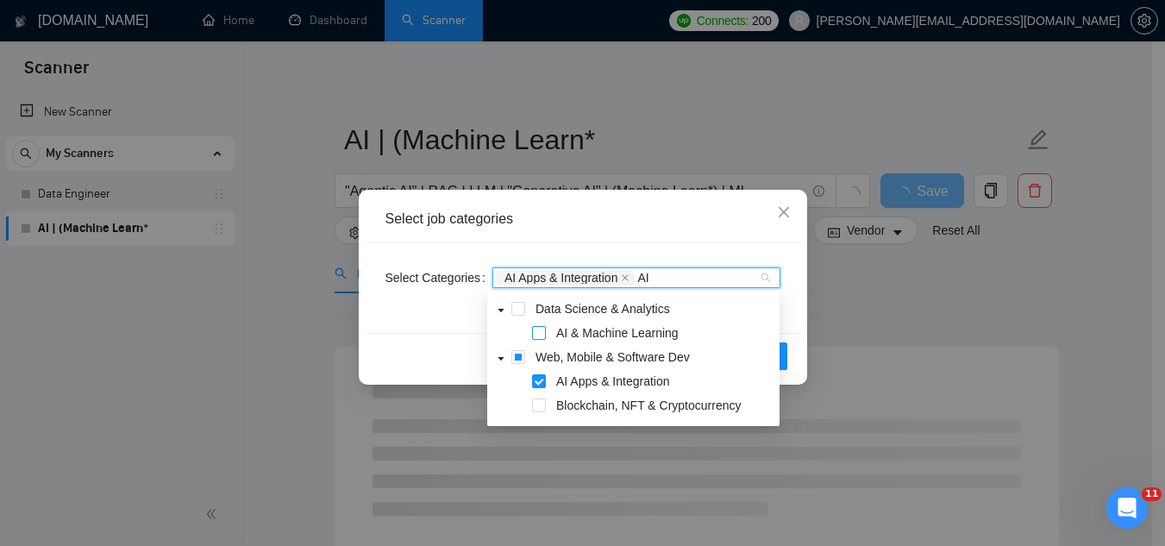
click at [542, 339] on div "AI & Machine Learning" at bounding box center [634, 335] width 286 height 24
click at [542, 337] on span at bounding box center [539, 333] width 14 height 14
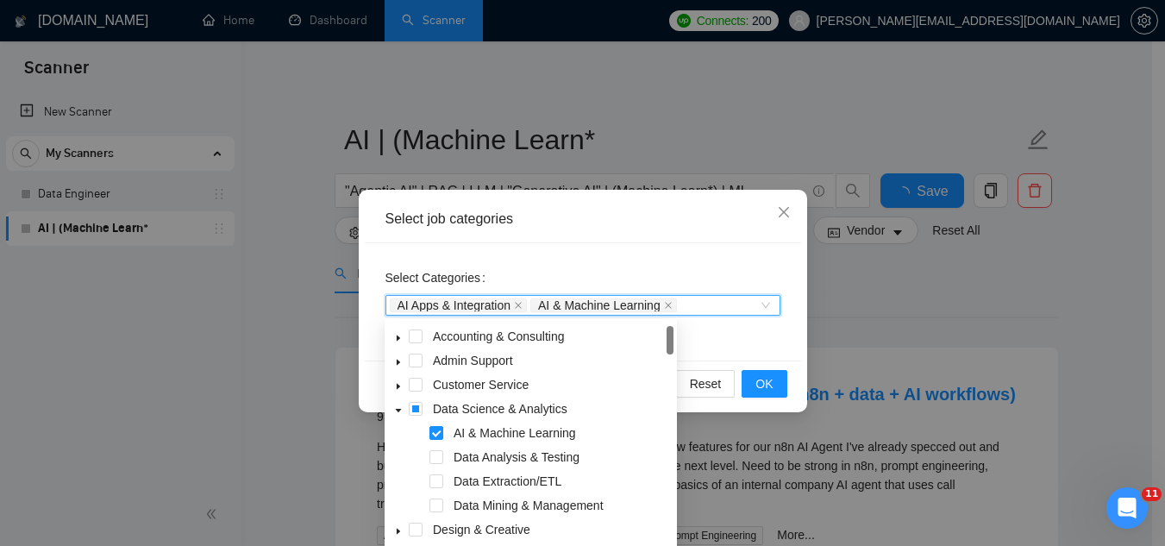
click at [666, 223] on div "Select job categories" at bounding box center [583, 219] width 395 height 19
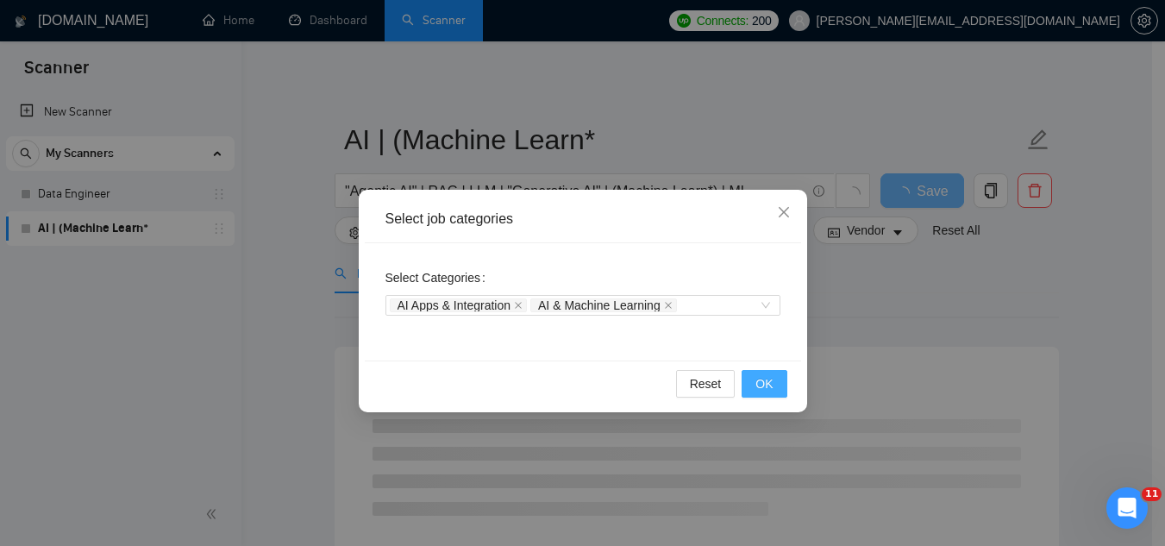
click at [772, 387] on span "OK" at bounding box center [764, 383] width 17 height 19
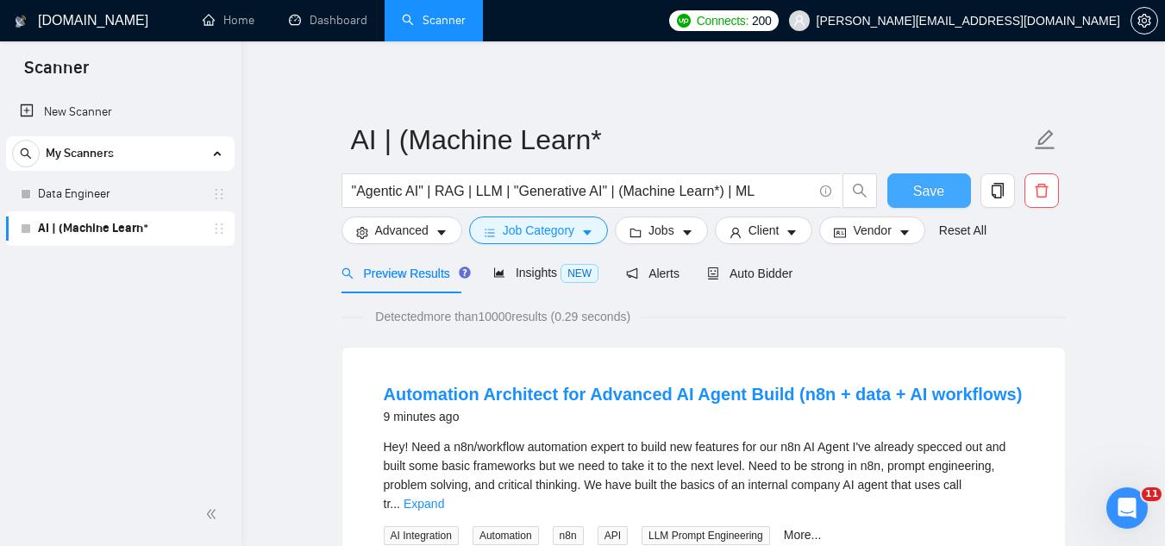
click at [913, 191] on button "Save" at bounding box center [930, 190] width 84 height 35
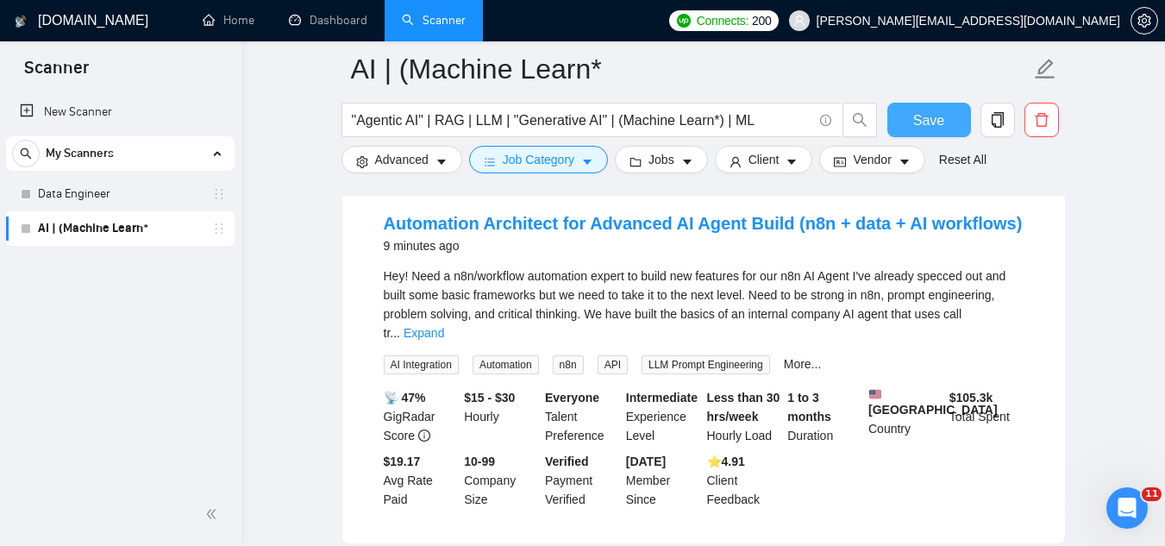
scroll to position [86, 0]
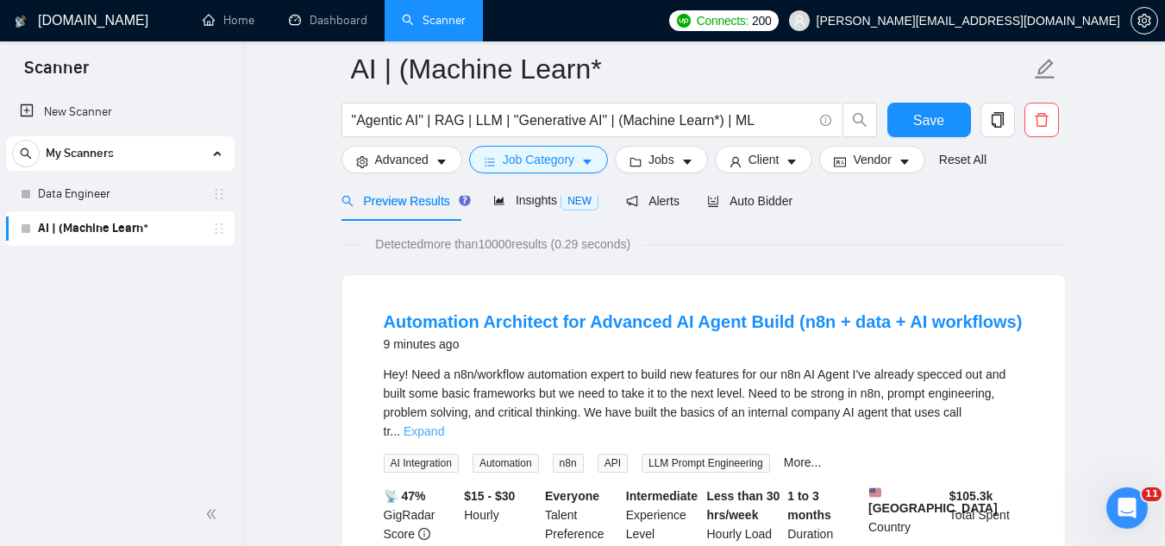
click at [444, 424] on link "Expand" at bounding box center [424, 431] width 41 height 14
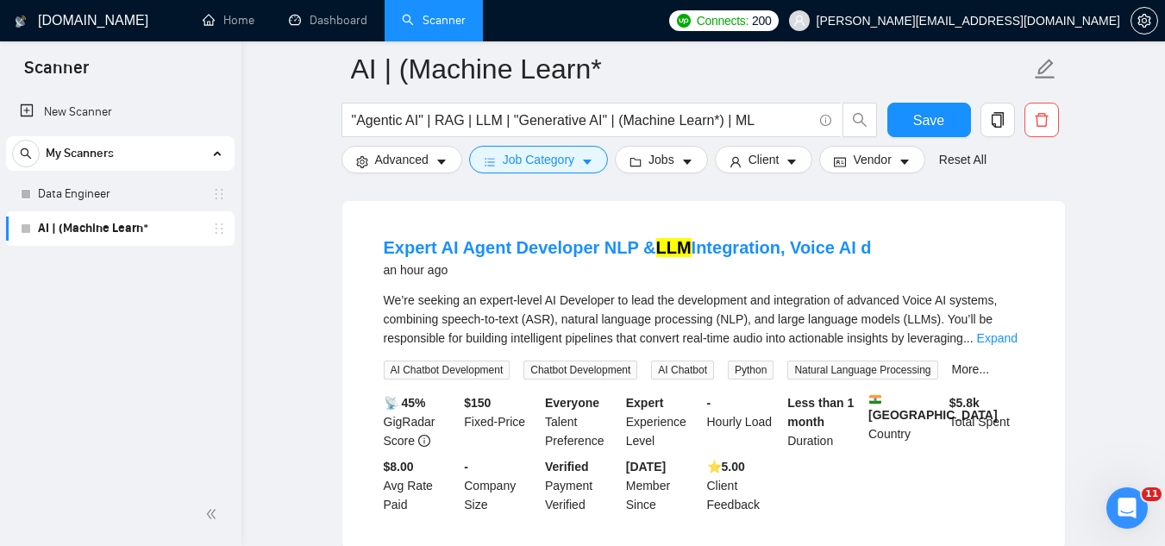
scroll to position [949, 0]
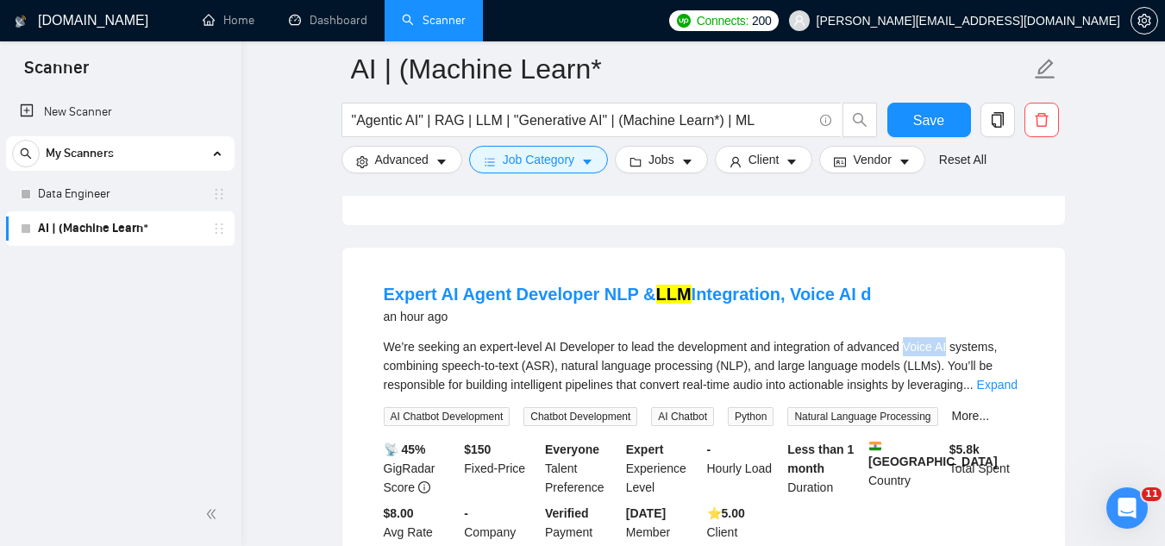
drag, startPoint x: 904, startPoint y: 339, endPoint x: 946, endPoint y: 333, distance: 42.7
click at [946, 337] on div "We’re seeking an expert-level AI Developer to lead the development and integrat…" at bounding box center [704, 365] width 640 height 57
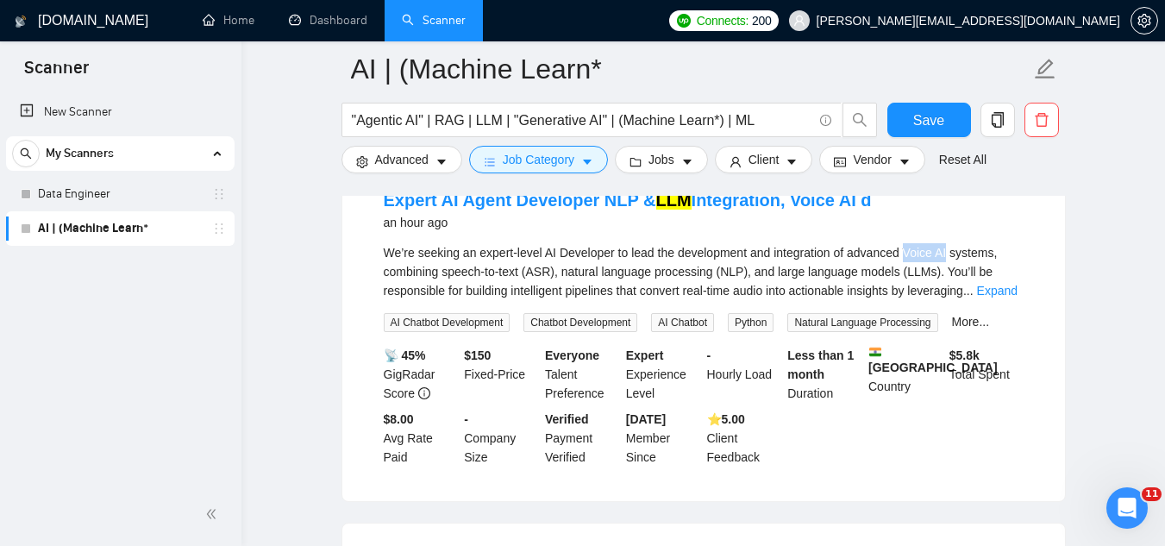
scroll to position [1035, 0]
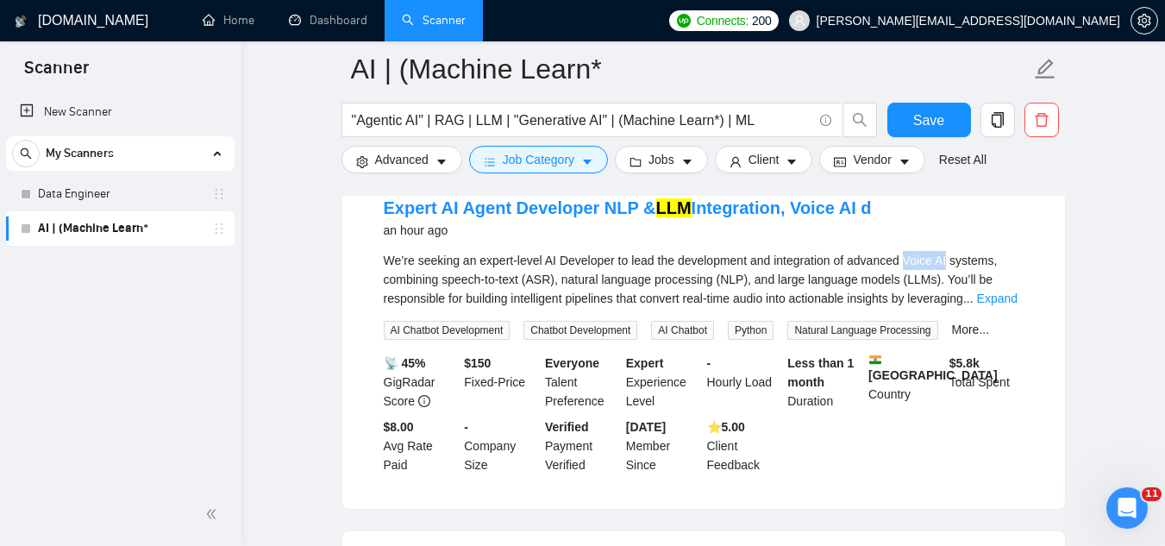
copy div "Voice AI"
click at [400, 168] on span "Advanced" at bounding box center [401, 159] width 53 height 19
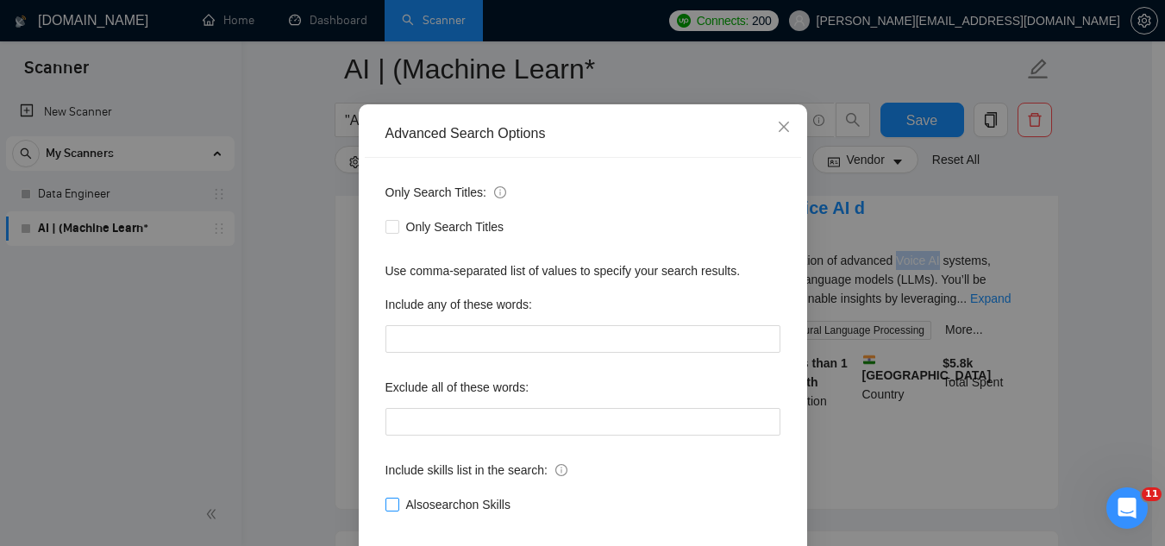
scroll to position [172, 0]
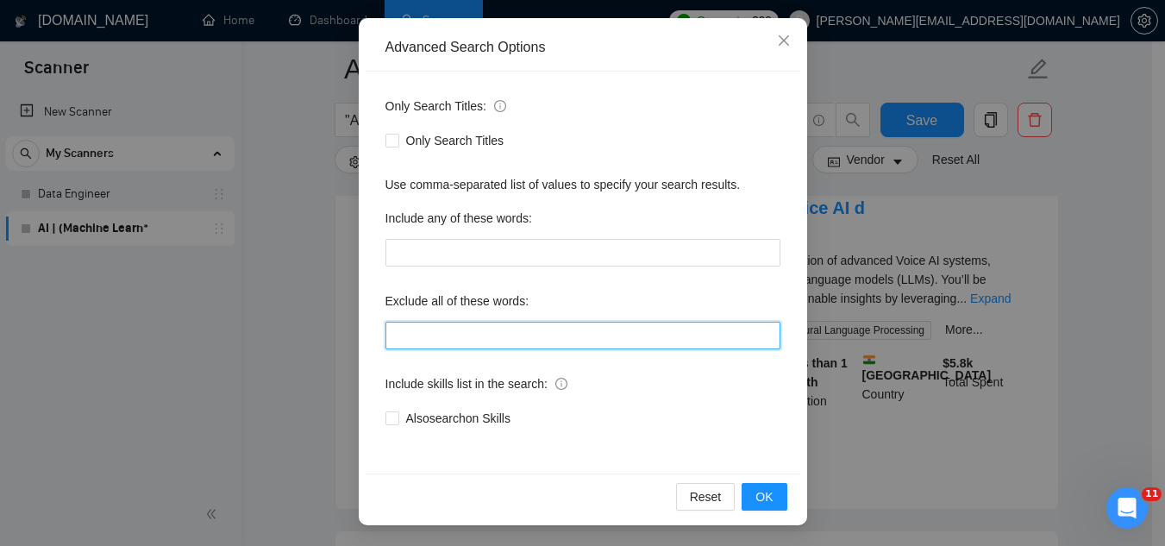
click at [466, 334] on input "text" at bounding box center [583, 336] width 395 height 28
paste input "Voice AI"
type input ""Voice AI""
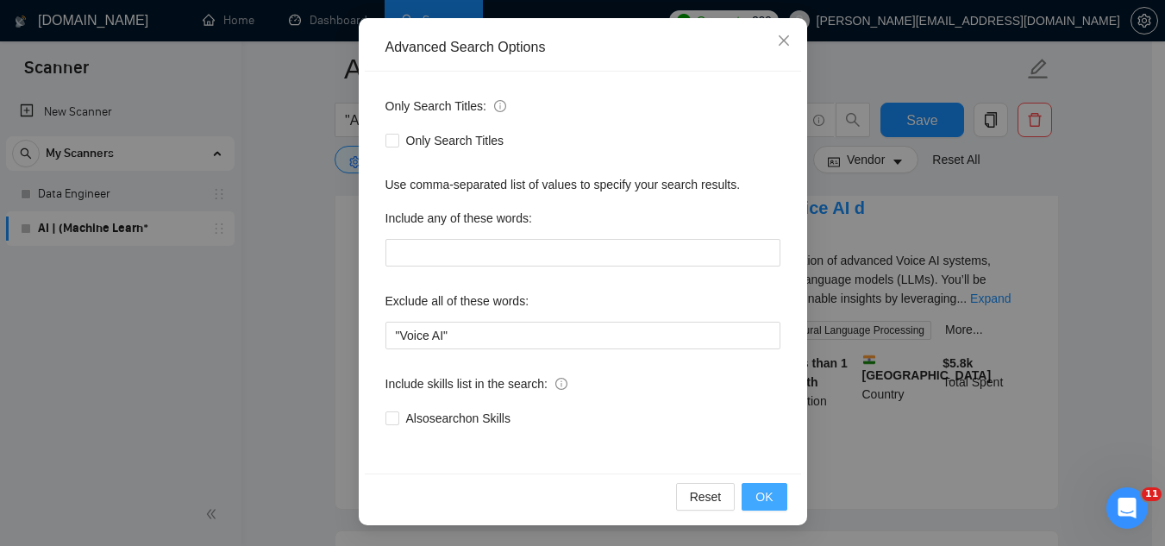
click at [759, 496] on span "OK" at bounding box center [764, 496] width 17 height 19
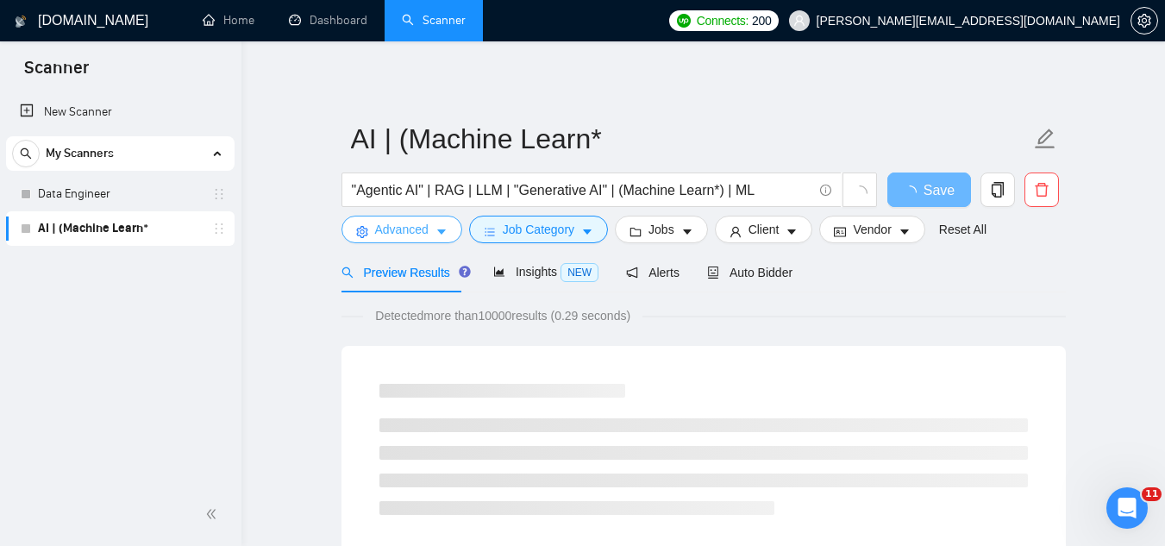
scroll to position [0, 0]
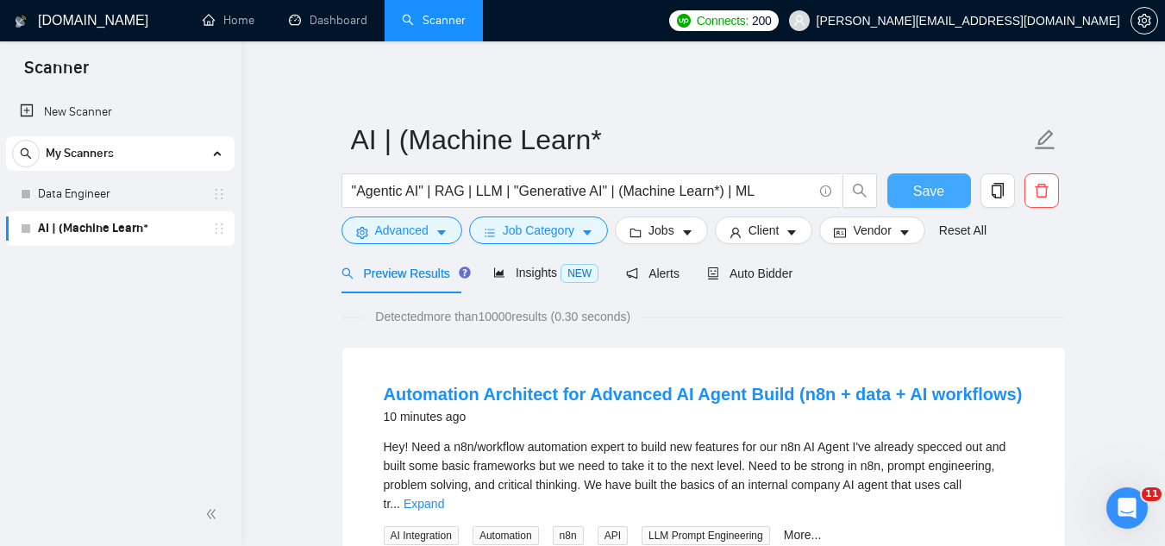
click at [923, 206] on button "Save" at bounding box center [930, 190] width 84 height 35
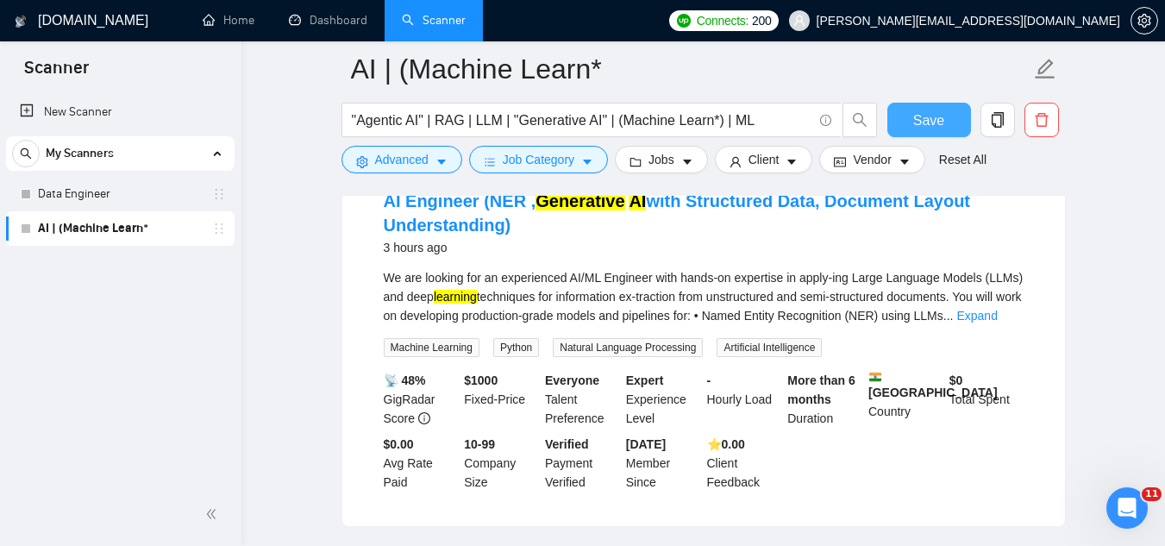
scroll to position [1553, 0]
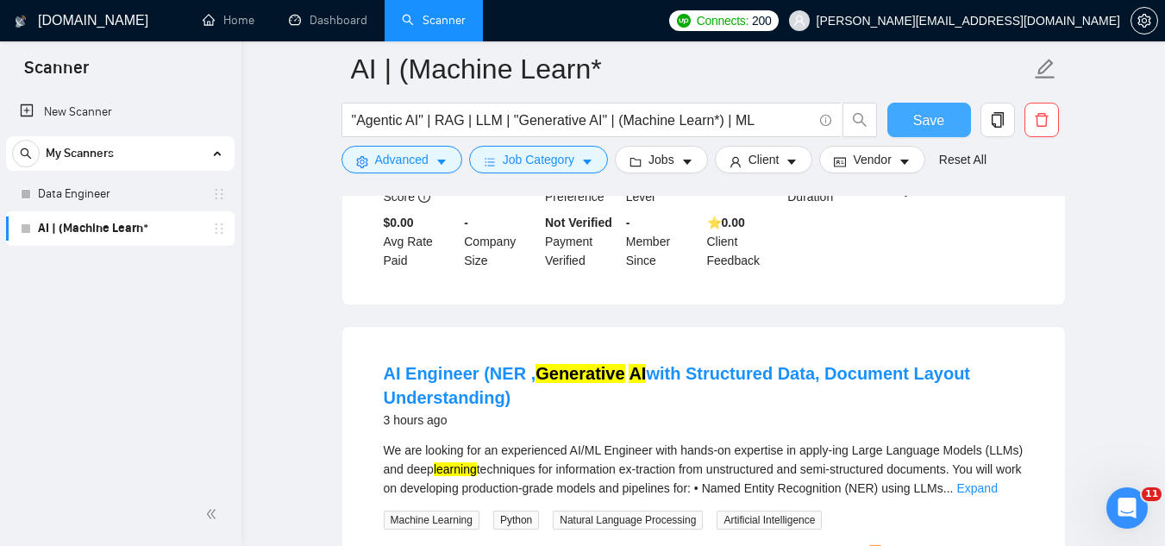
click at [920, 122] on span "Save" at bounding box center [929, 121] width 31 height 22
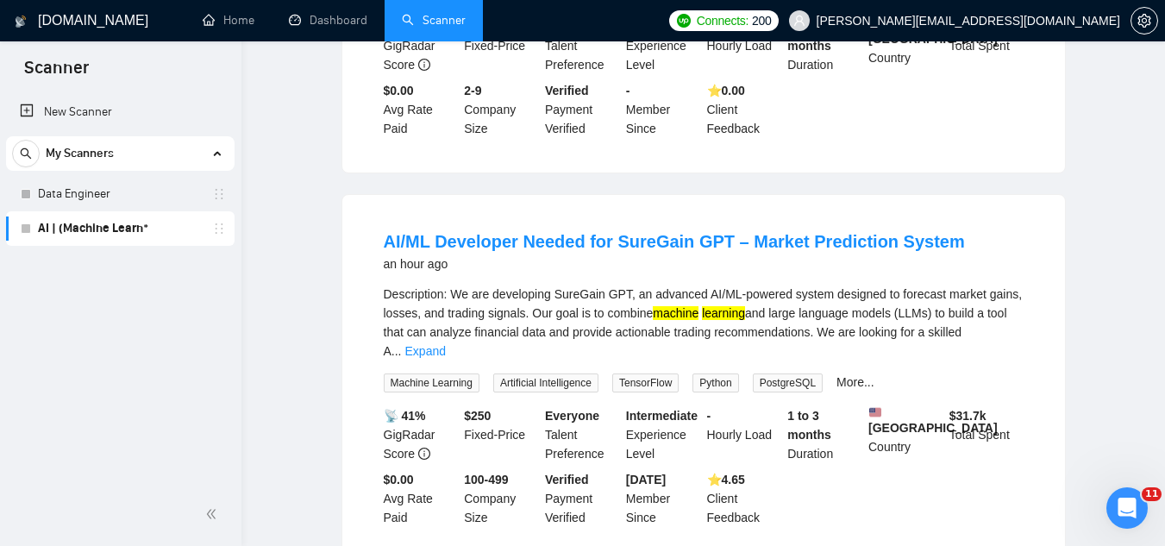
scroll to position [0, 0]
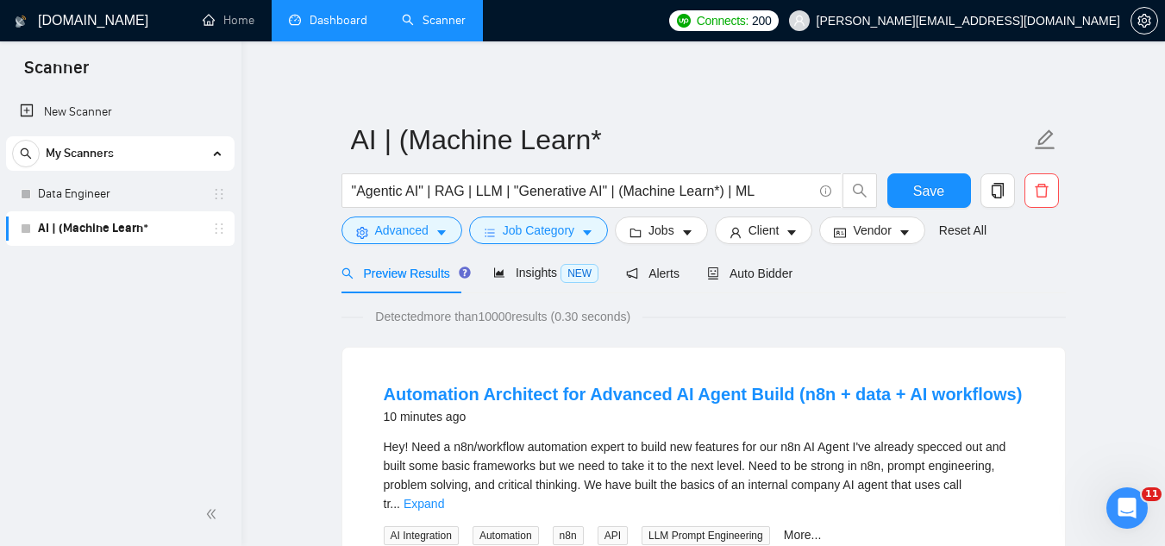
click at [340, 28] on link "Dashboard" at bounding box center [328, 20] width 79 height 15
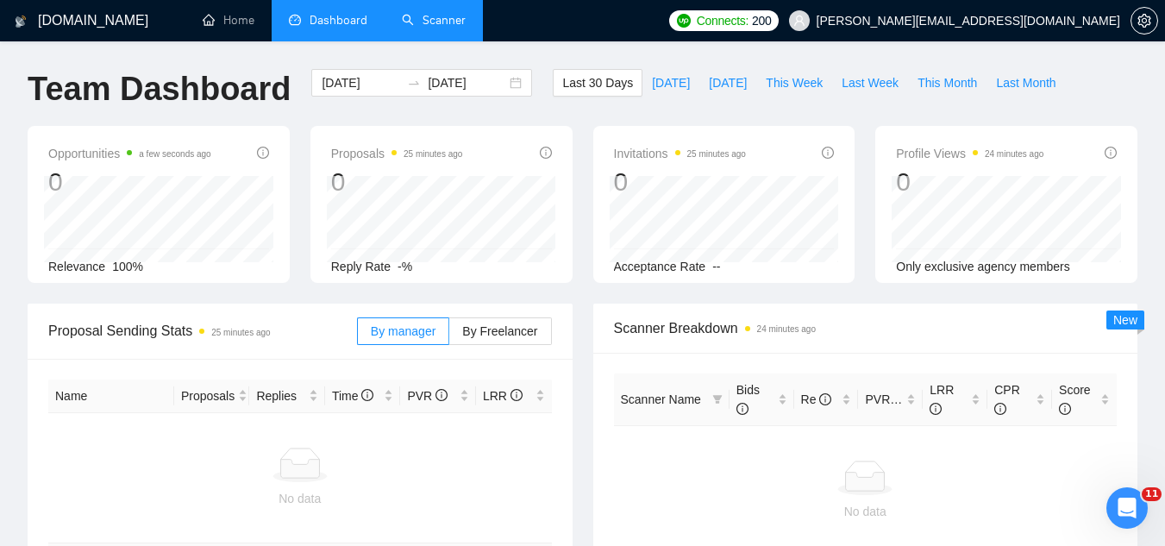
click at [459, 23] on link "Scanner" at bounding box center [434, 20] width 64 height 15
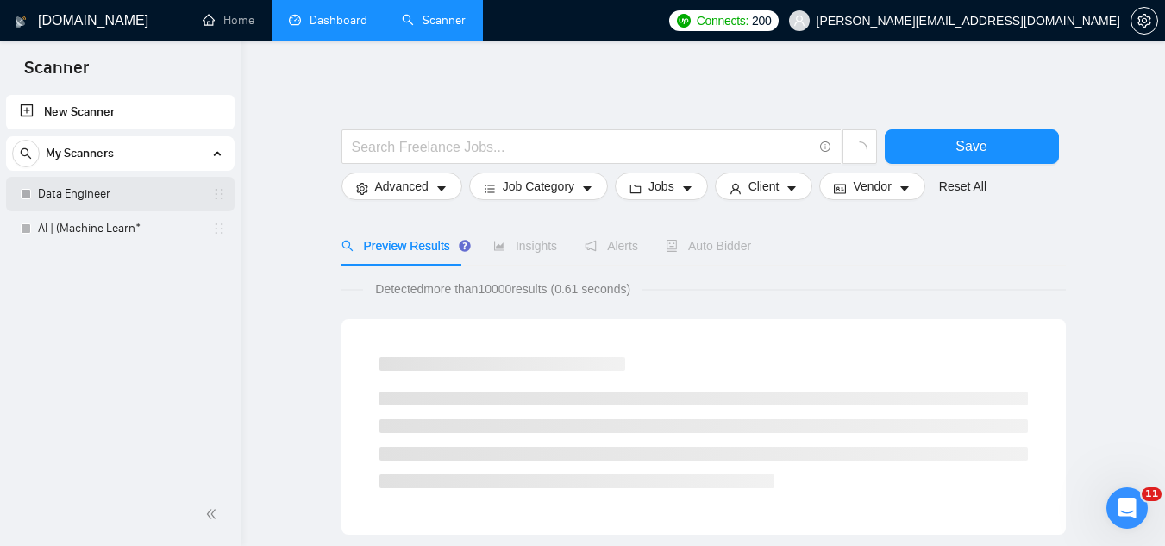
click at [110, 199] on link "Data Engineer" at bounding box center [120, 194] width 164 height 35
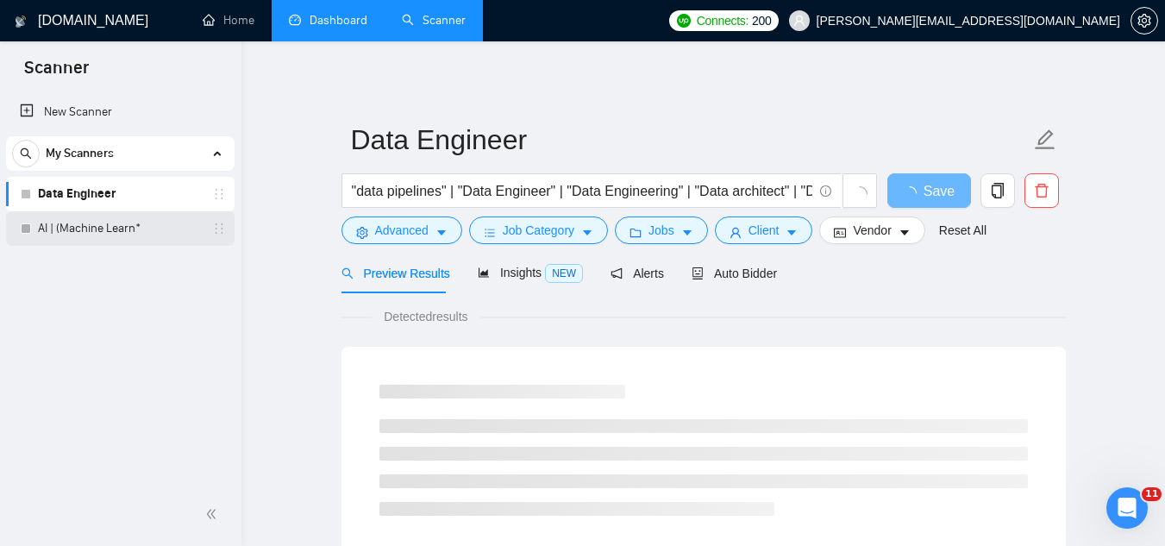
click at [124, 227] on link "AI | (Machine Learn*" at bounding box center [120, 228] width 164 height 35
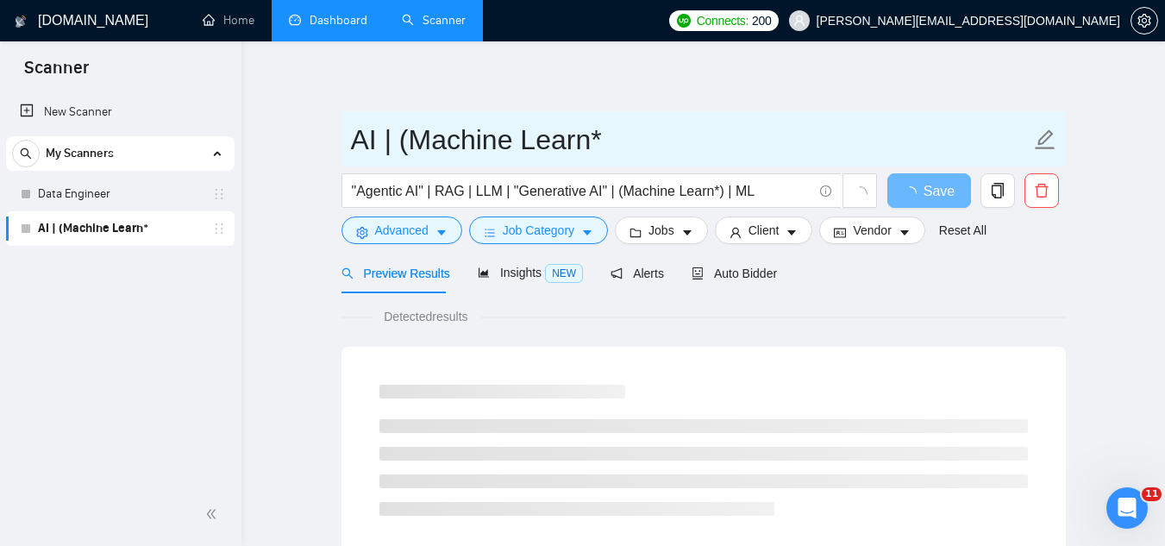
click at [679, 140] on input "AI | (Machine Learn*" at bounding box center [691, 139] width 680 height 43
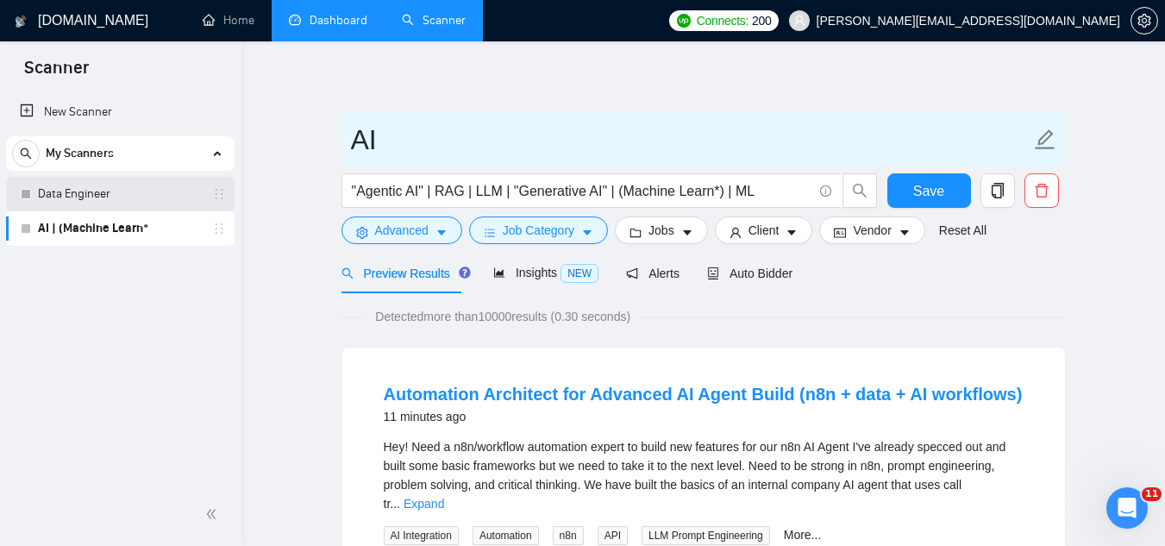
type input "AI"
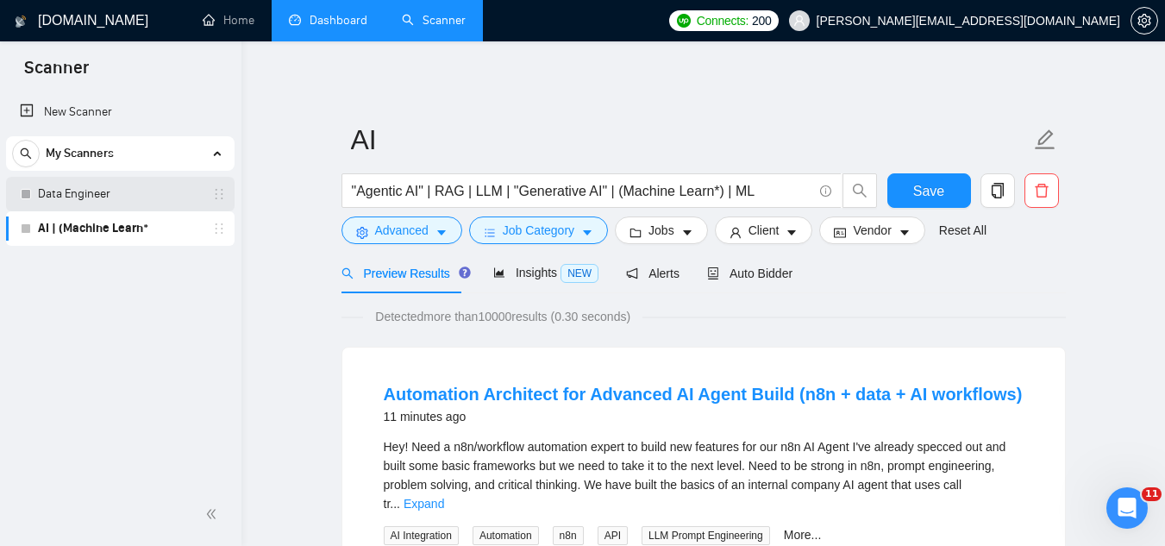
click at [163, 198] on link "Data Engineer" at bounding box center [120, 194] width 164 height 35
click at [928, 185] on span "Save" at bounding box center [929, 191] width 31 height 22
click at [337, 28] on link "Dashboard" at bounding box center [328, 20] width 79 height 15
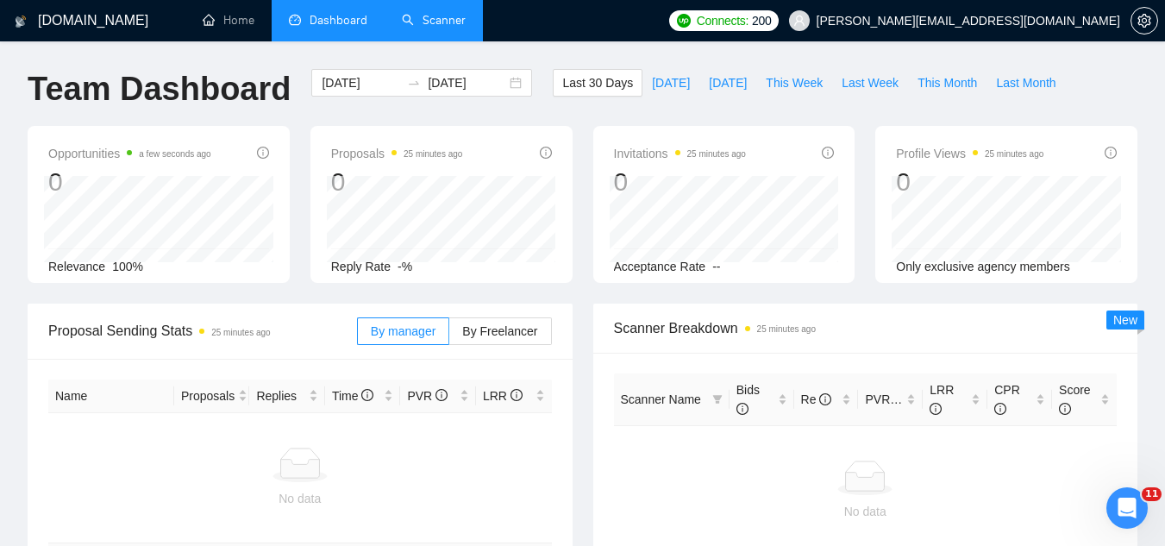
click at [453, 28] on link "Scanner" at bounding box center [434, 20] width 64 height 15
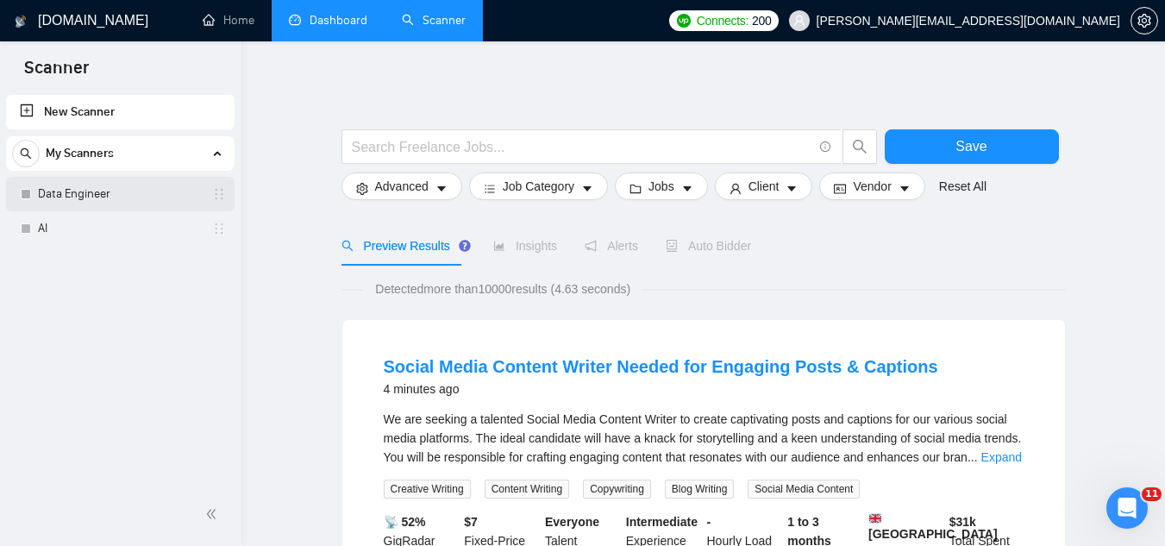
click at [86, 198] on link "Data Engineer" at bounding box center [120, 194] width 164 height 35
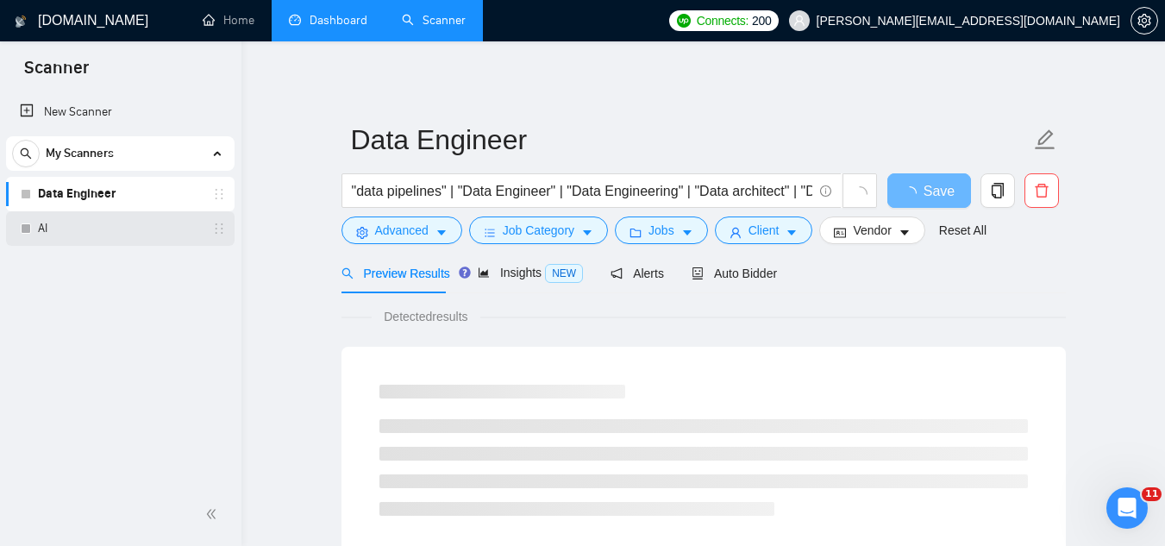
click at [95, 236] on link "AI" at bounding box center [120, 228] width 164 height 35
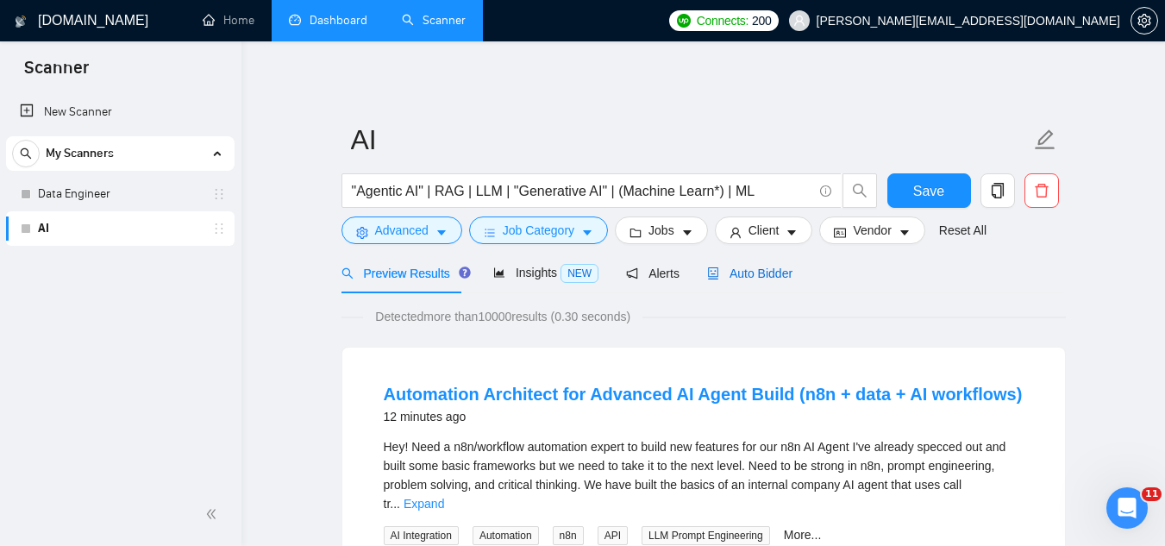
click at [763, 275] on span "Auto Bidder" at bounding box center [749, 274] width 85 height 14
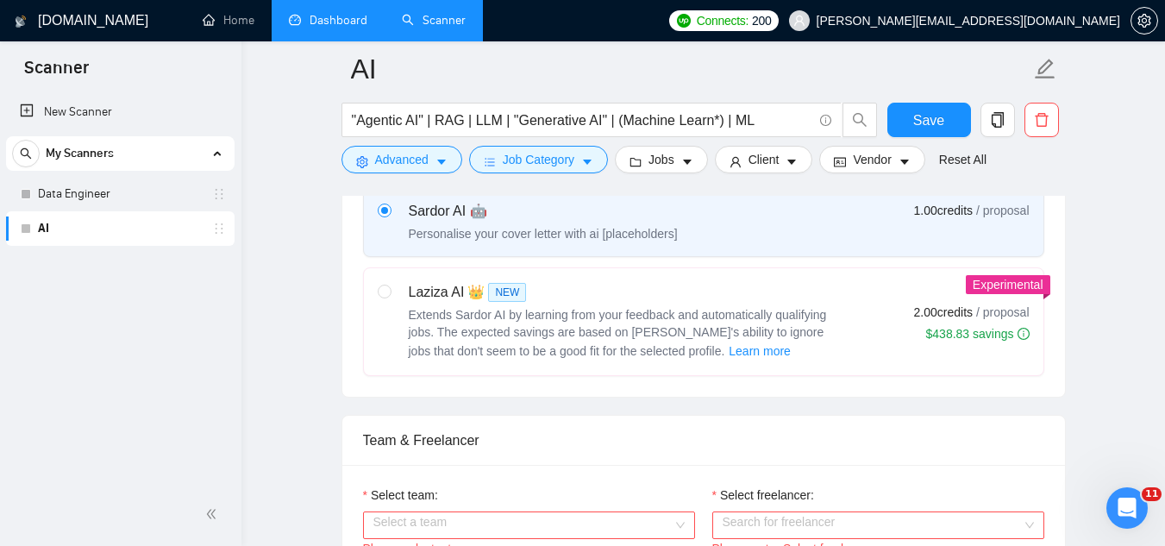
scroll to position [949, 0]
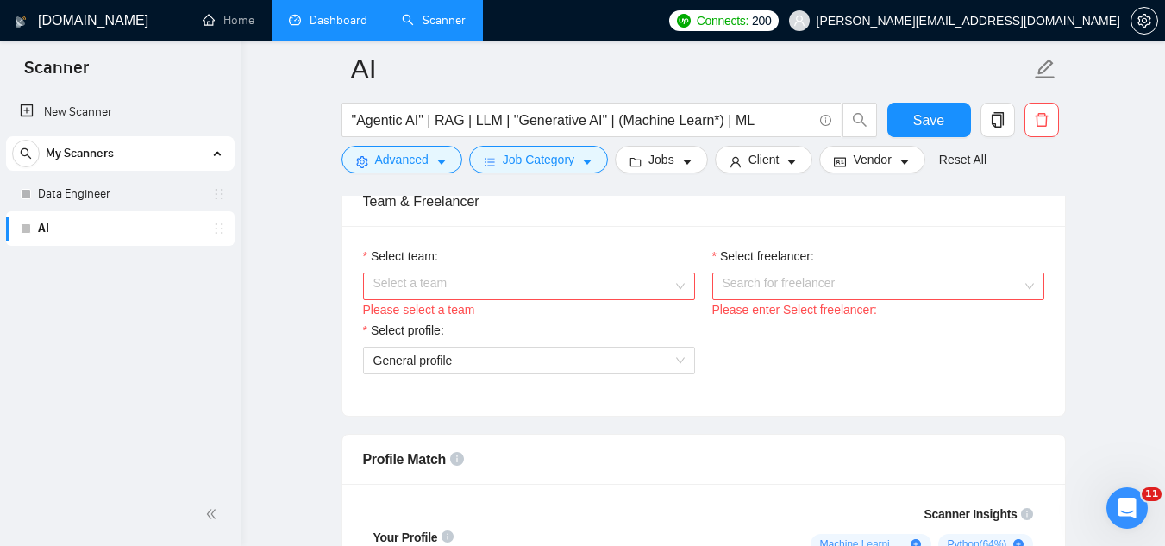
click at [637, 286] on input "Select team:" at bounding box center [523, 286] width 299 height 26
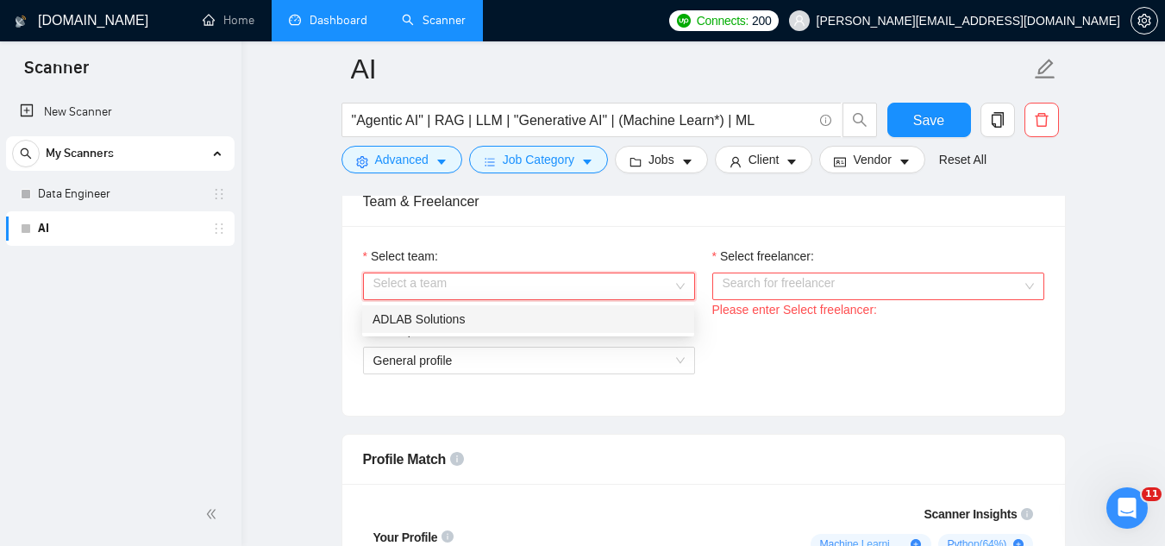
click at [604, 316] on div "ADLAB Solutions" at bounding box center [528, 319] width 311 height 19
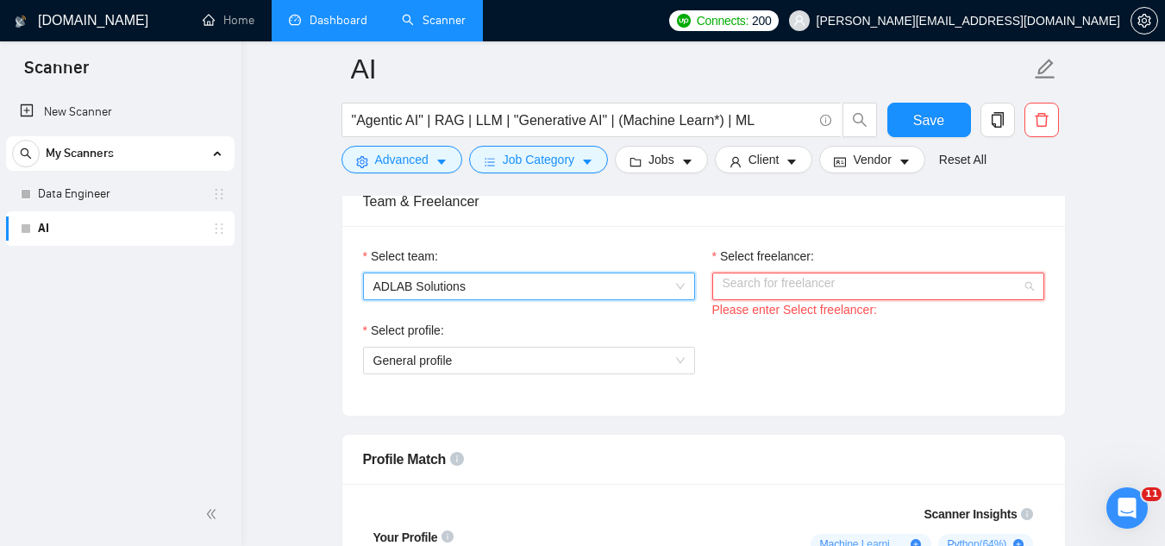
click at [773, 286] on input "Select freelancer:" at bounding box center [872, 286] width 299 height 26
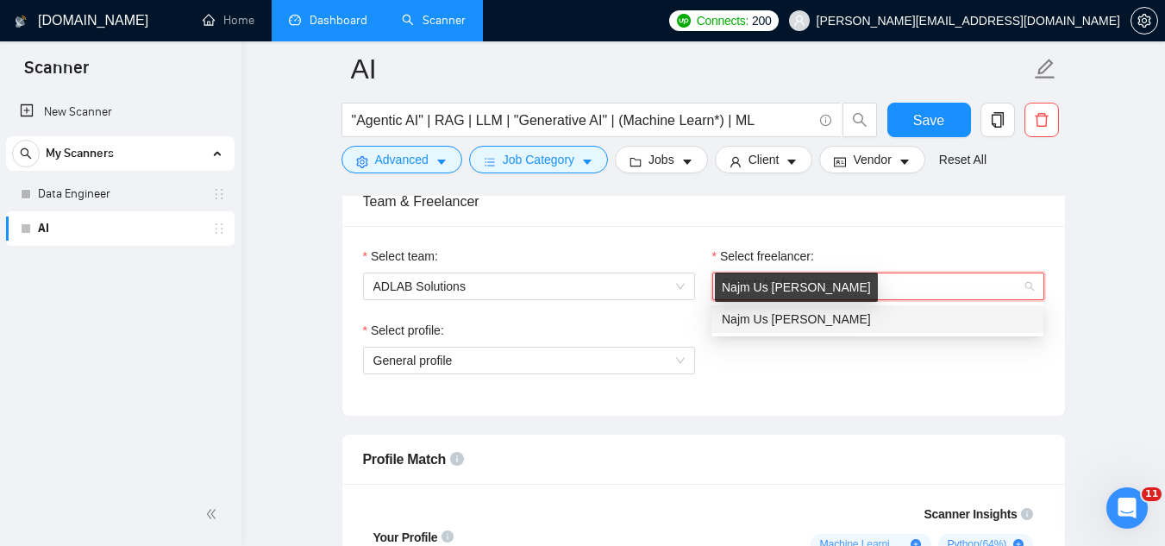
click at [777, 318] on span "Najm Us [PERSON_NAME]" at bounding box center [796, 319] width 149 height 14
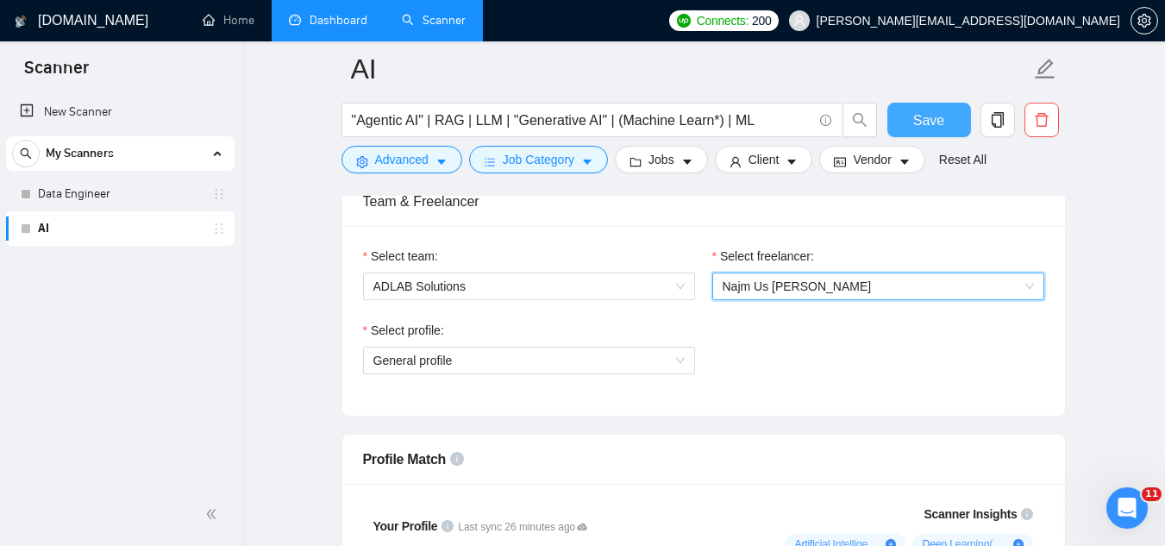
click at [922, 120] on span "Save" at bounding box center [929, 121] width 31 height 22
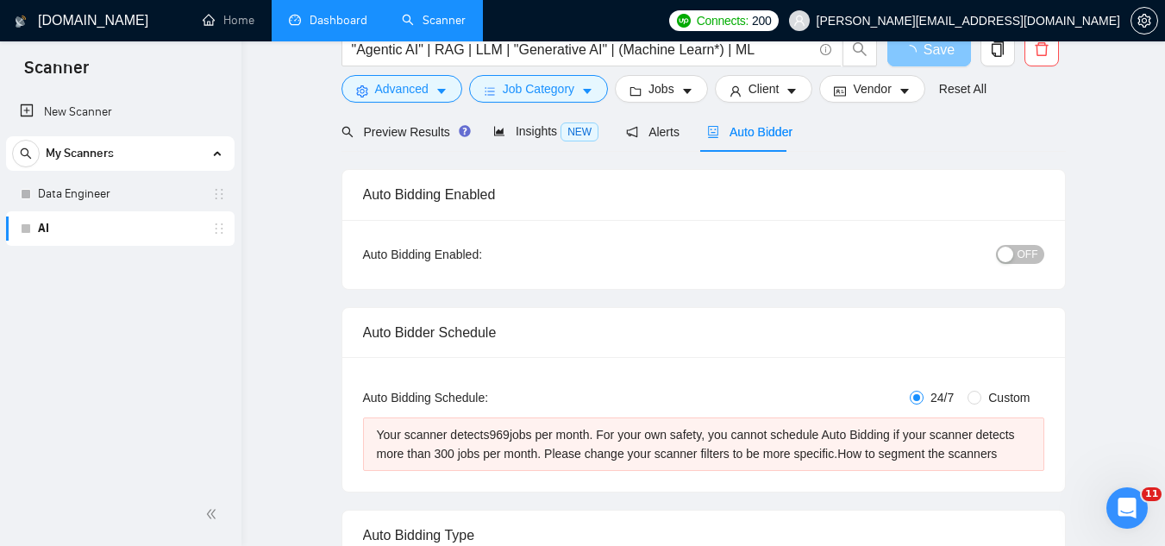
scroll to position [0, 0]
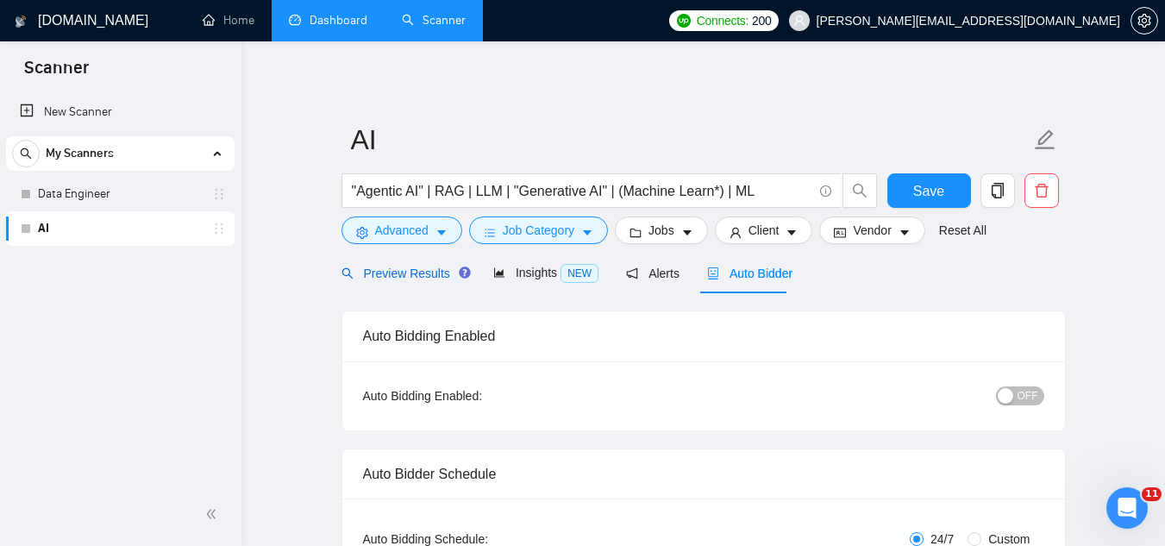
click at [399, 280] on span "Preview Results" at bounding box center [404, 274] width 124 height 14
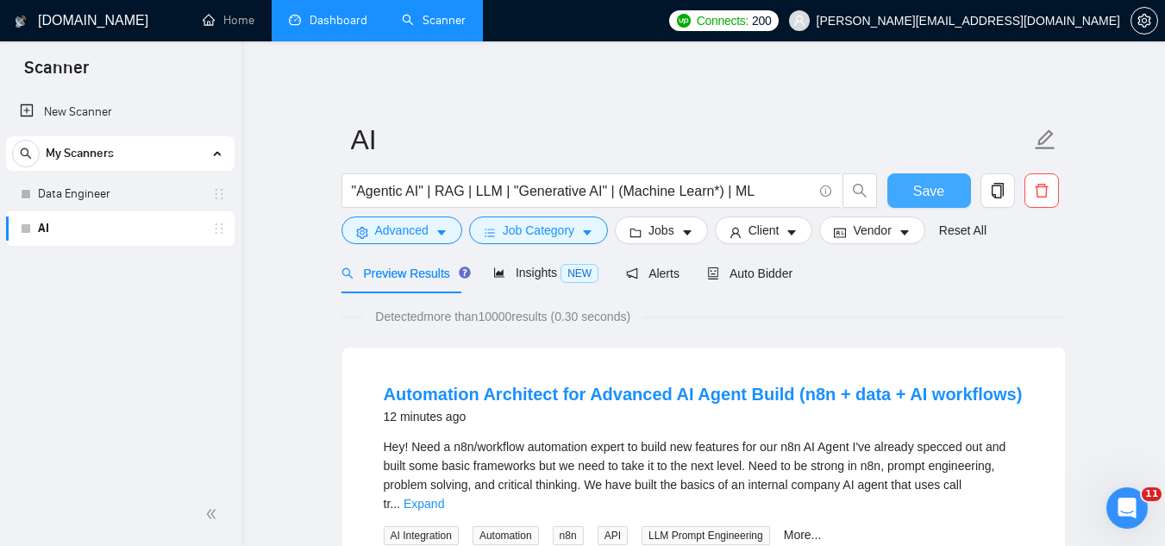
click at [943, 198] on button "Save" at bounding box center [930, 190] width 84 height 35
click at [786, 291] on div "Auto Bidder" at bounding box center [749, 273] width 85 height 41
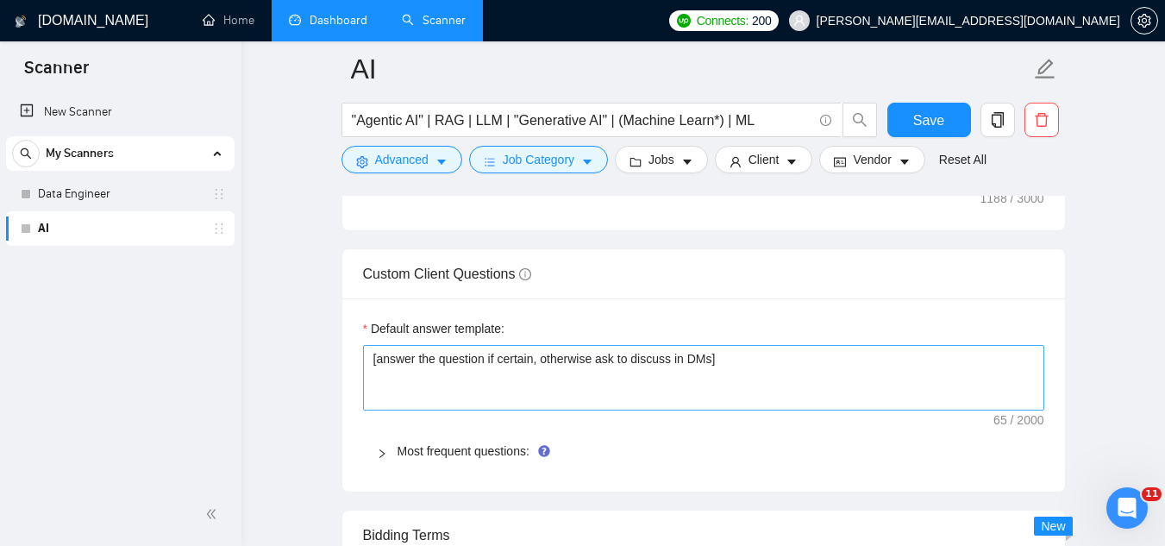
scroll to position [2502, 0]
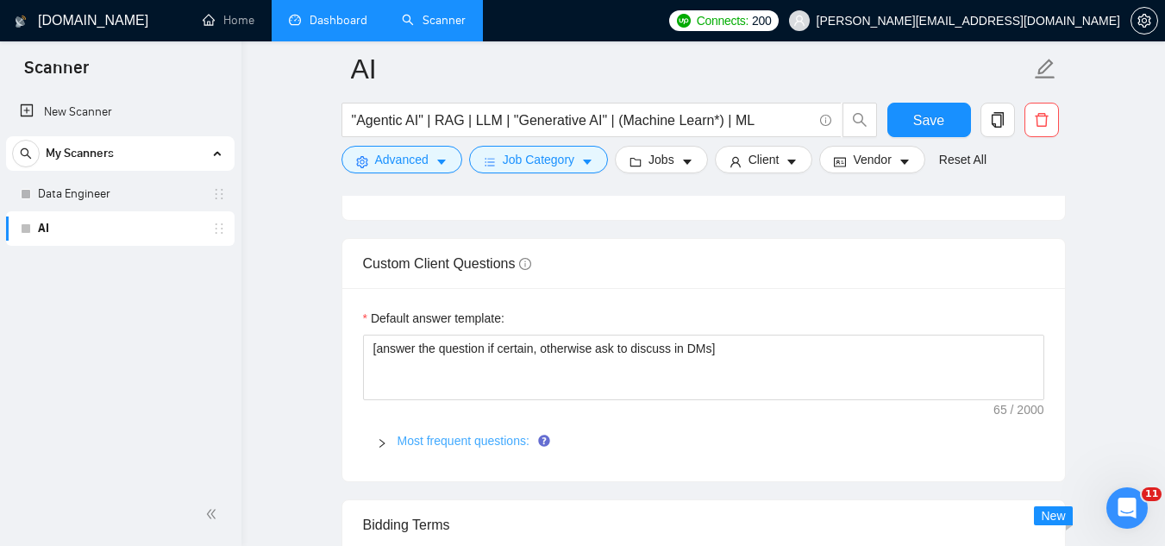
click at [457, 436] on link "Most frequent questions:" at bounding box center [464, 441] width 132 height 14
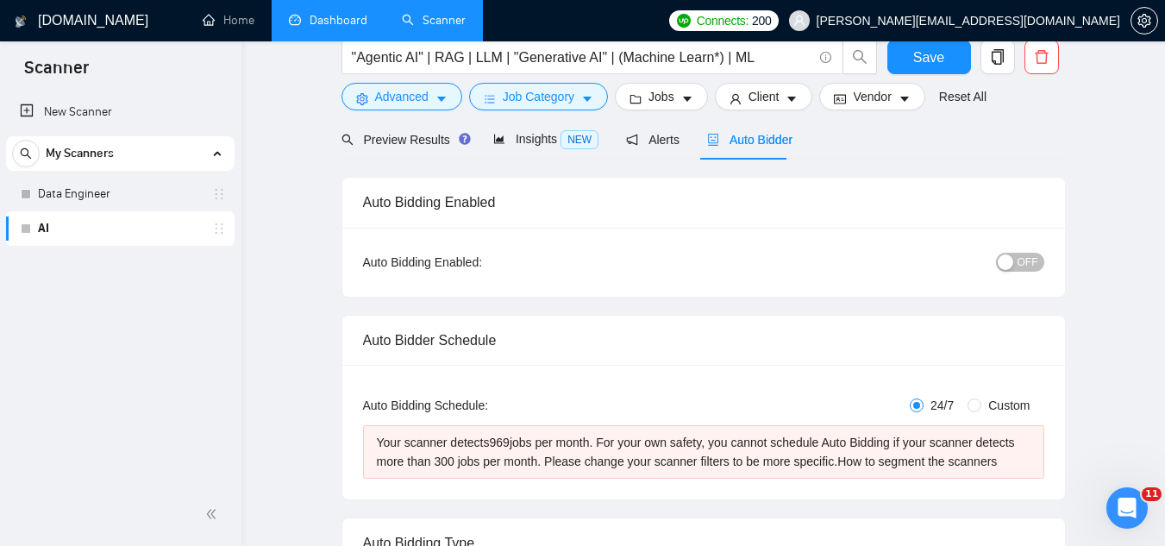
scroll to position [0, 0]
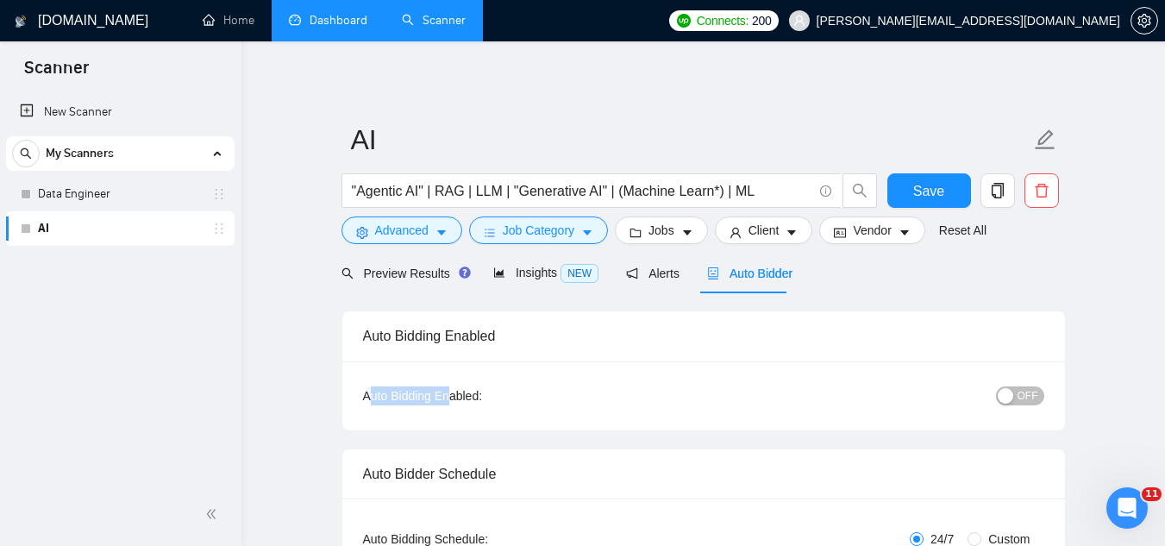
drag, startPoint x: 369, startPoint y: 387, endPoint x: 446, endPoint y: 394, distance: 77.1
click at [446, 394] on div "Auto Bidding Enabled:" at bounding box center [476, 395] width 227 height 19
click at [404, 279] on span "Preview Results" at bounding box center [404, 274] width 124 height 14
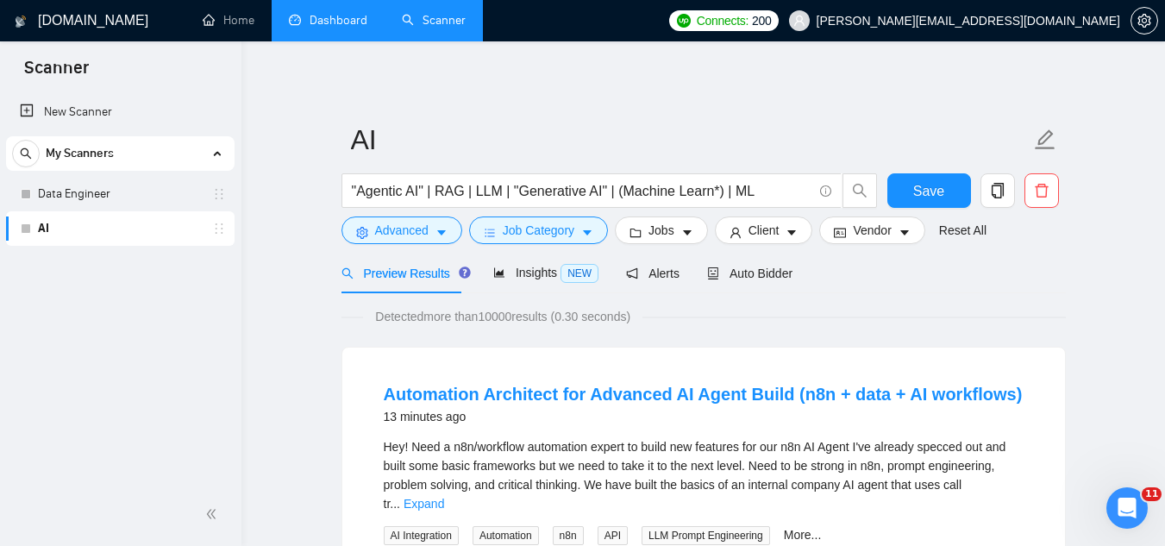
click at [343, 20] on link "Dashboard" at bounding box center [328, 20] width 79 height 15
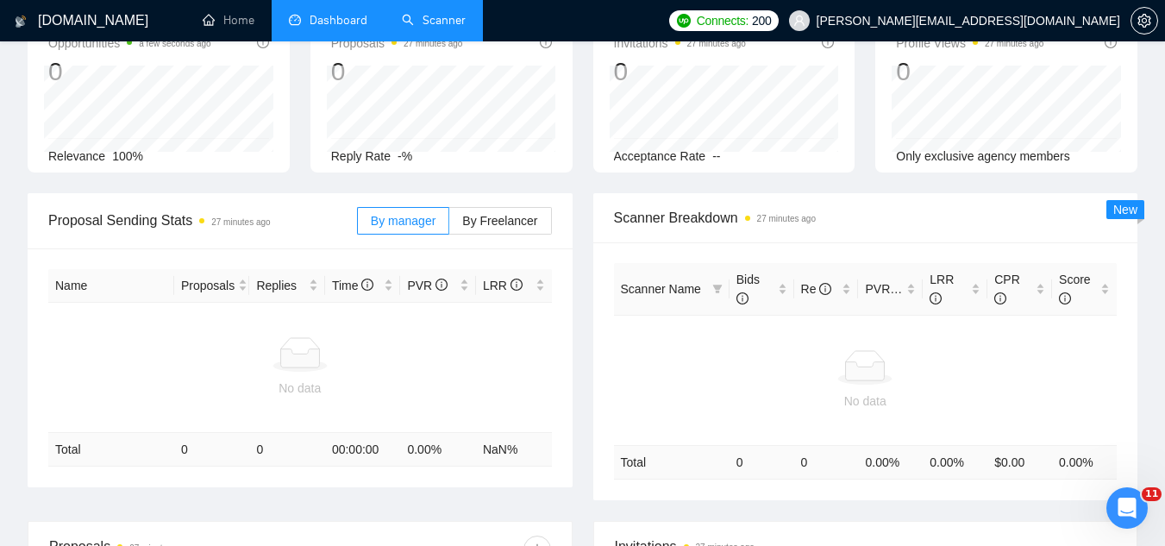
scroll to position [86, 0]
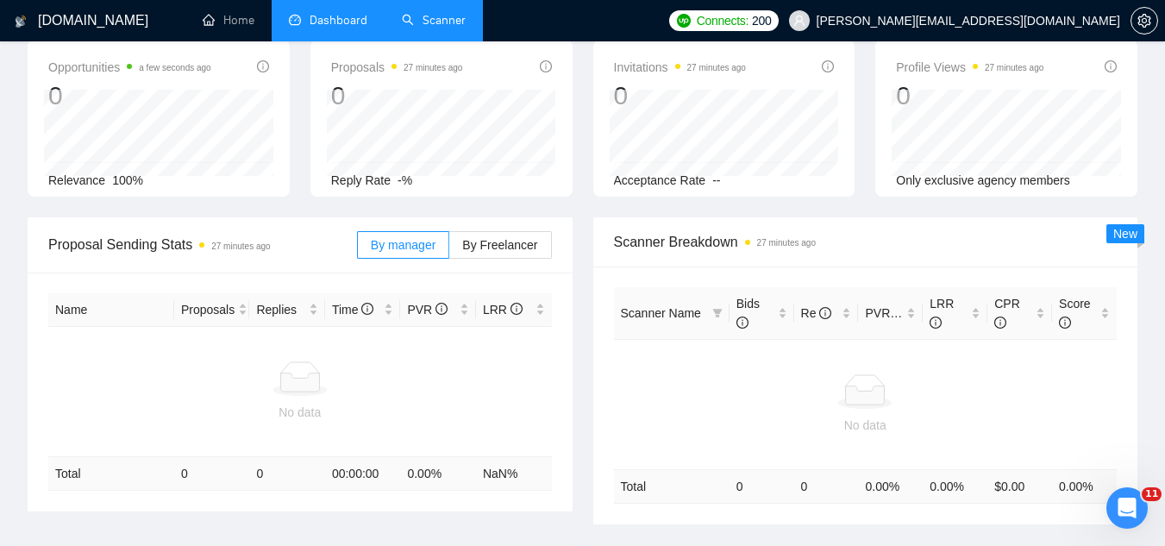
click at [465, 28] on link "Scanner" at bounding box center [434, 20] width 64 height 15
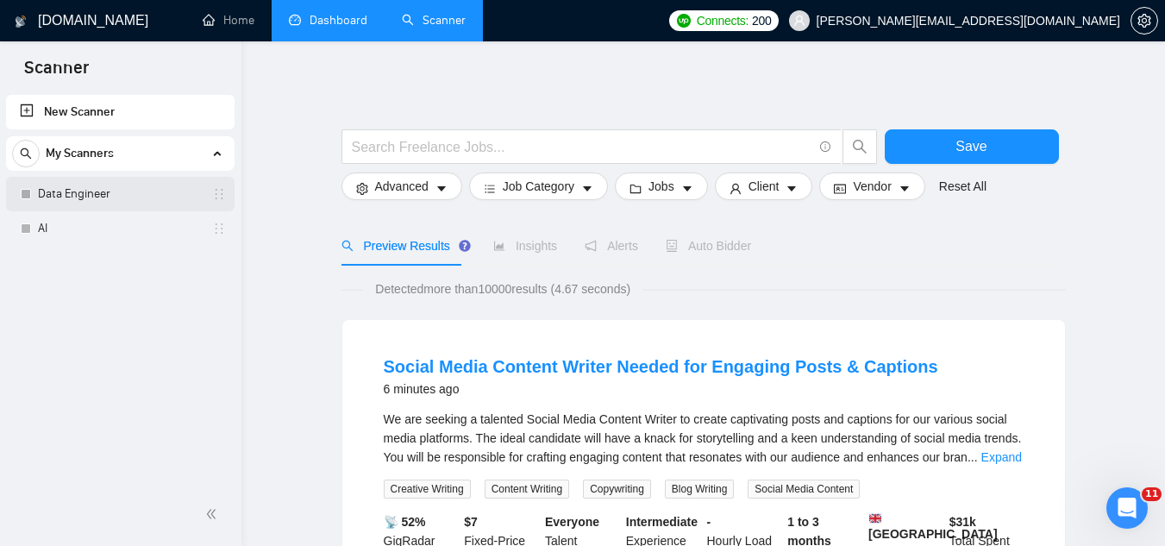
click at [97, 195] on link "Data Engineer" at bounding box center [120, 194] width 164 height 35
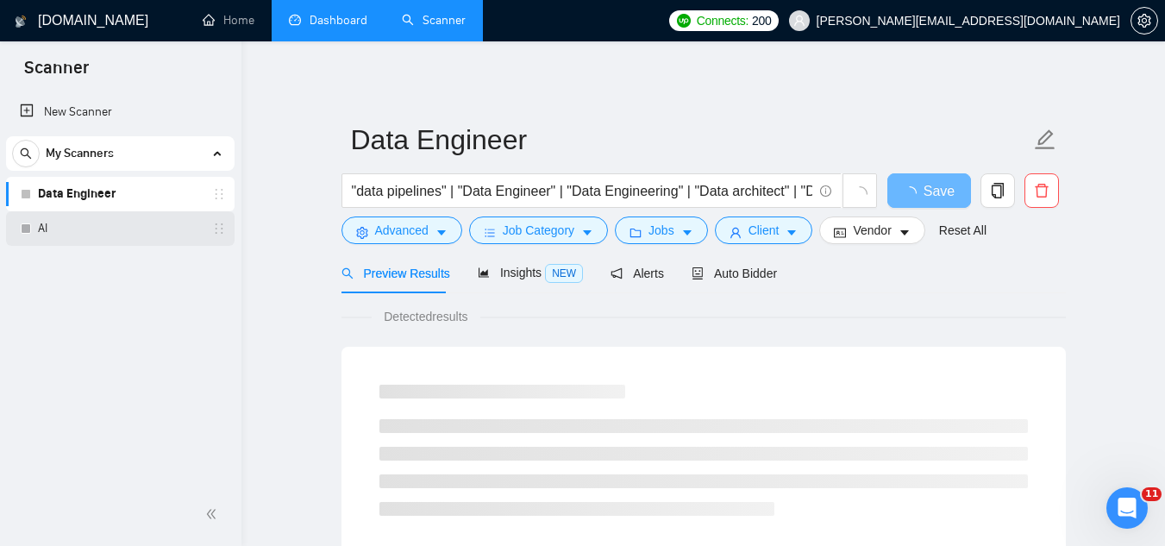
click at [116, 230] on link "AI" at bounding box center [120, 228] width 164 height 35
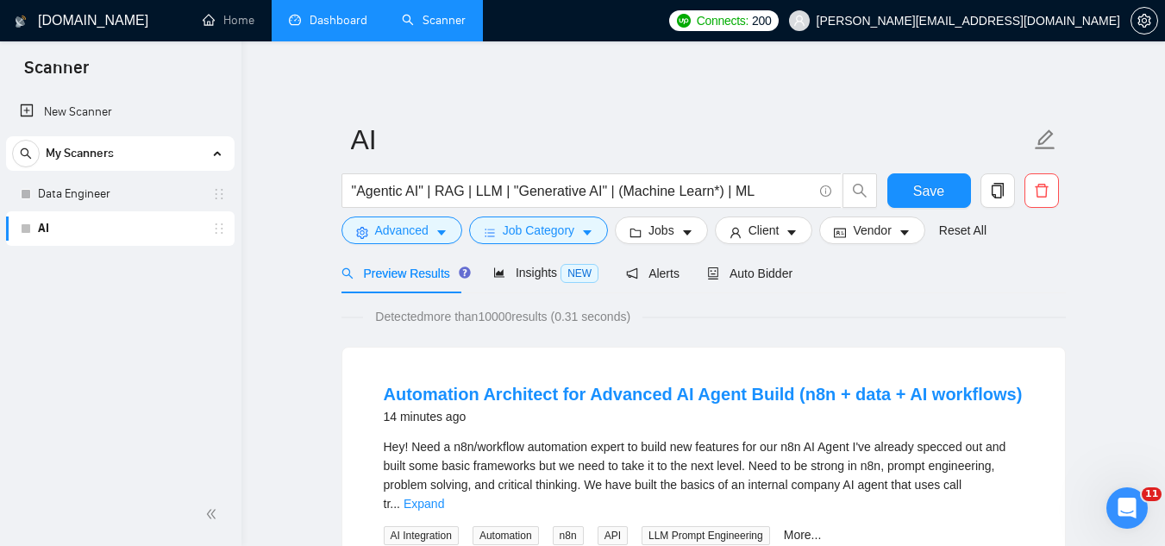
click at [353, 28] on link "Dashboard" at bounding box center [328, 20] width 79 height 15
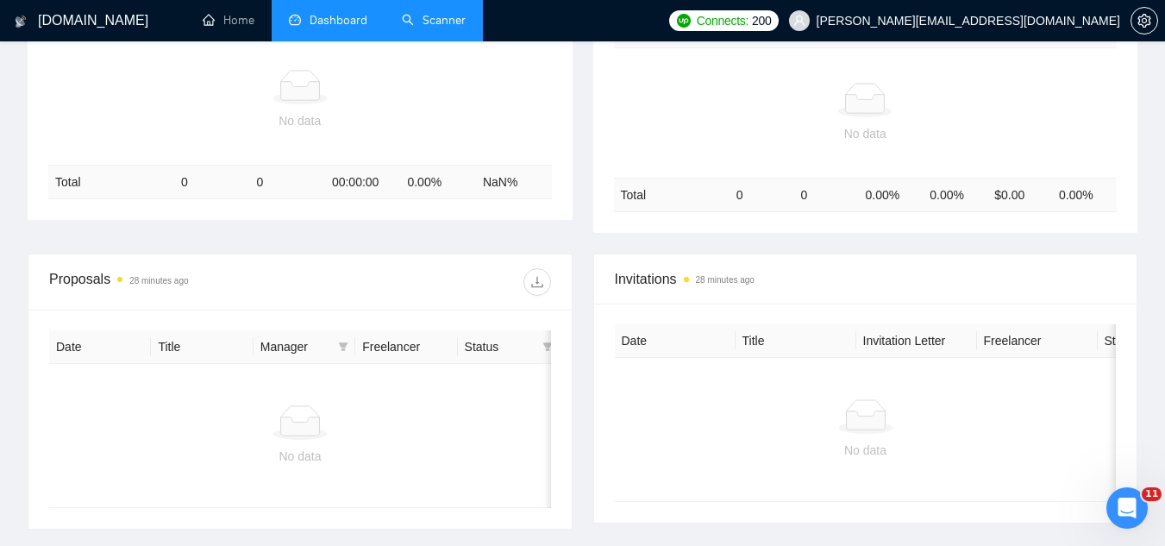
scroll to position [414, 0]
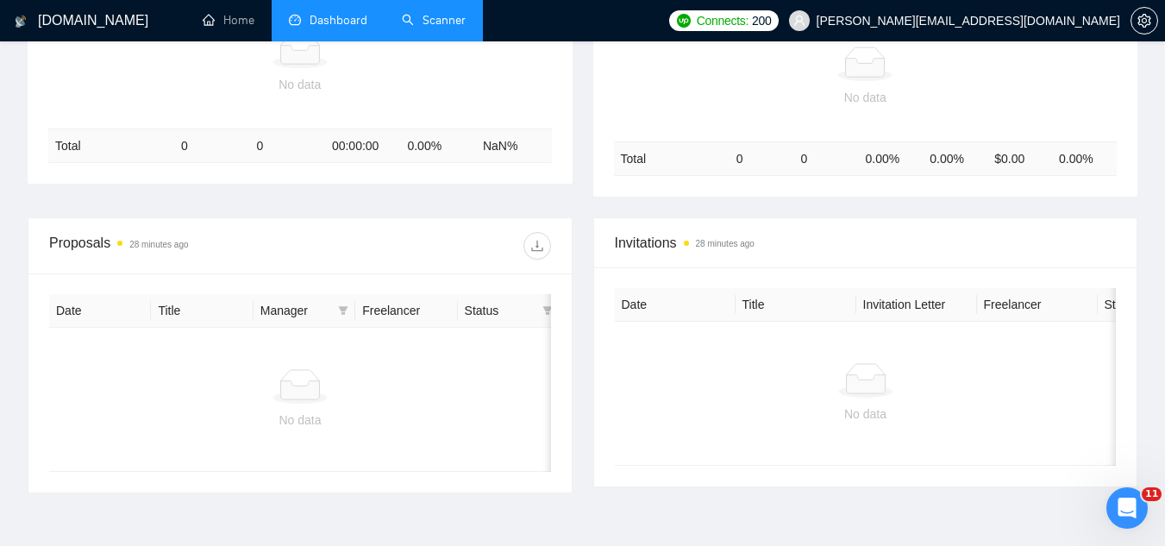
click at [449, 21] on link "Scanner" at bounding box center [434, 20] width 64 height 15
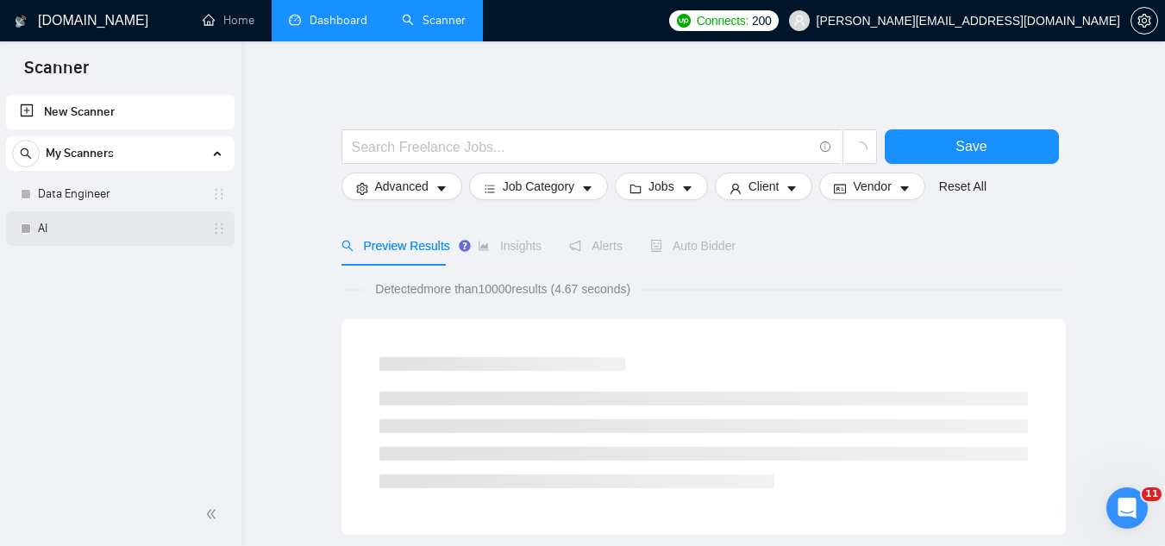
drag, startPoint x: 130, startPoint y: 221, endPoint x: 190, endPoint y: 233, distance: 60.7
click at [129, 221] on link "AI" at bounding box center [120, 228] width 164 height 35
